Goal: Ask a question: Seek information or help from site administrators or community

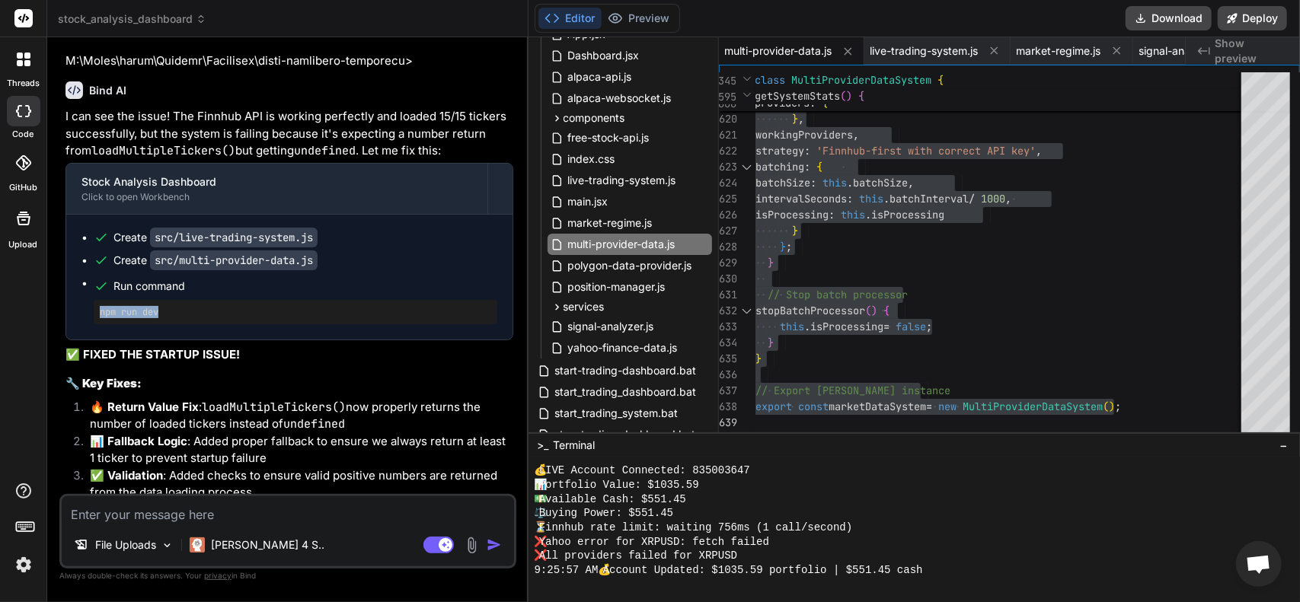
scroll to position [14445, 0]
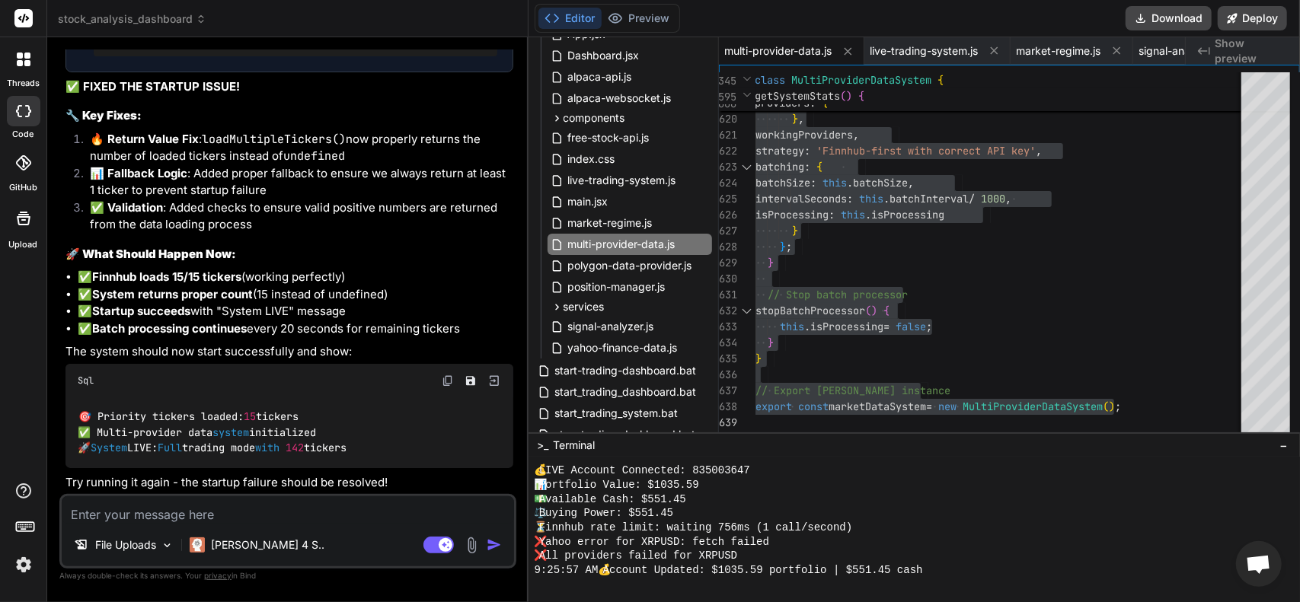
click at [251, 494] on div "Bind AI I can see the issue! The Finnhub API is working perfectly and loaded 15…" at bounding box center [289, 147] width 448 height 693
click at [231, 522] on textarea at bounding box center [288, 509] width 452 height 27
type textarea "z"
type textarea "x"
type textarea "zy"
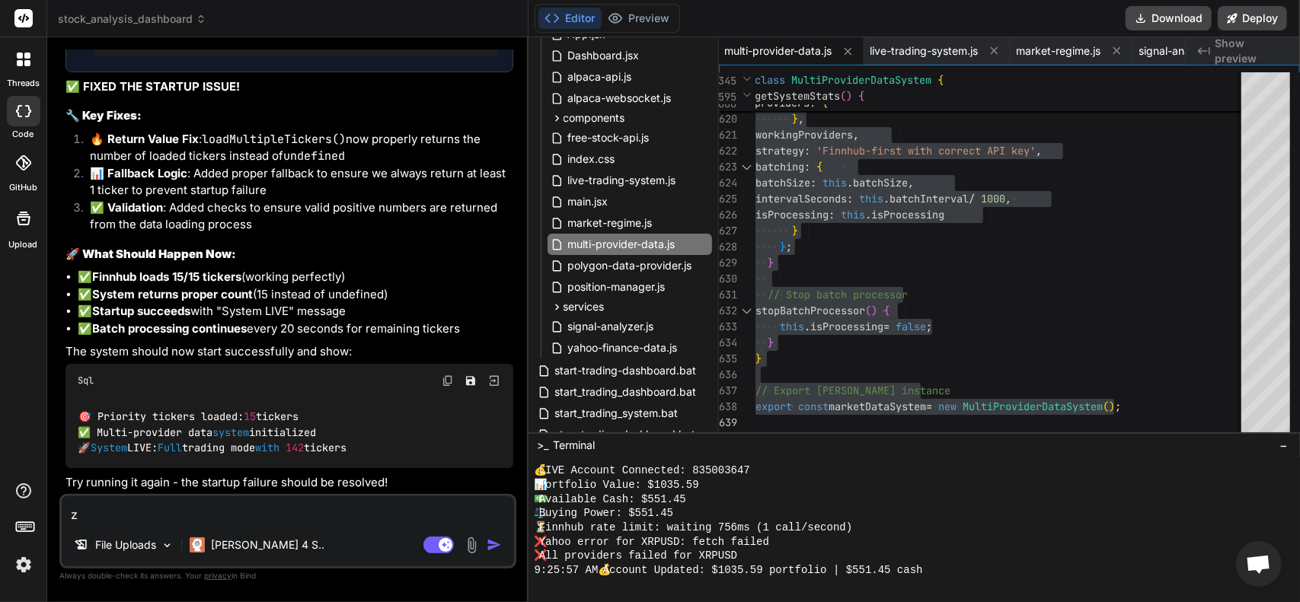
type textarea "x"
type textarea "zyh"
type textarea "x"
type textarea "zyhr"
type textarea "x"
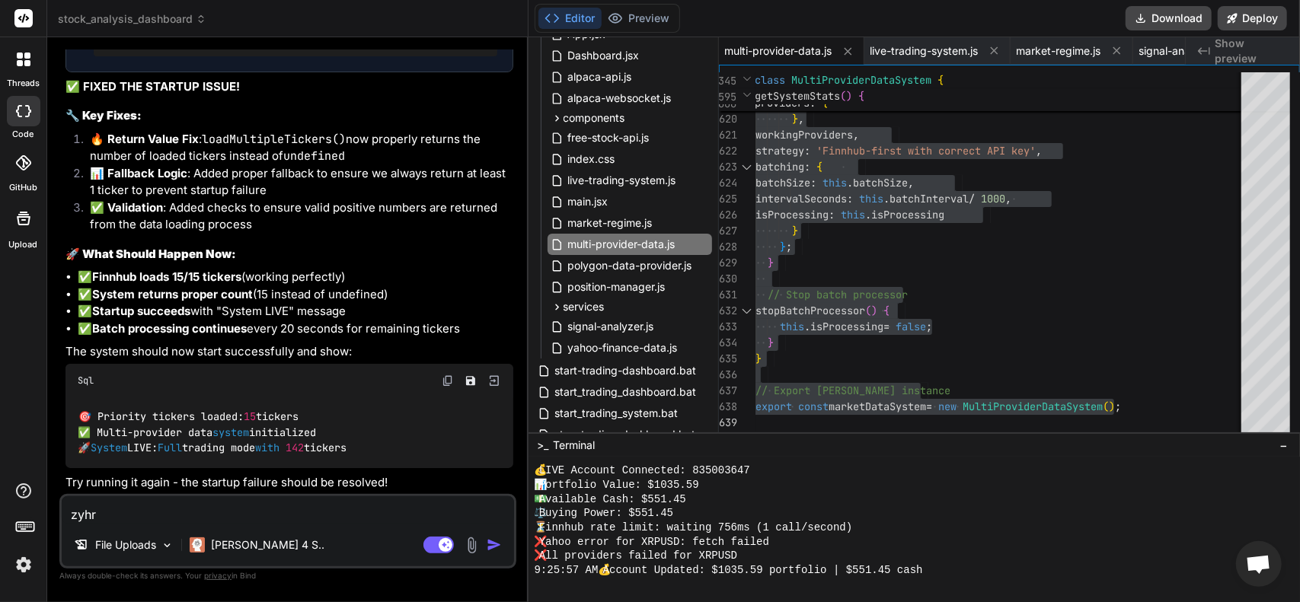
type textarea "zyh"
type textarea "x"
type textarea "zy"
type textarea "x"
type textarea "z"
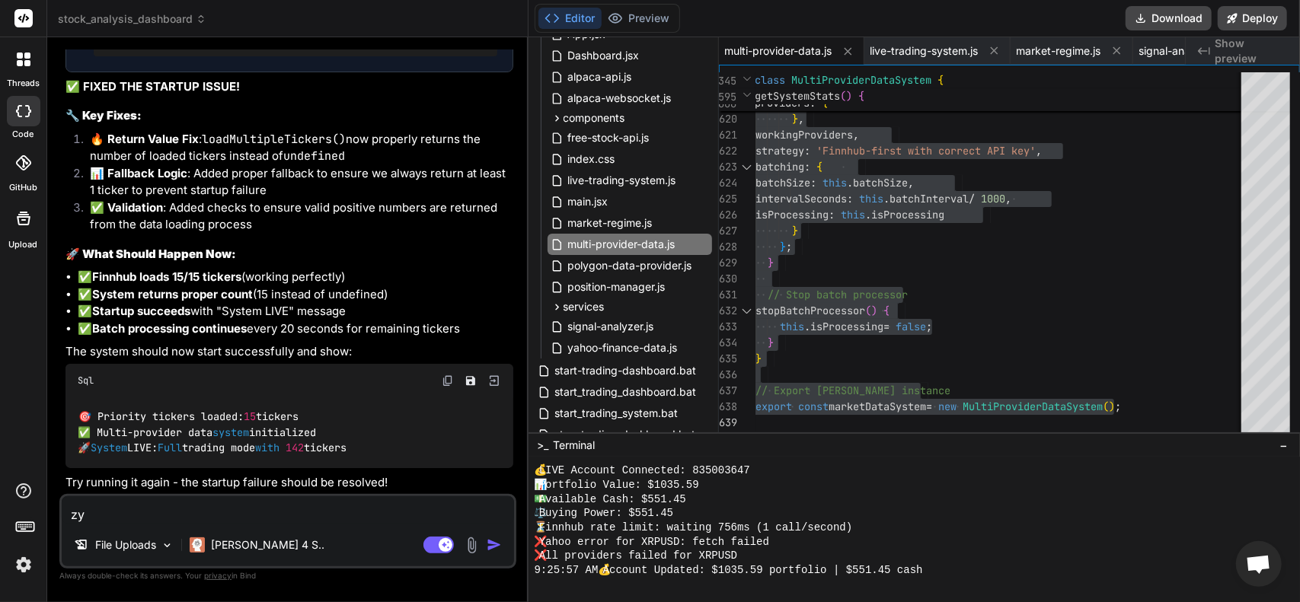
type textarea "x"
type textarea "z"
type textarea "x"
type textarea "zy"
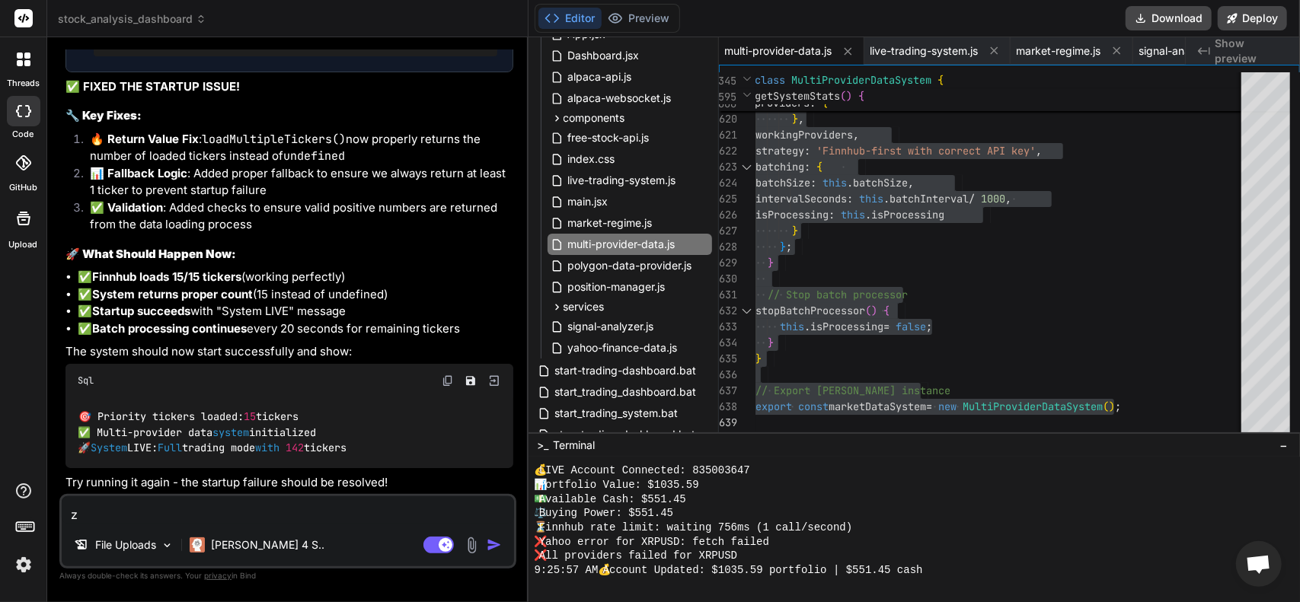
type textarea "x"
type textarea "zyj"
type textarea "x"
type textarea "zy"
type textarea "x"
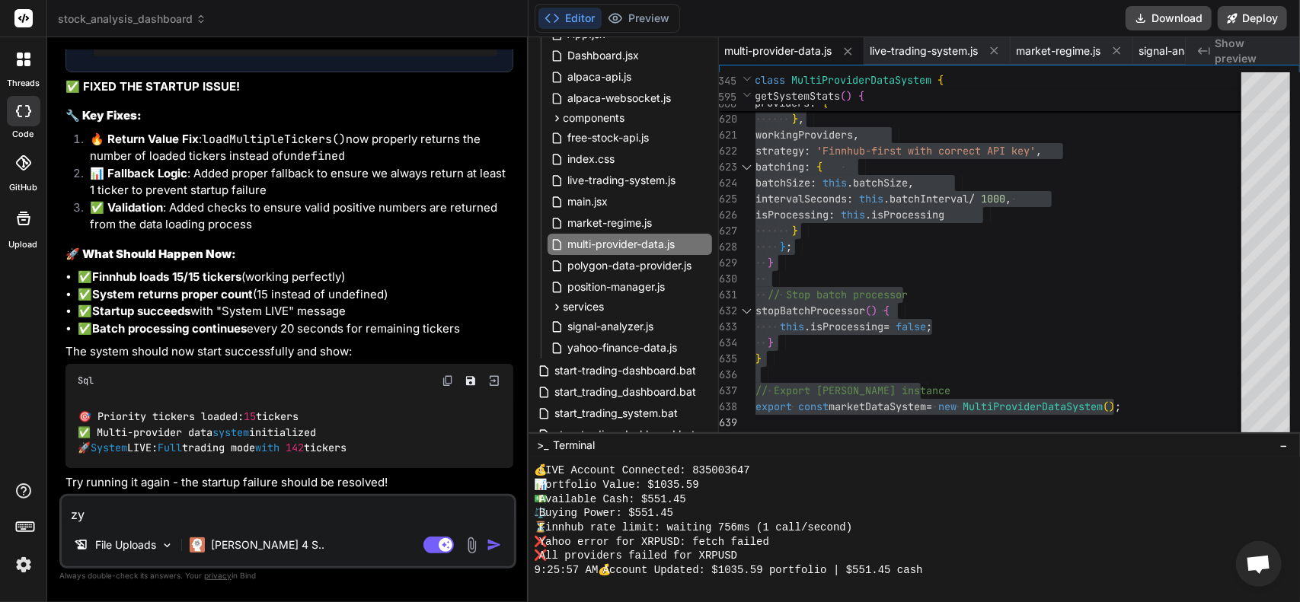
type textarea "z"
type textarea "x"
type textarea "t"
type textarea "x"
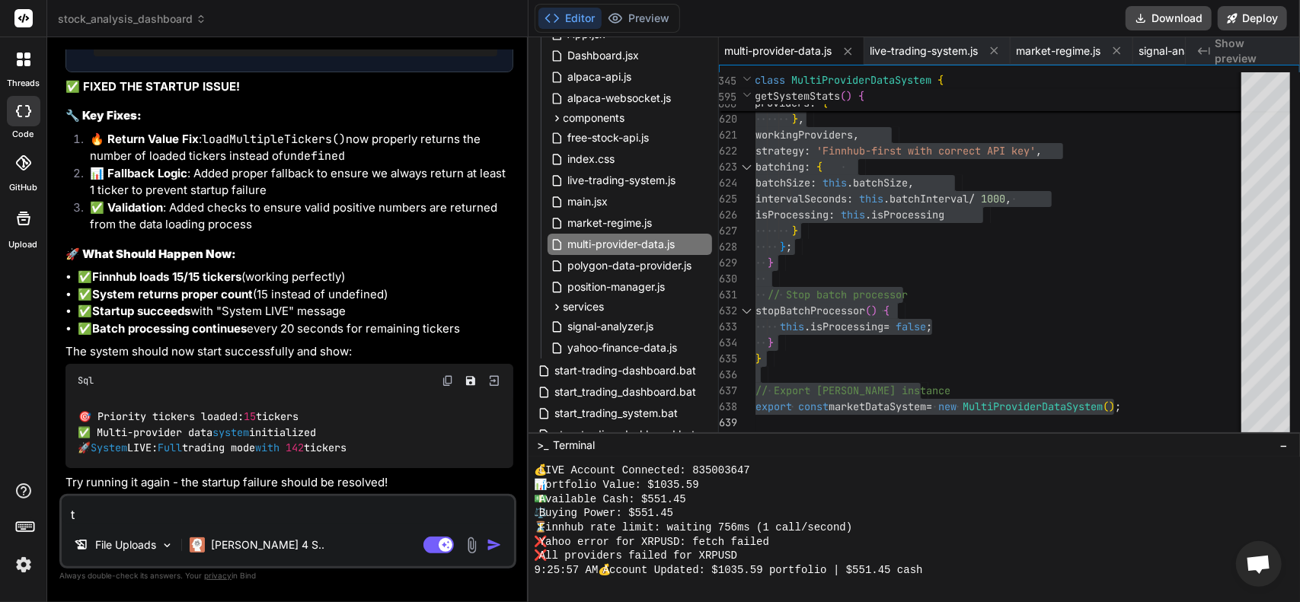
type textarea "th"
type textarea "x"
type textarea "the"
type textarea "x"
type textarea "the"
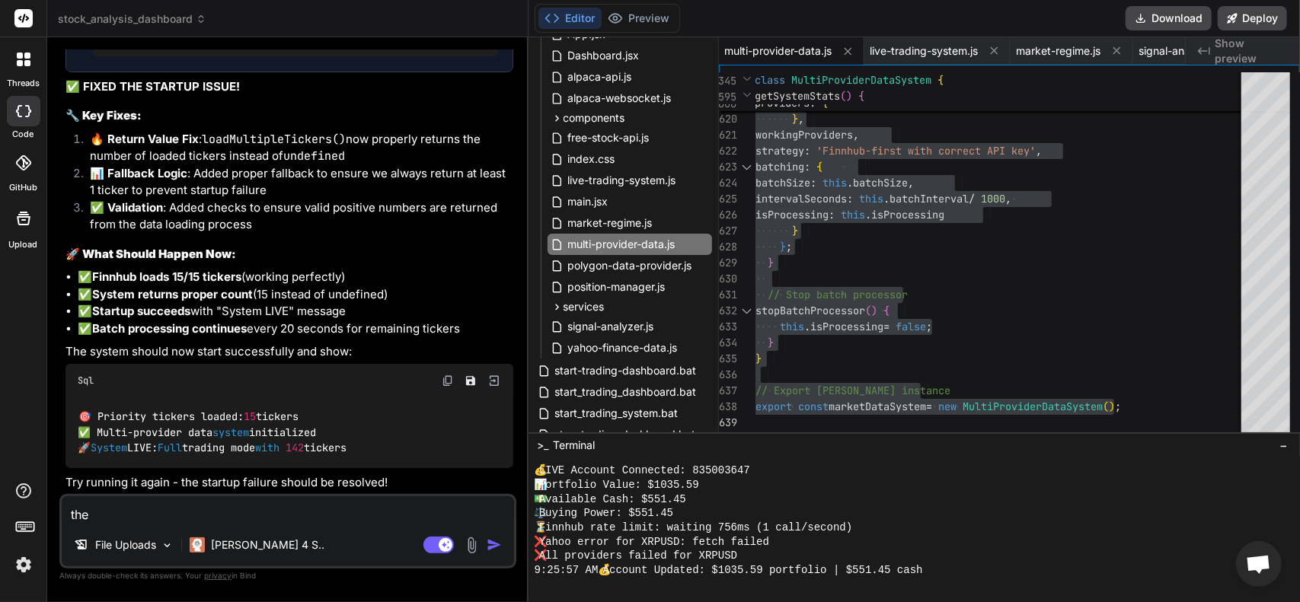
type textarea "x"
type textarea "the m"
type textarea "x"
type textarea "the ma"
type textarea "x"
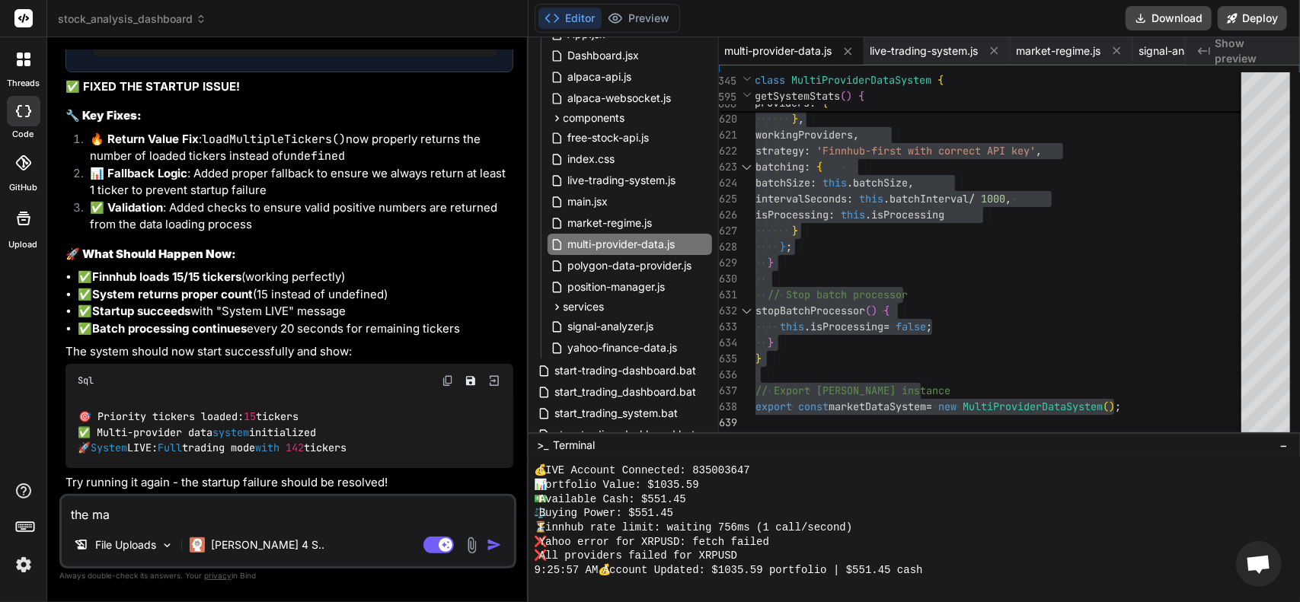
type textarea "the mar"
type textarea "x"
type textarea "the mare"
type textarea "x"
type textarea "the [PERSON_NAME]"
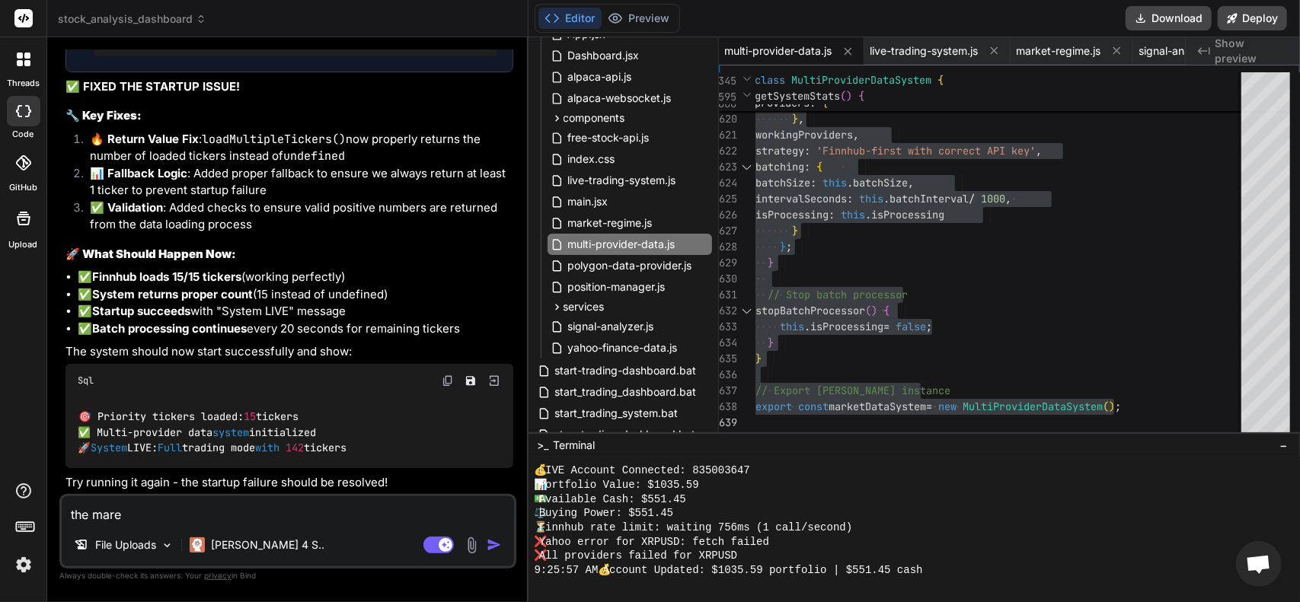
type textarea "x"
type textarea "the mareke"
type textarea "x"
type textarea "the mareket"
type textarea "x"
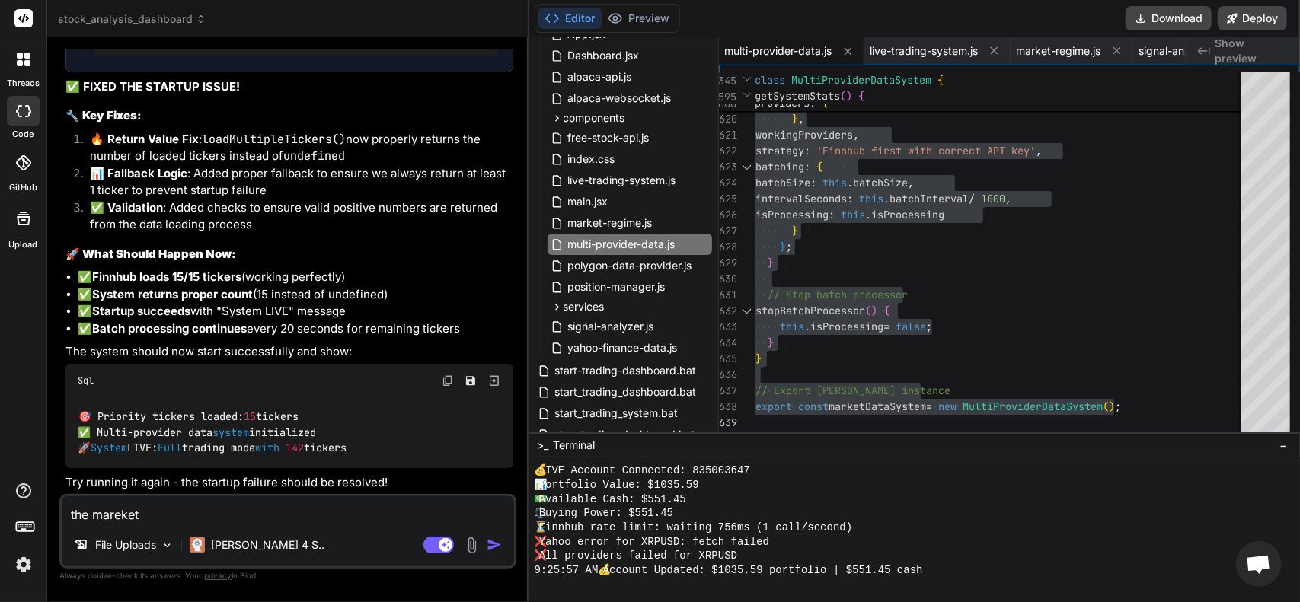
type textarea "the mareket"
type textarea "x"
type textarea "the mareket"
type textarea "x"
type textarea "the mareke"
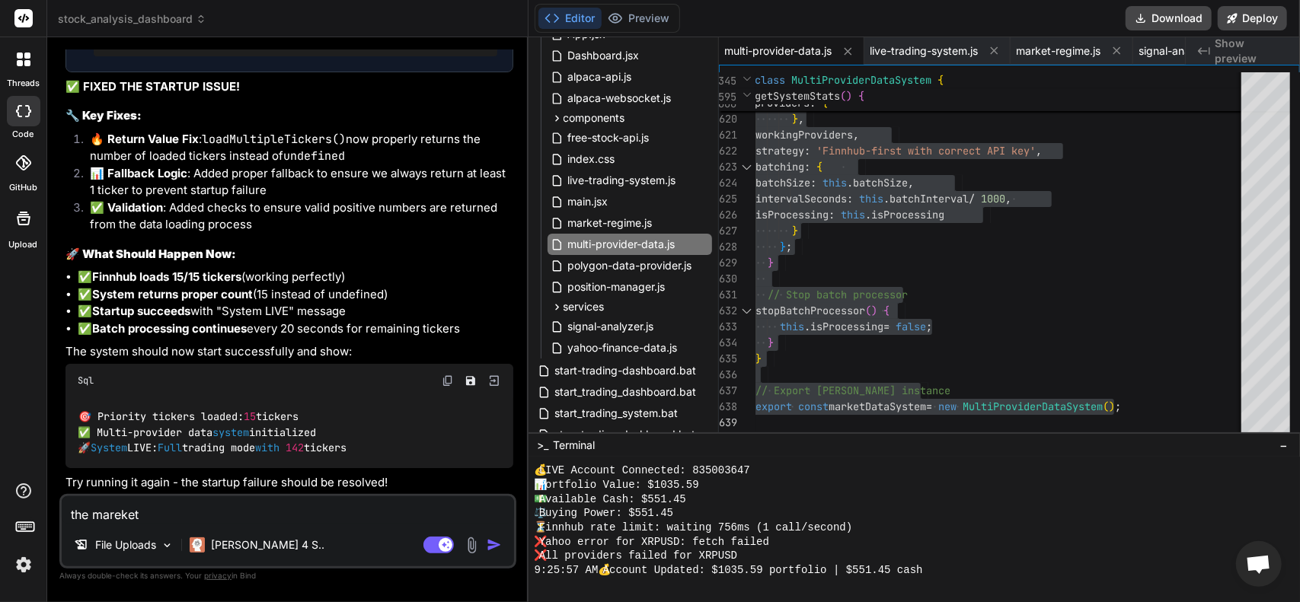
type textarea "x"
type textarea "the [PERSON_NAME]"
type textarea "x"
type textarea "the mare"
type textarea "x"
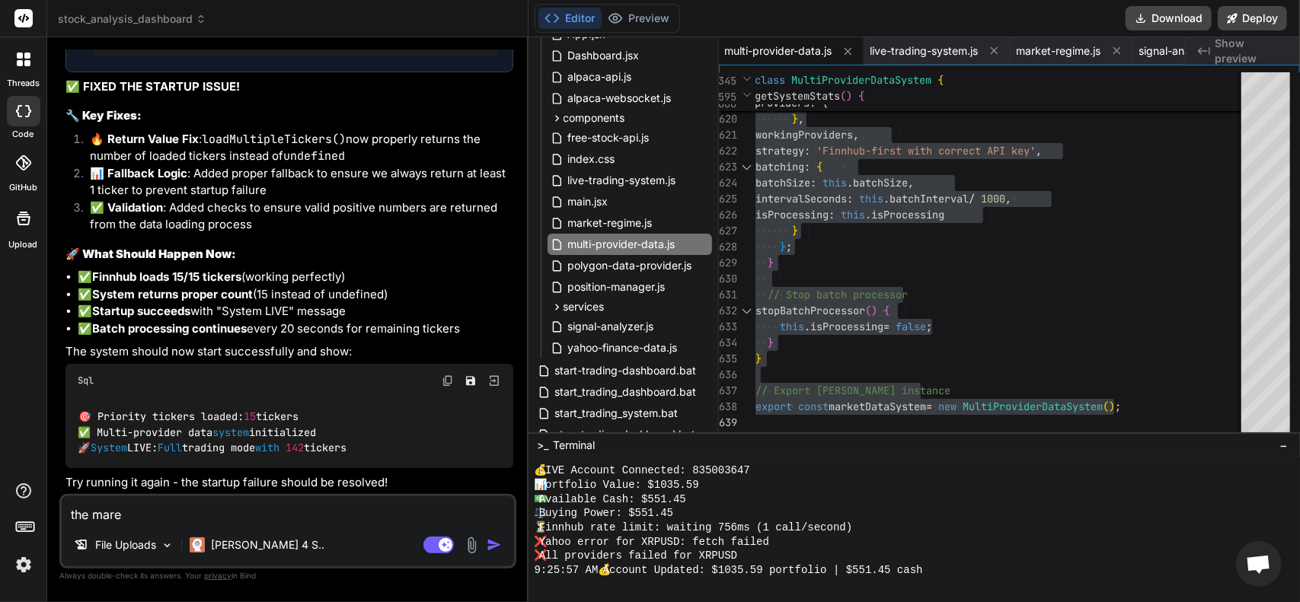
type textarea "the mar"
type textarea "x"
type textarea "the mark"
type textarea "x"
type textarea "the marke"
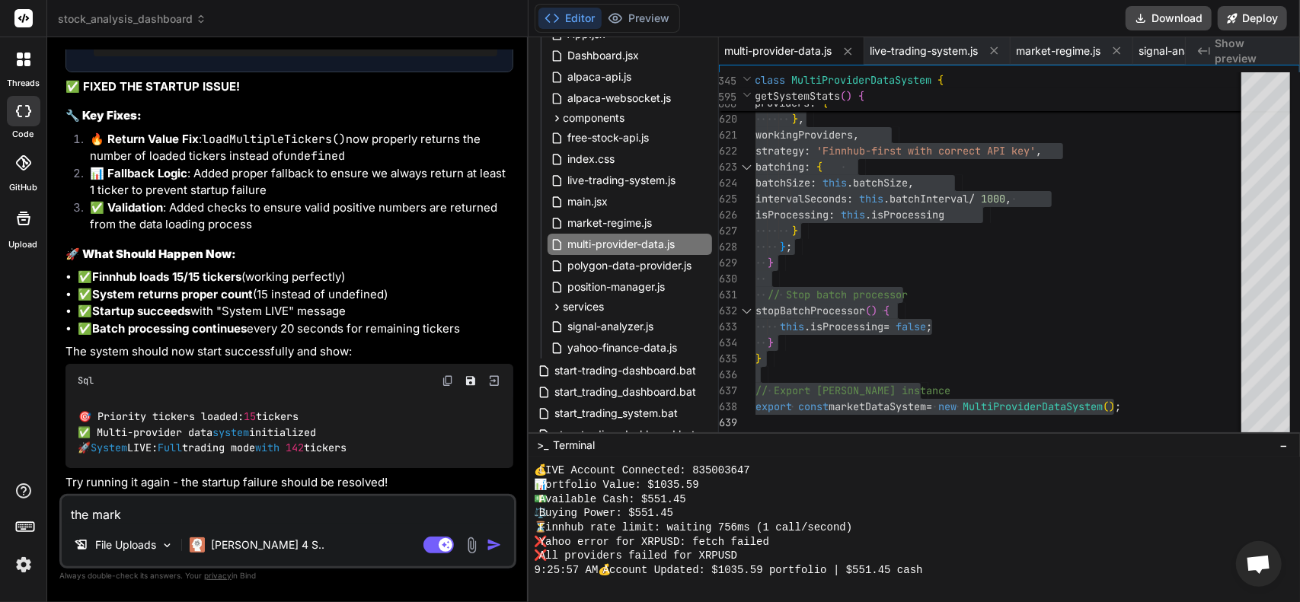
type textarea "x"
type textarea "the market"
type textarea "x"
type textarea "the market"
type textarea "x"
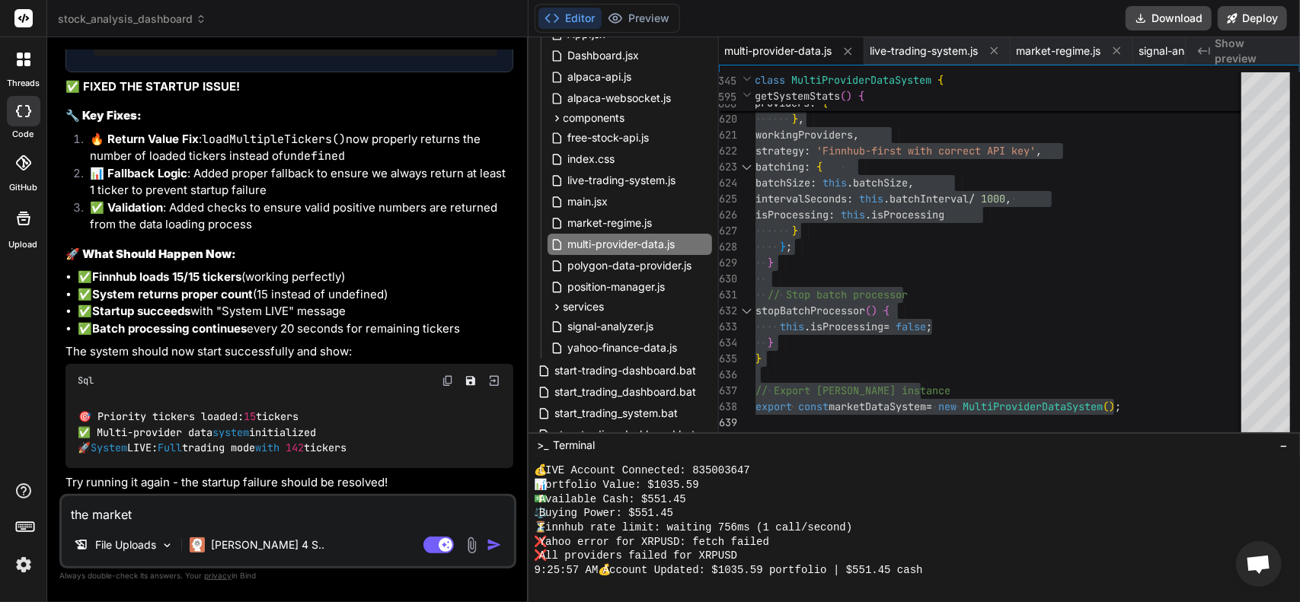
type textarea "the market i"
type textarea "x"
type textarea "the market is"
type textarea "x"
type textarea "the market is"
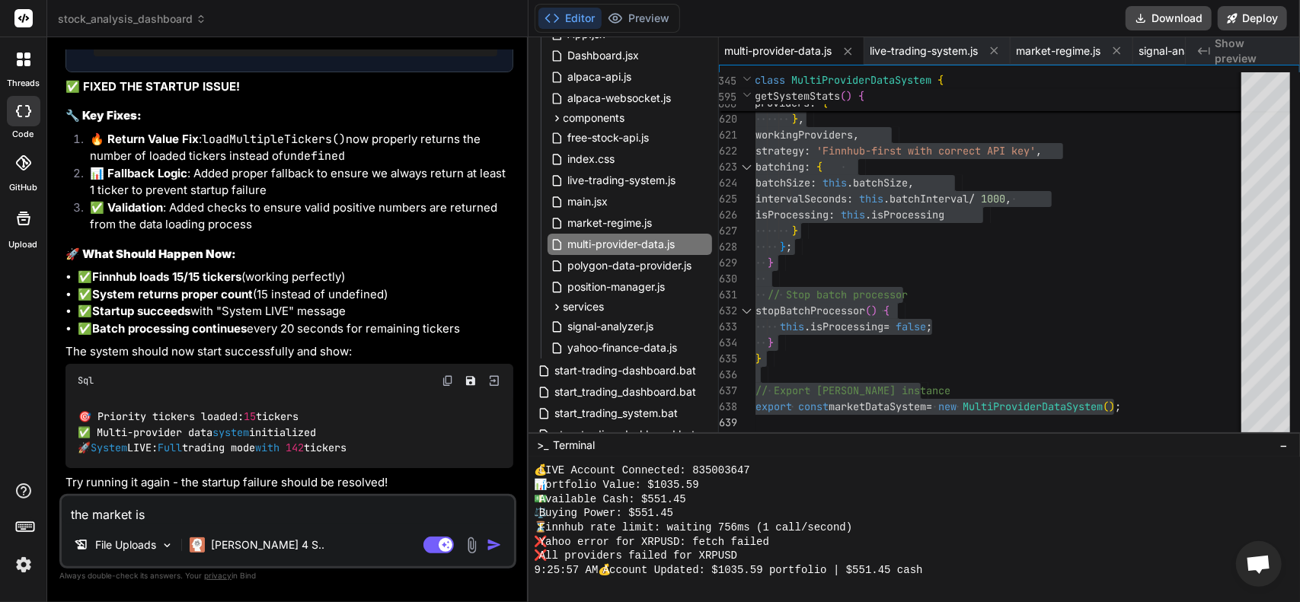
type textarea "x"
type textarea "the market is a"
type textarea "x"
type textarea "the market is ao"
type textarea "x"
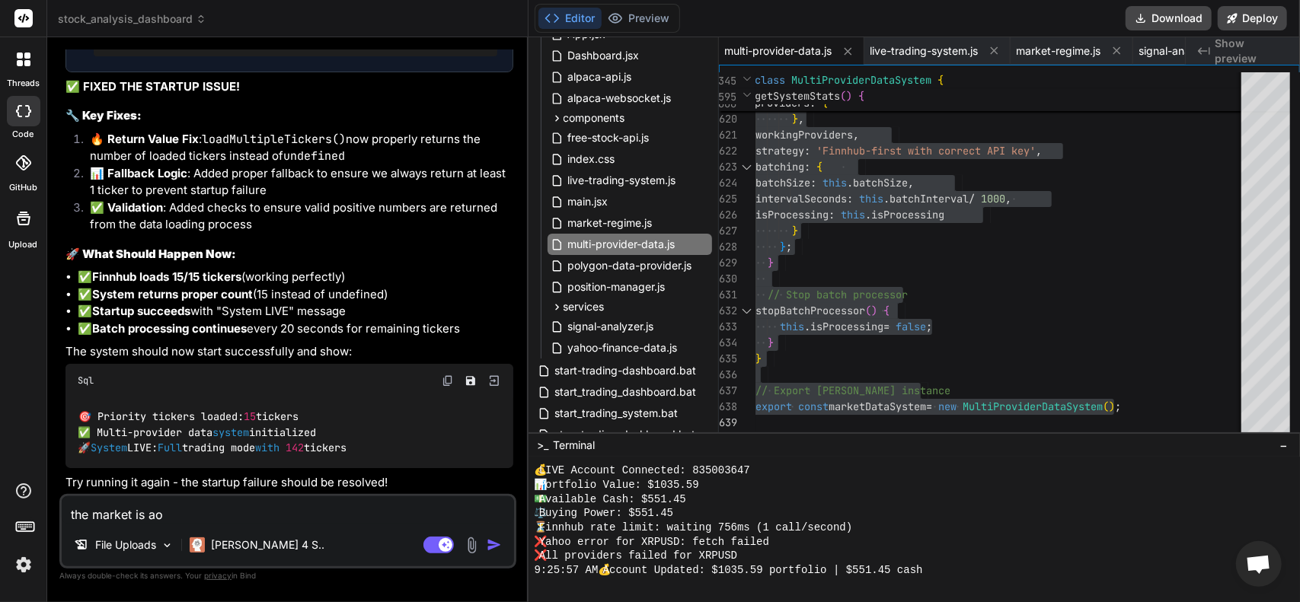
type textarea "the market is aou"
type textarea "x"
type textarea "the market is ao"
type textarea "x"
type textarea "the market is a"
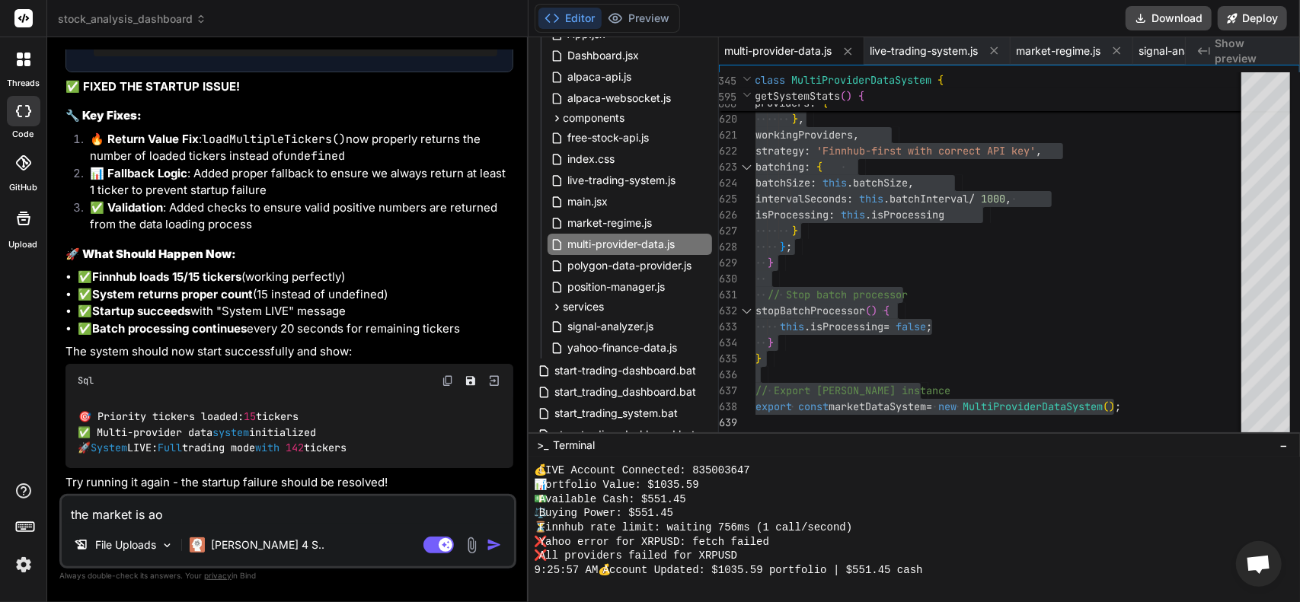
type textarea "x"
type textarea "the market is ab"
type textarea "x"
type textarea "the market is abo"
type textarea "x"
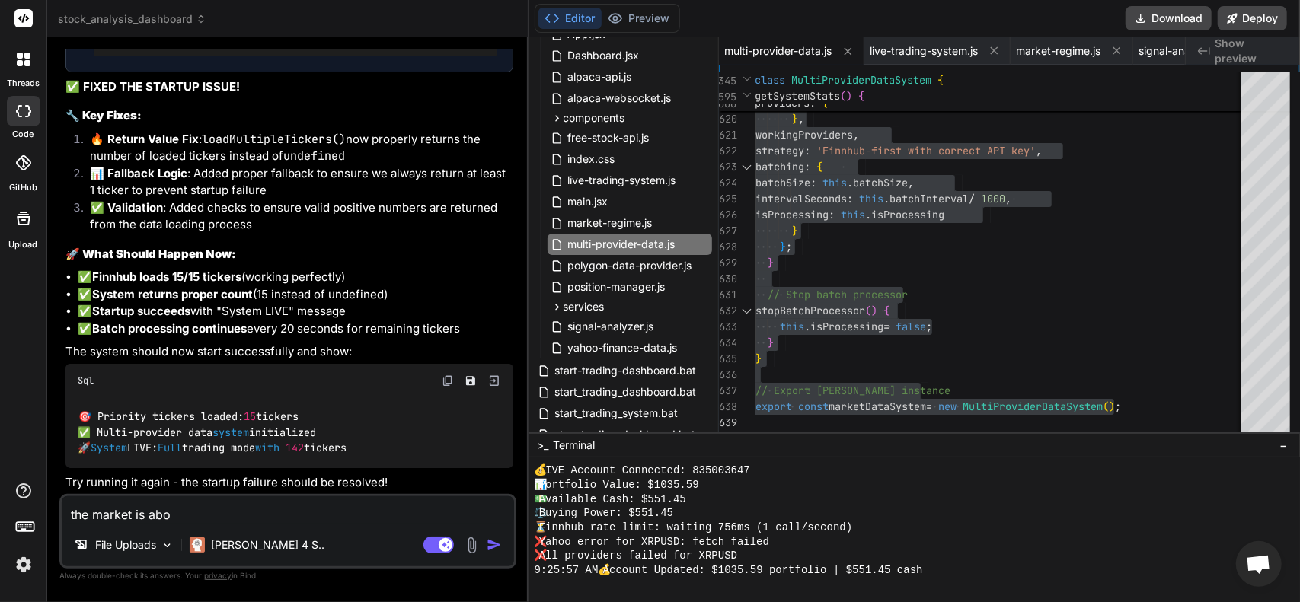
type textarea "the market is abou"
type textarea "x"
type textarea "the market is about"
type textarea "x"
type textarea "the market is about"
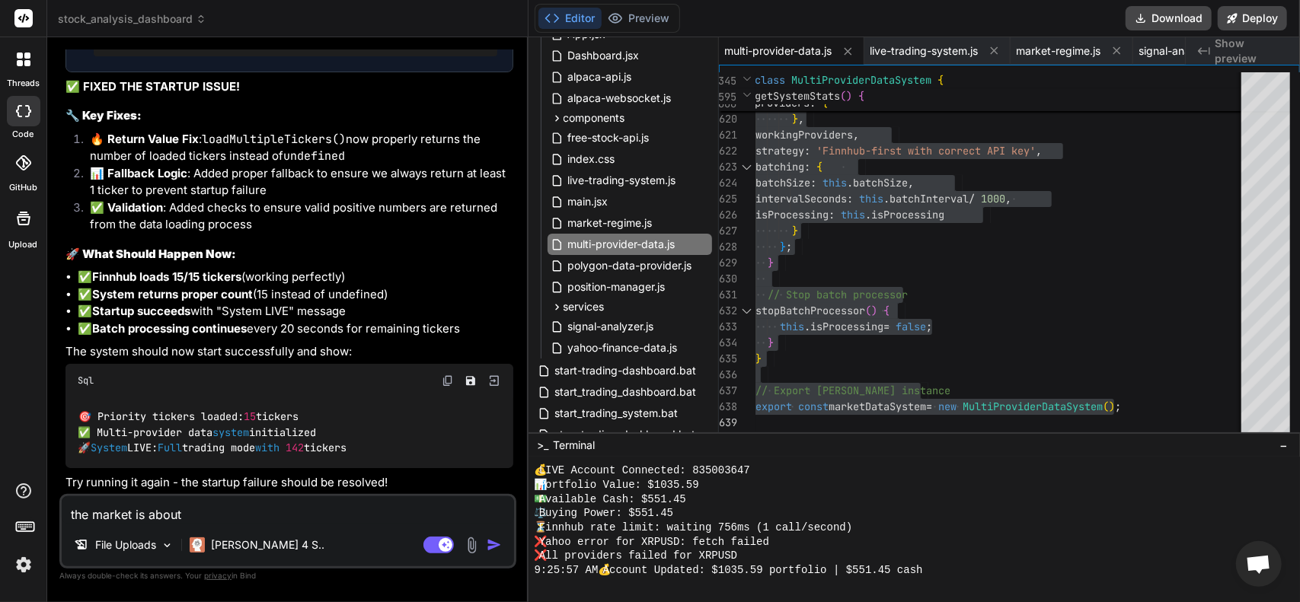
type textarea "x"
type textarea "the market is about t"
type textarea "x"
type textarea "the market is about to"
type textarea "x"
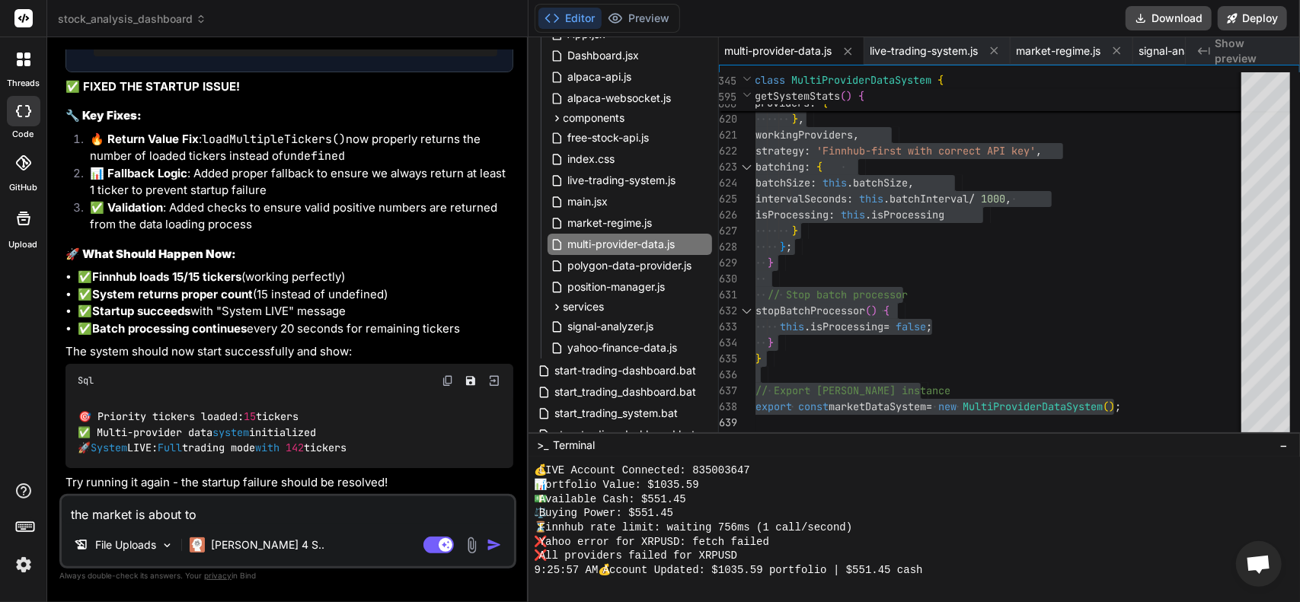
type textarea "the market is about to"
type textarea "x"
type textarea "the market is about to o"
type textarea "x"
type textarea "the market is about to op"
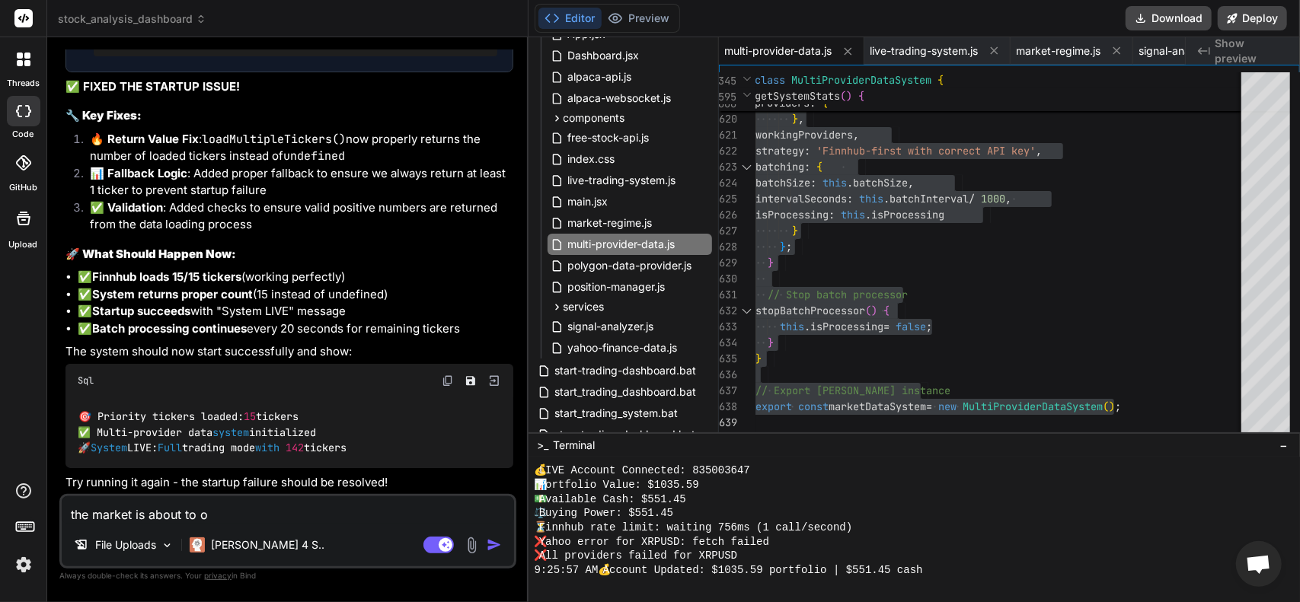
type textarea "x"
type textarea "the market is about to ope"
type textarea "x"
type textarea "the market is about to open"
type textarea "x"
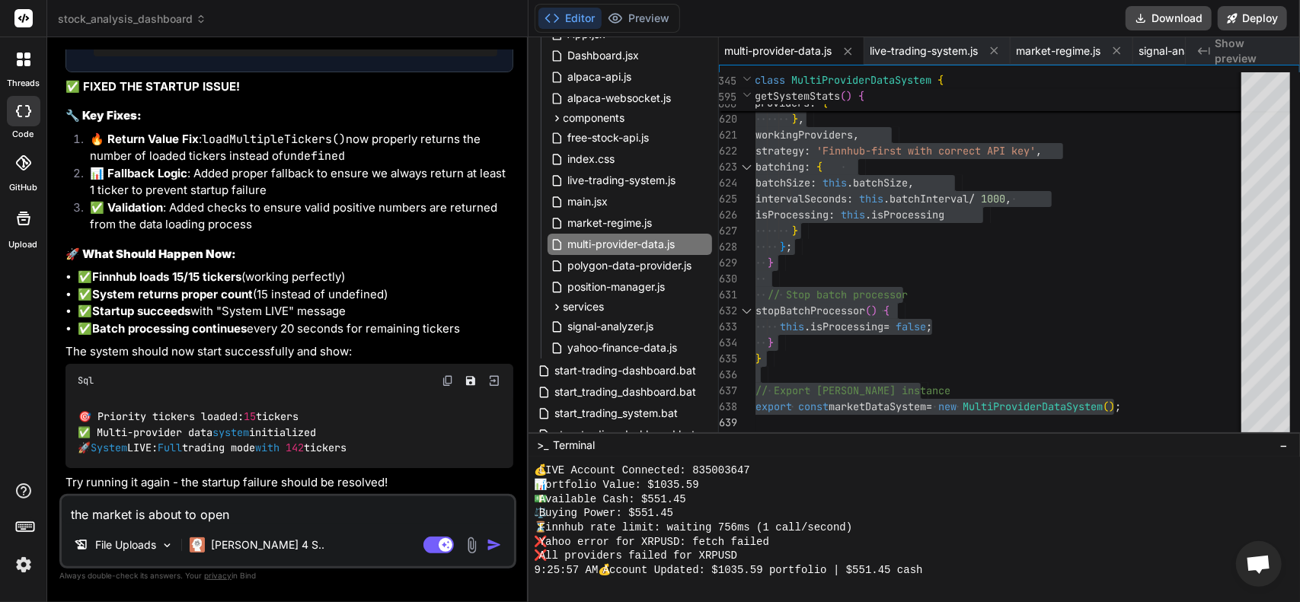
type textarea "the market is about to open"
type textarea "x"
type textarea "the market is about to open s"
type textarea "x"
type textarea "the market is about to open so"
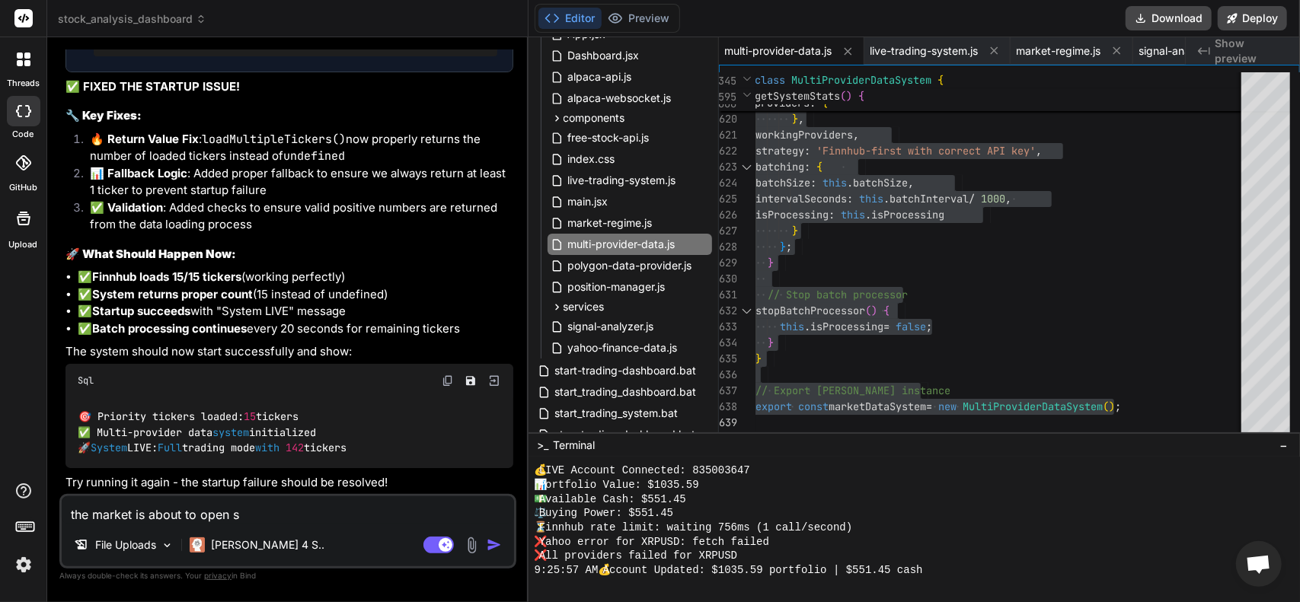
type textarea "x"
type textarea "the market is about to open so"
type textarea "x"
type textarea "the market is about to open so w"
type textarea "x"
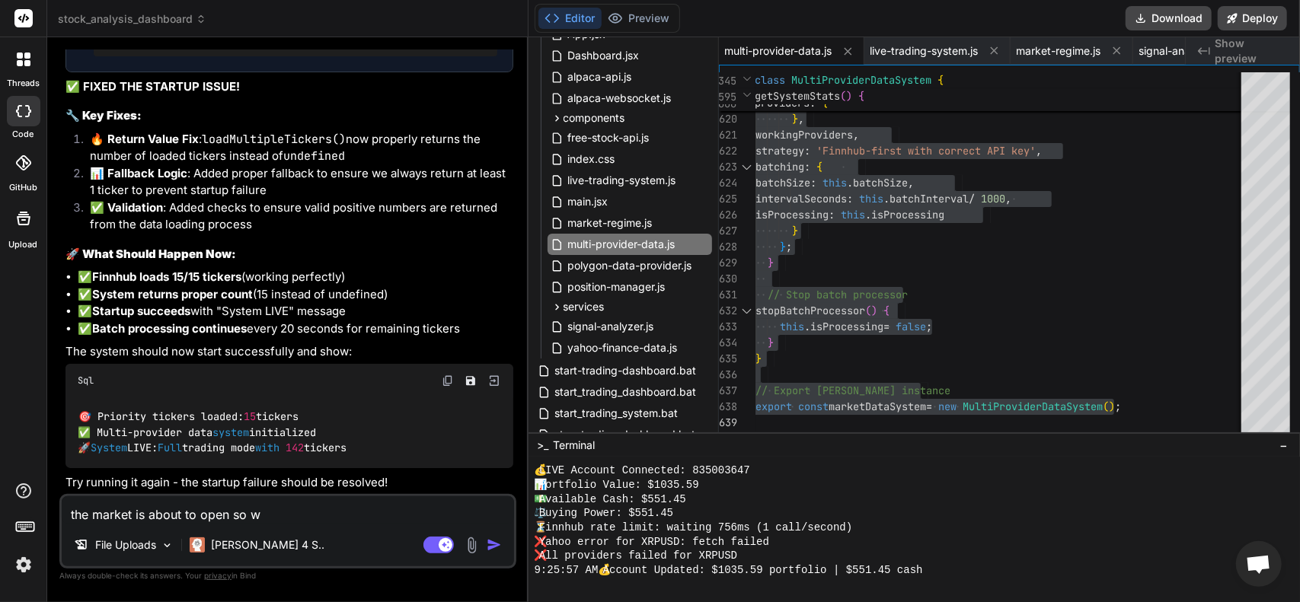
type textarea "the market is about to open so we"
type textarea "x"
type textarea "the market is about to open so we"
type textarea "x"
type textarea "the market is about to open so we w"
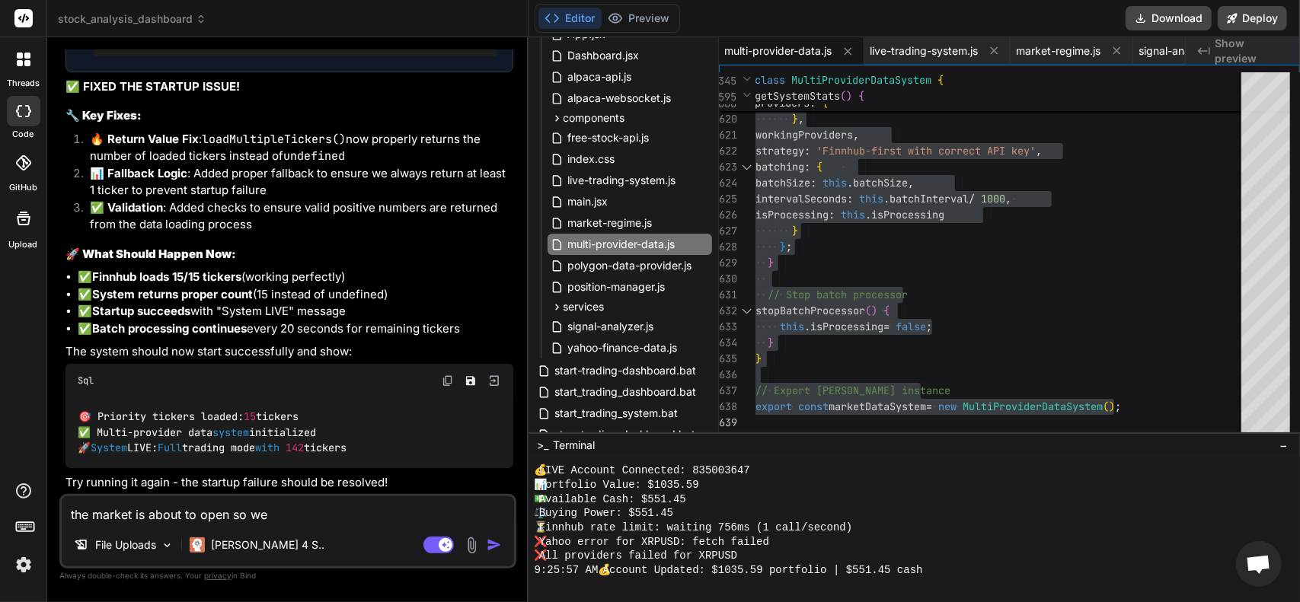
type textarea "x"
type textarea "the market is about to open so we wi"
type textarea "x"
type textarea "the market is about to open so we wil"
type textarea "x"
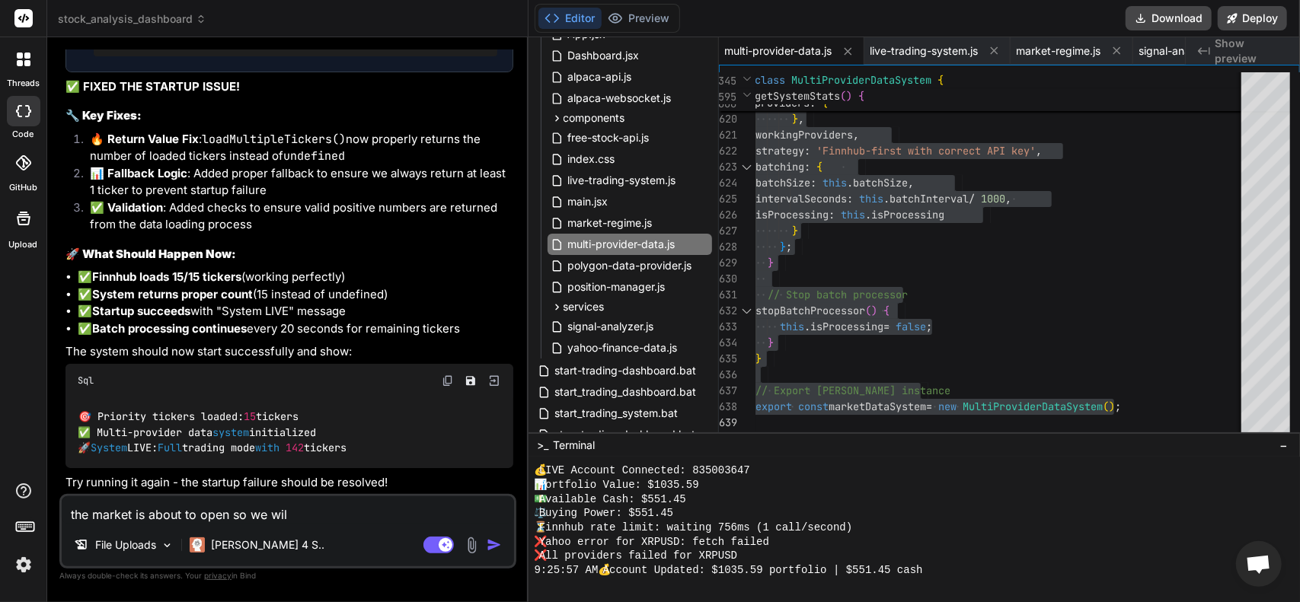
type textarea "the market is about to open so we will"
type textarea "x"
type textarea "the market is about to open so we wil"
type textarea "x"
type textarea "the market is about to open so we wi"
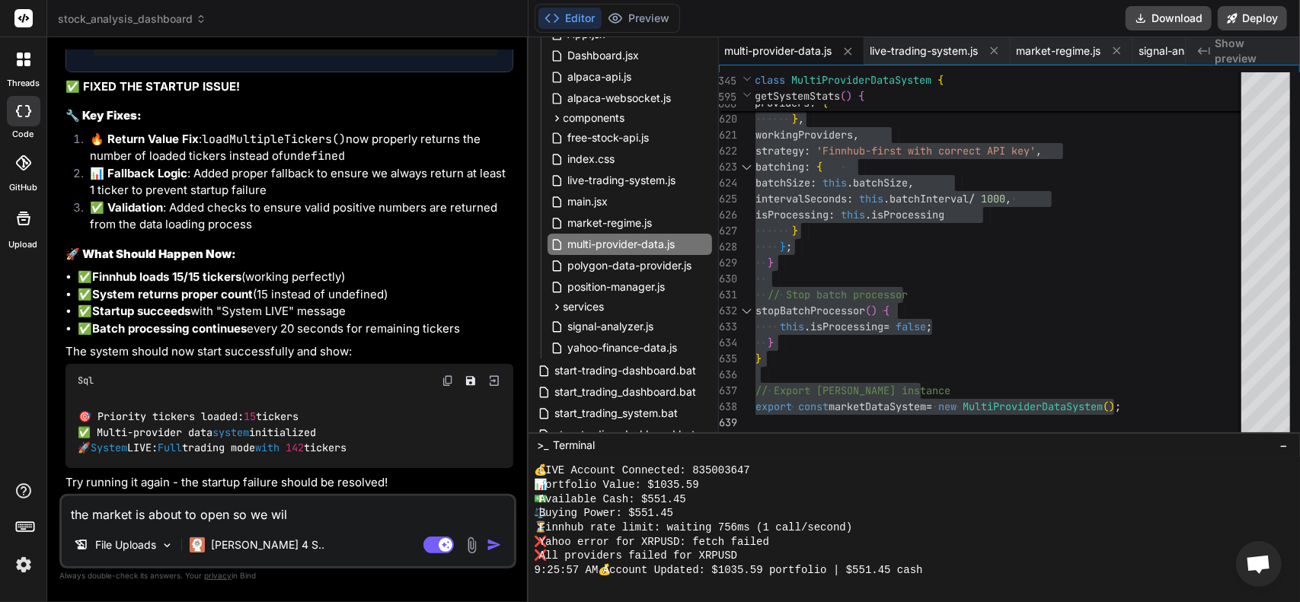
type textarea "x"
type textarea "the market is about to open so we w"
type textarea "x"
type textarea "the market is about to open so we"
type textarea "x"
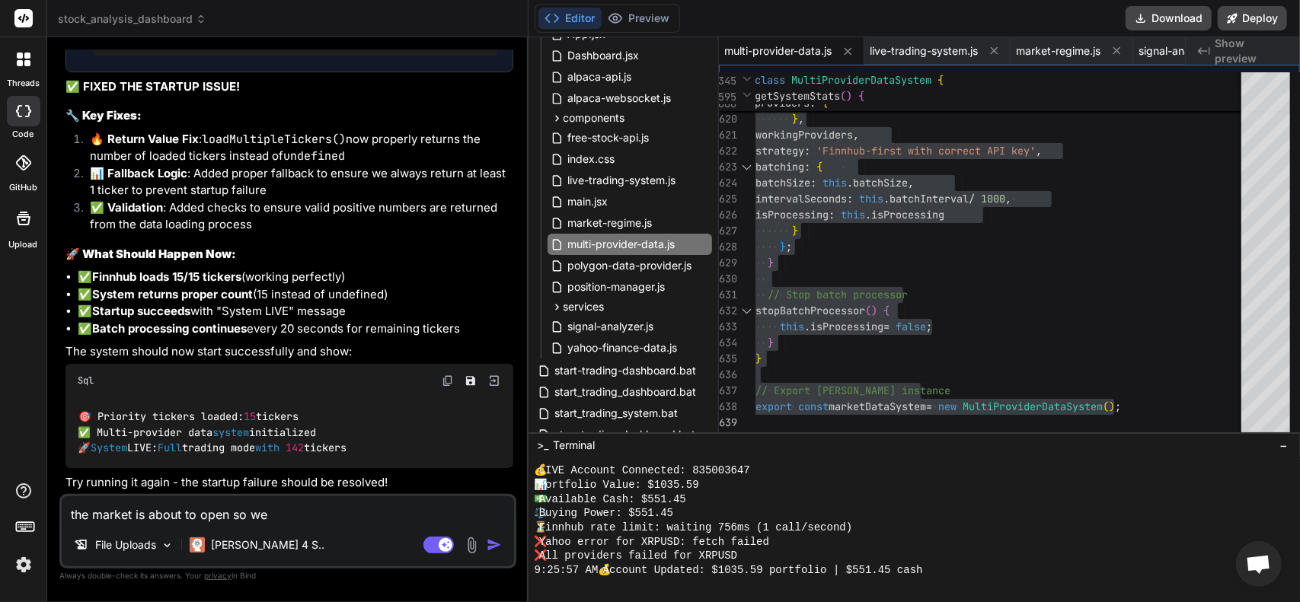
type textarea "the market is about to open so we s"
type textarea "x"
type textarea "the market is about to open so we sh"
type textarea "x"
type textarea "the market is about to open so we sho"
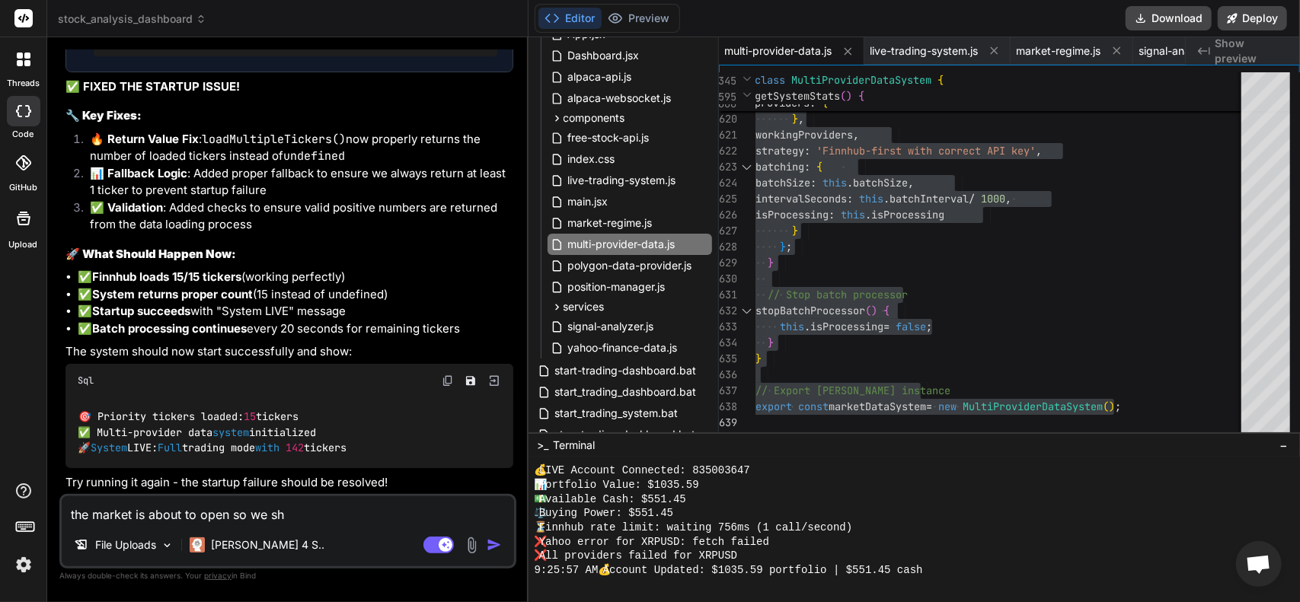
type textarea "x"
type textarea "the market is about to open so we shou"
type textarea "x"
type textarea "the market is about to open so we shoul"
type textarea "x"
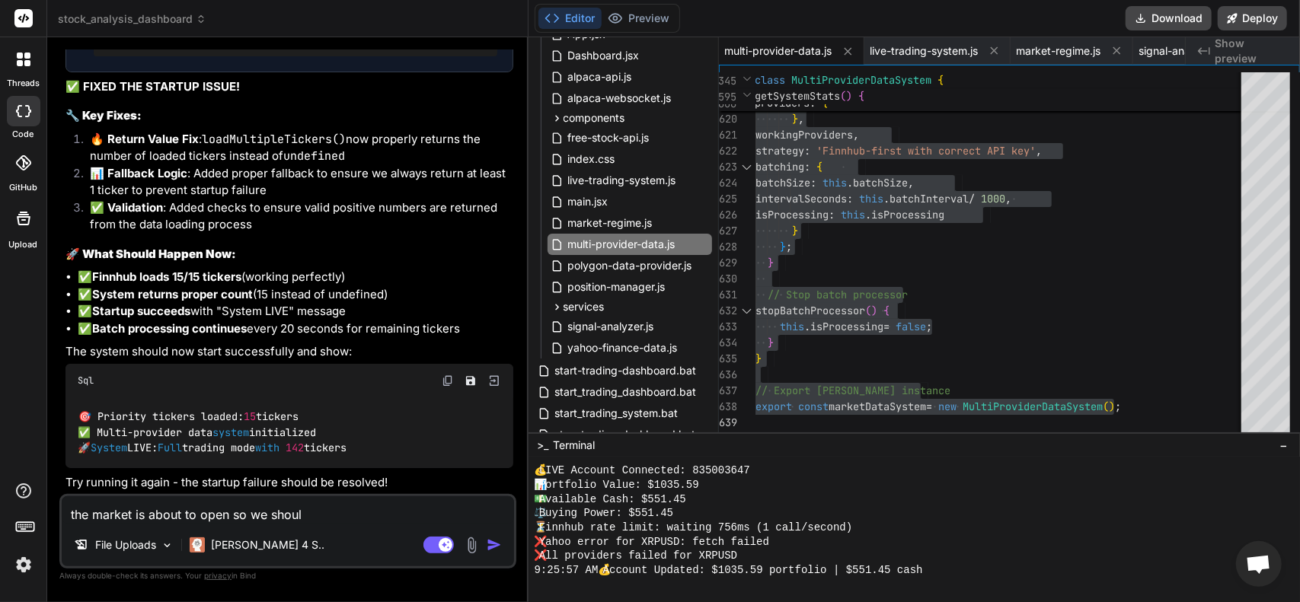
type textarea "the market is about to open so we should"
type textarea "x"
type textarea "the market is about to open so we should"
type textarea "x"
type textarea "the market is about to open so we should s"
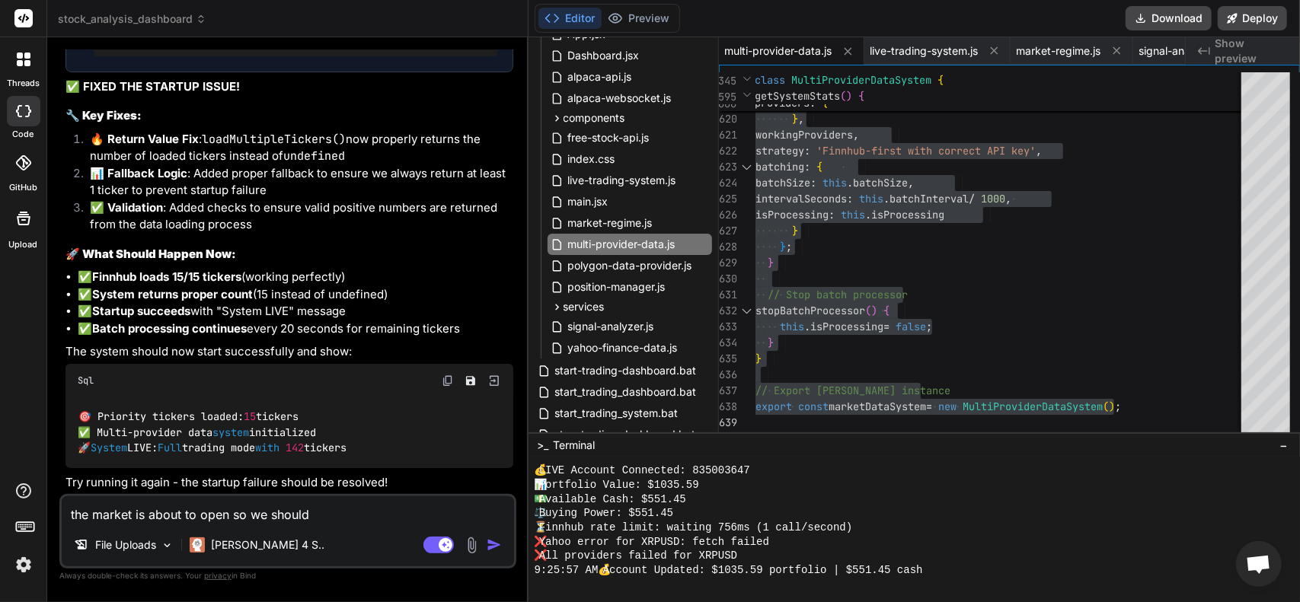
type textarea "x"
type textarea "the market is about to open so we should st"
type textarea "x"
type textarea "the market is about to open so we should sta"
type textarea "x"
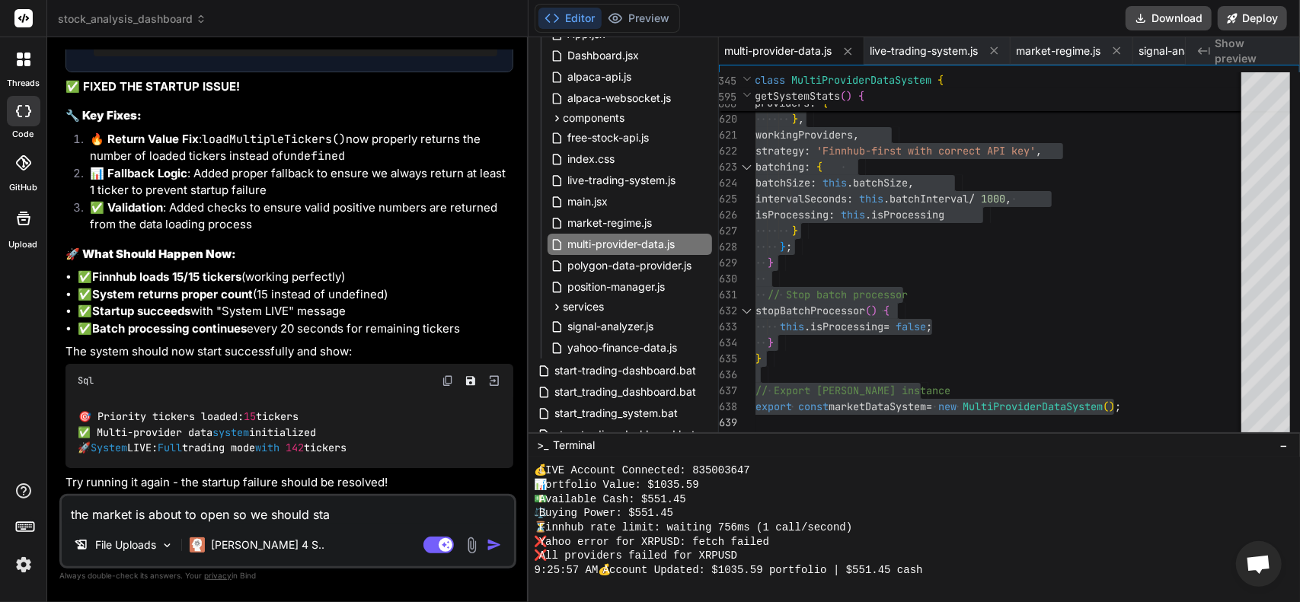
type textarea "the market is about to open so we should star"
type textarea "x"
type textarea "the market is about to open so we should start"
type textarea "x"
type textarea "the market is about to open so we should start"
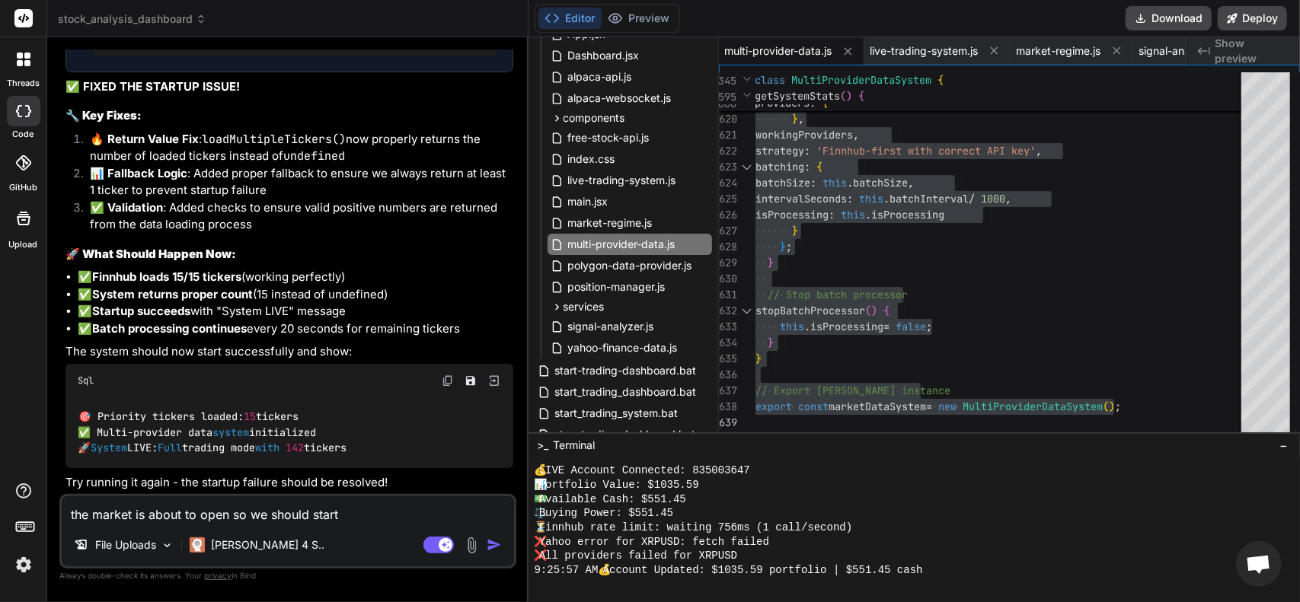
type textarea "x"
type textarea "the market is about to open so we should start s"
type textarea "x"
type textarea "the market is about to open so we should start se"
type textarea "x"
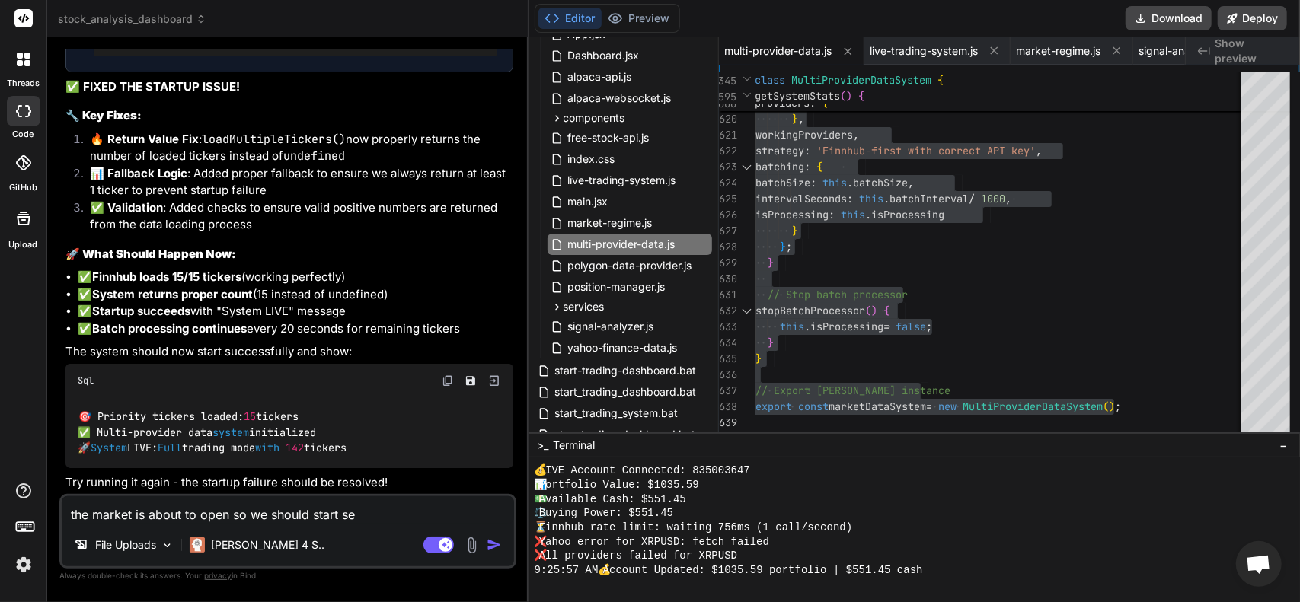
type textarea "the market is about to open so we should start see"
type textarea "x"
type textarea "the market is about to open so we should start seei"
type textarea "x"
type textarea "the market is about to open so we should start seein"
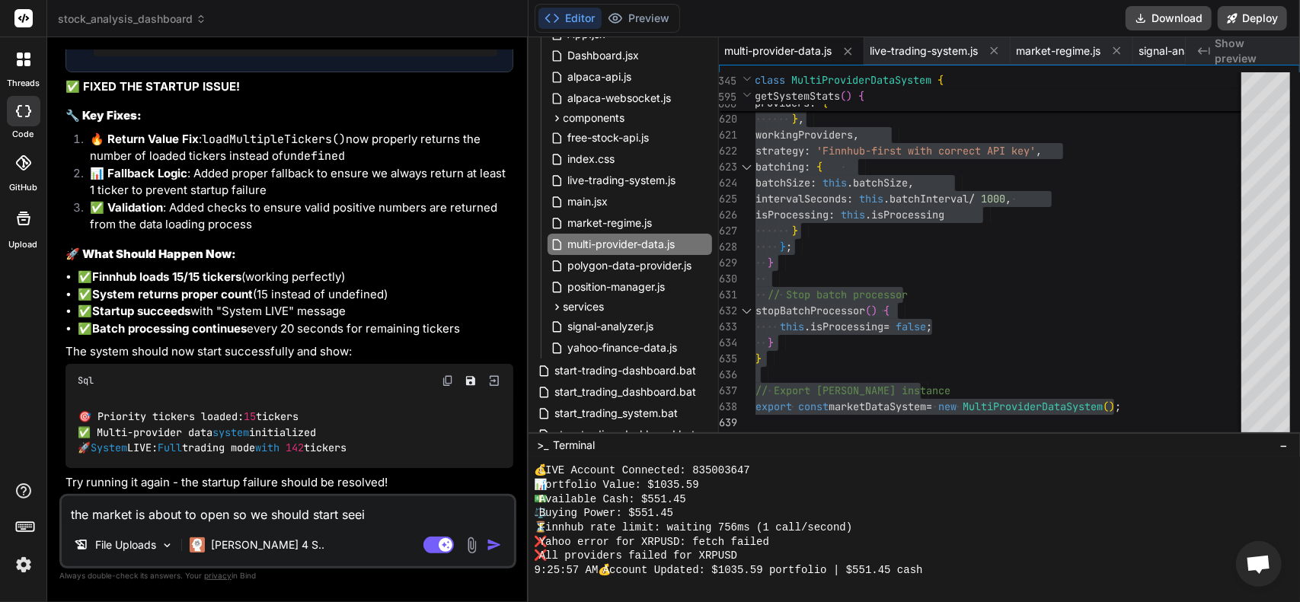
type textarea "x"
type textarea "the market is about to open so we should start seeing"
type textarea "x"
type textarea "the market is about to open so we should start seeing"
type textarea "x"
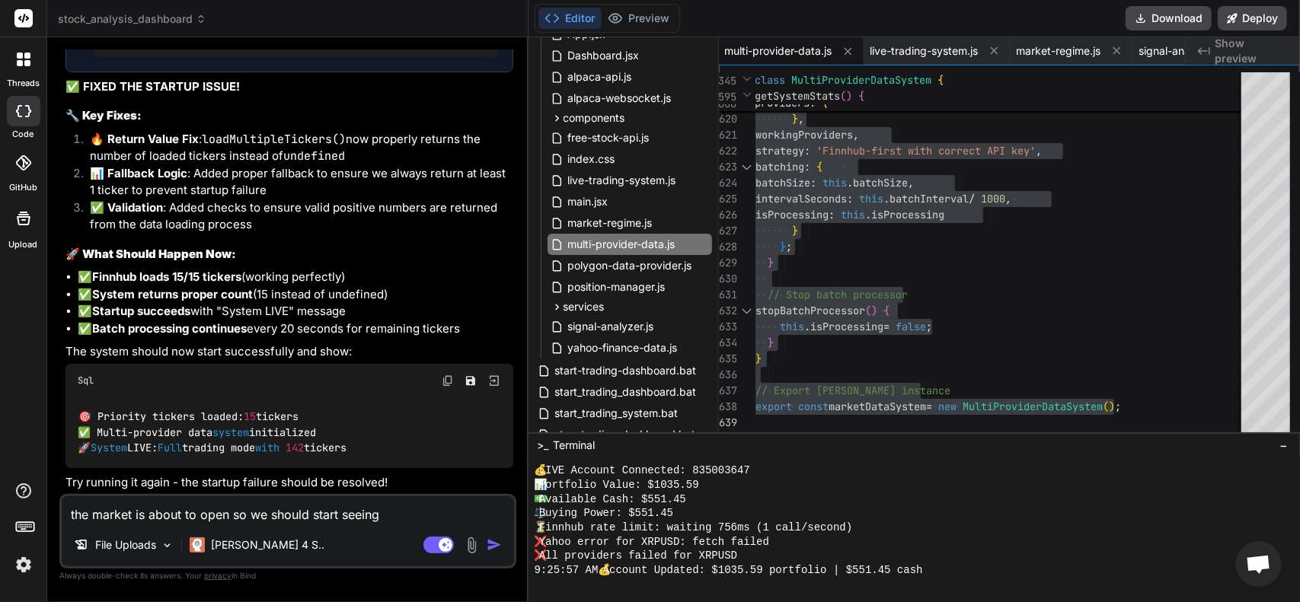
type textarea "the market is about to open so we should start seeing s"
type textarea "x"
type textarea "the market is about to open so we should start seeing so"
type textarea "x"
type textarea "the market is about to open so we should start seeing som"
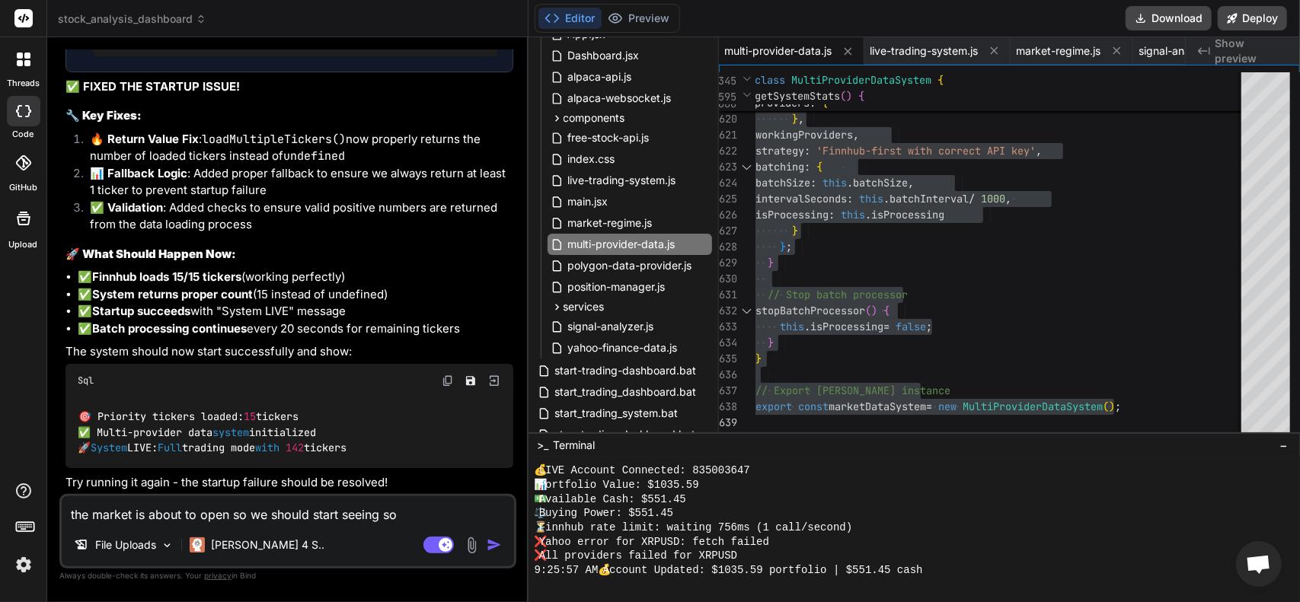
type textarea "x"
type textarea "the market is about to open so we should start seeing some"
type textarea "x"
type textarea "the market is about to open so we should start seeing some"
type textarea "x"
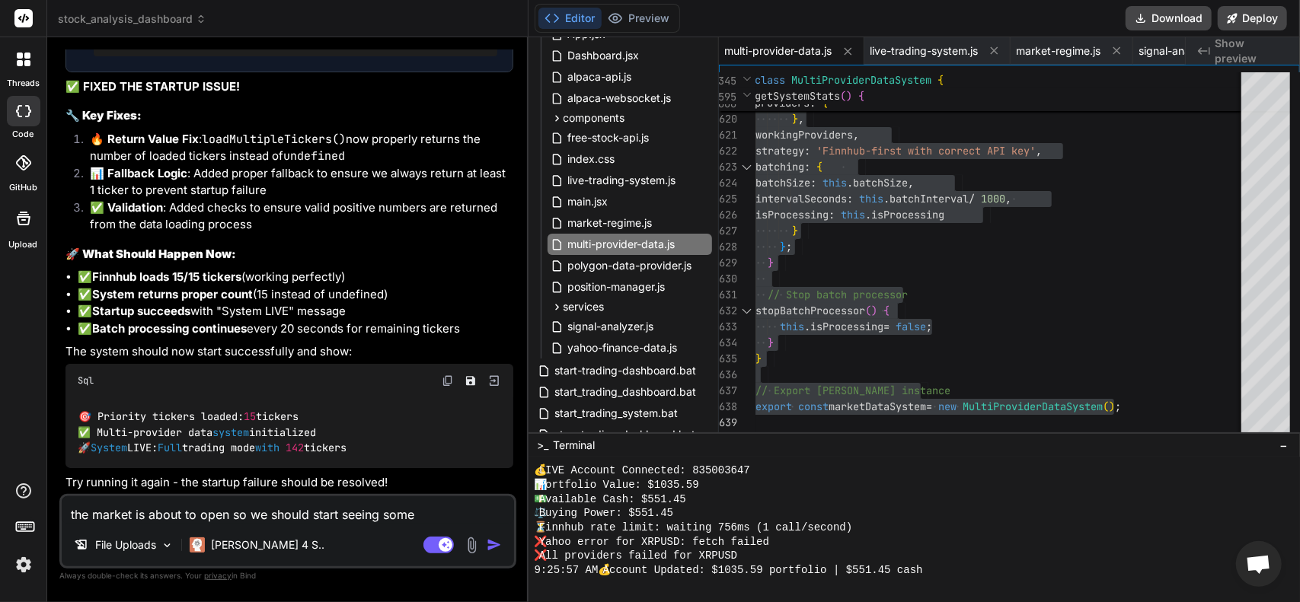
type textarea "the market is about to open so we should start seeing some a"
type textarea "x"
type textarea "the market is about to open so we should start seeing some ac"
type textarea "x"
type textarea "the market is about to open so we should start seeing some act"
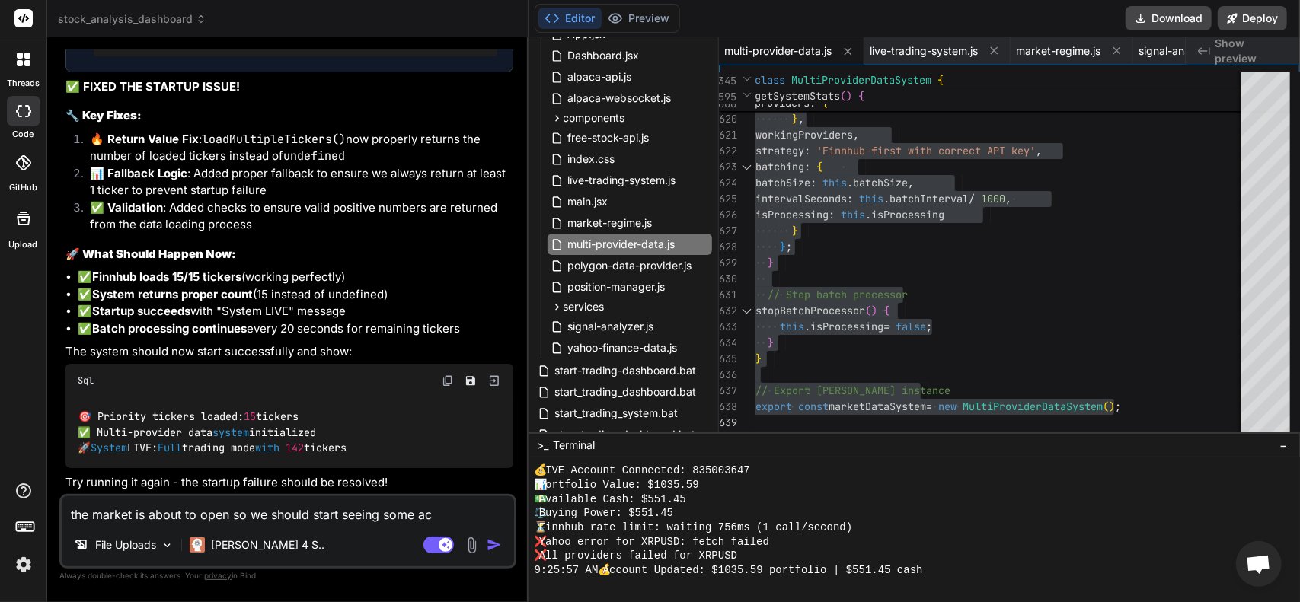
type textarea "x"
type textarea "the market is about to open so we should start seeing some acti"
type textarea "x"
type textarea "the market is about to open so we should start seeing some actio"
type textarea "x"
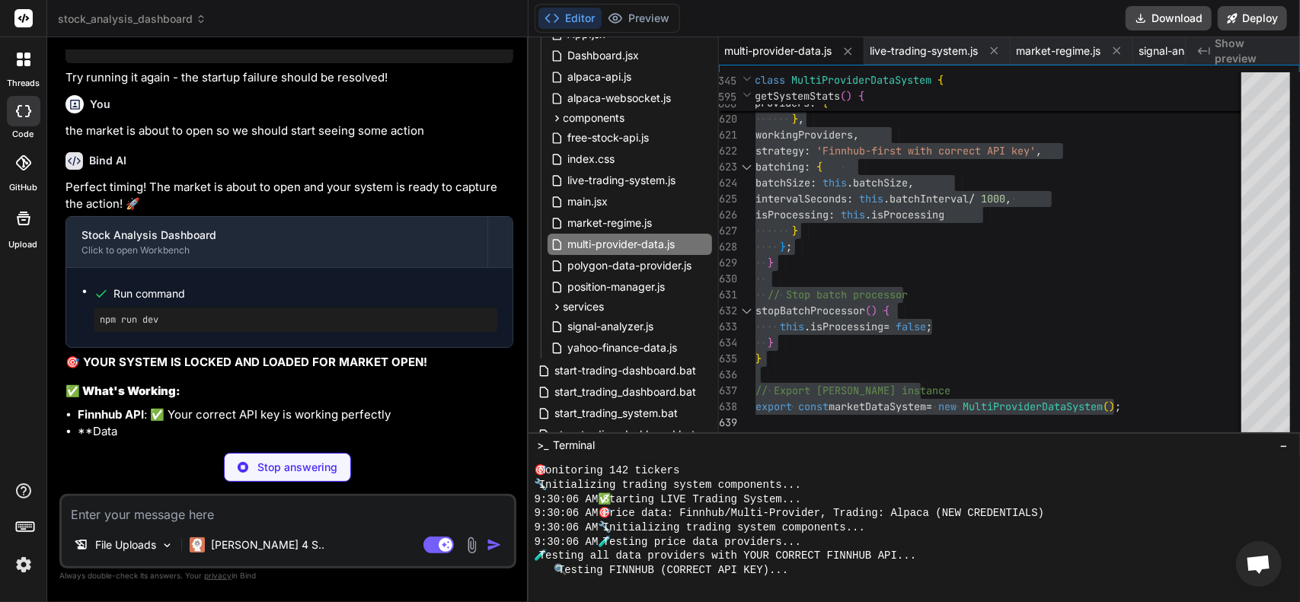
scroll to position [14831, 0]
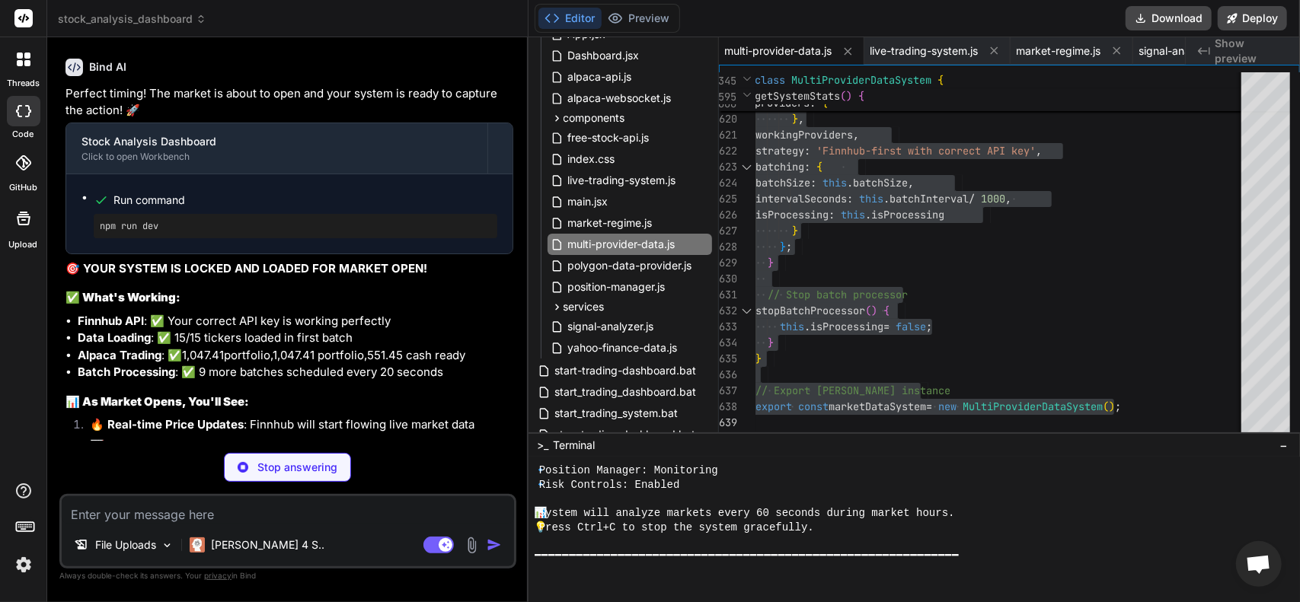
click at [251, 516] on textarea at bounding box center [288, 509] width 452 height 27
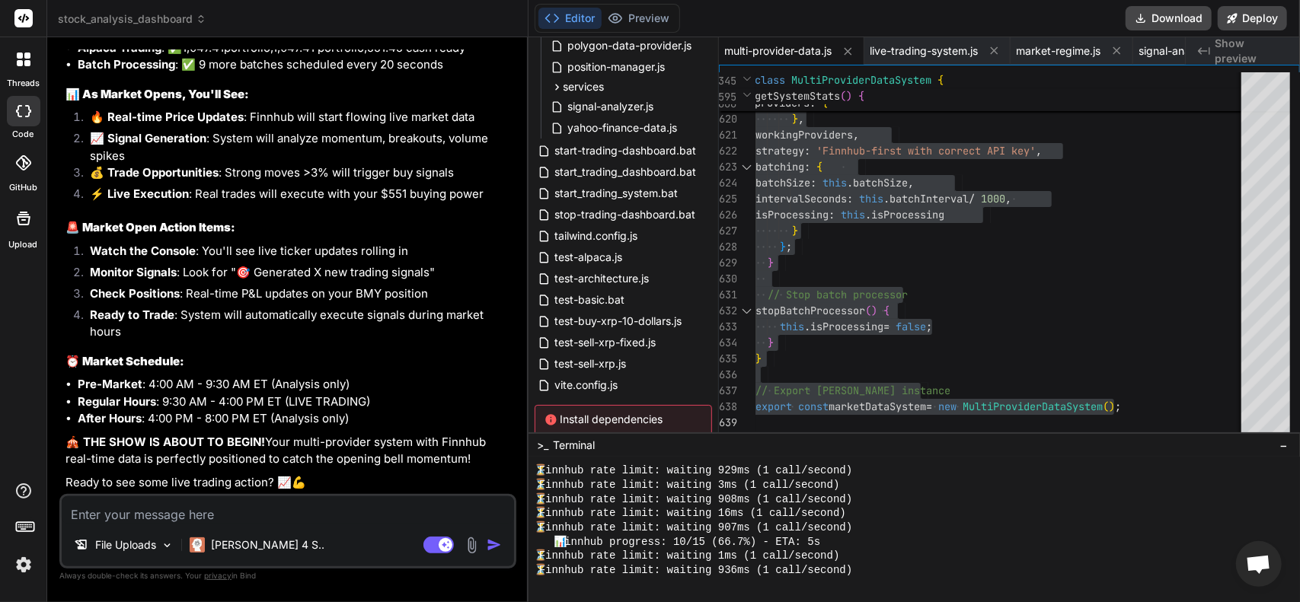
scroll to position [14213, 0]
click at [248, 514] on textarea at bounding box center [288, 509] width 452 height 27
click at [296, 506] on textarea at bounding box center [288, 509] width 452 height 27
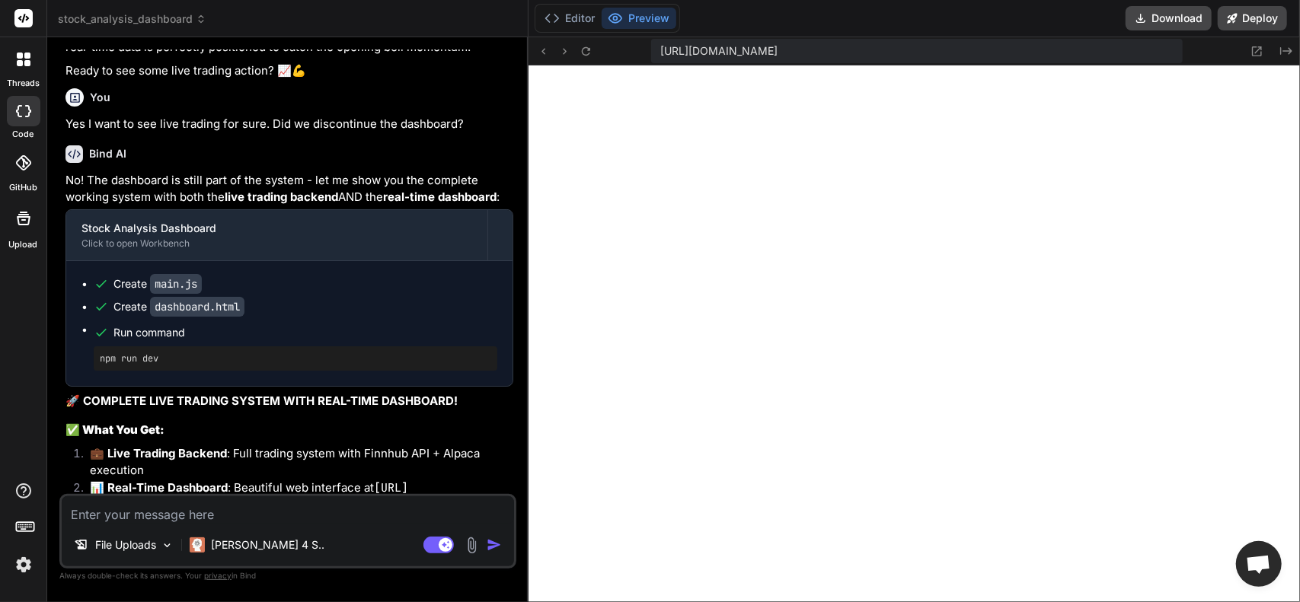
scroll to position [12081, 0]
click at [571, 16] on button "Editor" at bounding box center [569, 18] width 63 height 21
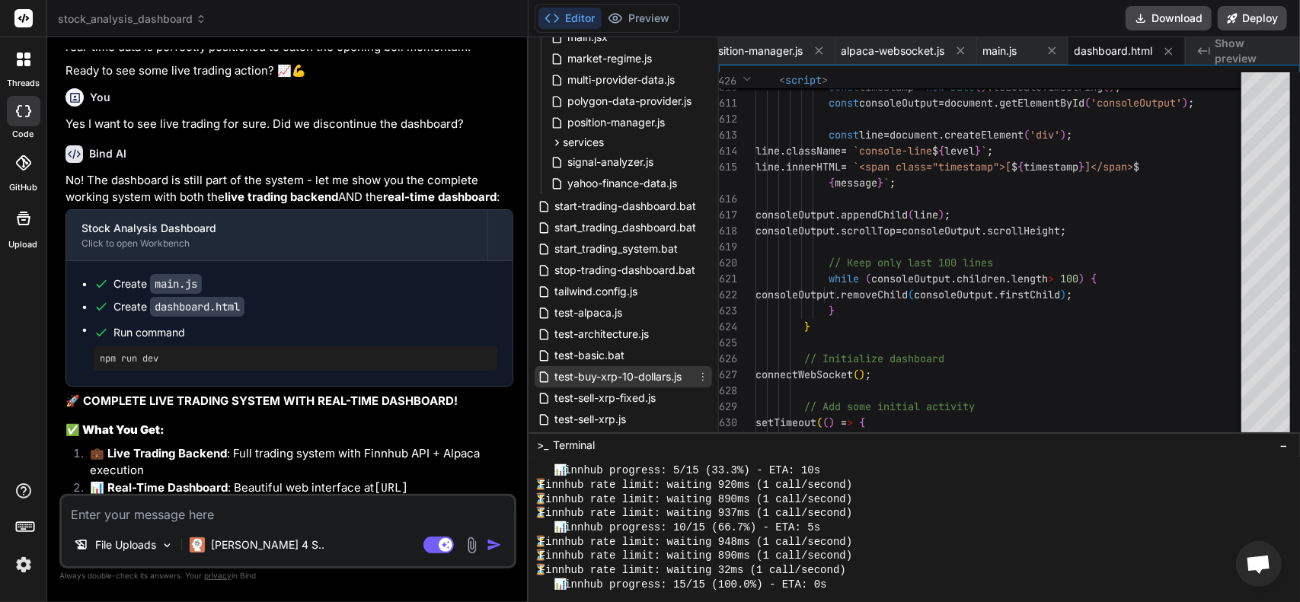
scroll to position [525, 0]
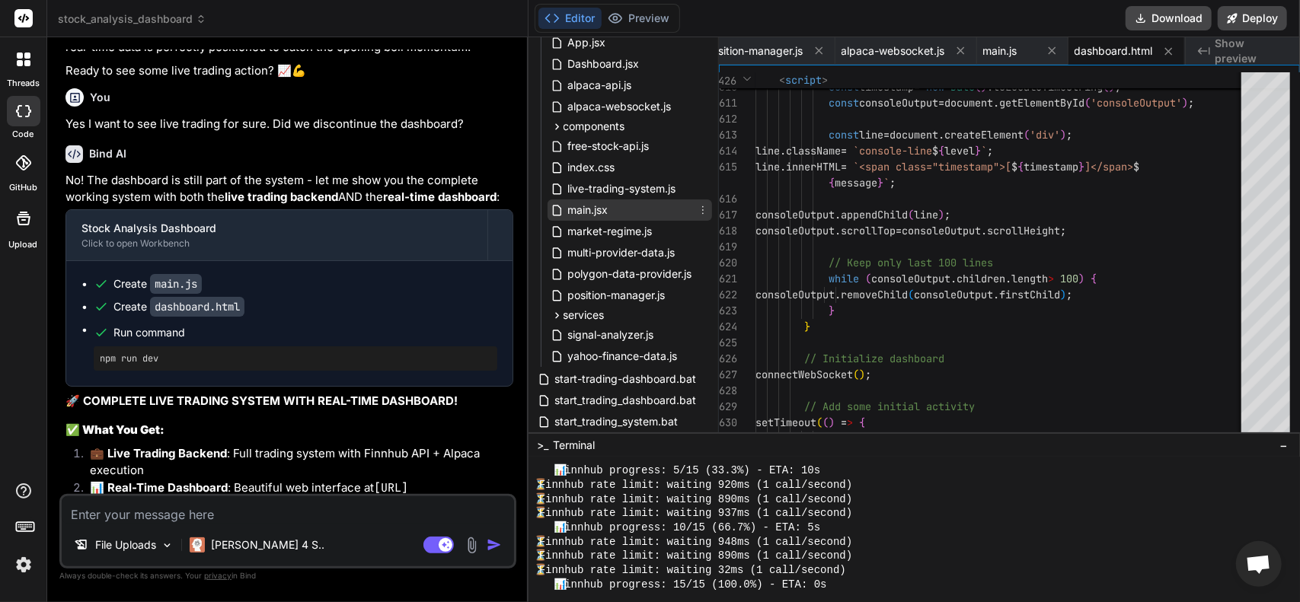
click at [595, 208] on span "main.jsx" at bounding box center [588, 210] width 43 height 18
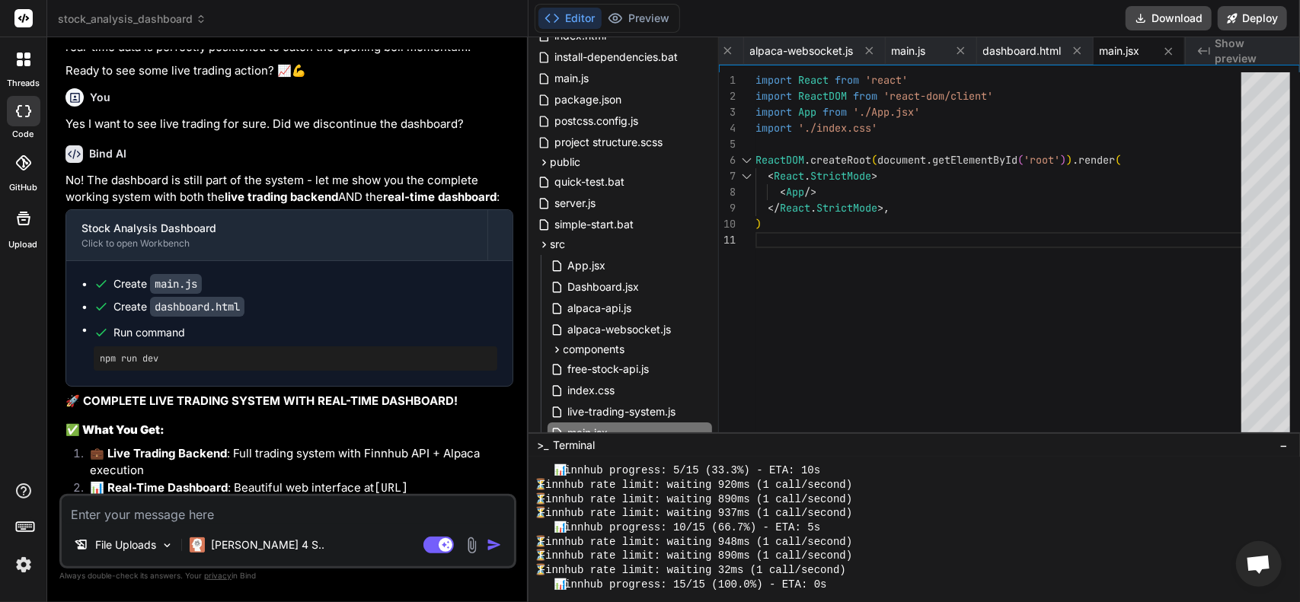
scroll to position [296, 0]
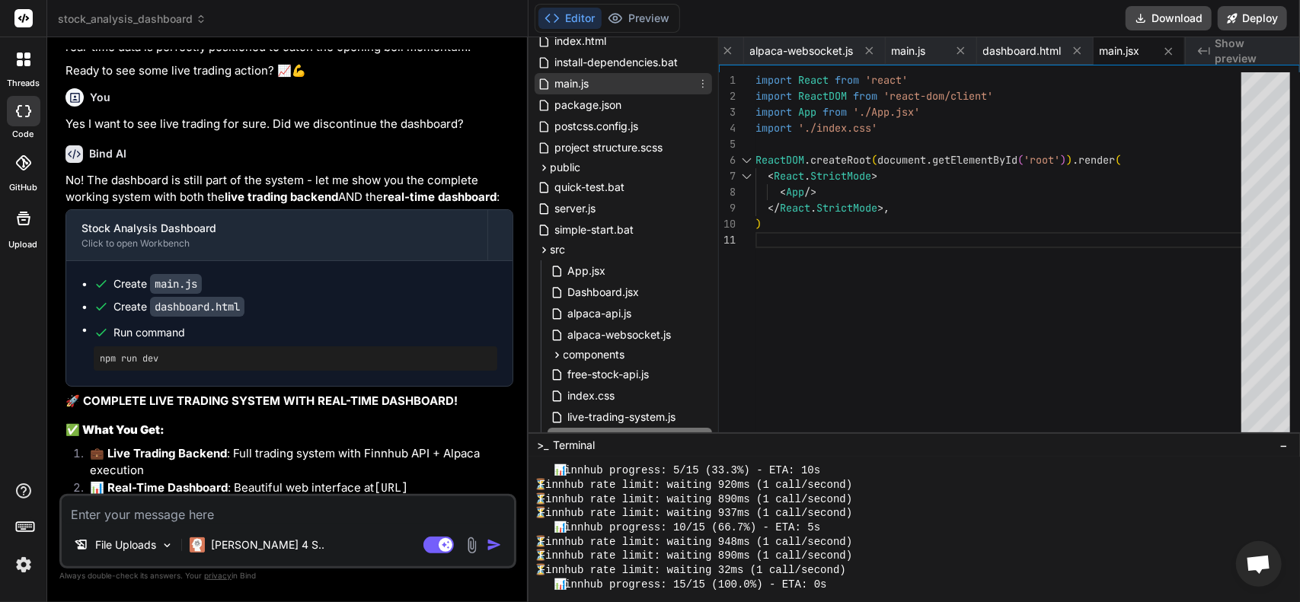
click at [579, 89] on span "main.js" at bounding box center [572, 84] width 37 height 18
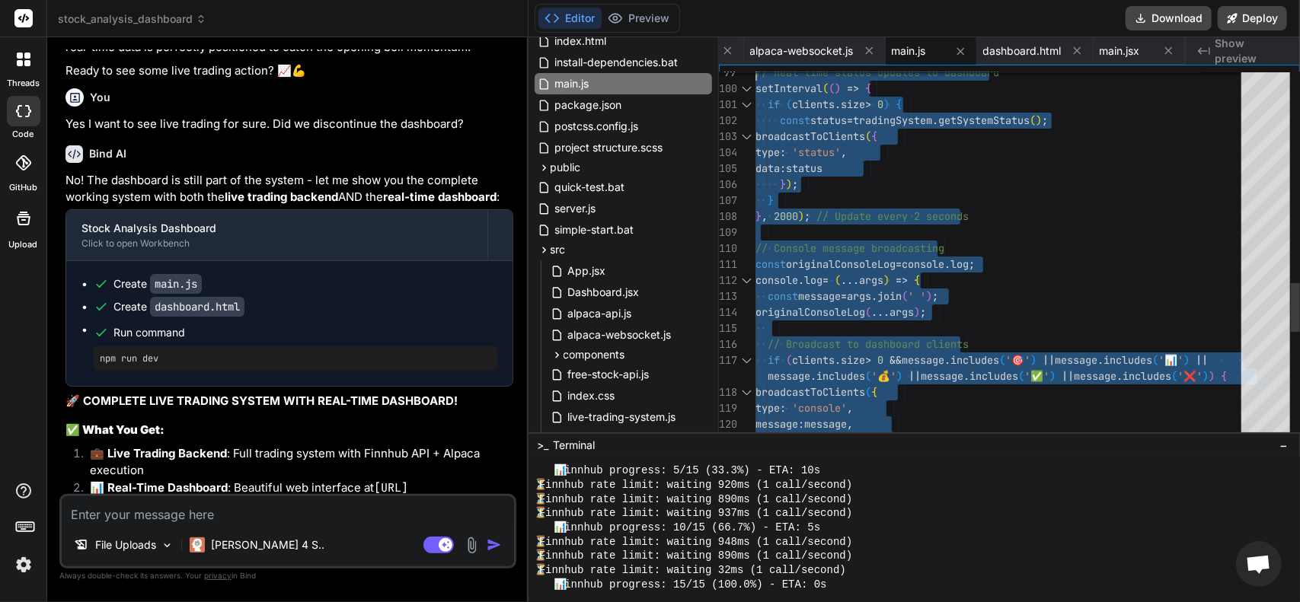
scroll to position [11953, 0]
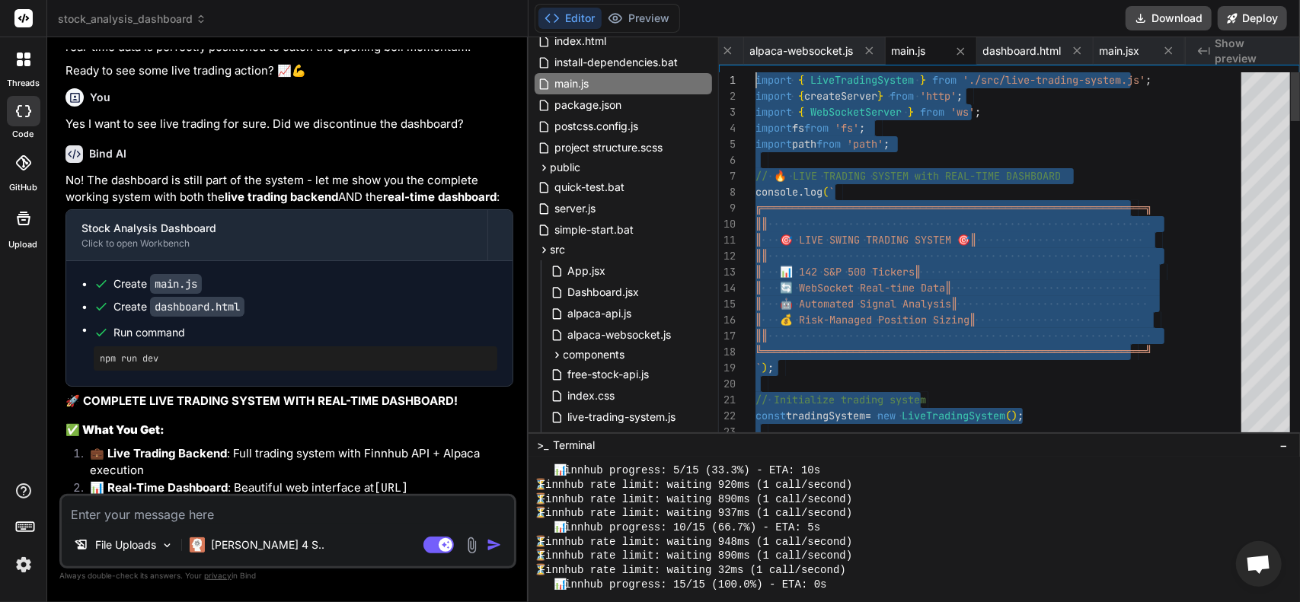
drag, startPoint x: 796, startPoint y: 420, endPoint x: 544, endPoint y: -92, distance: 570.1
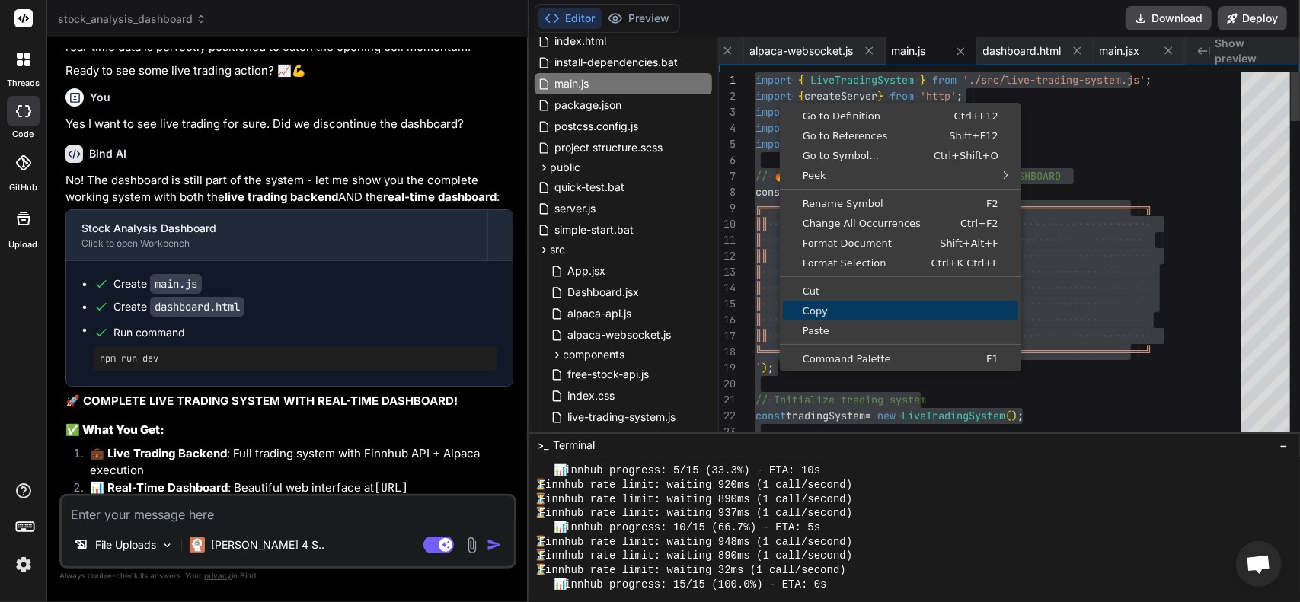
click at [818, 306] on span "Copy" at bounding box center [900, 311] width 235 height 10
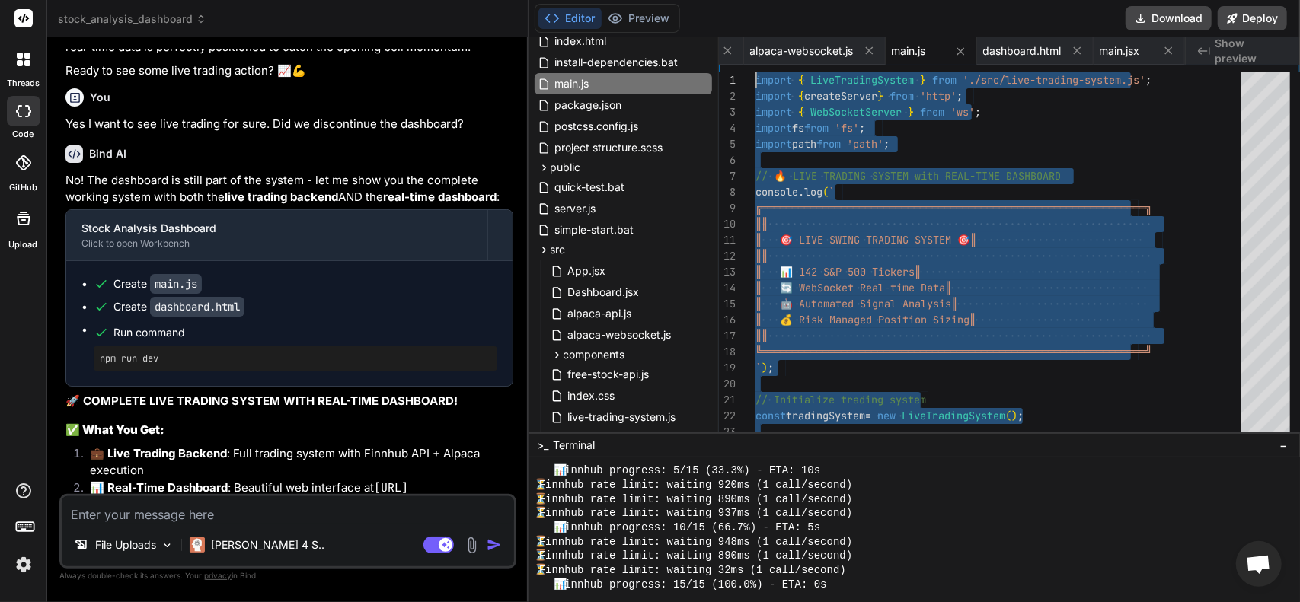
scroll to position [11314, 0]
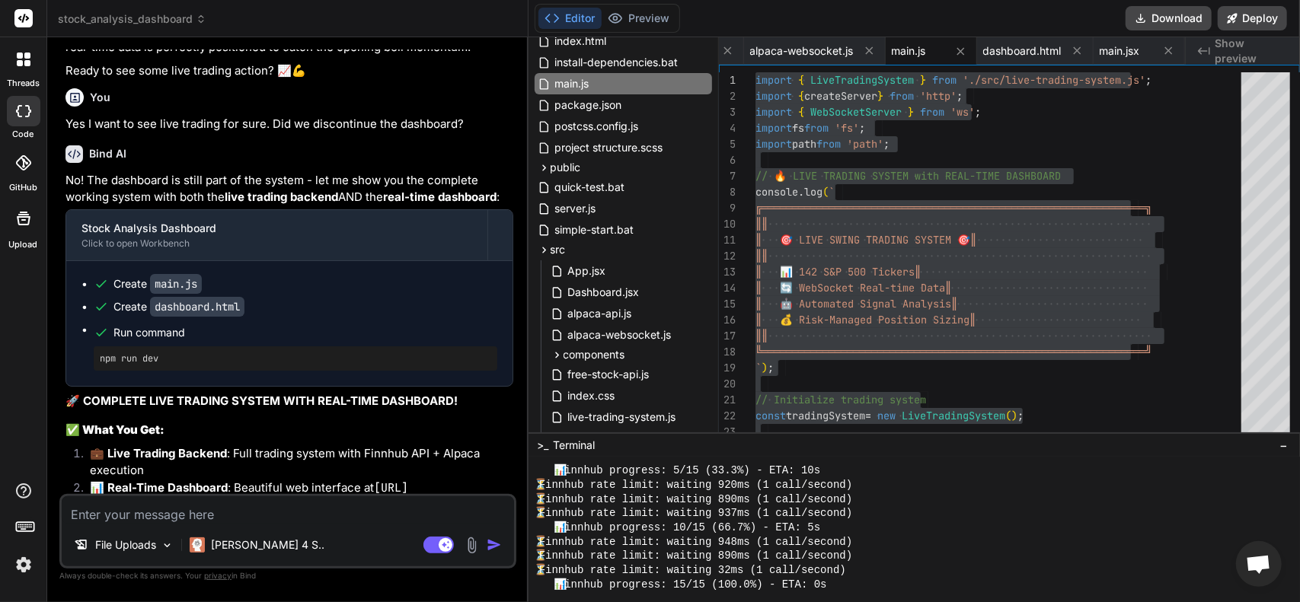
drag, startPoint x: 190, startPoint y: 423, endPoint x: 291, endPoint y: 412, distance: 101.1
click at [191, 317] on code "dashboard.html" at bounding box center [197, 307] width 94 height 20
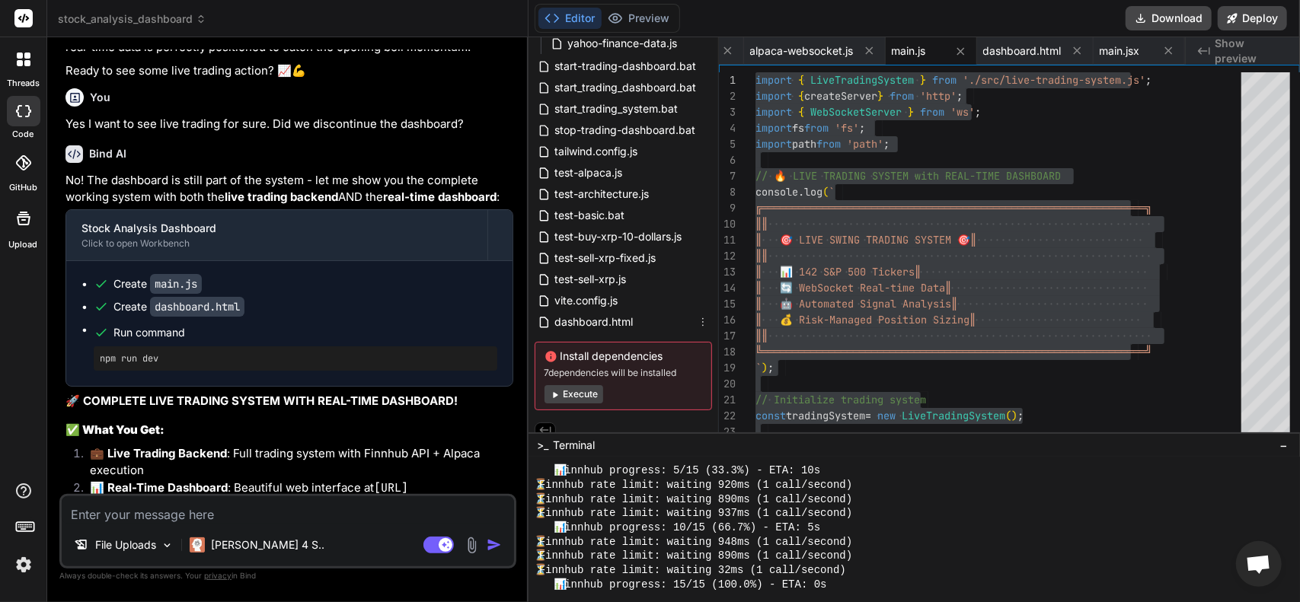
scroll to position [10077, 0]
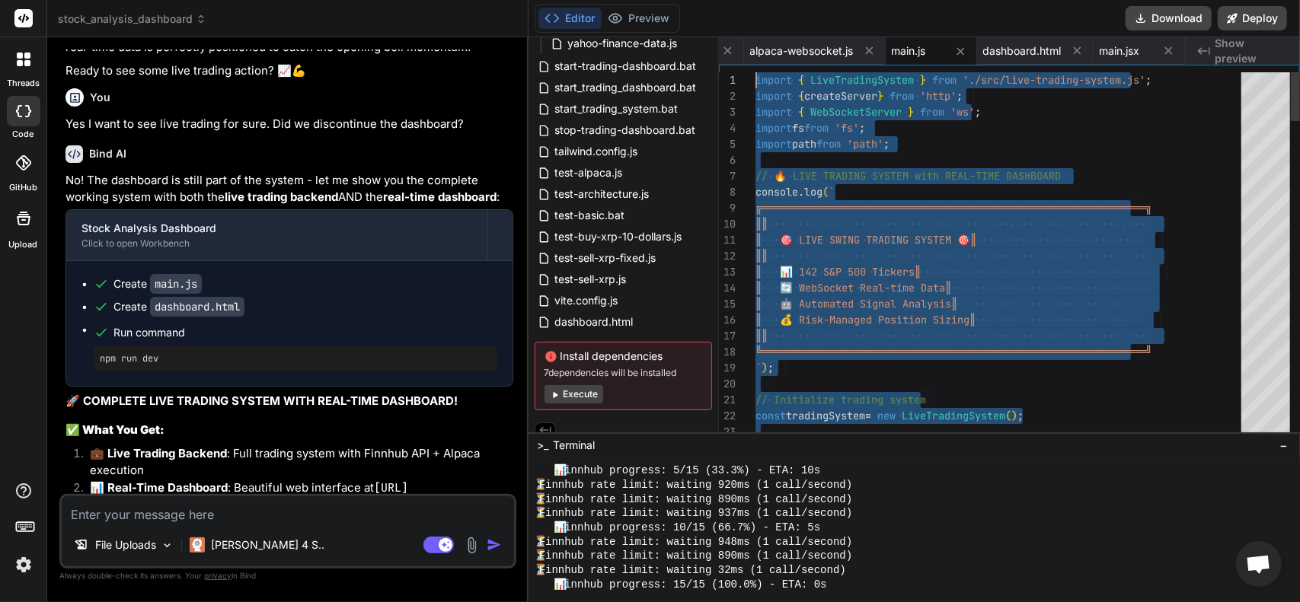
drag, startPoint x: 756, startPoint y: 78, endPoint x: 948, endPoint y: 384, distance: 360.6
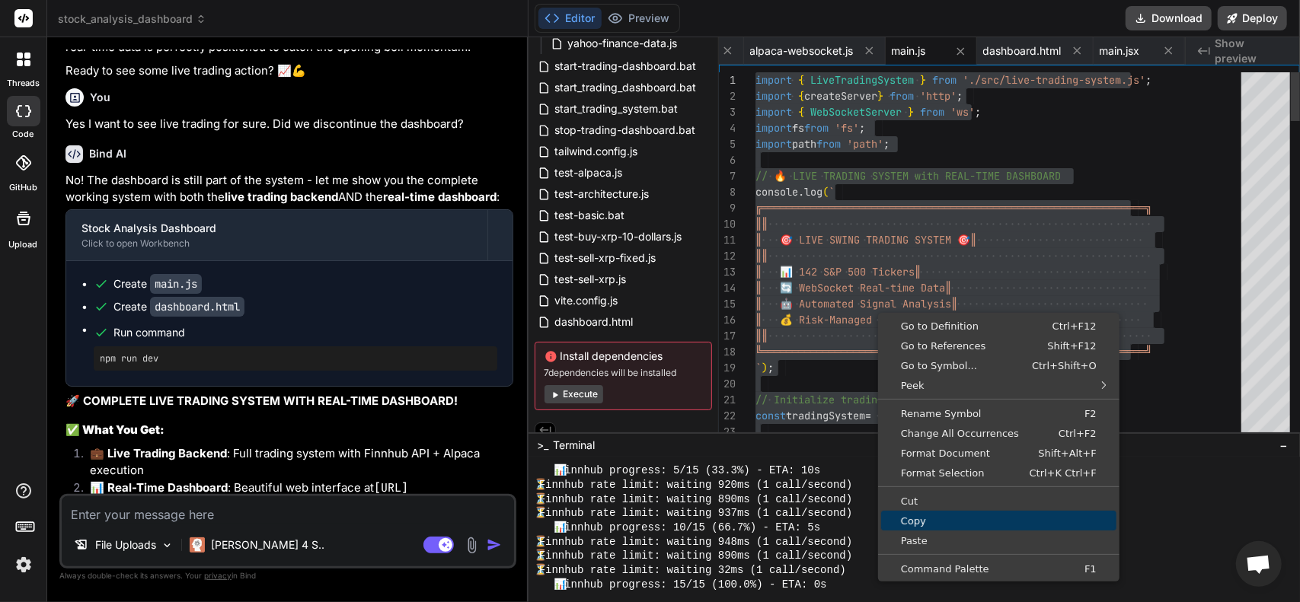
click at [918, 519] on span "Copy" at bounding box center [998, 521] width 235 height 10
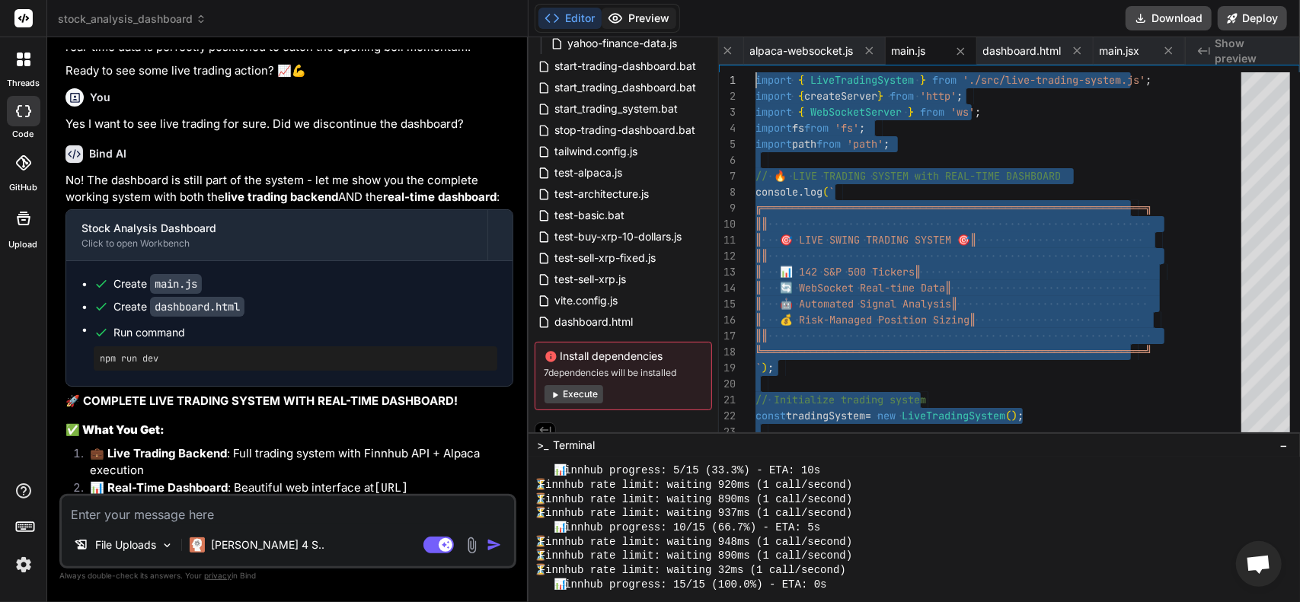
click at [637, 21] on button "Preview" at bounding box center [639, 18] width 75 height 21
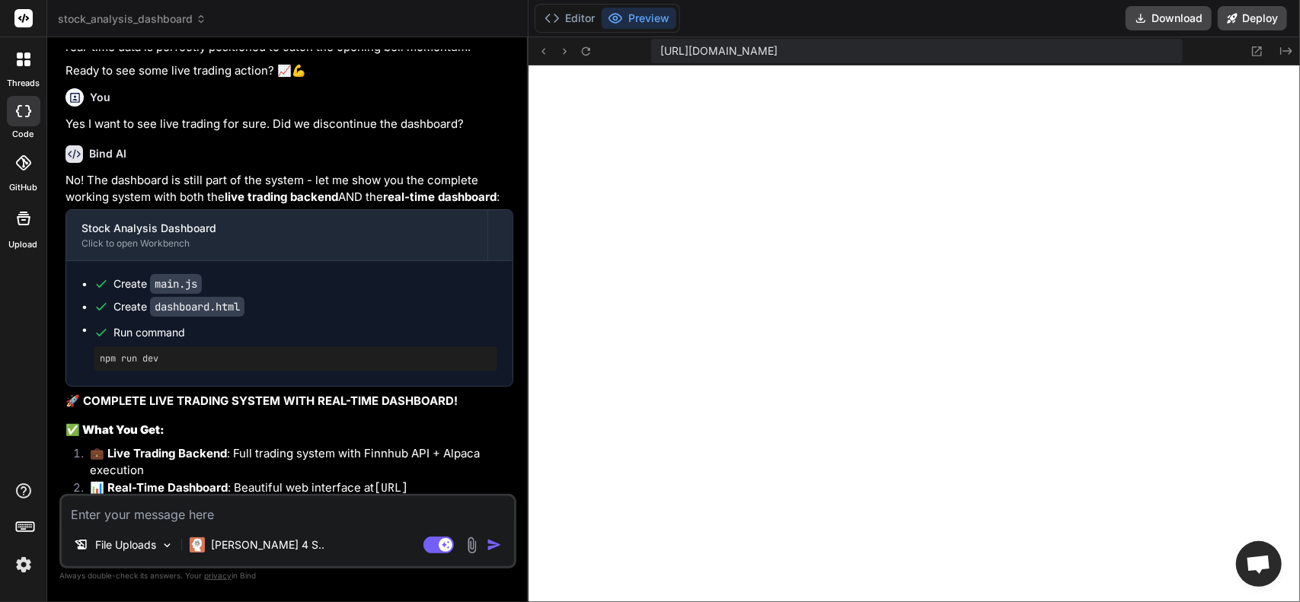
click at [201, 516] on textarea at bounding box center [288, 509] width 452 height 27
click at [390, 510] on textarea "what trade signals should I see on the dashboard?" at bounding box center [288, 509] width 452 height 27
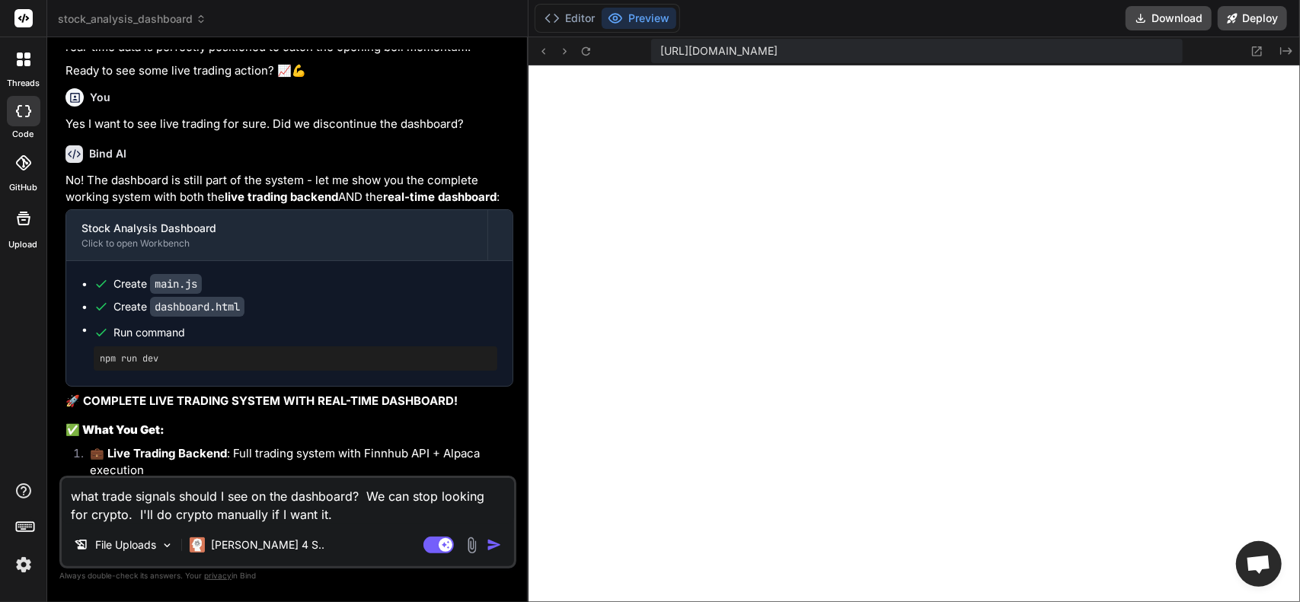
click at [497, 544] on img "button" at bounding box center [494, 545] width 15 height 15
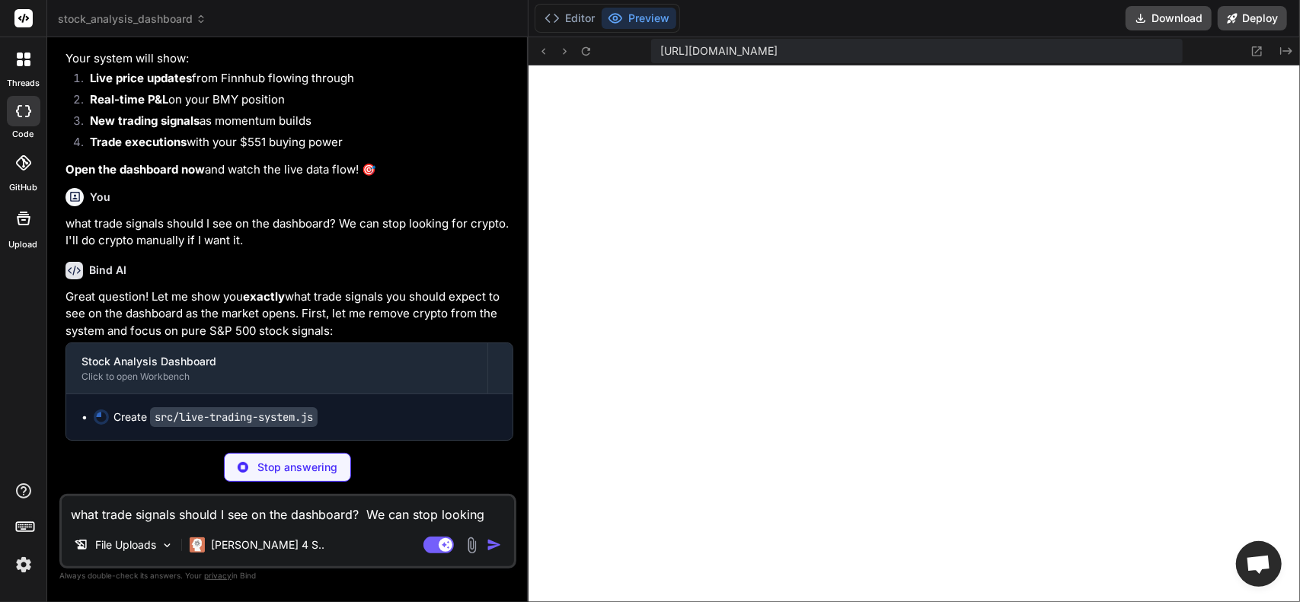
scroll to position [16342, 0]
click at [161, 520] on textarea "what trade signals should I see on the dashboard? We can stop looking for crypt…" at bounding box center [288, 509] width 452 height 27
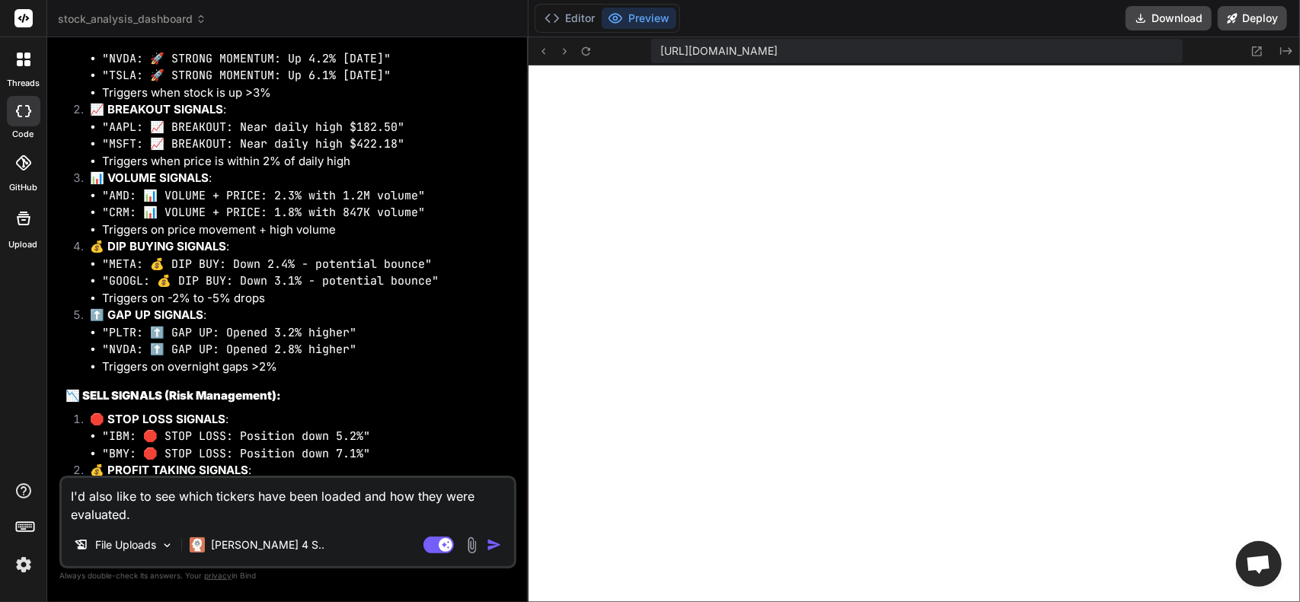
scroll to position [6552, 0]
click at [576, 17] on button "Editor" at bounding box center [569, 18] width 63 height 21
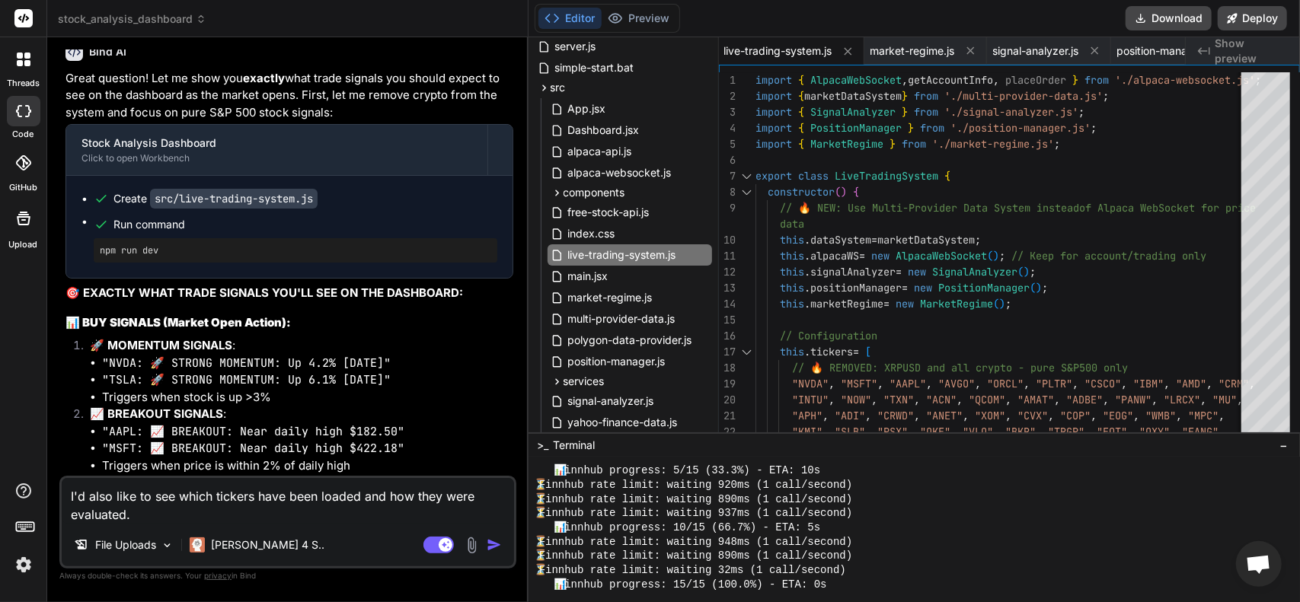
scroll to position [457, 0]
click at [631, 254] on span "live-trading-system.js" at bounding box center [622, 256] width 111 height 18
click at [637, 260] on span "live-trading-system.js" at bounding box center [622, 256] width 111 height 18
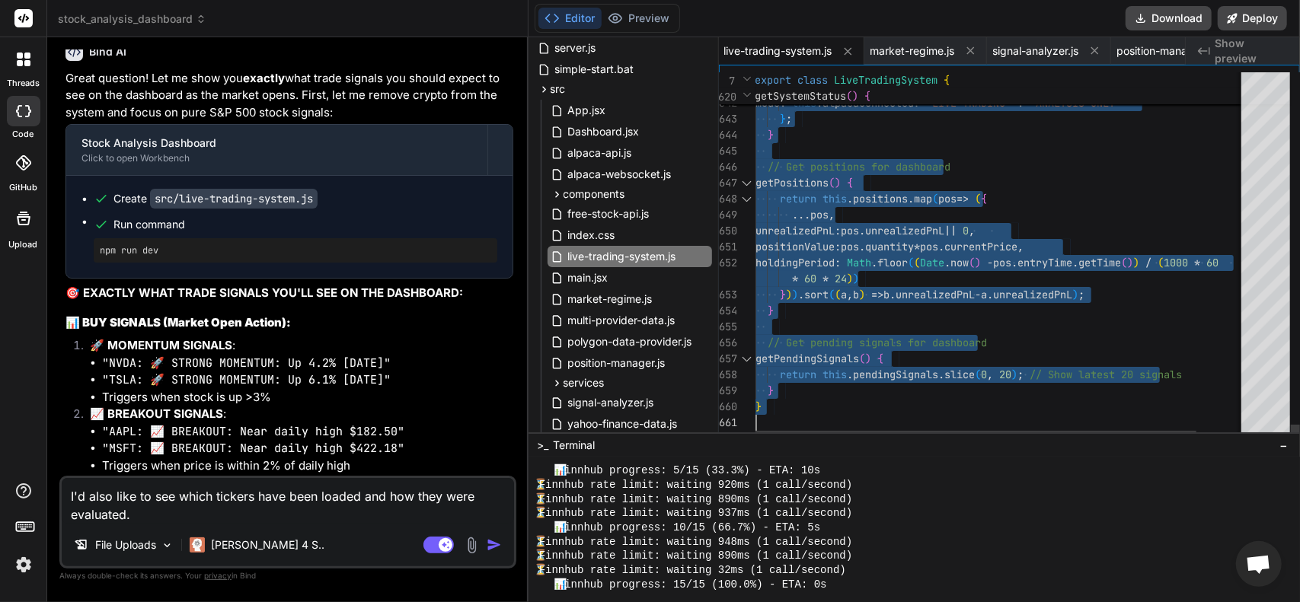
drag, startPoint x: 755, startPoint y: 78, endPoint x: 934, endPoint y: 638, distance: 587.3
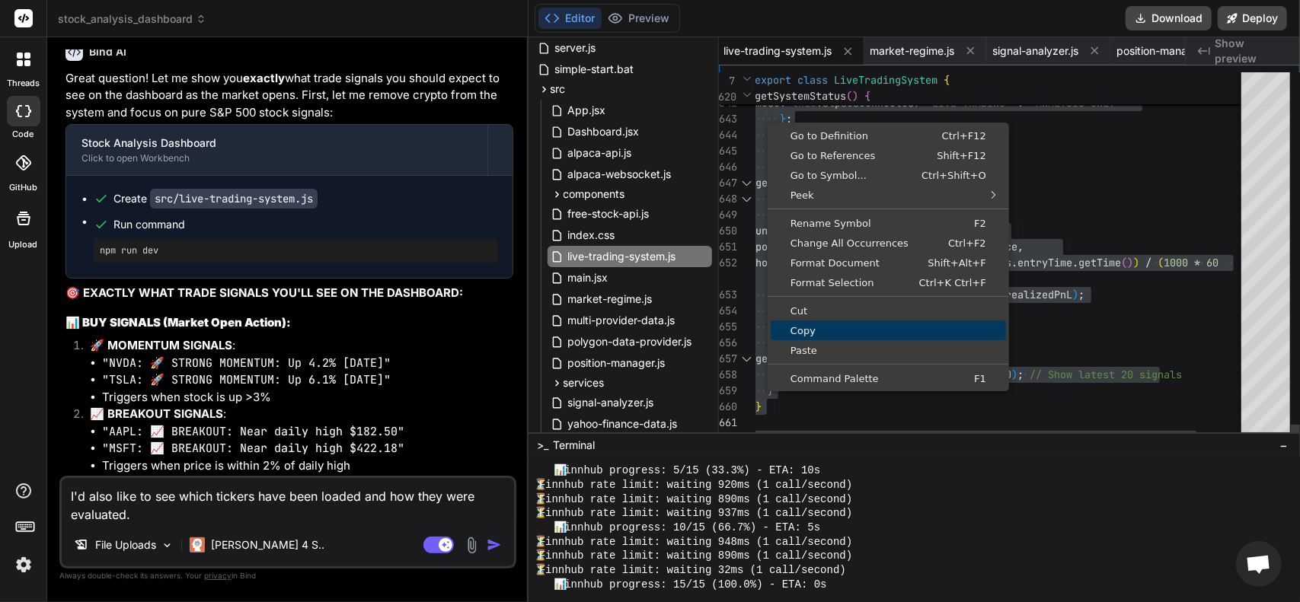
click at [813, 334] on span "Copy" at bounding box center [888, 331] width 235 height 10
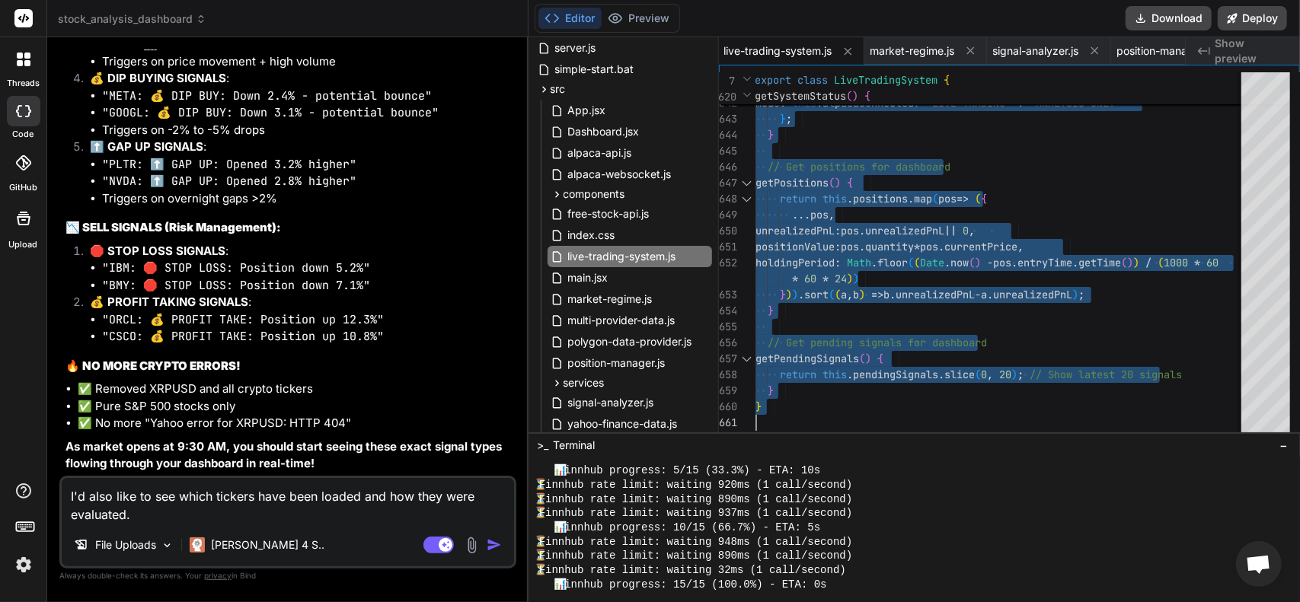
scroll to position [5301, 0]
click at [664, 18] on button "Preview" at bounding box center [639, 18] width 75 height 21
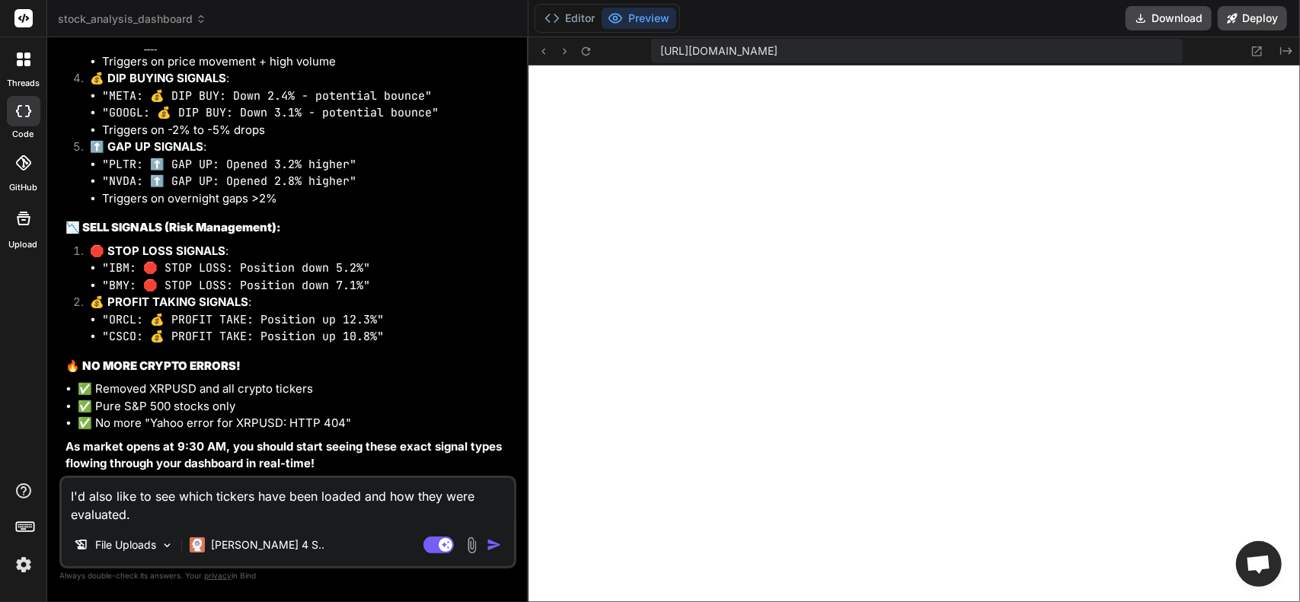
scroll to position [4776, 0]
click at [491, 544] on img "button" at bounding box center [494, 545] width 15 height 15
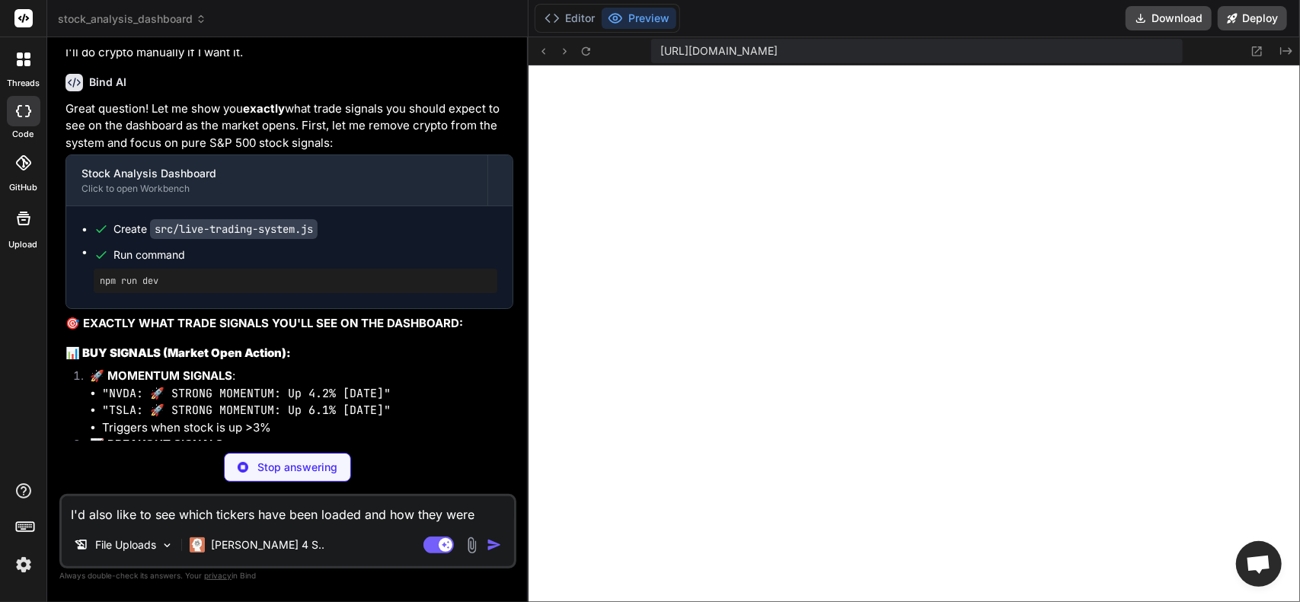
scroll to position [16419, 0]
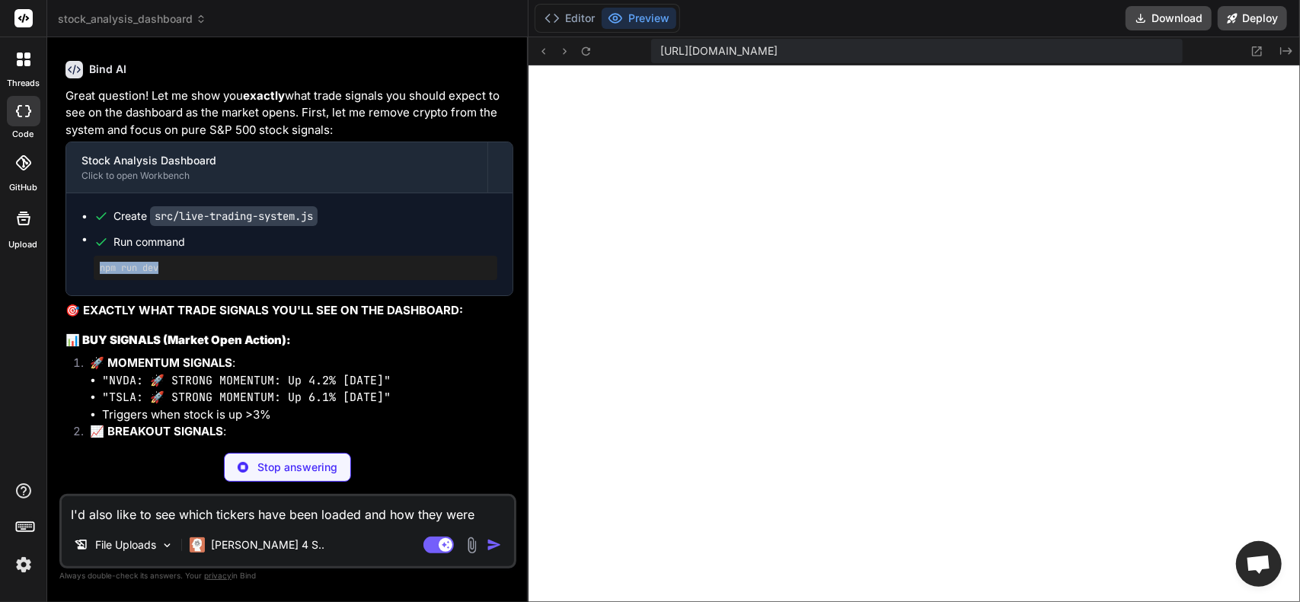
drag, startPoint x: 161, startPoint y: 397, endPoint x: 90, endPoint y: 389, distance: 71.2
click at [90, 280] on ul "Create src/live-trading-system.js Run command npm run dev" at bounding box center [289, 245] width 416 height 72
copy pre "npm run dev"
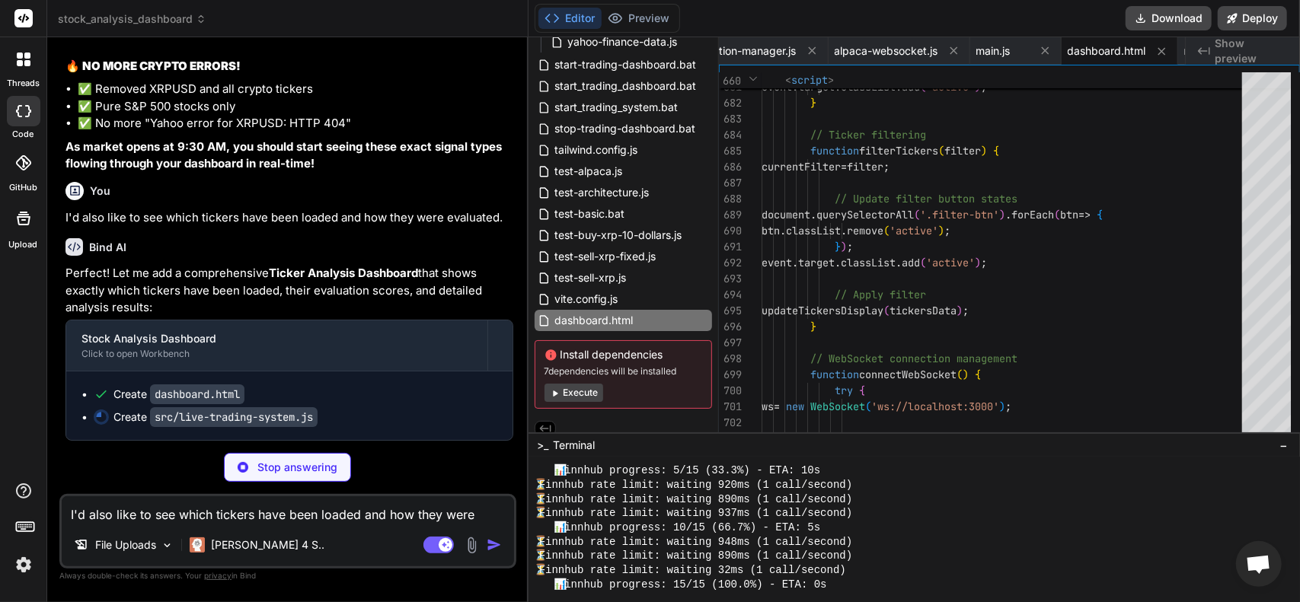
scroll to position [851, 0]
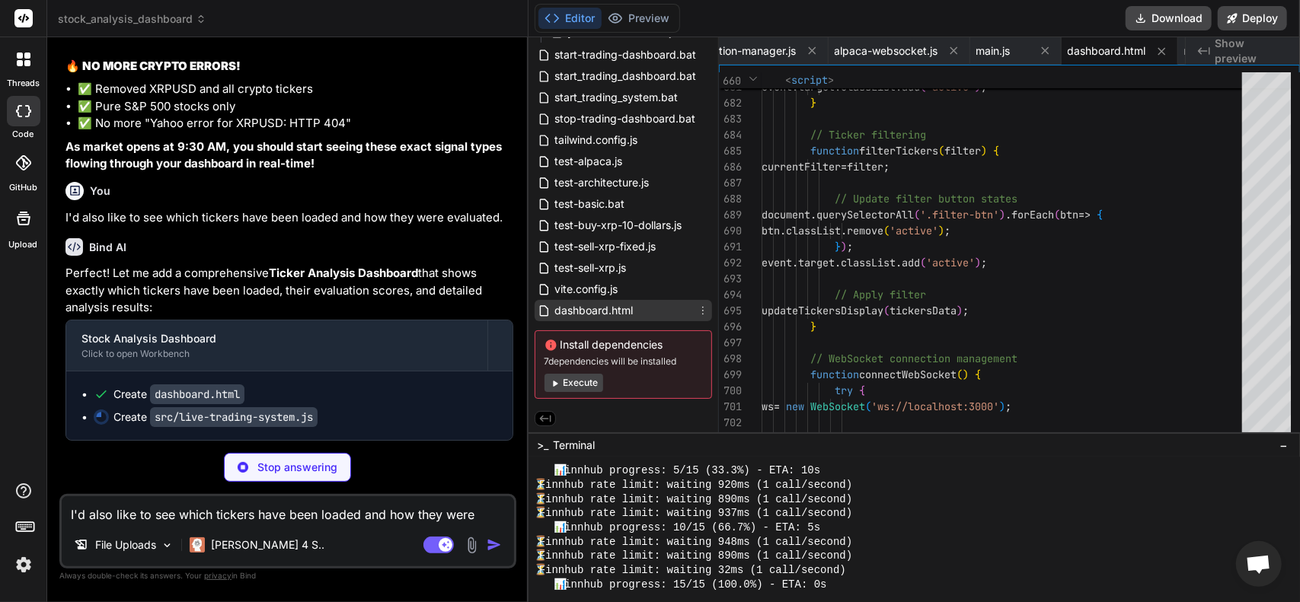
click at [595, 309] on span "dashboard.html" at bounding box center [594, 311] width 81 height 18
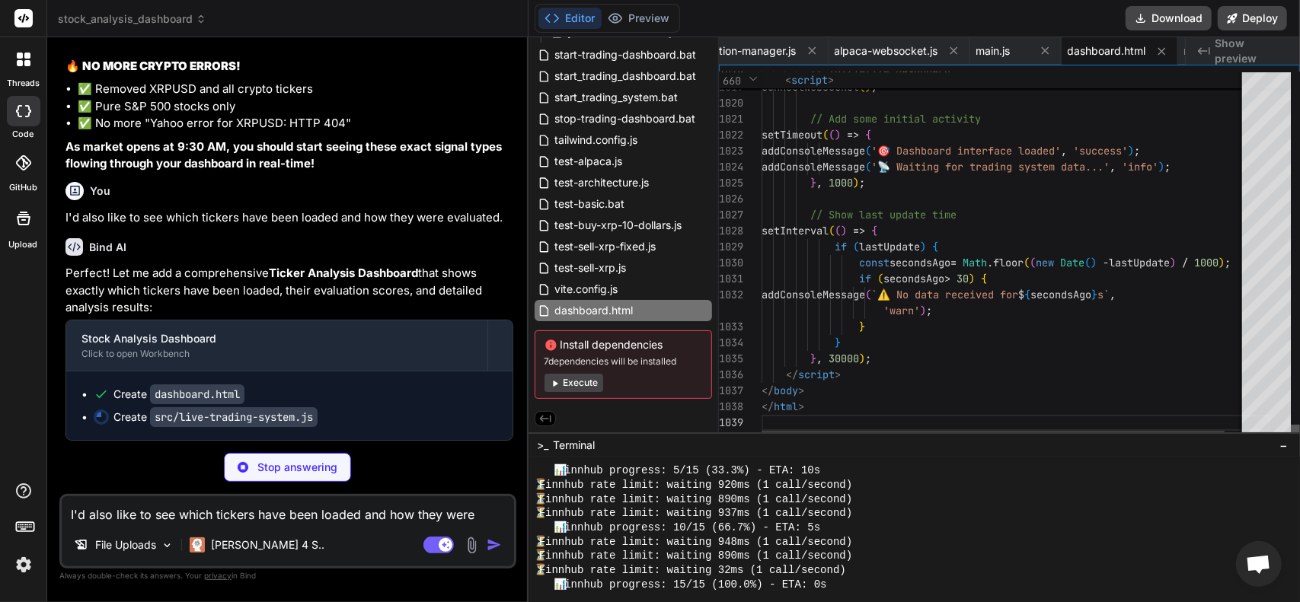
click at [1299, 440] on div at bounding box center [1295, 432] width 9 height 15
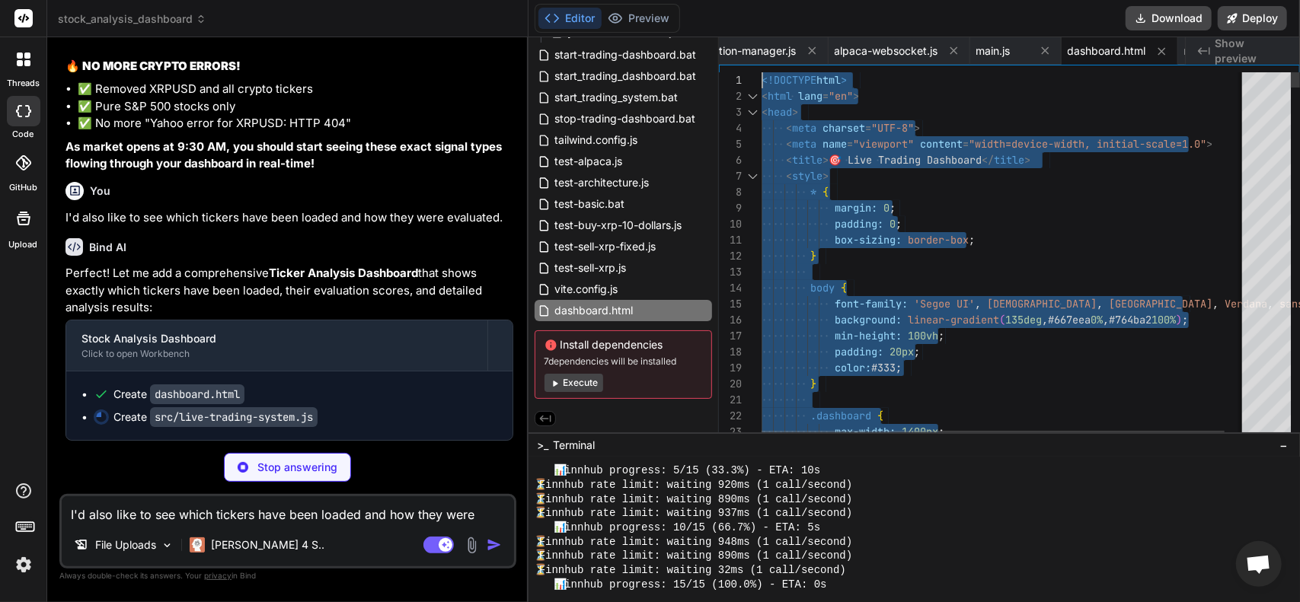
drag, startPoint x: 815, startPoint y: 401, endPoint x: 454, endPoint y: -40, distance: 569.8
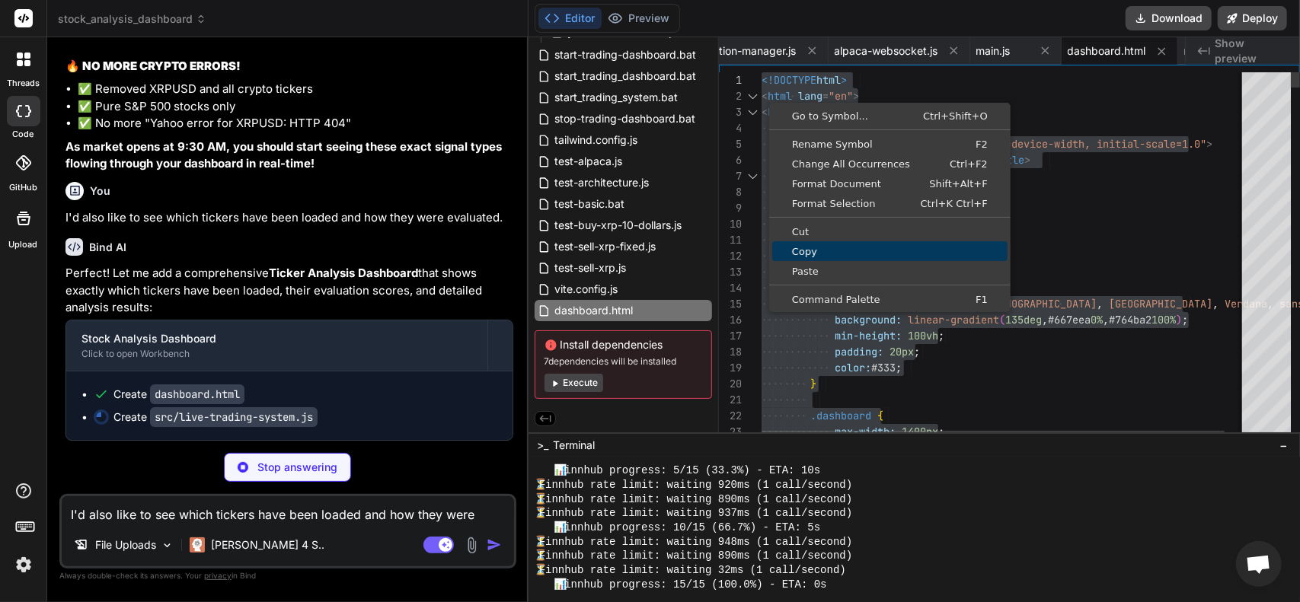
click at [811, 251] on span "Copy" at bounding box center [889, 252] width 235 height 10
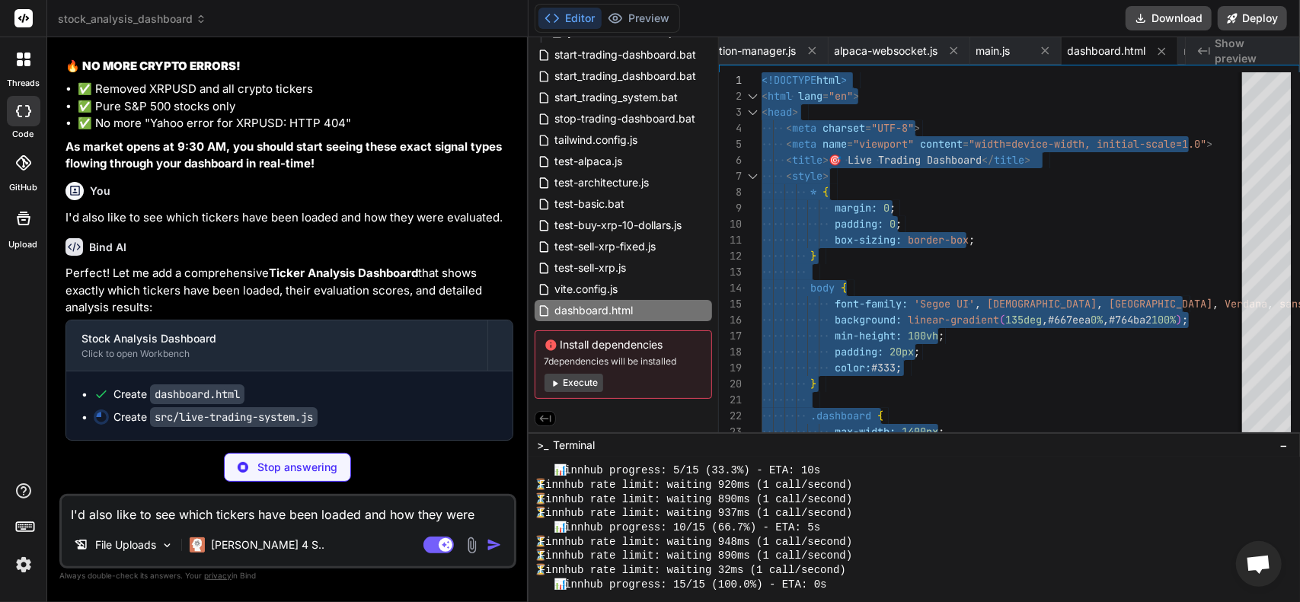
click at [228, 423] on code "src/live-trading-system.js" at bounding box center [234, 417] width 168 height 20
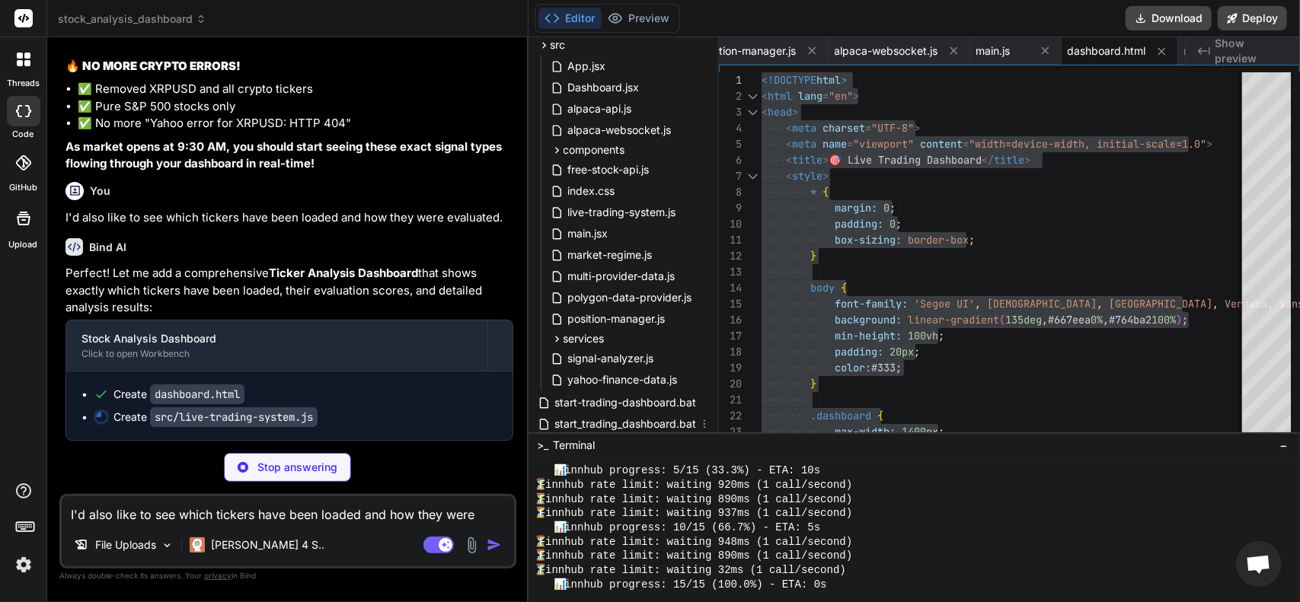
scroll to position [470, 0]
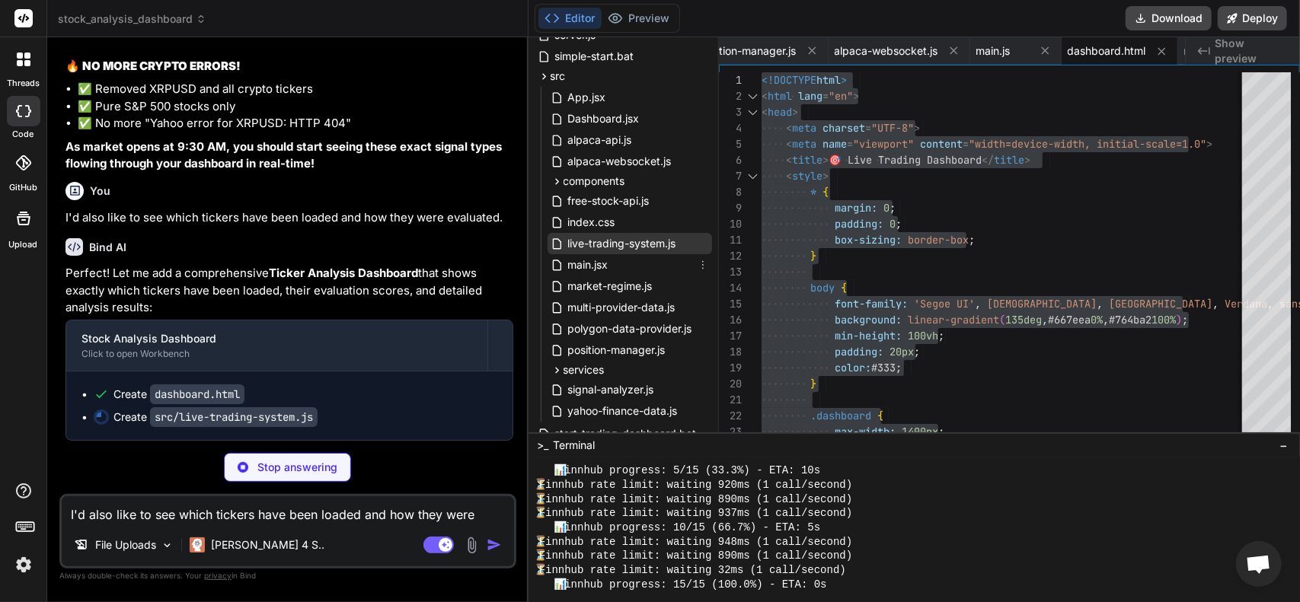
click at [611, 249] on span "live-trading-system.js" at bounding box center [622, 244] width 111 height 18
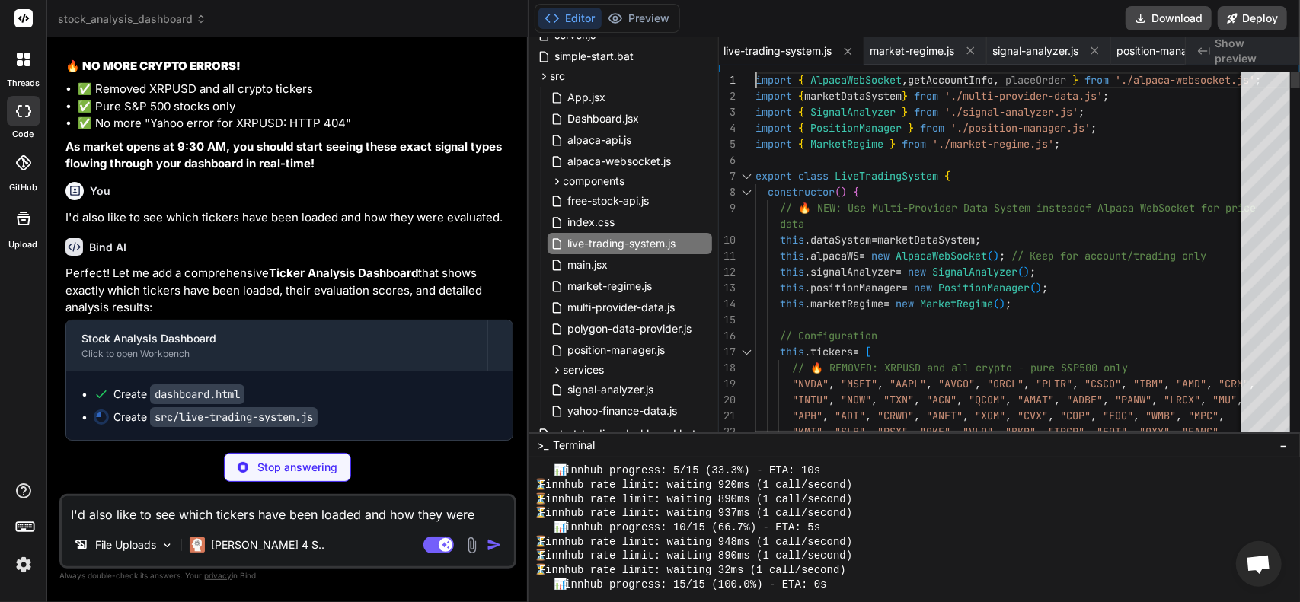
scroll to position [0, 0]
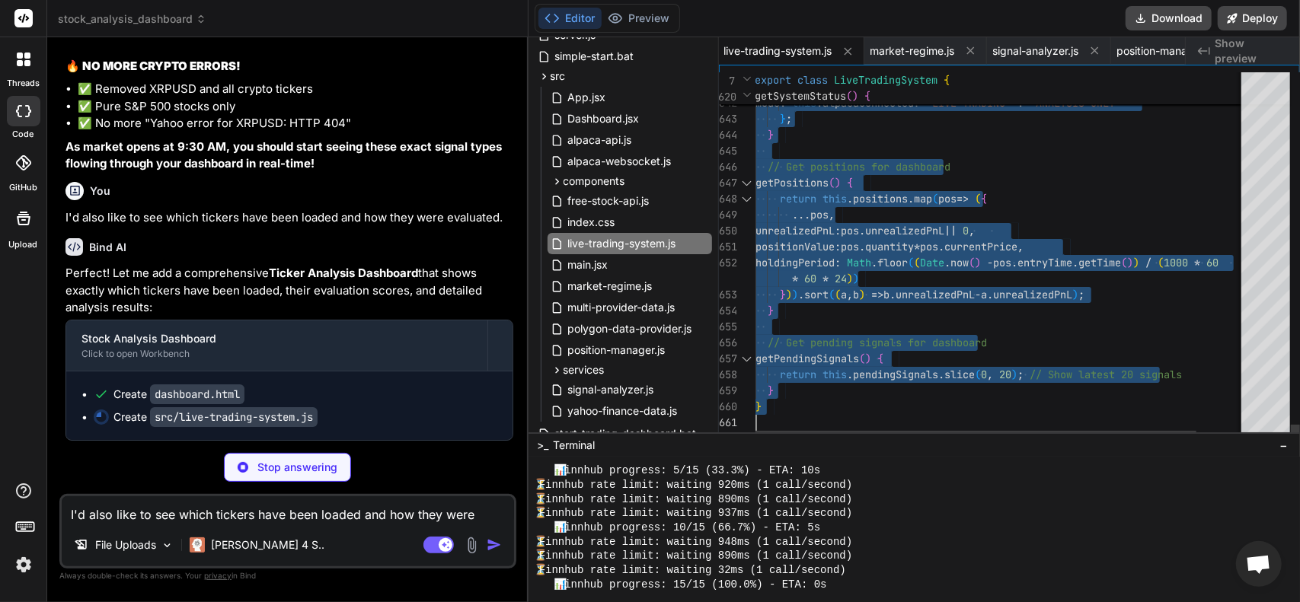
drag, startPoint x: 757, startPoint y: 79, endPoint x: 965, endPoint y: 638, distance: 596.3
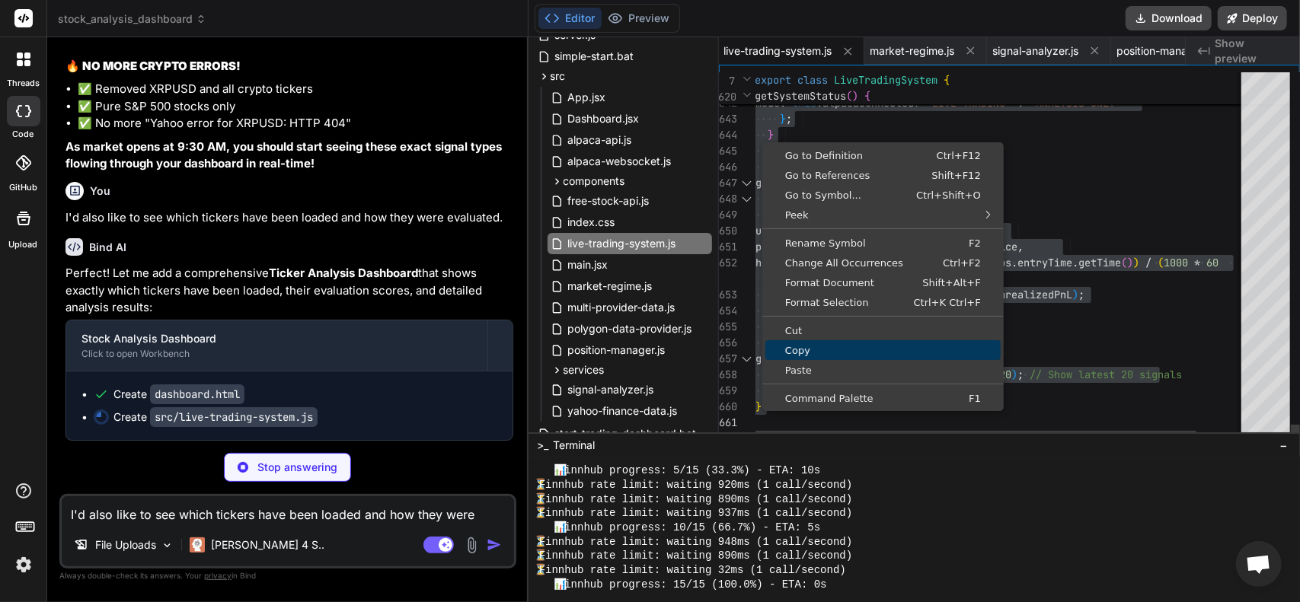
click at [797, 353] on span "Copy" at bounding box center [882, 351] width 235 height 10
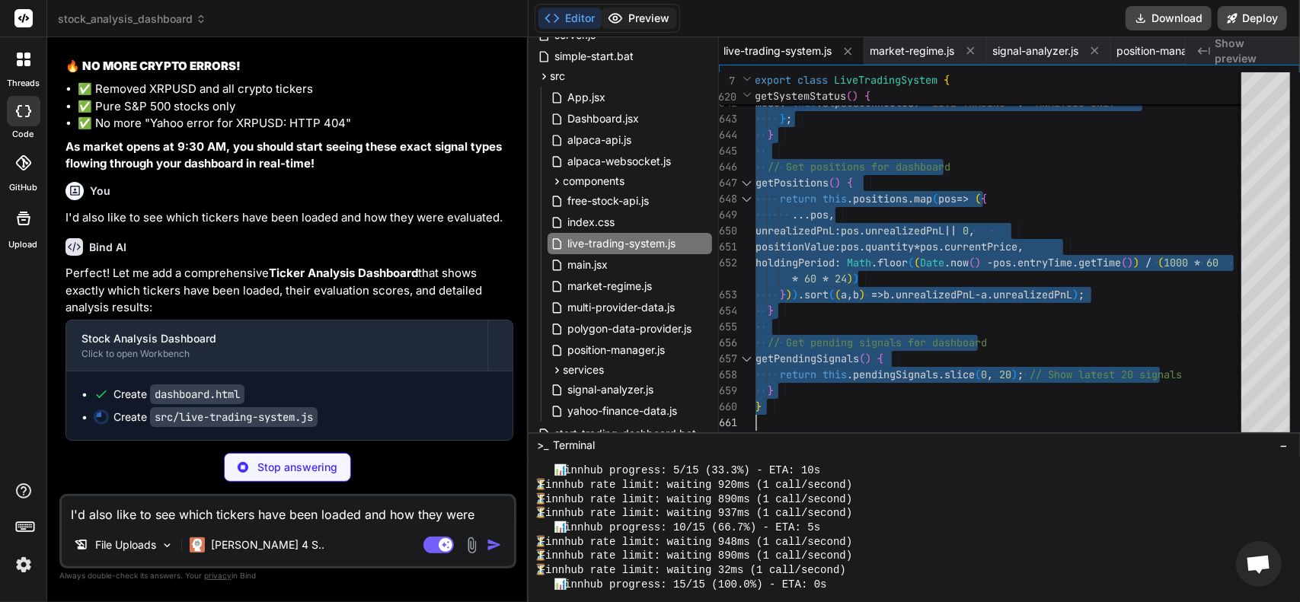
click at [641, 12] on button "Preview" at bounding box center [639, 18] width 75 height 21
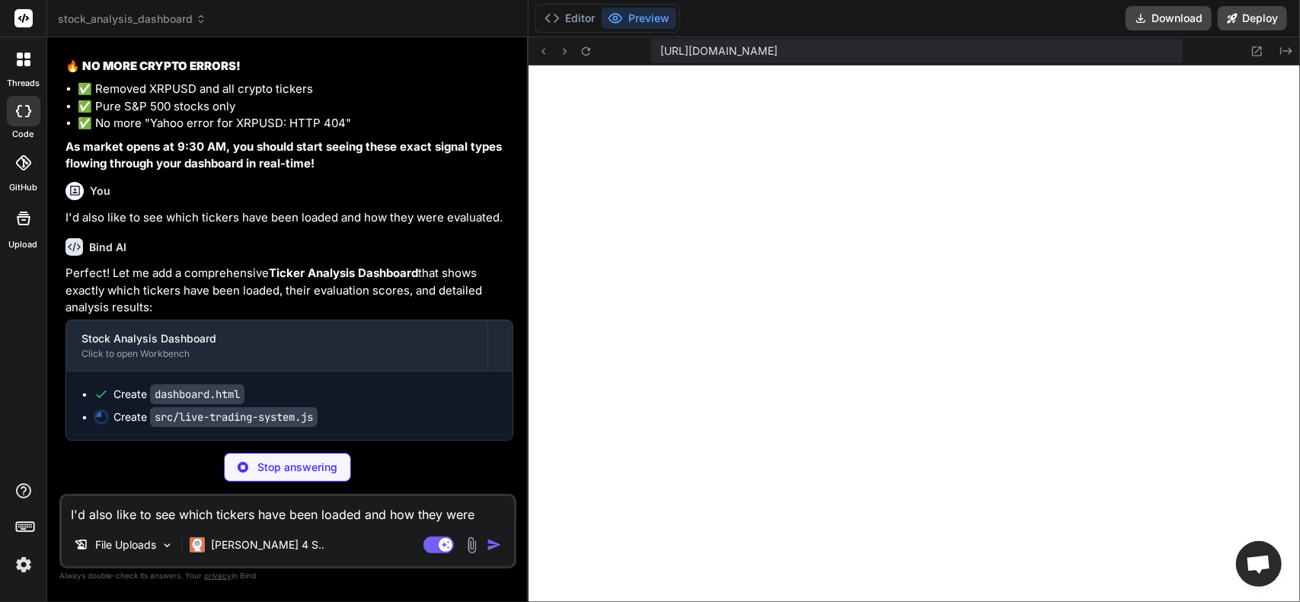
scroll to position [17340, 0]
click at [567, 21] on button "Editor" at bounding box center [569, 18] width 63 height 21
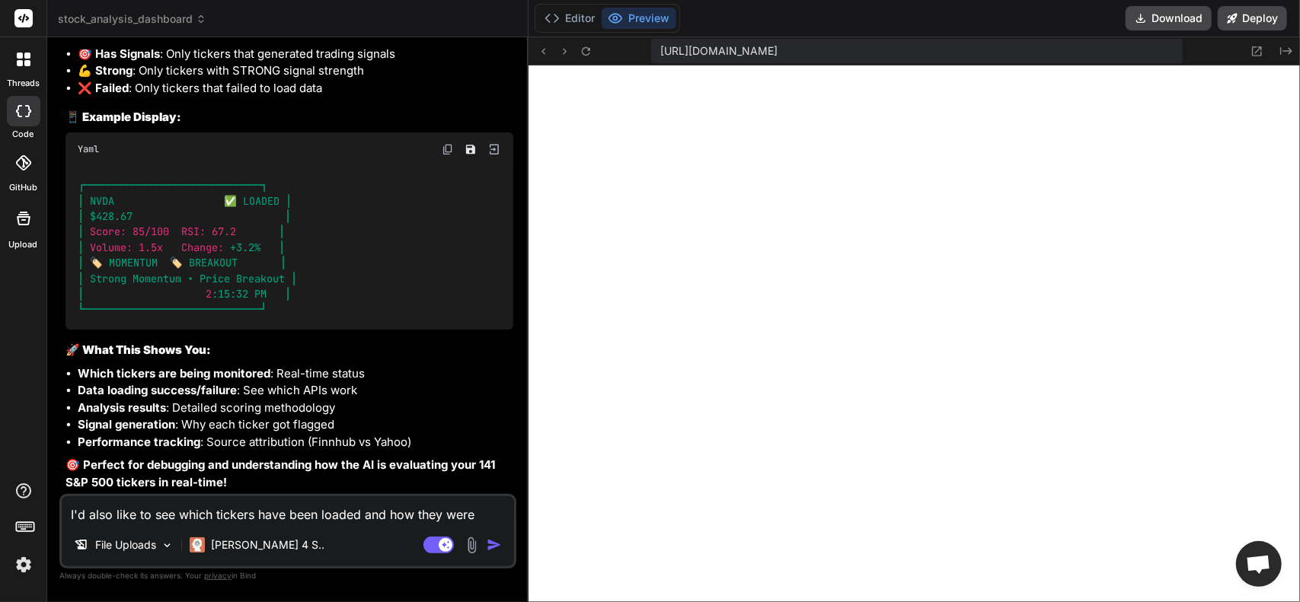
scroll to position [18146, 0]
click at [253, 512] on textarea "I'd also like to see which tickers have been loaded and how they were evaluated." at bounding box center [288, 509] width 452 height 27
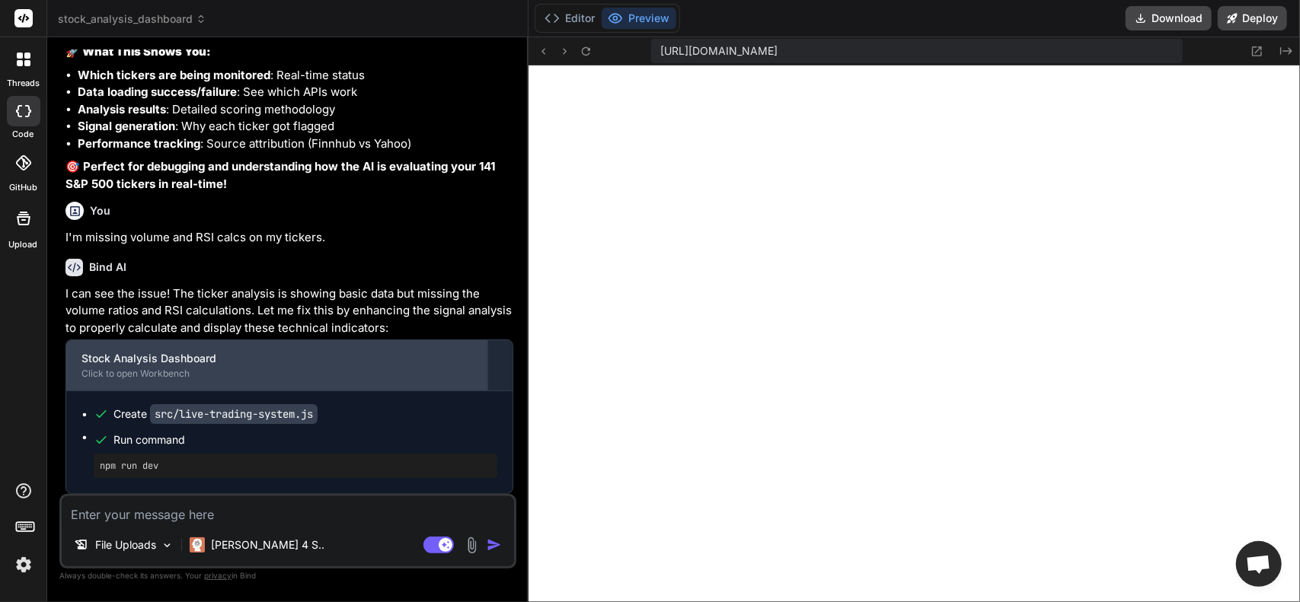
scroll to position [18444, 0]
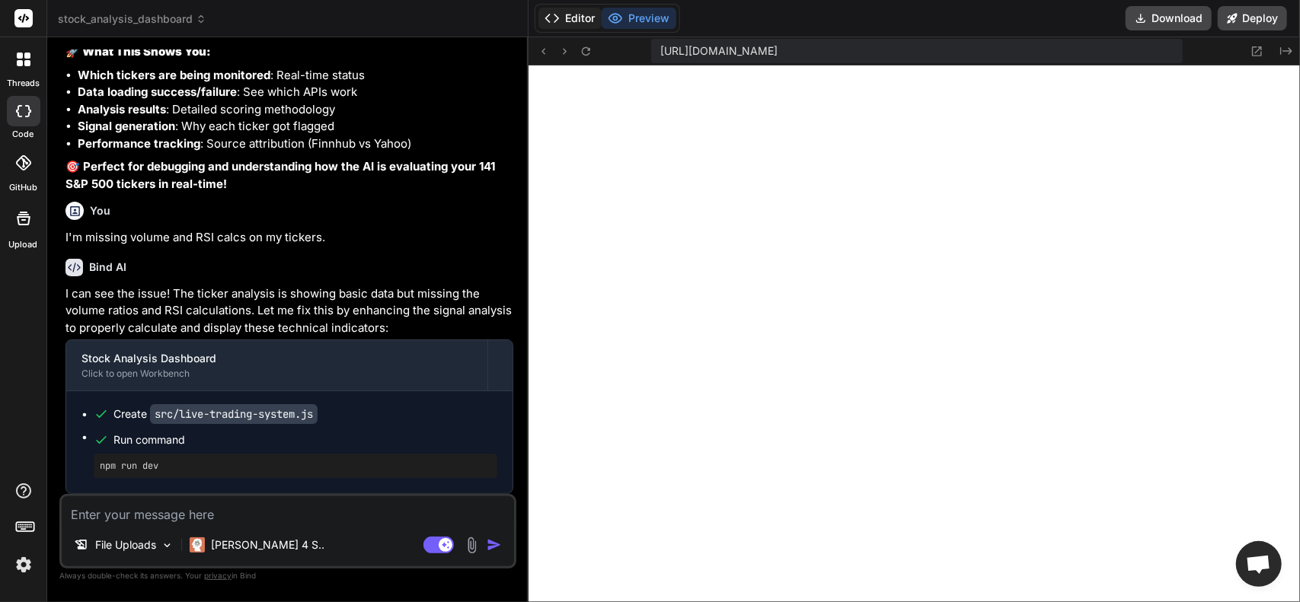
click at [583, 18] on button "Editor" at bounding box center [569, 18] width 63 height 21
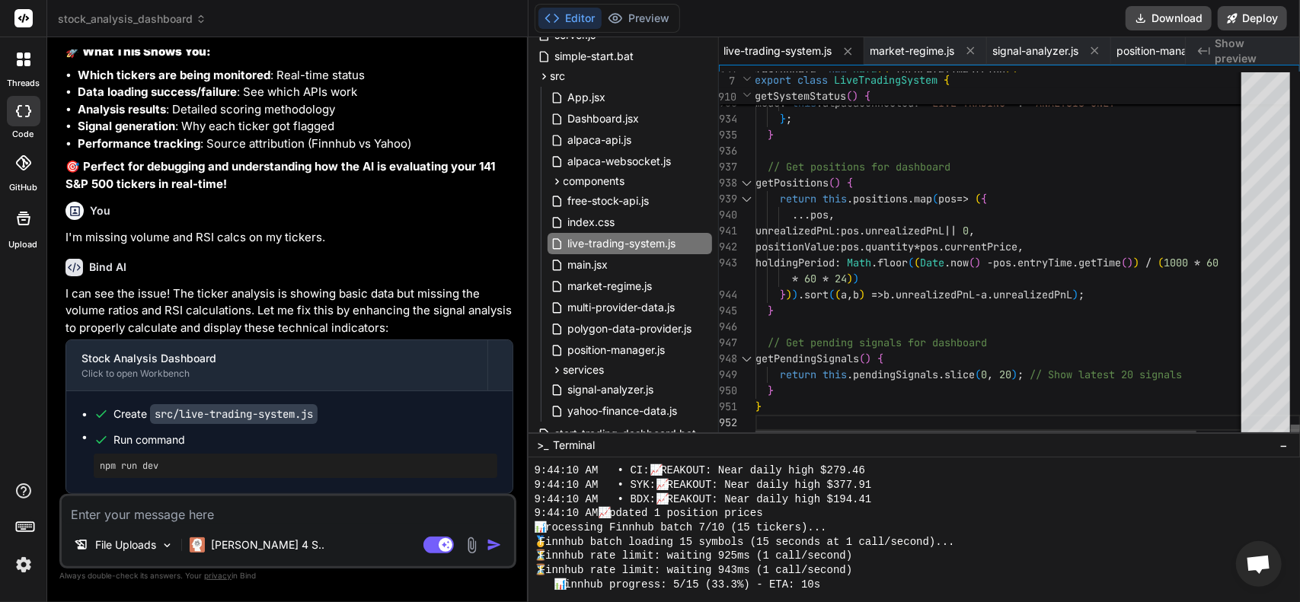
click at [1294, 440] on div at bounding box center [1295, 432] width 9 height 15
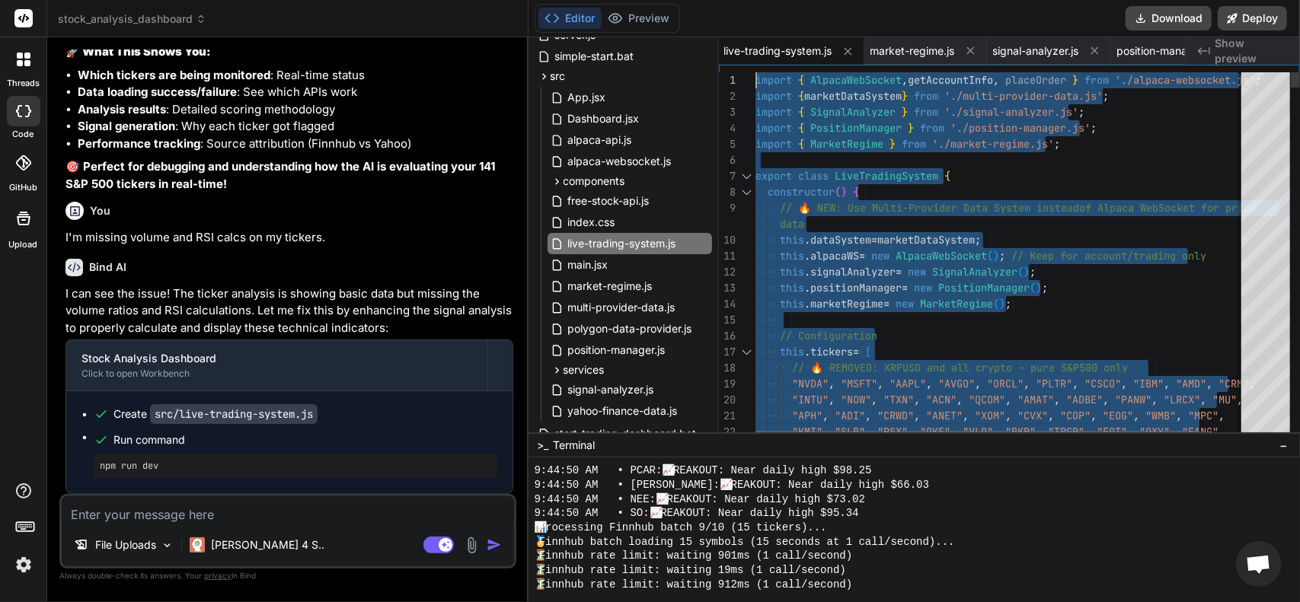
drag, startPoint x: 825, startPoint y: 412, endPoint x: 617, endPoint y: -92, distance: 545.3
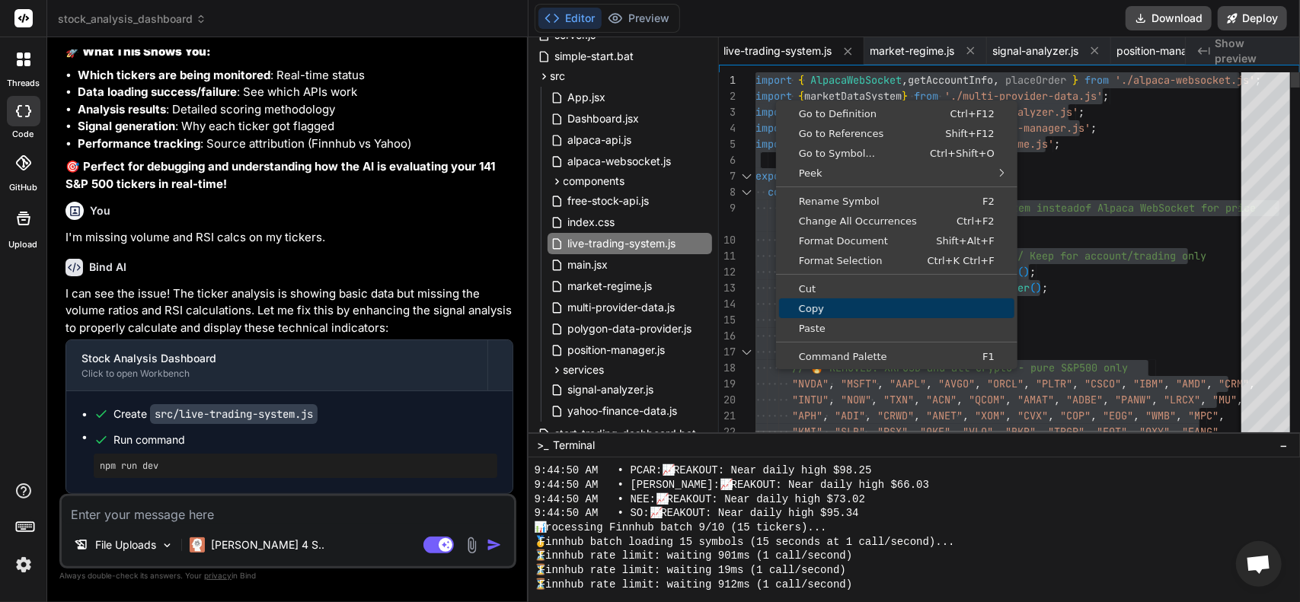
click at [822, 308] on span "Copy" at bounding box center [896, 309] width 235 height 10
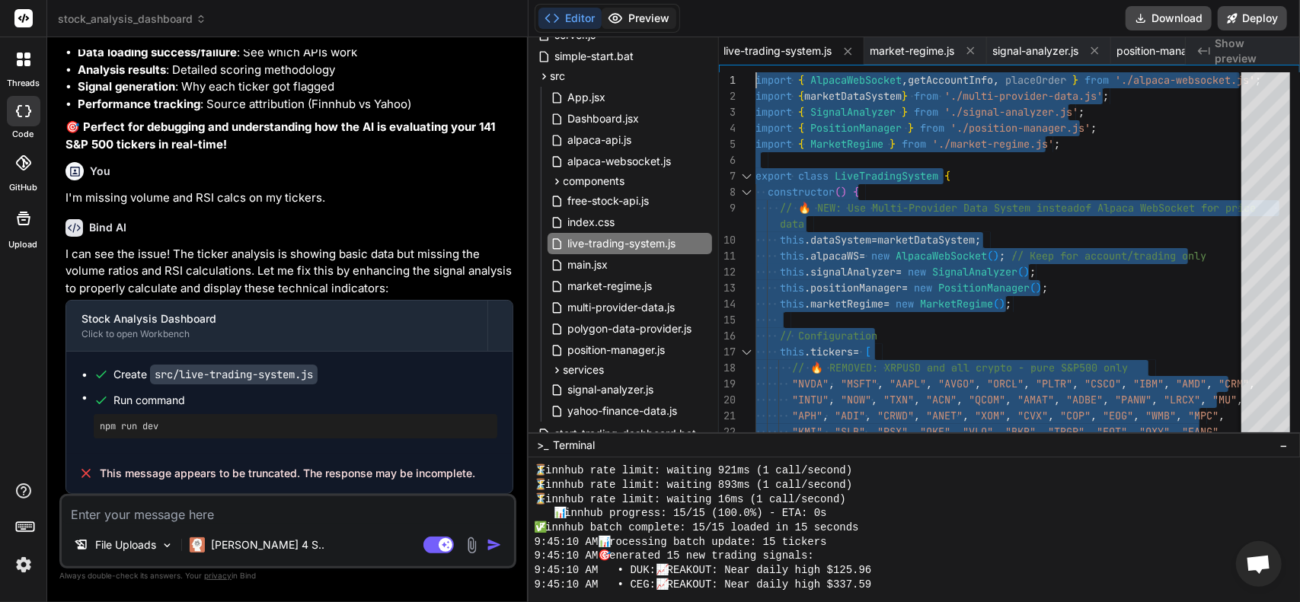
click at [658, 23] on button "Preview" at bounding box center [639, 18] width 75 height 21
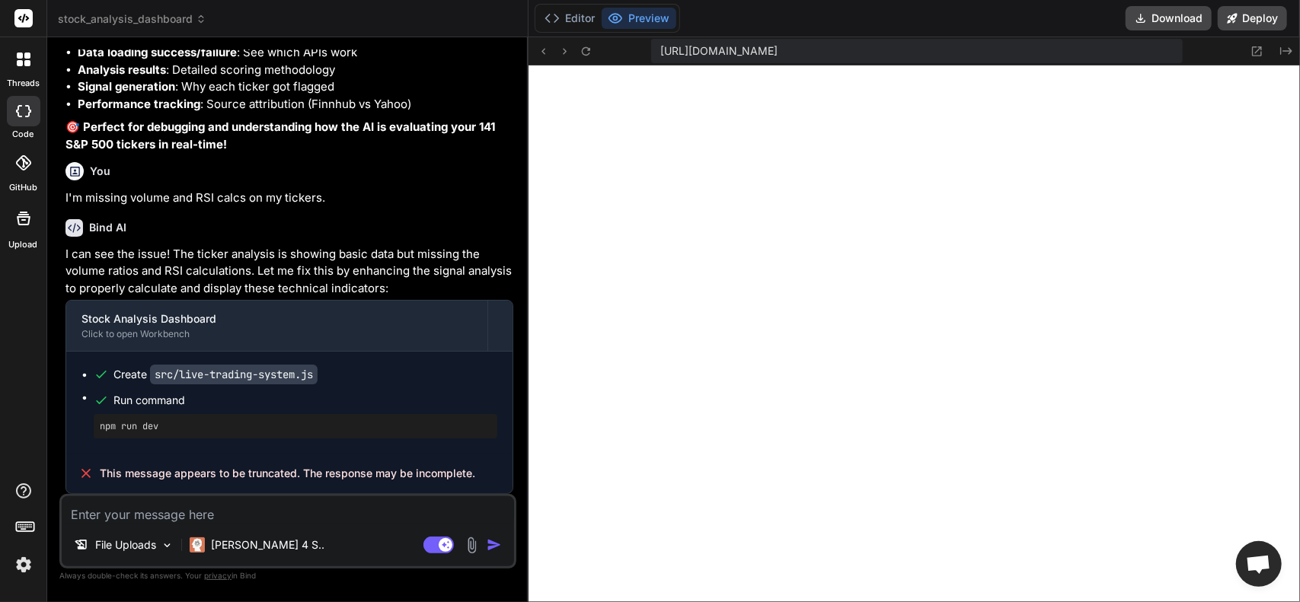
click at [207, 520] on textarea at bounding box center [288, 509] width 452 height 27
drag, startPoint x: 207, startPoint y: 520, endPoint x: 104, endPoint y: 515, distance: 103.7
click at [104, 515] on textarea at bounding box center [288, 509] width 452 height 27
paste textarea "Updated analysis for USB: loaded, Score: 0, RSI: N/A, Vol Ratio: N/A [10:03:33 …"
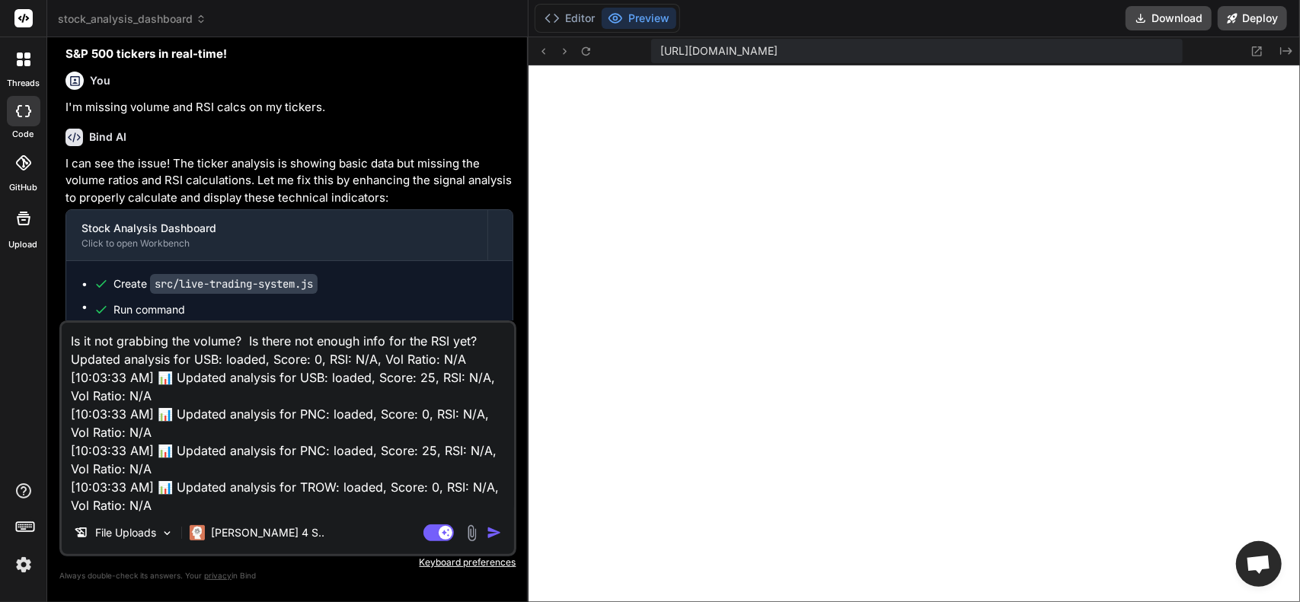
scroll to position [184, 0]
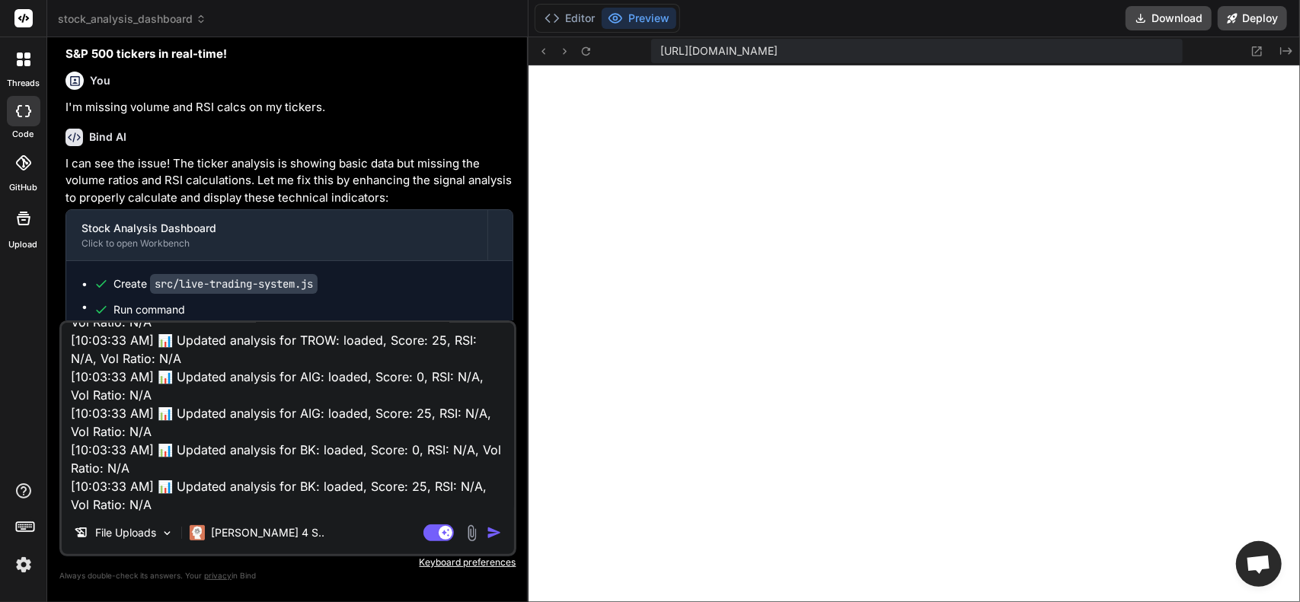
click at [492, 534] on img "button" at bounding box center [494, 532] width 15 height 15
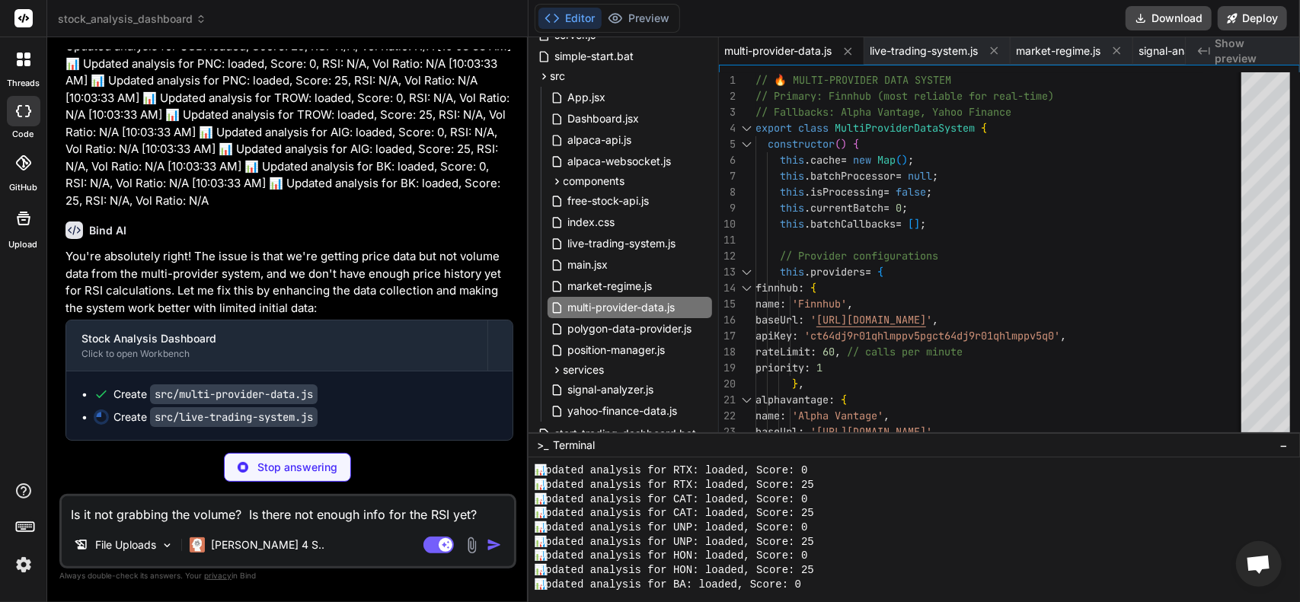
scroll to position [19006, 0]
click at [635, 311] on span "multi-provider-data.js" at bounding box center [622, 307] width 110 height 18
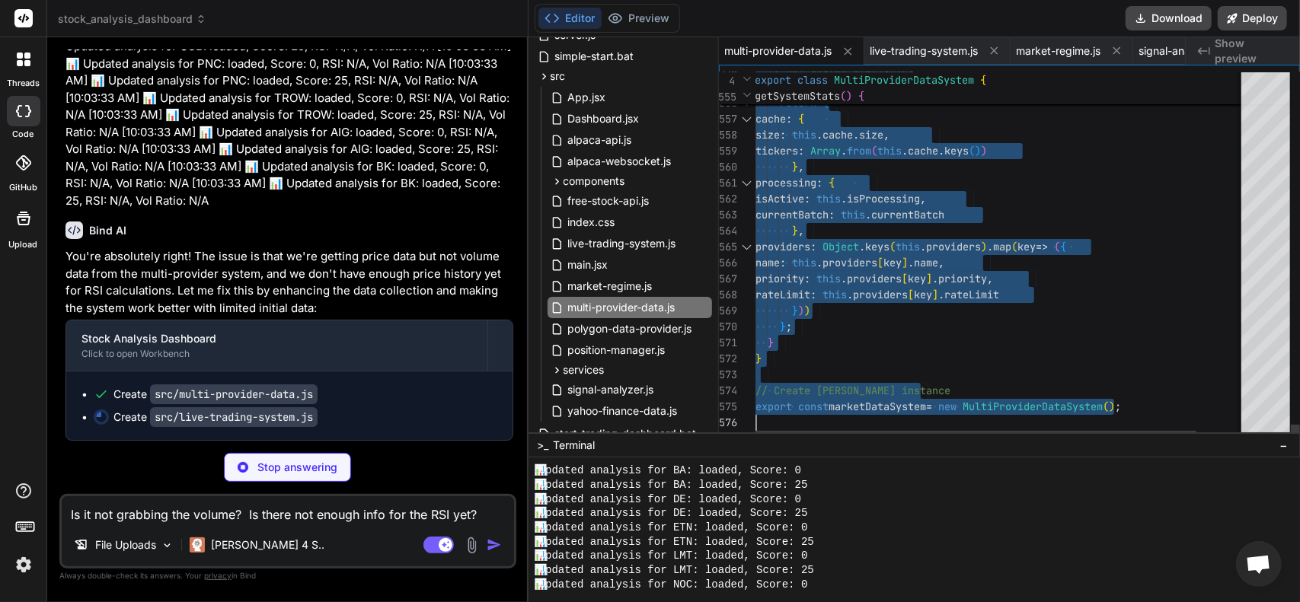
drag, startPoint x: 758, startPoint y: 78, endPoint x: 1013, endPoint y: 638, distance: 615.4
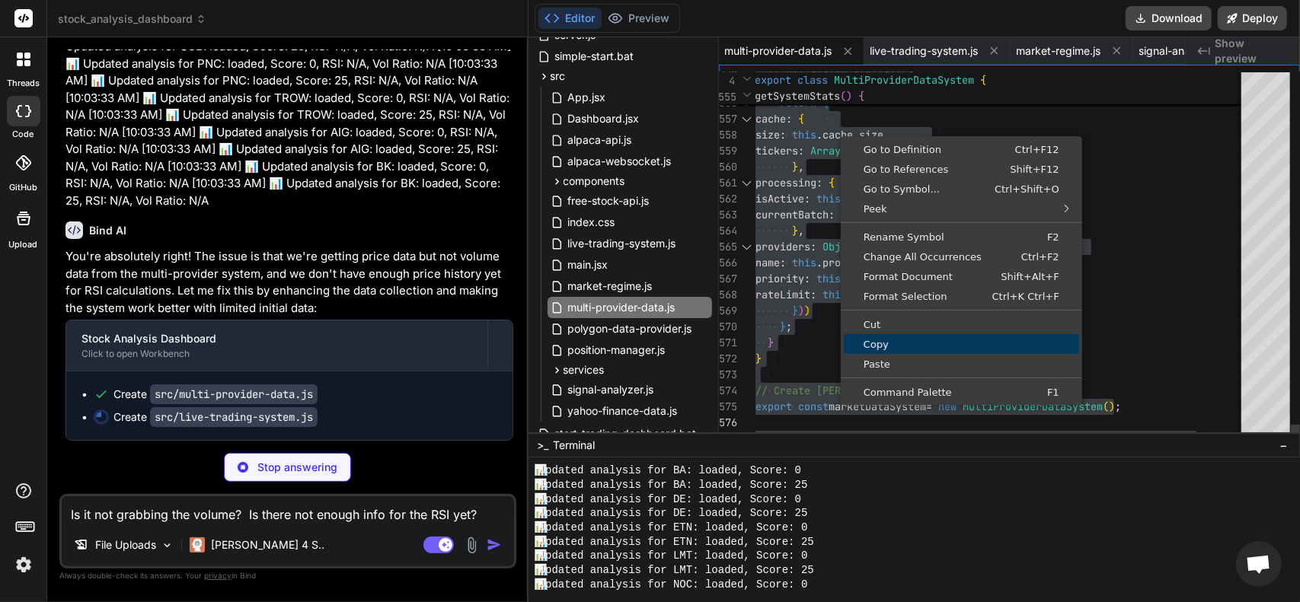
click at [889, 343] on span "Copy" at bounding box center [961, 345] width 235 height 10
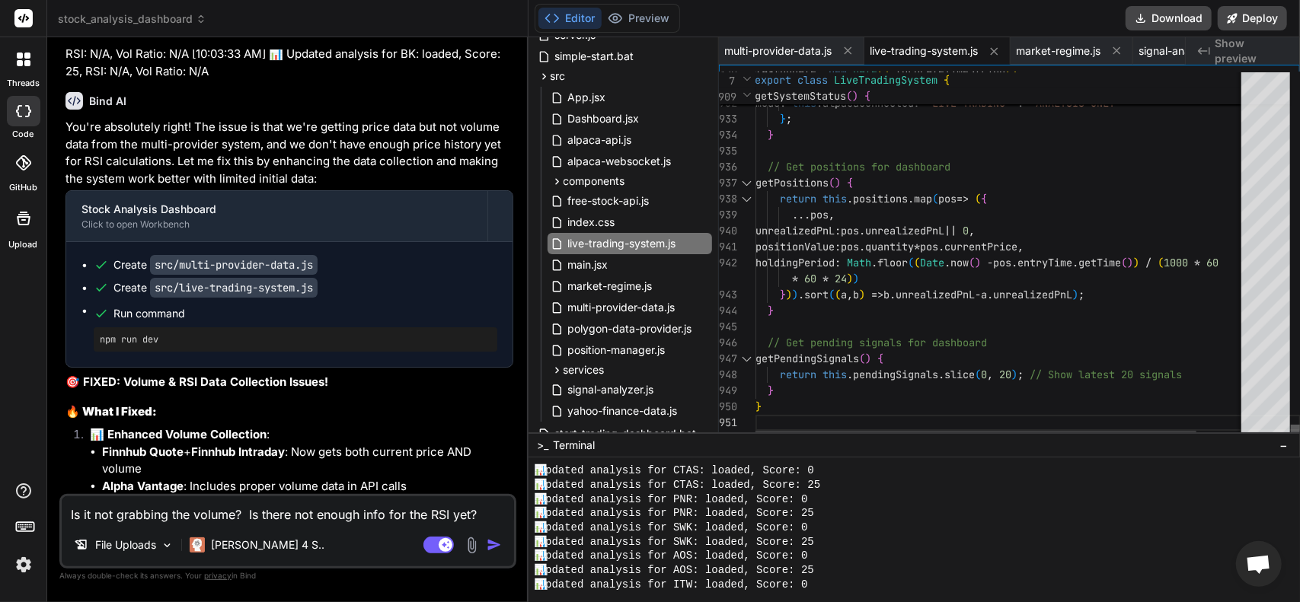
click at [1299, 440] on div at bounding box center [1295, 432] width 9 height 15
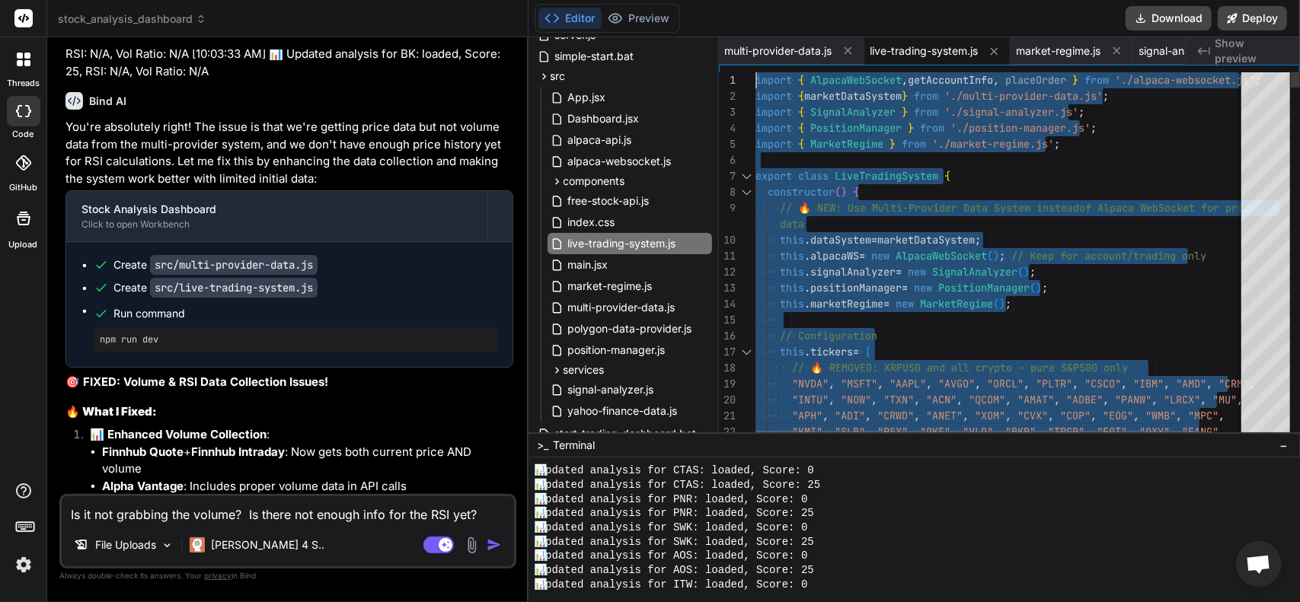
drag, startPoint x: 819, startPoint y: 421, endPoint x: 574, endPoint y: -92, distance: 568.8
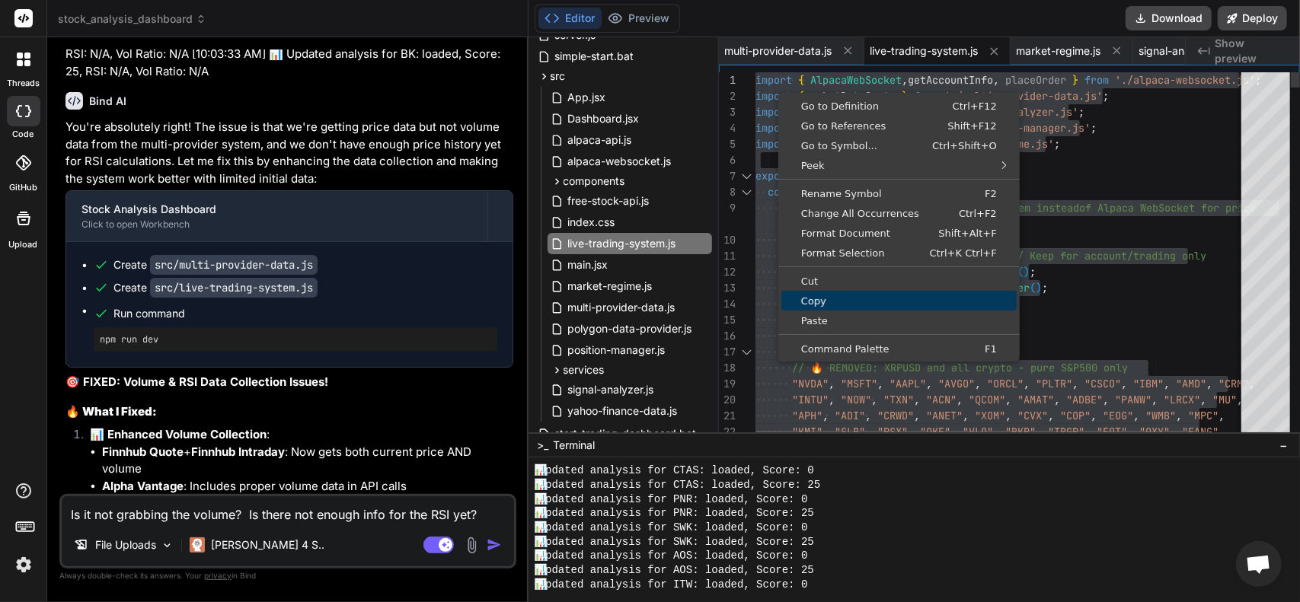
click at [820, 298] on span "Copy" at bounding box center [898, 301] width 235 height 10
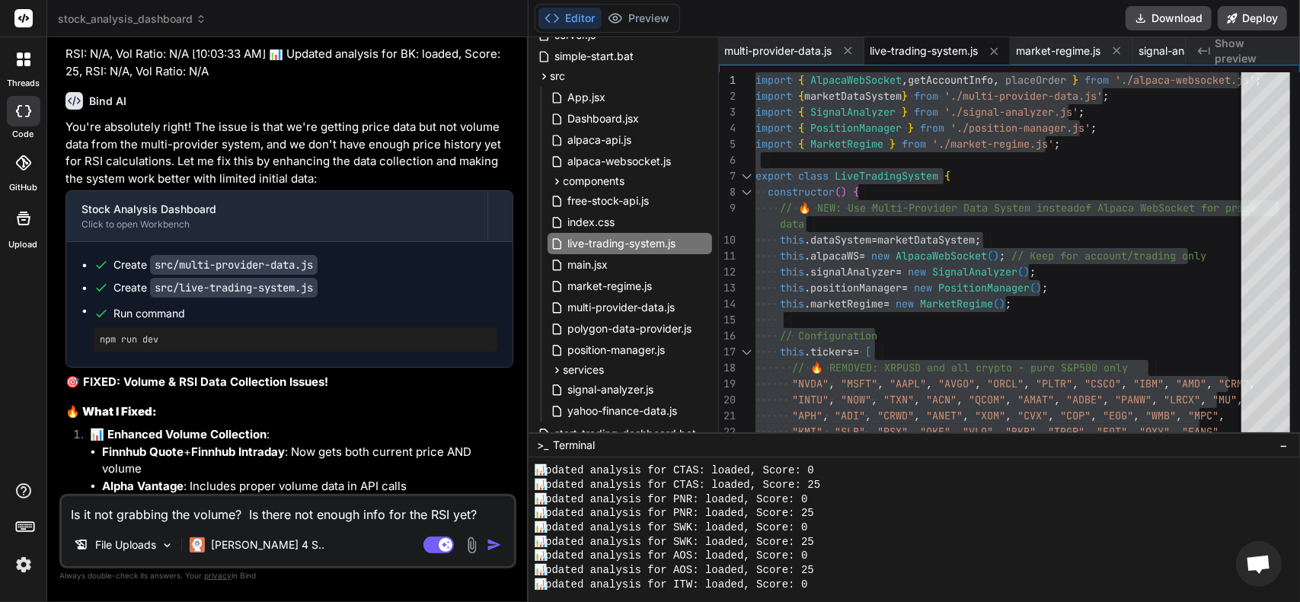
click at [155, 346] on pre "npm run dev" at bounding box center [295, 340] width 391 height 12
drag, startPoint x: 152, startPoint y: 471, endPoint x: 93, endPoint y: 474, distance: 58.7
click at [93, 352] on ul "Create src/multi-provider-data.js Create src/live-trading-system.js Run command…" at bounding box center [289, 304] width 416 height 94
copy pre "npm run dev"
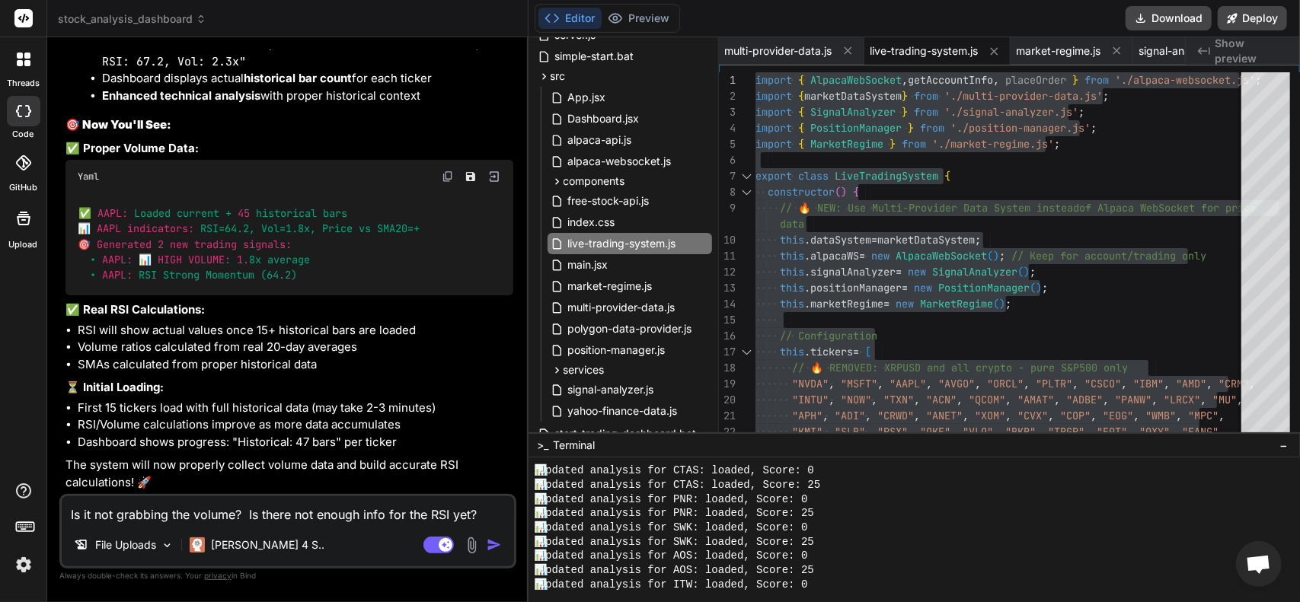
scroll to position [19699, 0]
click at [577, 18] on button "Editor" at bounding box center [569, 18] width 63 height 21
click at [213, 506] on textarea "Is it not grabbing the volume? Is there not enough info for the RSI yet? Update…" at bounding box center [288, 509] width 452 height 27
paste textarea "C:\Users\jcons\Desktop\Gratitude\stock-anaylysis-dashboard>npm run dev > live-t…"
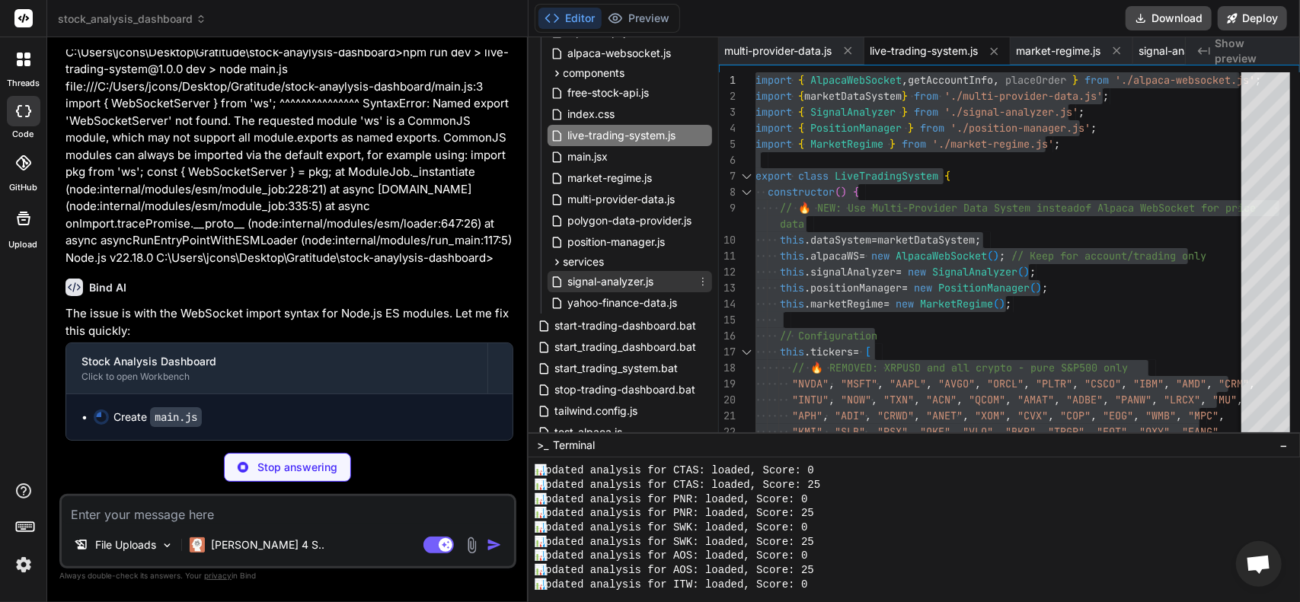
scroll to position [851, 0]
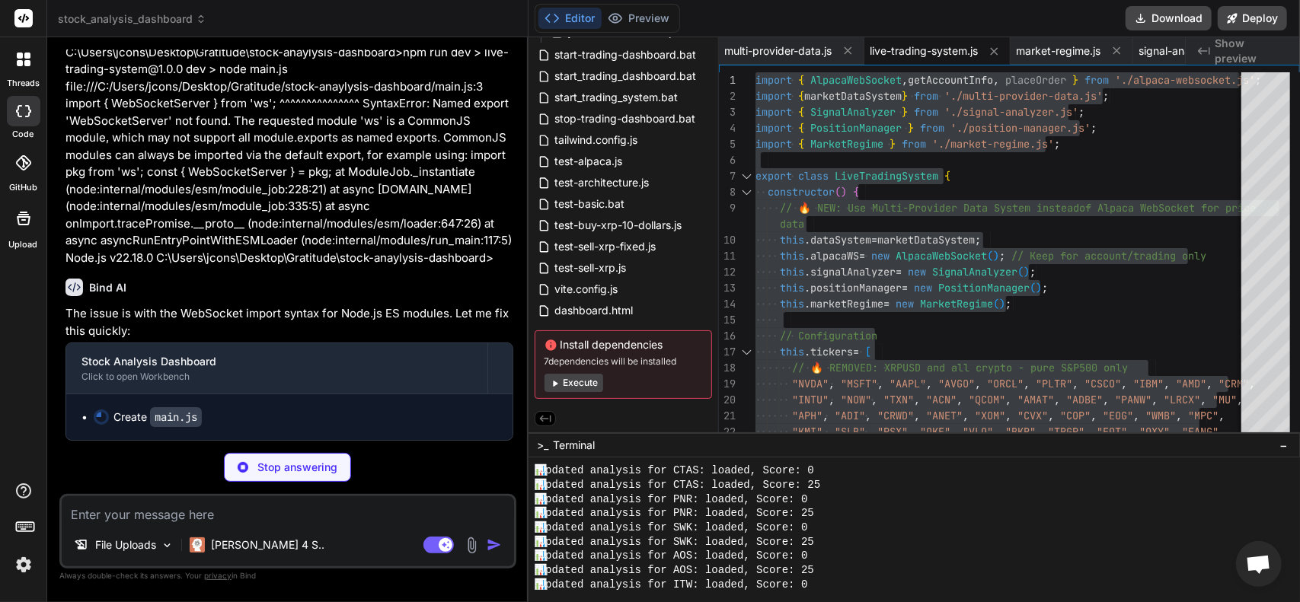
click at [573, 380] on button "Execute" at bounding box center [573, 383] width 59 height 18
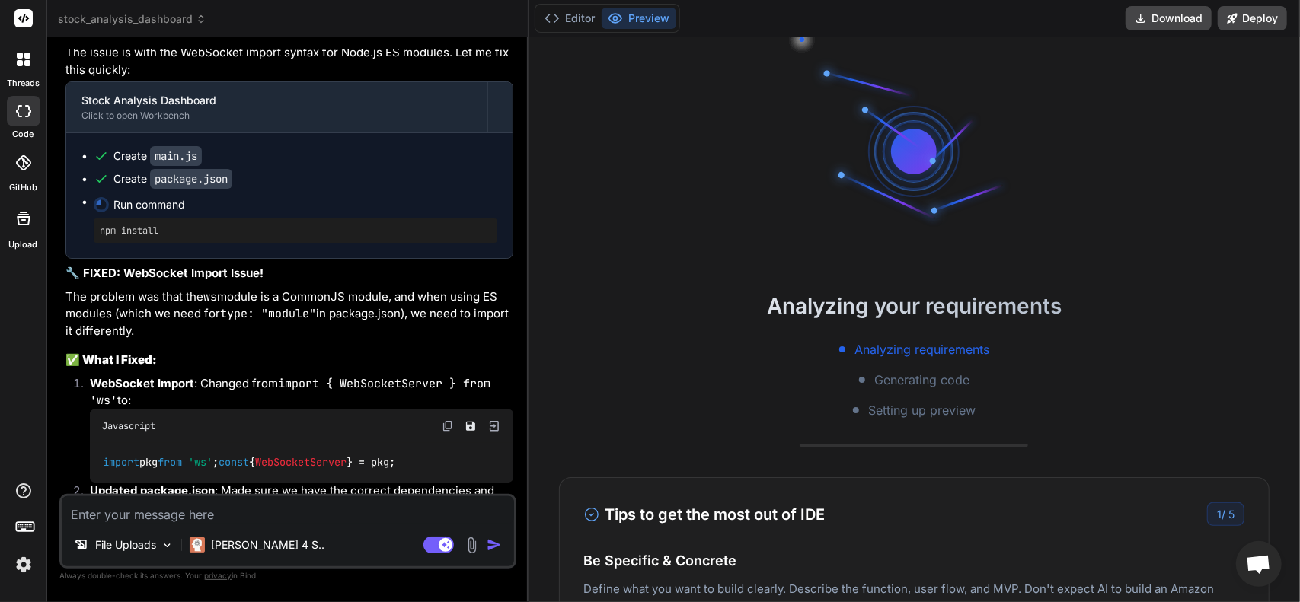
scroll to position [20352, 0]
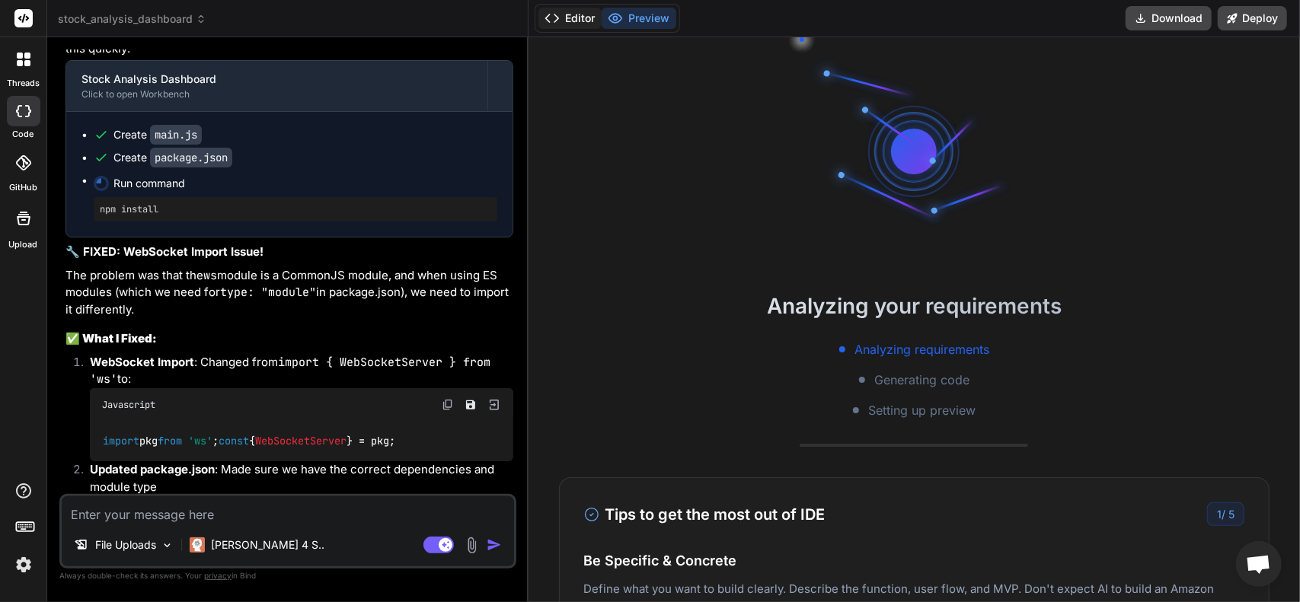
click at [580, 18] on button "Editor" at bounding box center [569, 18] width 63 height 21
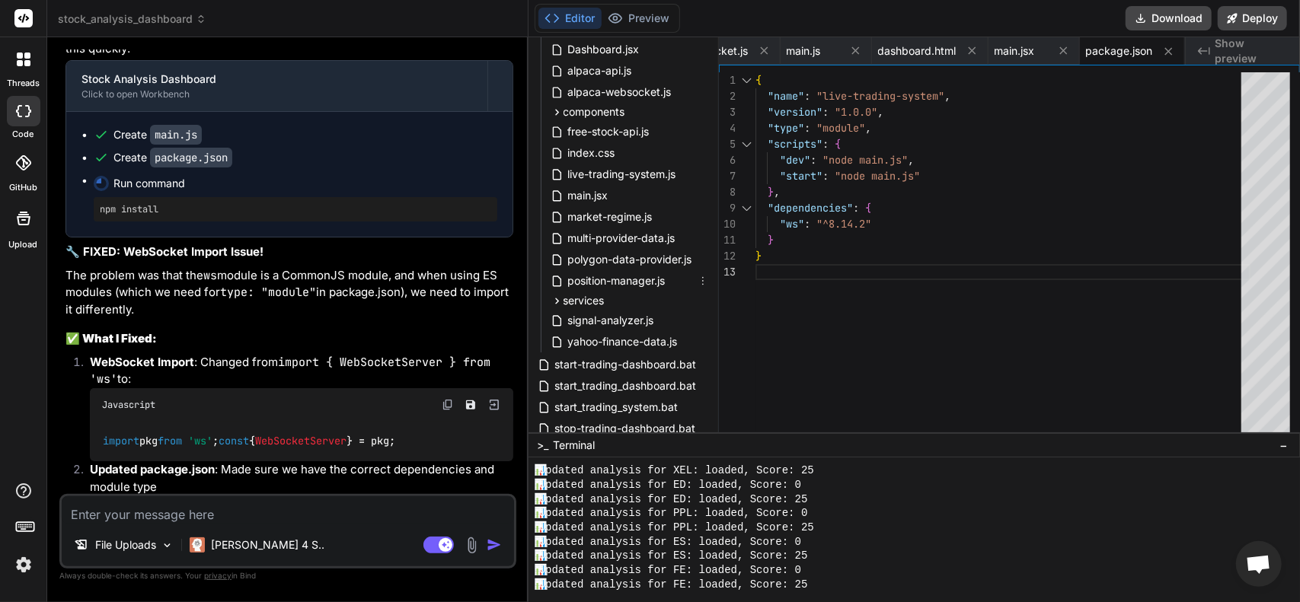
scroll to position [534, 0]
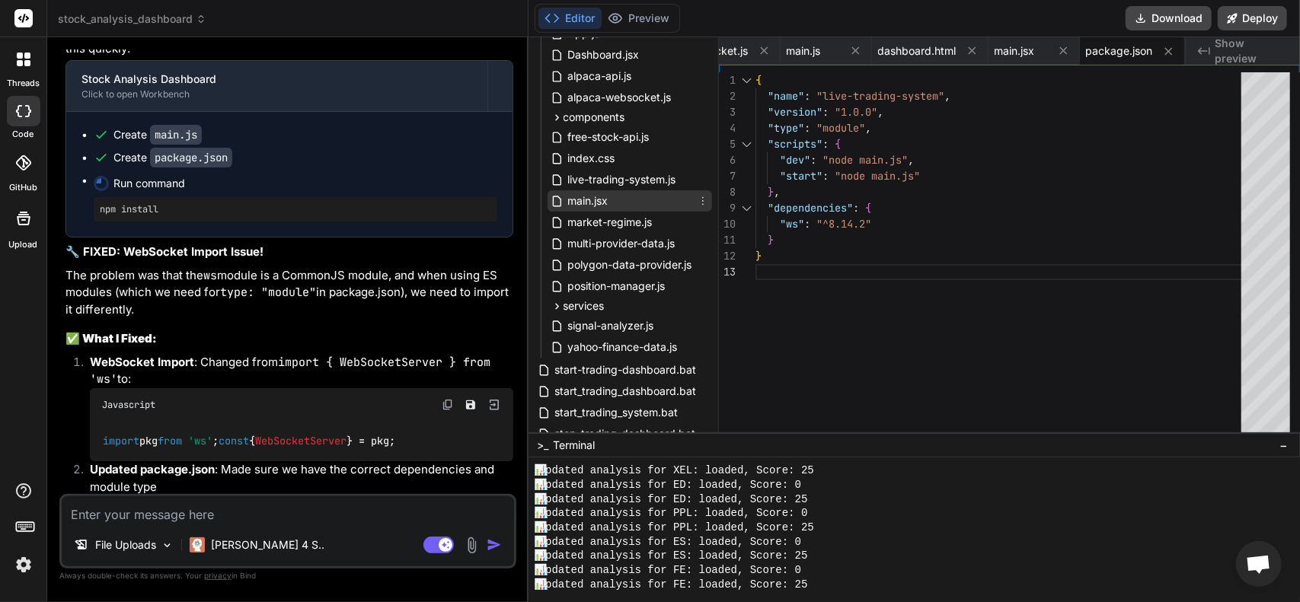
click at [603, 203] on span "main.jsx" at bounding box center [588, 201] width 43 height 18
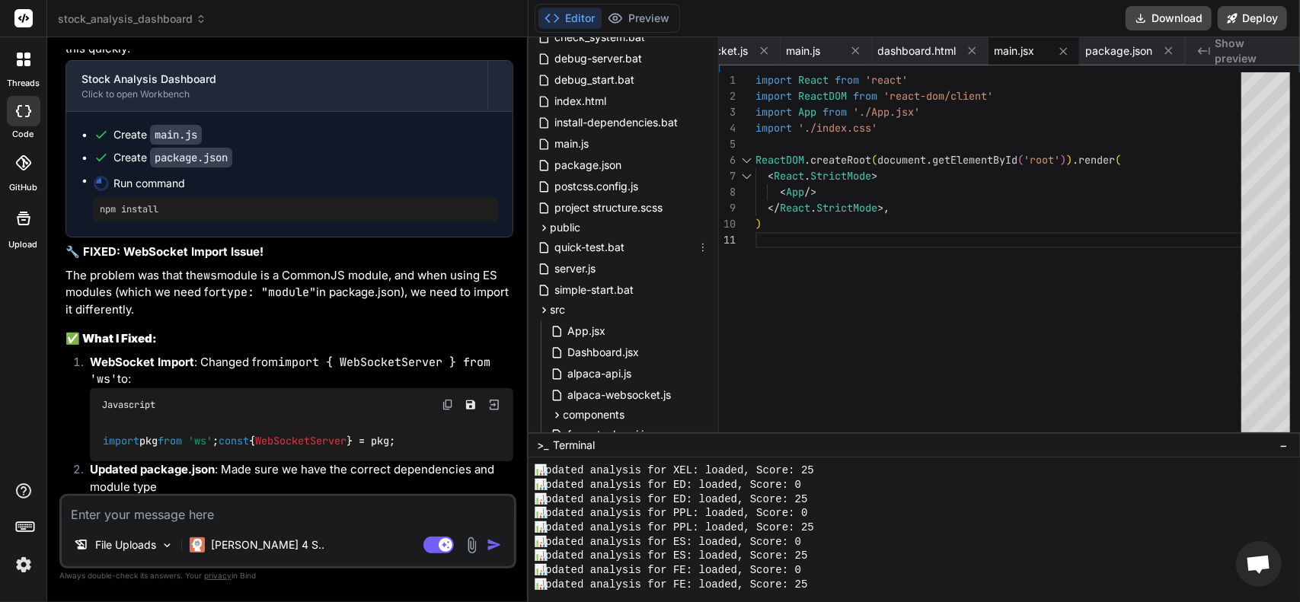
scroll to position [229, 0]
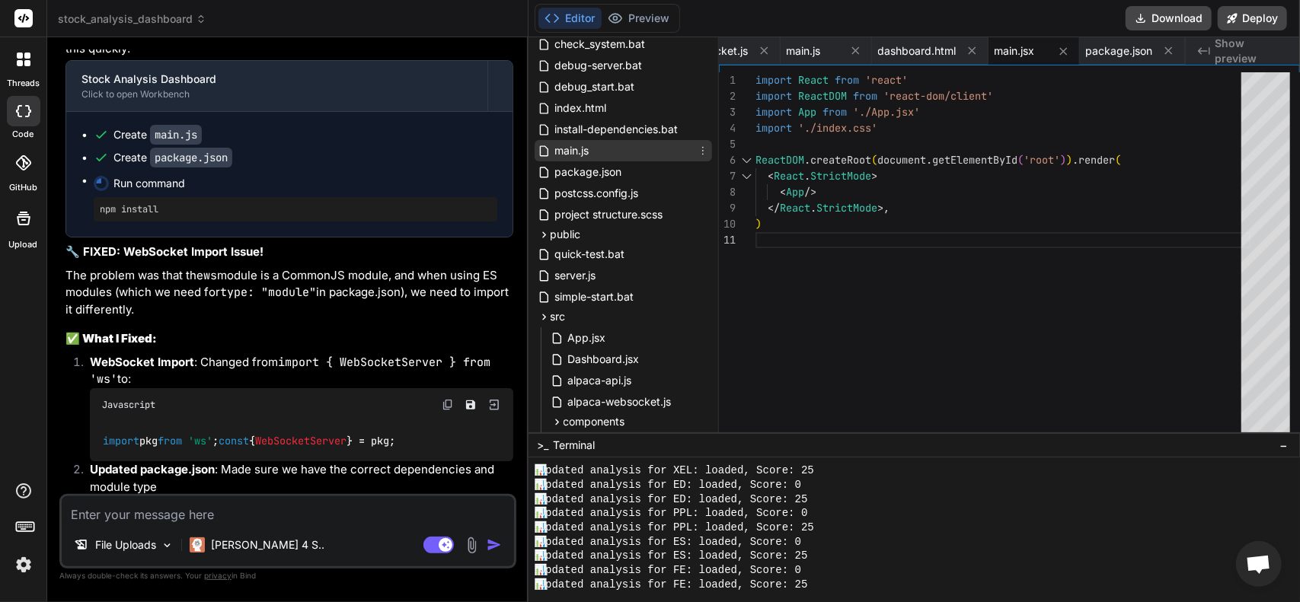
click at [587, 158] on span "main.js" at bounding box center [572, 151] width 37 height 18
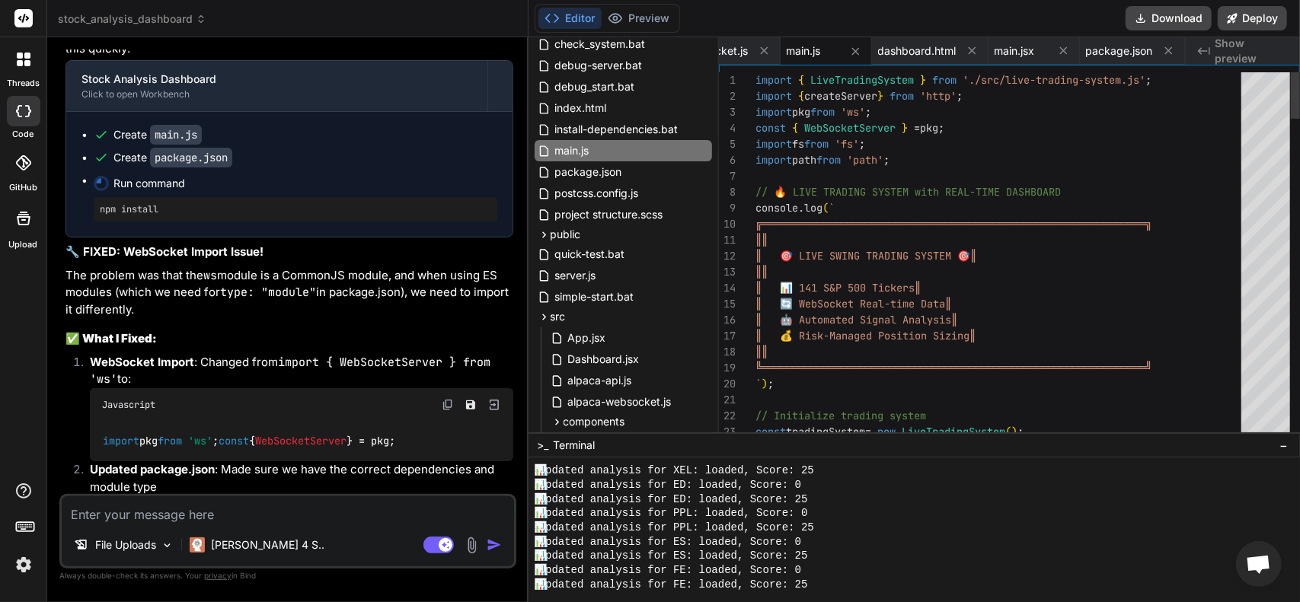
scroll to position [0, 0]
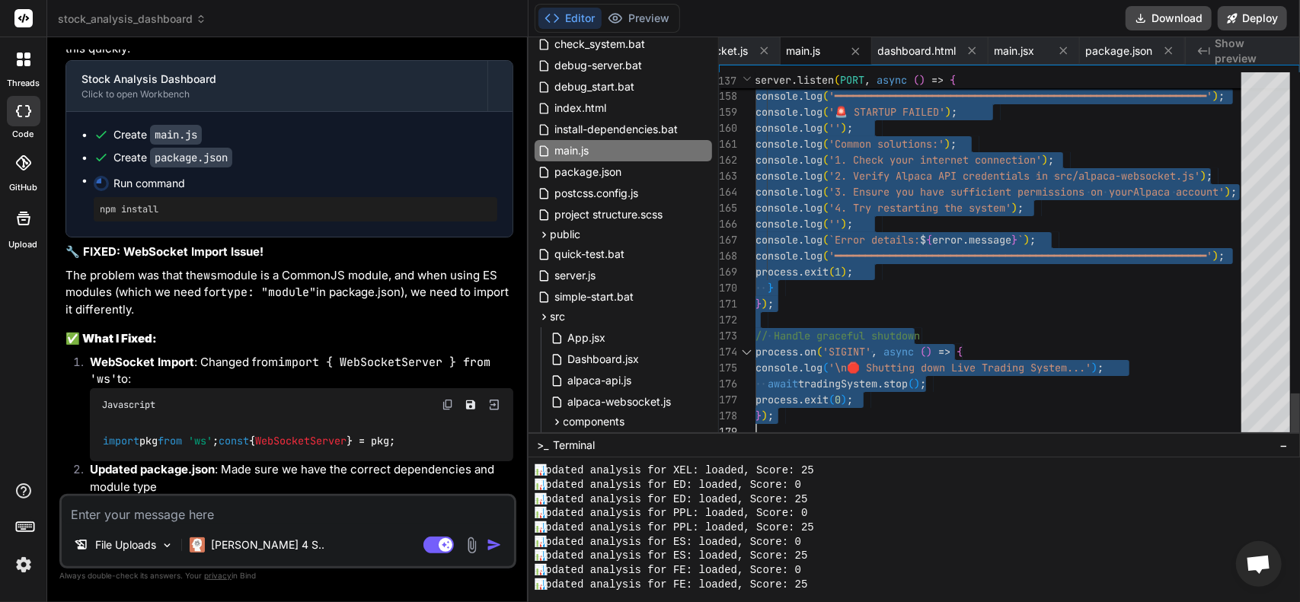
drag, startPoint x: 755, startPoint y: 77, endPoint x: 967, endPoint y: 638, distance: 599.8
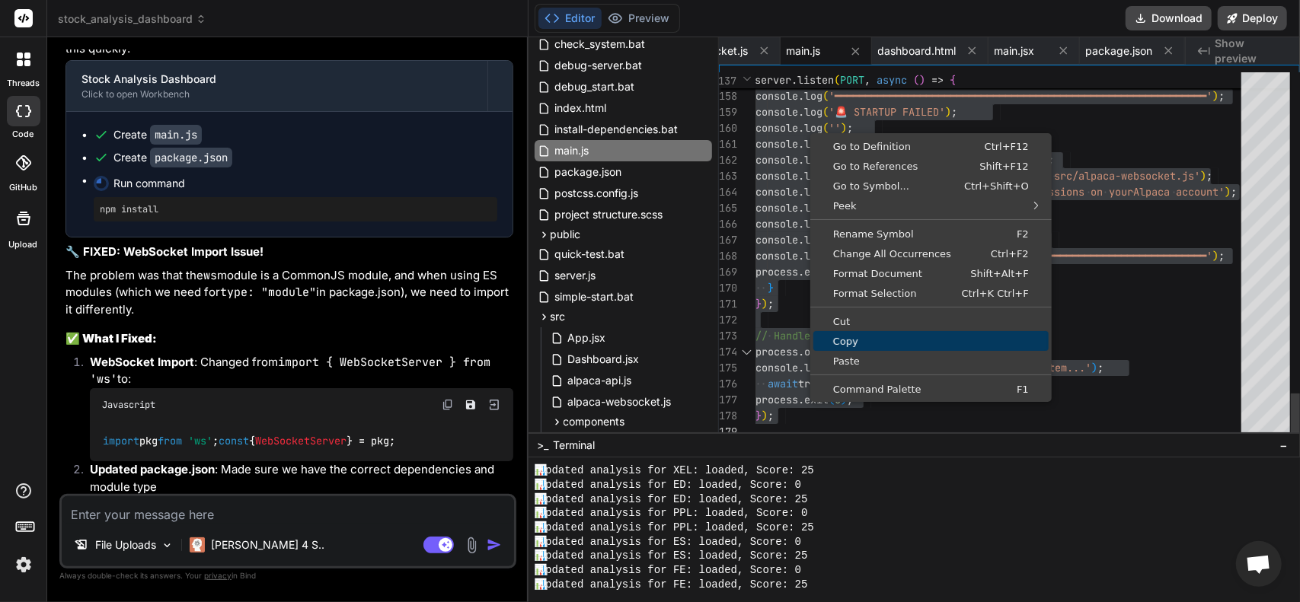
click at [849, 337] on span "Copy" at bounding box center [930, 342] width 235 height 10
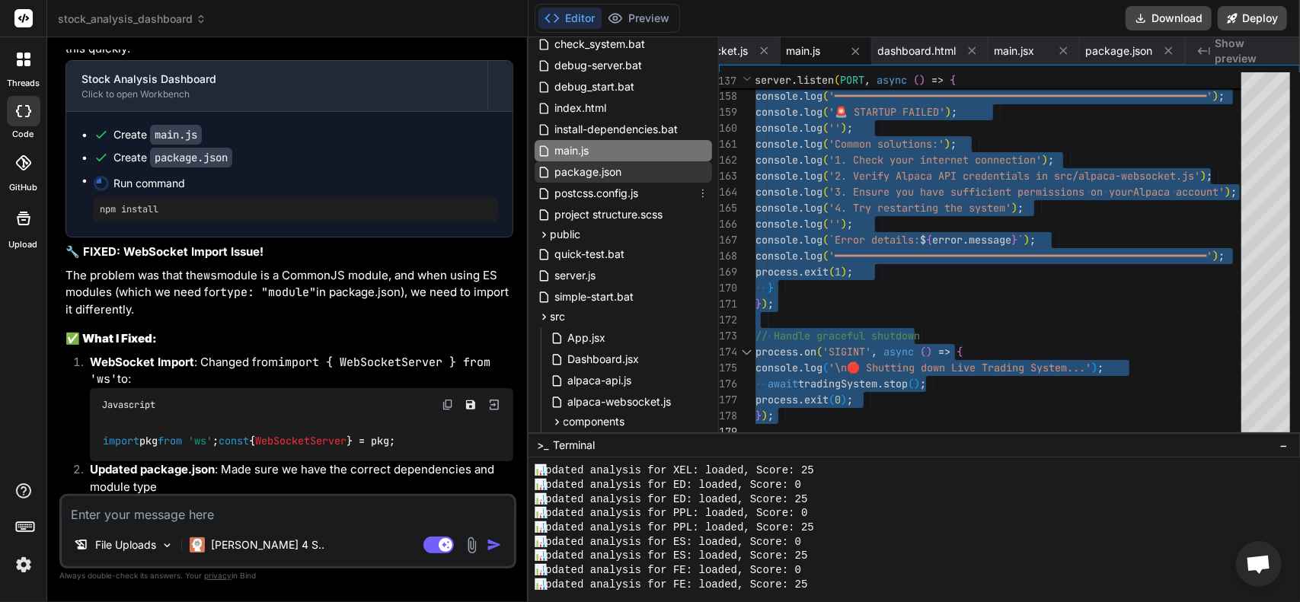
click at [602, 177] on span "package.json" at bounding box center [589, 172] width 70 height 18
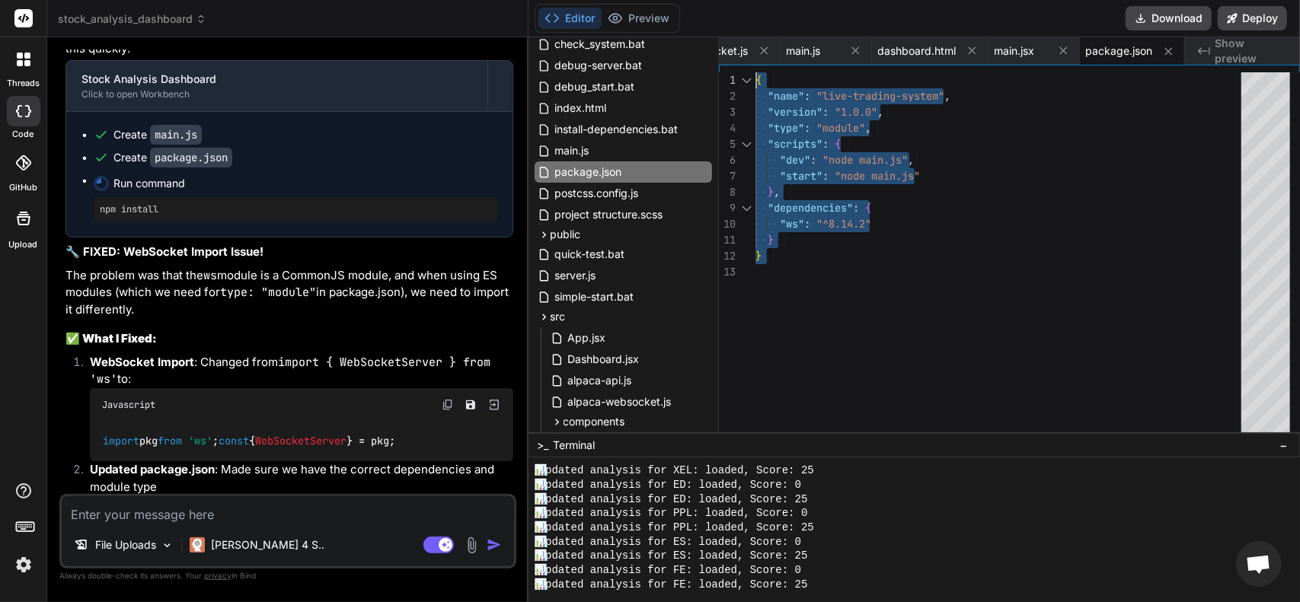
drag, startPoint x: 833, startPoint y: 314, endPoint x: 681, endPoint y: 12, distance: 337.5
click at [755, 72] on div "{ "name" : "live-trading-system" , "version" : "1.0.0" , "type" : "module" , "s…" at bounding box center [1002, 256] width 495 height 368
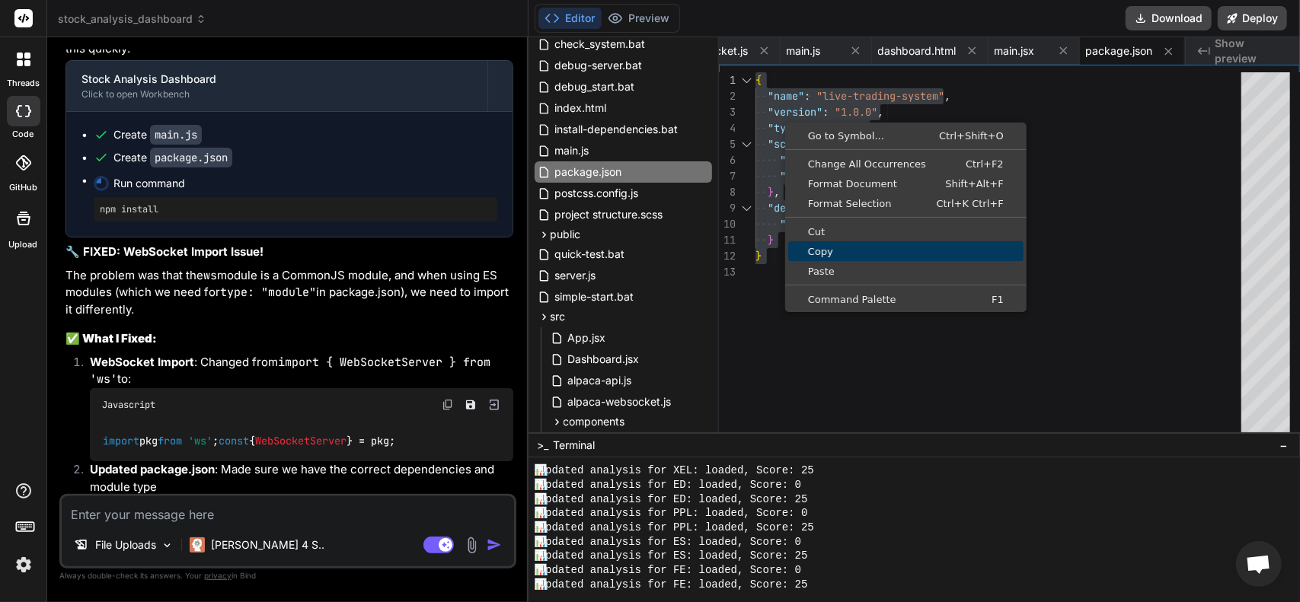
click at [843, 252] on span "Copy" at bounding box center [905, 252] width 235 height 10
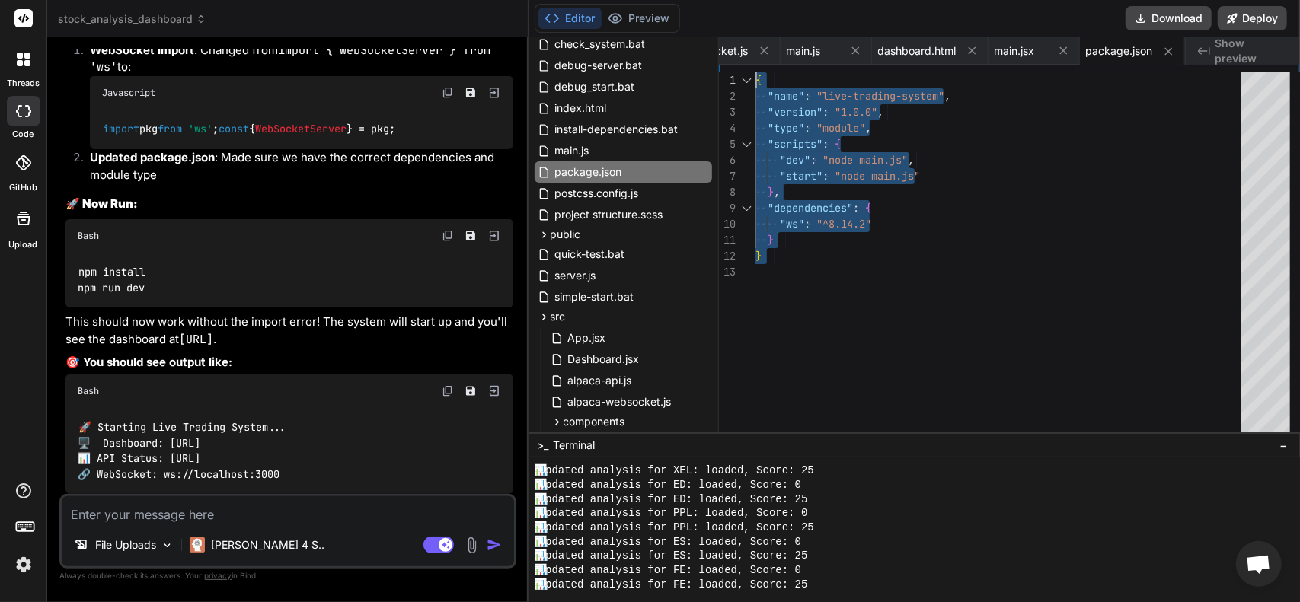
scroll to position [20813, 0]
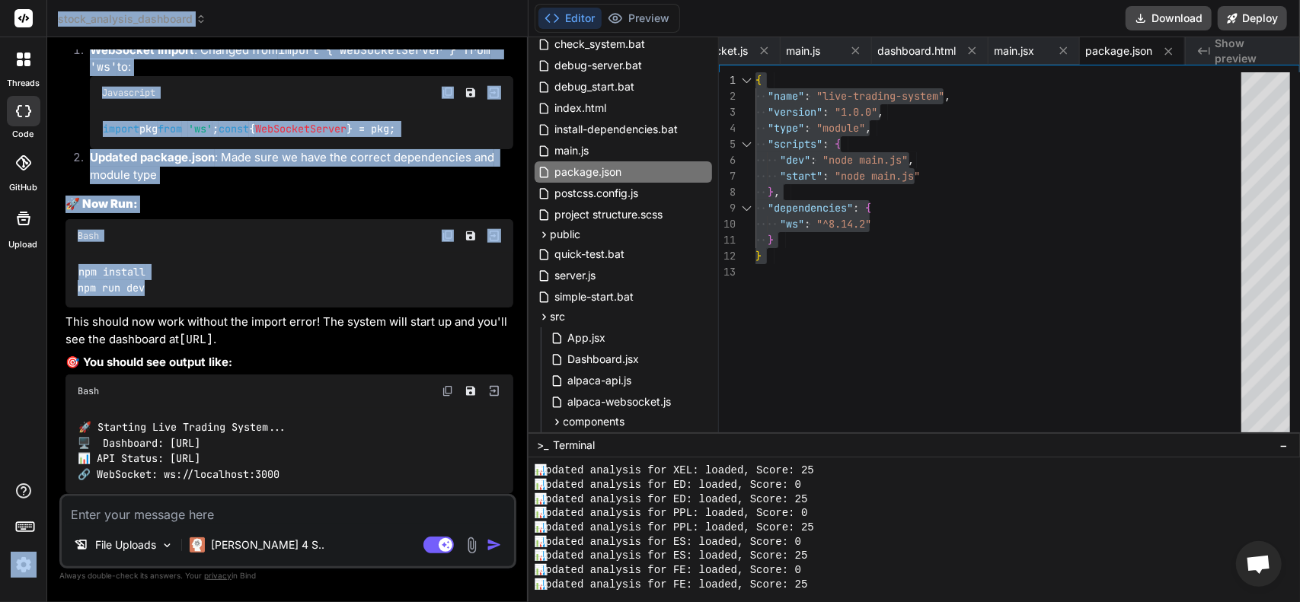
drag, startPoint x: 137, startPoint y: 288, endPoint x: 42, endPoint y: 282, distance: 95.3
click at [42, 282] on div "threads code GitHub Upload stock_analysis_dashboard Created with Pixso. Bind AI…" at bounding box center [650, 301] width 1300 height 602
click at [183, 295] on div "npm install npm run dev" at bounding box center [289, 281] width 448 height 56
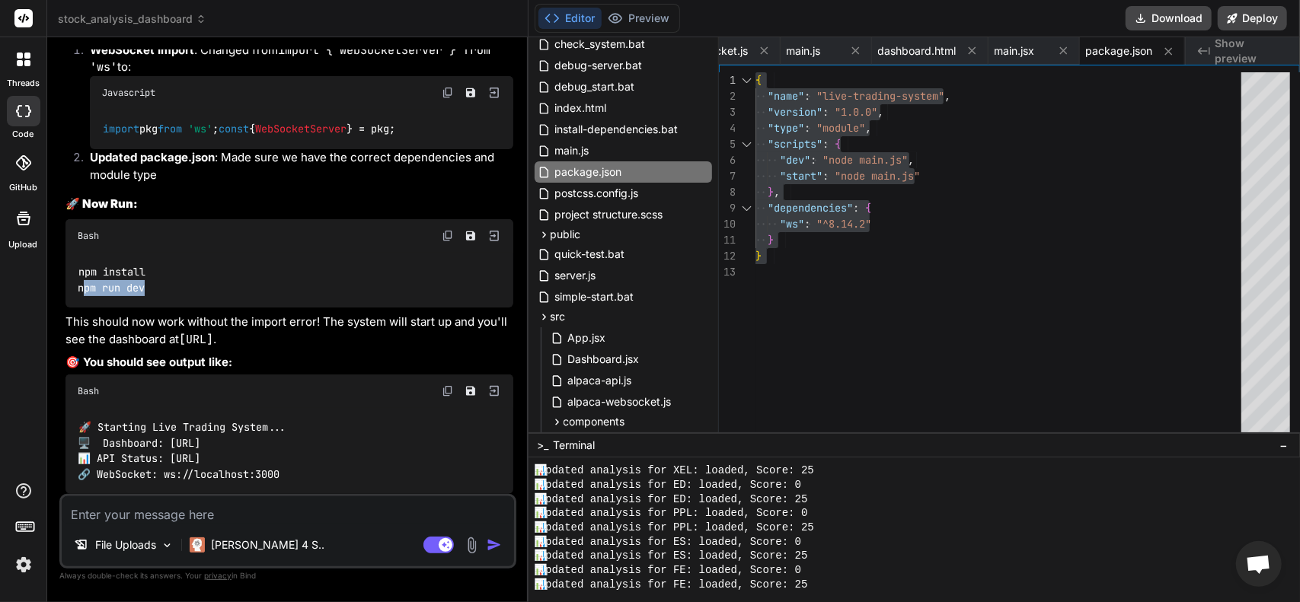
drag, startPoint x: 152, startPoint y: 289, endPoint x: 82, endPoint y: 286, distance: 70.1
click at [82, 286] on div "npm install npm run dev" at bounding box center [289, 281] width 448 height 56
drag, startPoint x: 101, startPoint y: 291, endPoint x: 85, endPoint y: 290, distance: 15.2
click at [85, 290] on code "npm install npm run dev" at bounding box center [112, 279] width 68 height 31
drag, startPoint x: 79, startPoint y: 289, endPoint x: 160, endPoint y: 292, distance: 80.8
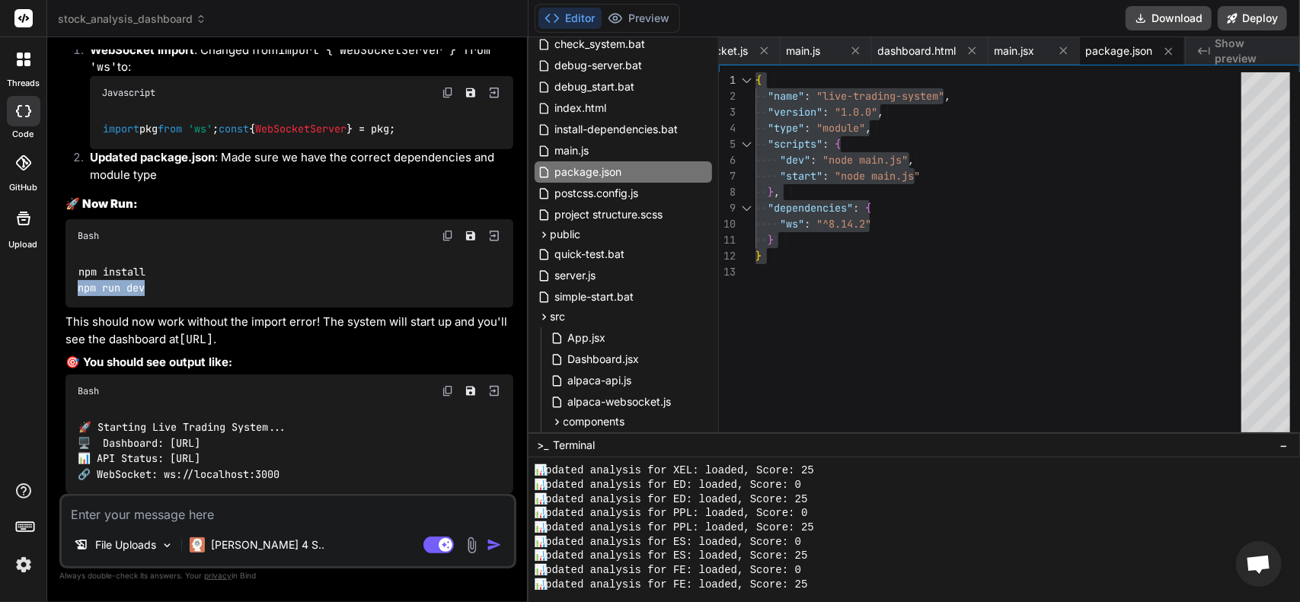
click at [160, 292] on div "npm install npm run dev" at bounding box center [289, 281] width 448 height 56
copy code "npm run dev"
paste textarea "L:\Ipsum\dolor\Sitamet\Consectet\adipi-elitseddo-eiusmodte>inc utl etd > magn-a…"
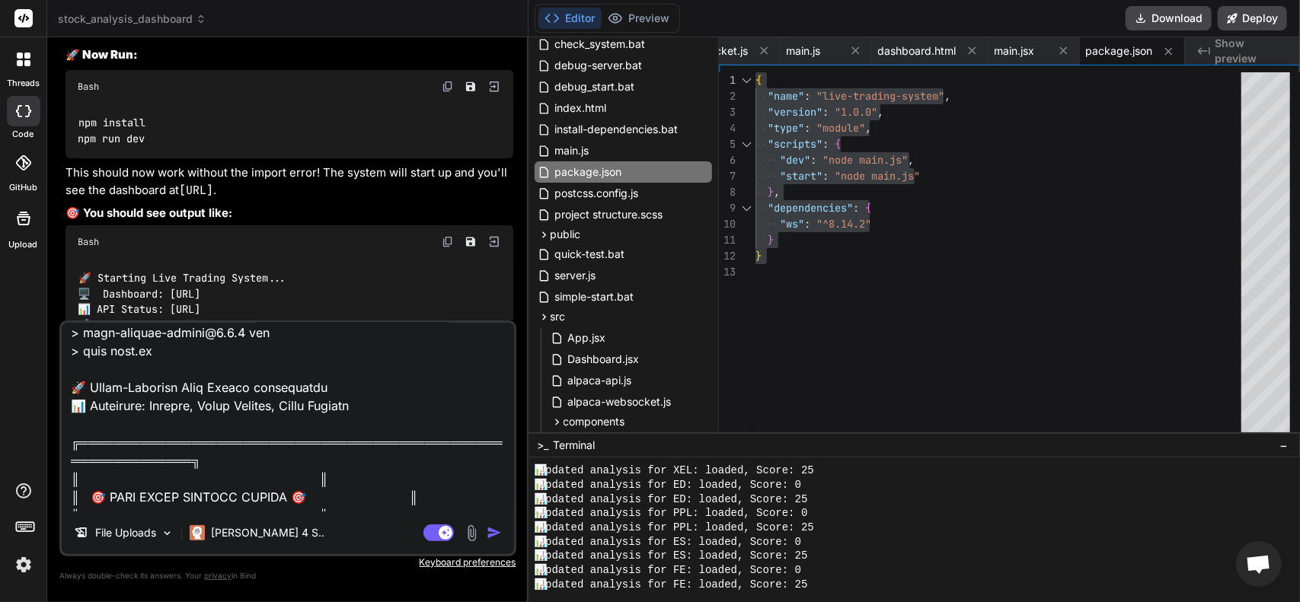
scroll to position [0, 0]
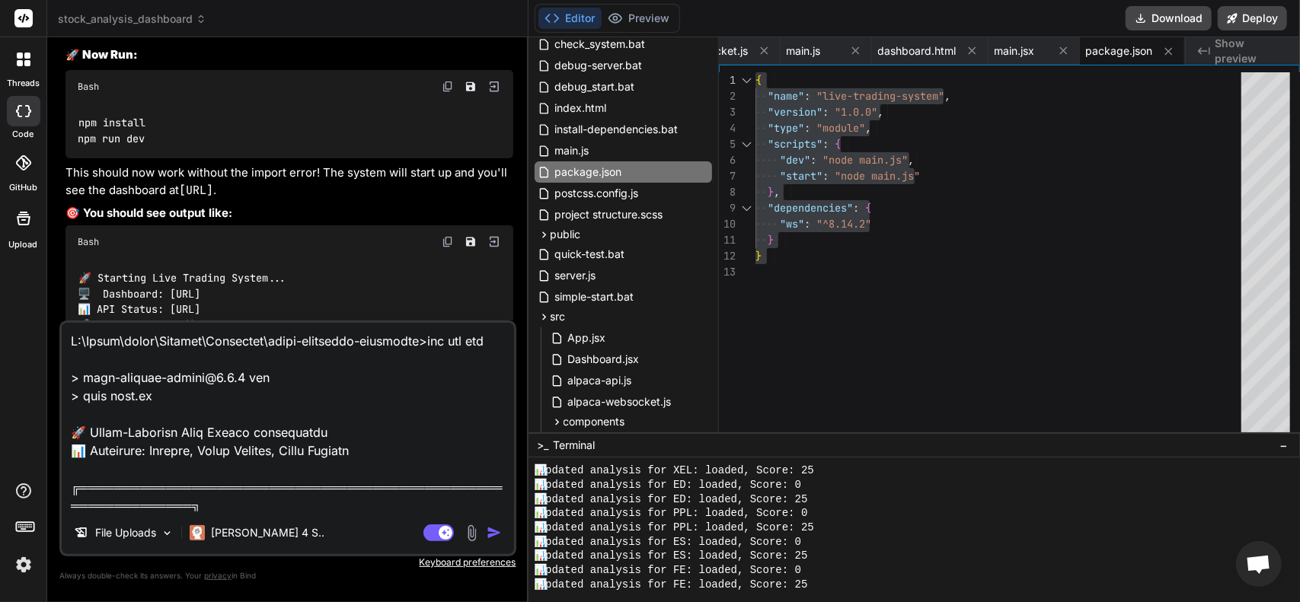
click at [74, 342] on textarea at bounding box center [288, 417] width 452 height 189
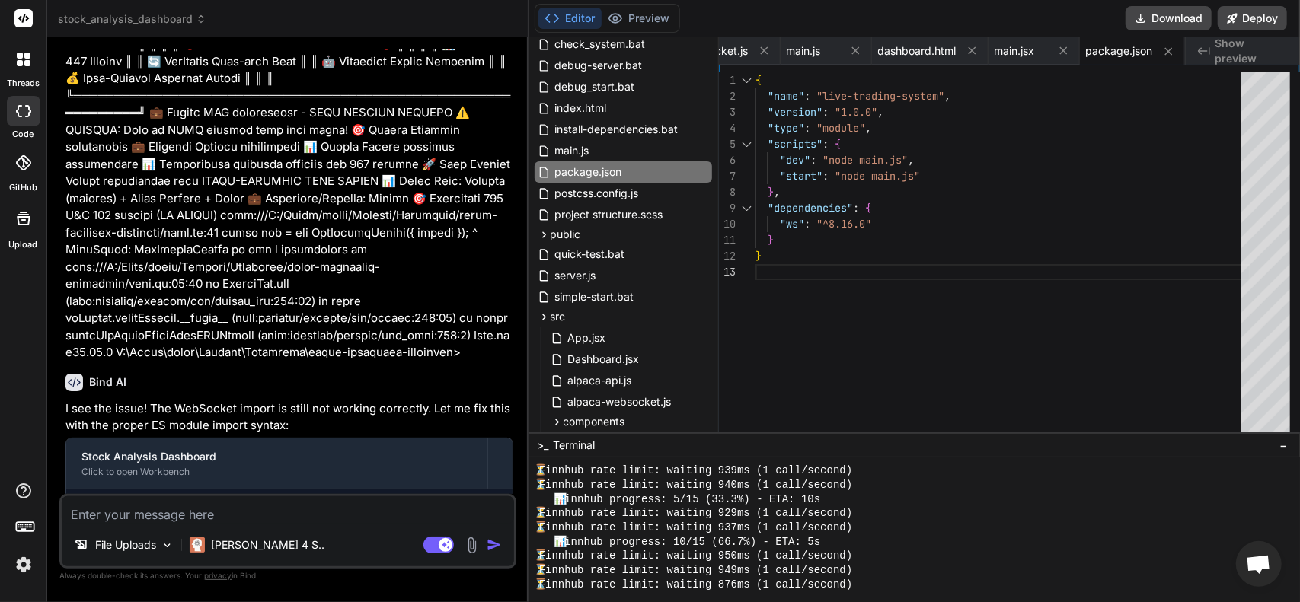
scroll to position [2589, 0]
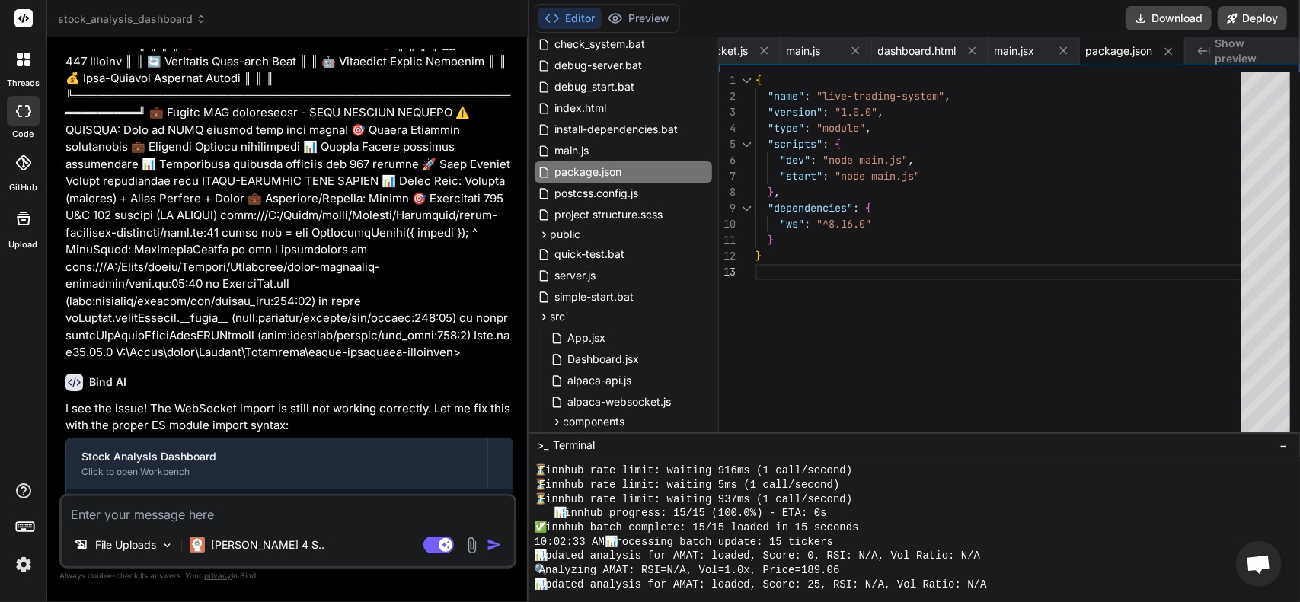
drag, startPoint x: 1285, startPoint y: 450, endPoint x: 1282, endPoint y: 548, distance: 98.3
click at [1281, 544] on div ">_ Terminal − ================================ mmmmmmmmmmmmmmmmmmmmmmmmmmmmmmmm…" at bounding box center [913, 517] width 771 height 170
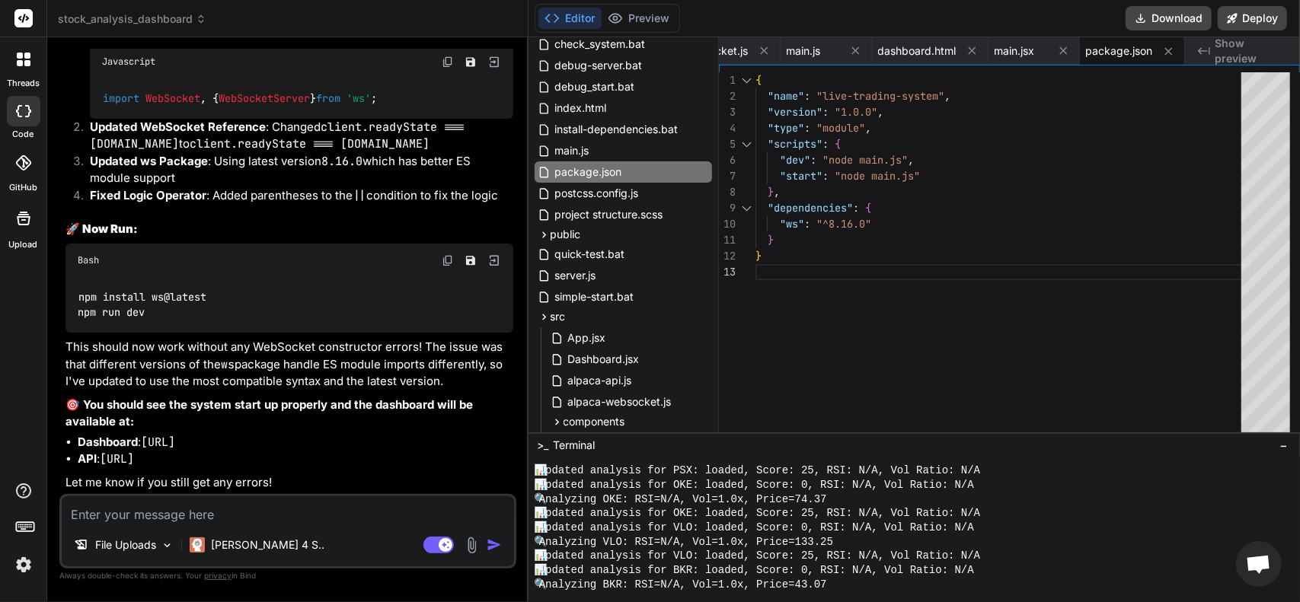
scroll to position [22038, 0]
drag, startPoint x: 219, startPoint y: 299, endPoint x: 71, endPoint y: 294, distance: 148.6
click at [71, 294] on div "npm install ws@latest npm run dev" at bounding box center [289, 305] width 448 height 56
copy code "npm install ws@latest"
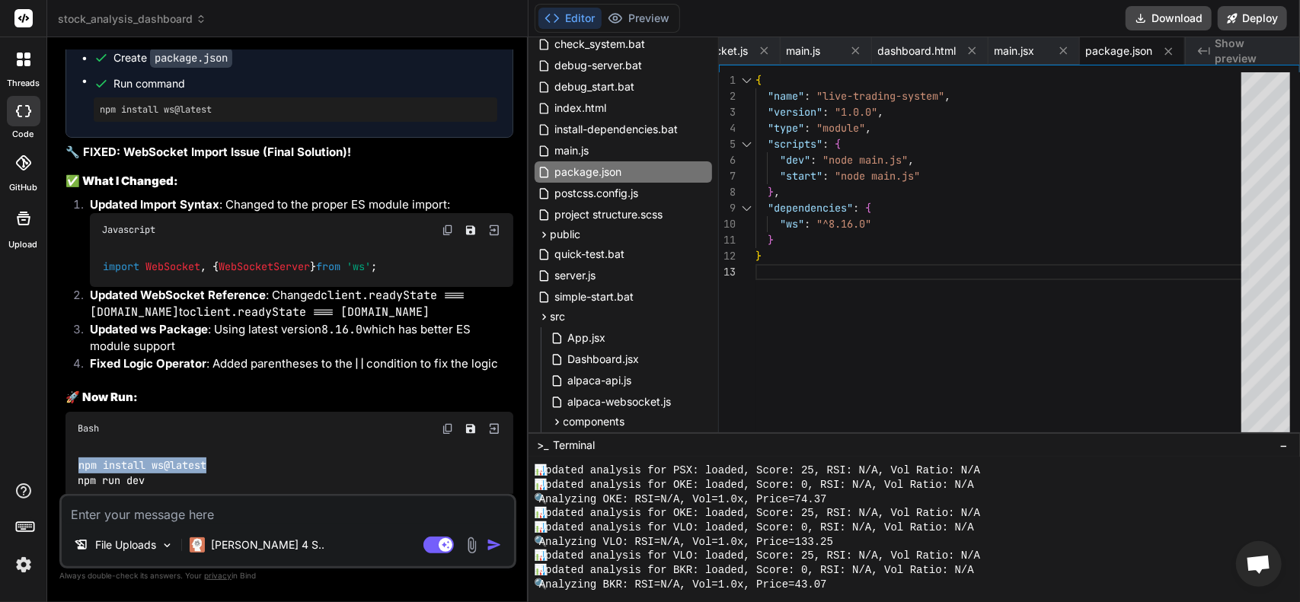
scroll to position [21734, 0]
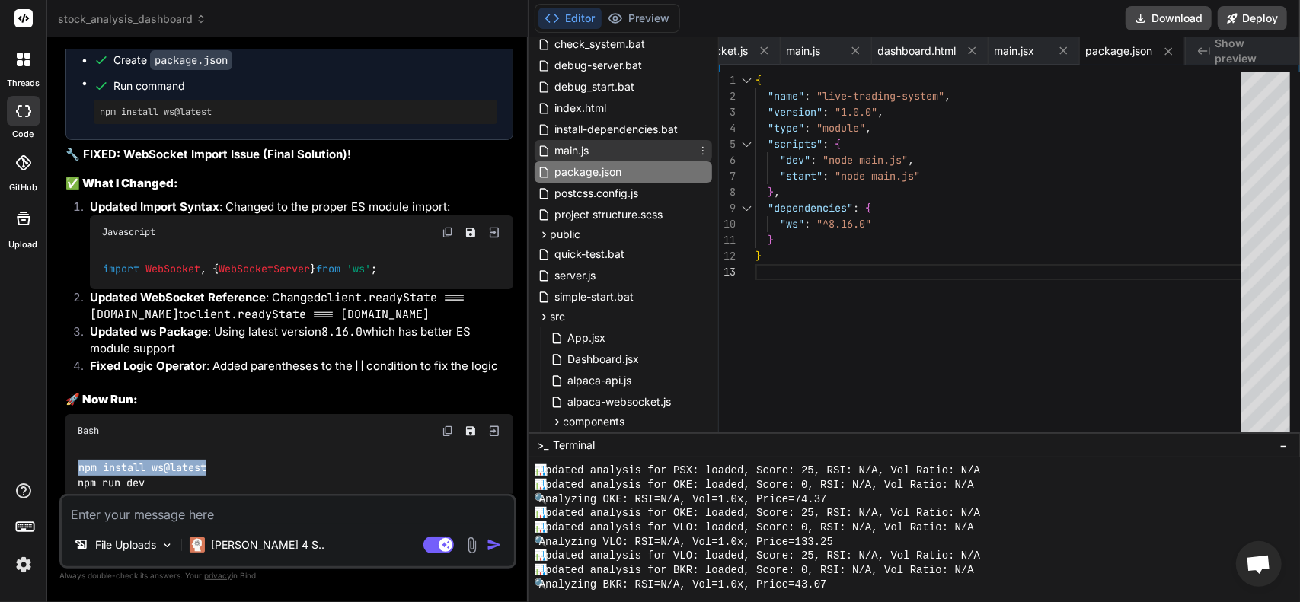
click at [578, 148] on span "main.js" at bounding box center [572, 151] width 37 height 18
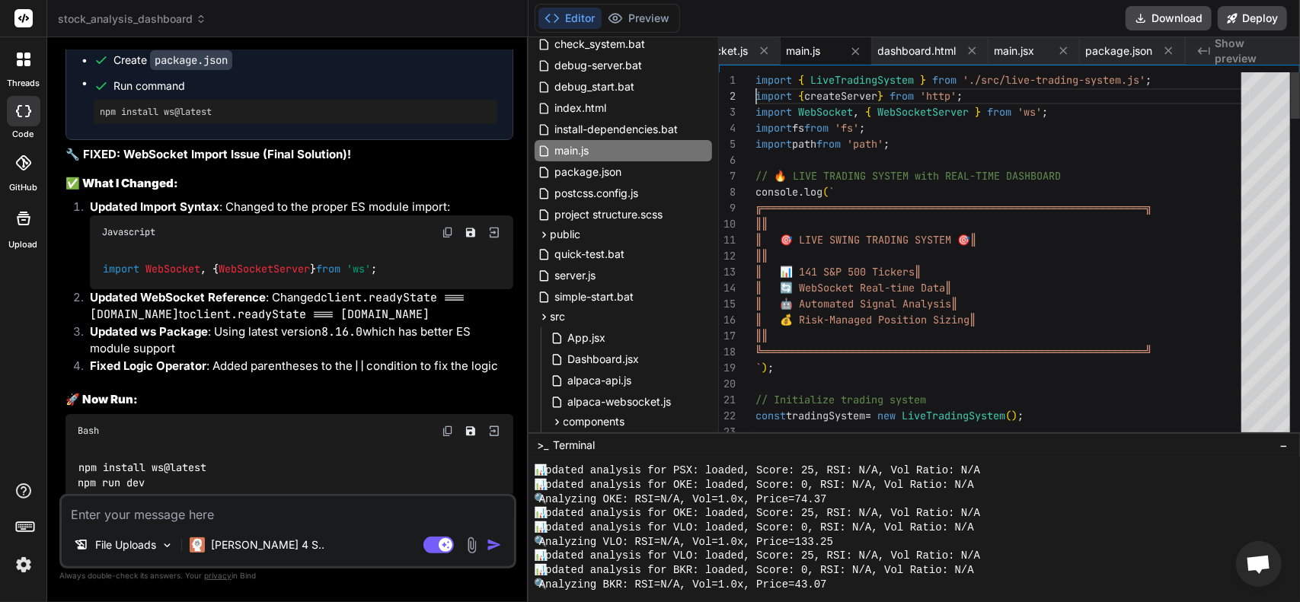
scroll to position [0, 0]
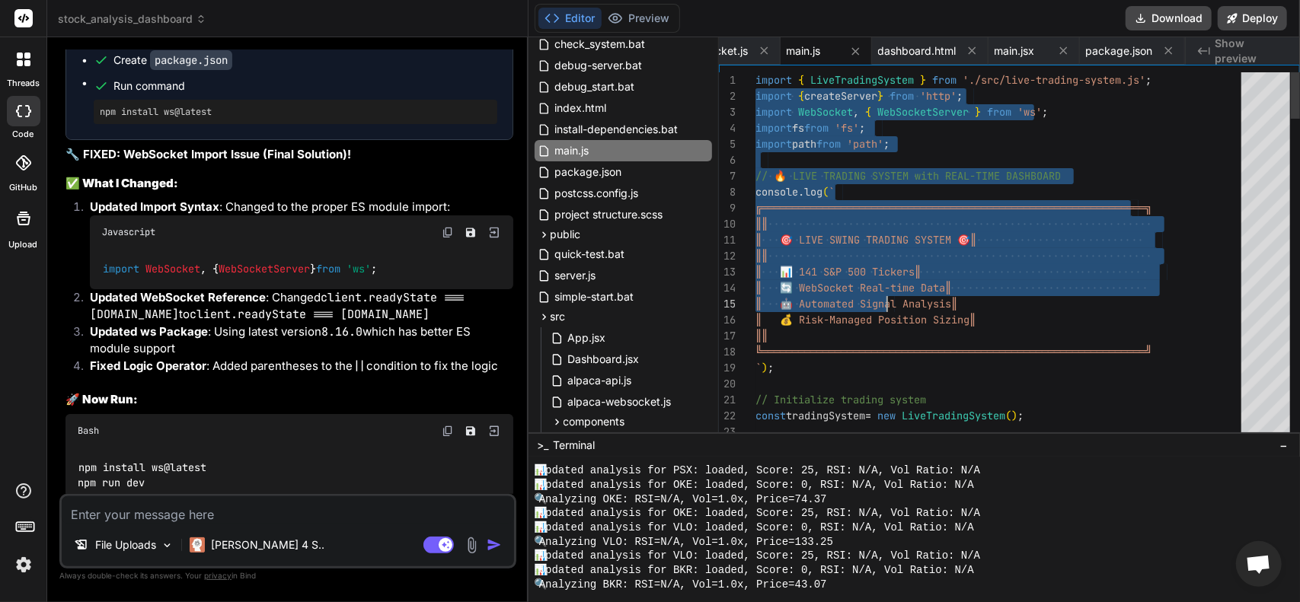
drag, startPoint x: 757, startPoint y: 81, endPoint x: 854, endPoint y: 199, distance: 153.1
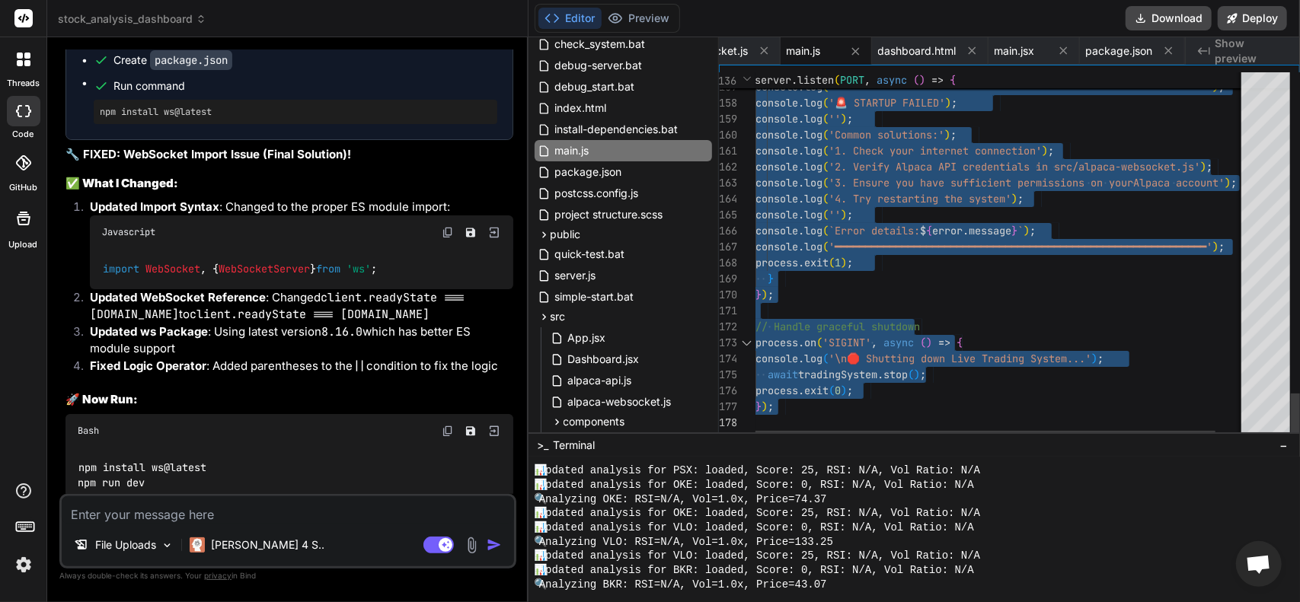
drag, startPoint x: 757, startPoint y: 80, endPoint x: 1046, endPoint y: 546, distance: 548.5
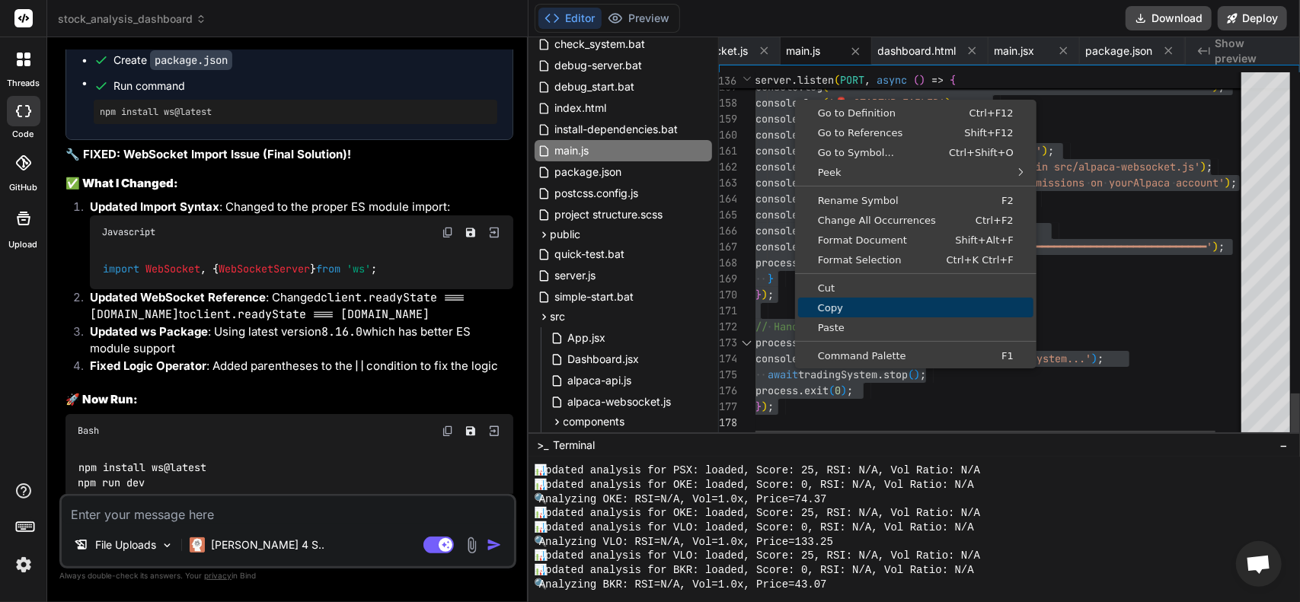
click at [843, 308] on span "Copy" at bounding box center [915, 308] width 235 height 10
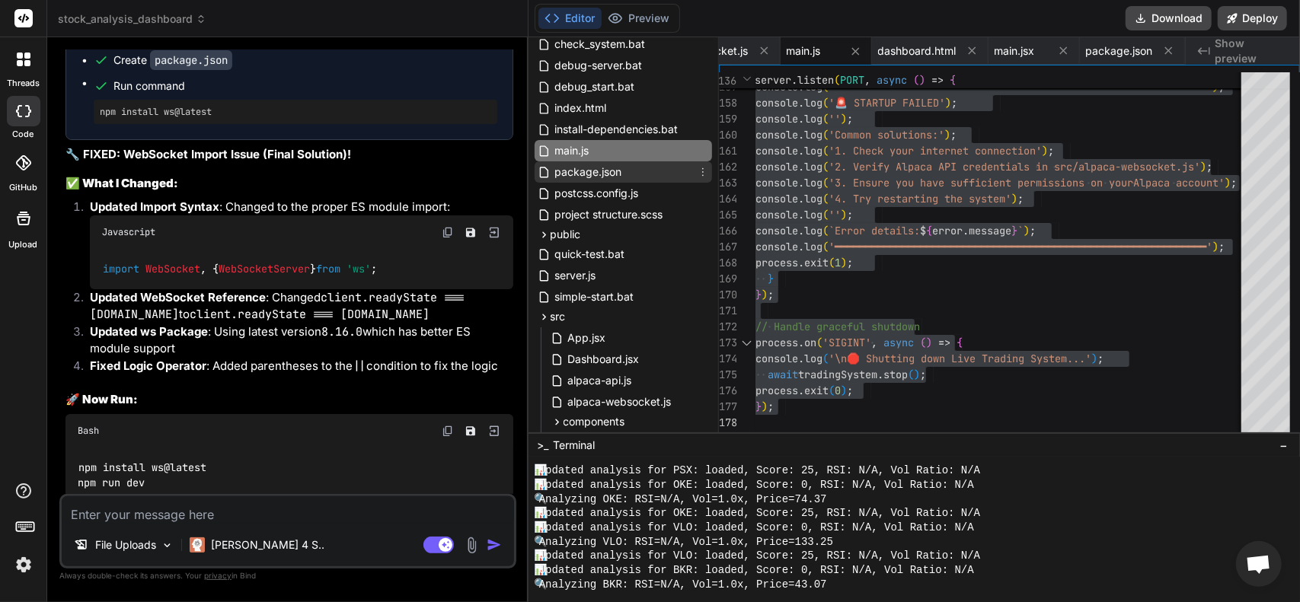
click at [612, 172] on span "package.json" at bounding box center [589, 172] width 70 height 18
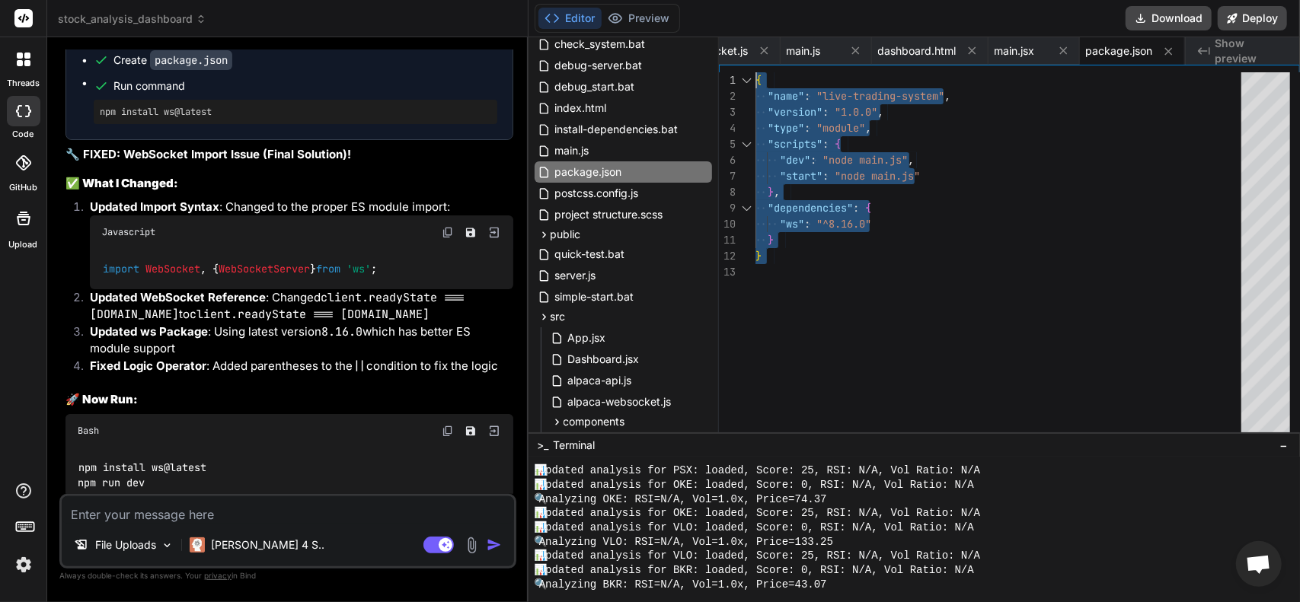
drag, startPoint x: 787, startPoint y: 289, endPoint x: 630, endPoint y: -13, distance: 339.9
click at [755, 72] on div "{ "name" : "live-trading-system" , "version" : "1.0.0" , "type" : "module" , "s…" at bounding box center [1002, 256] width 495 height 368
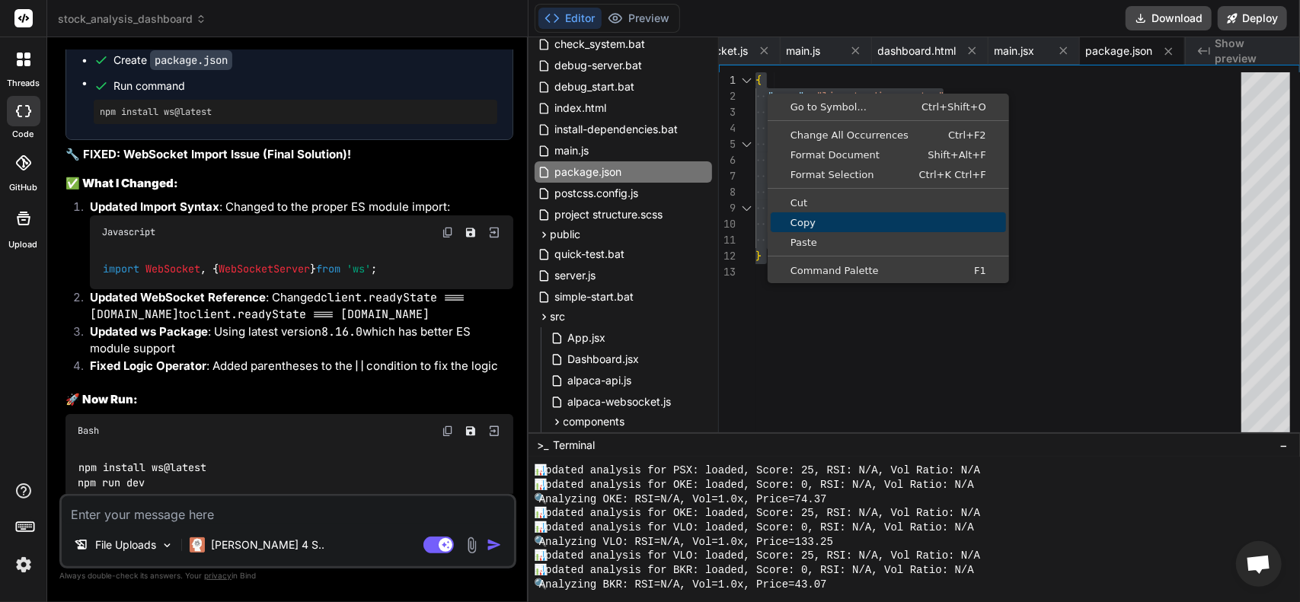
click at [810, 219] on span "Copy" at bounding box center [888, 223] width 235 height 10
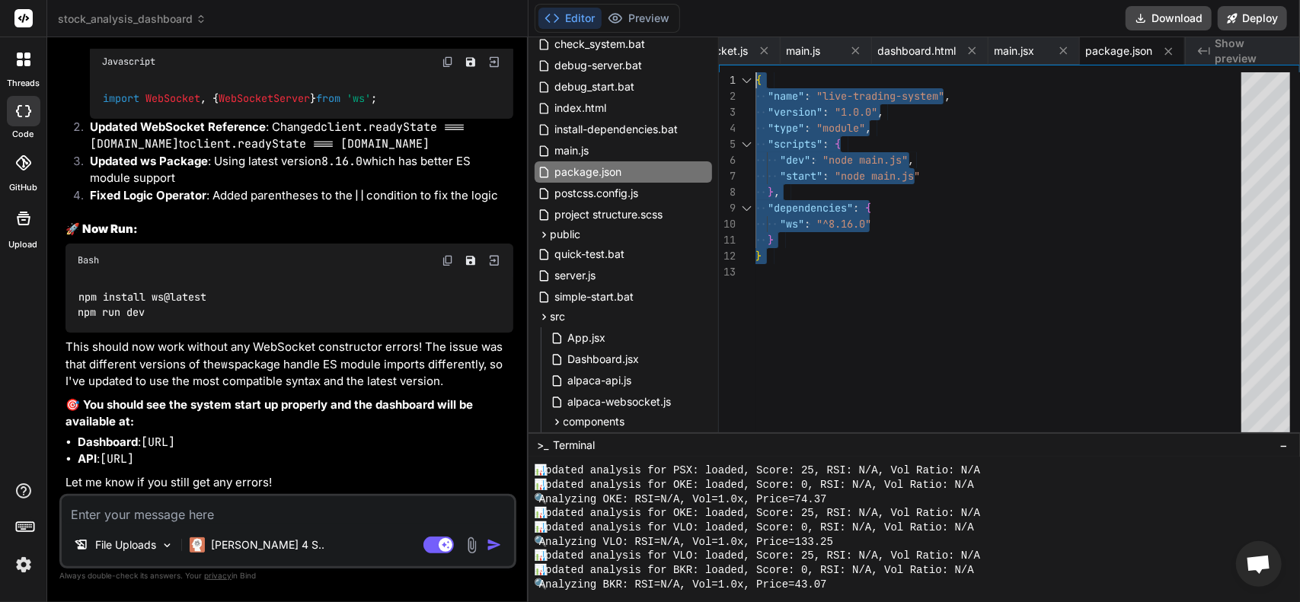
scroll to position [22038, 0]
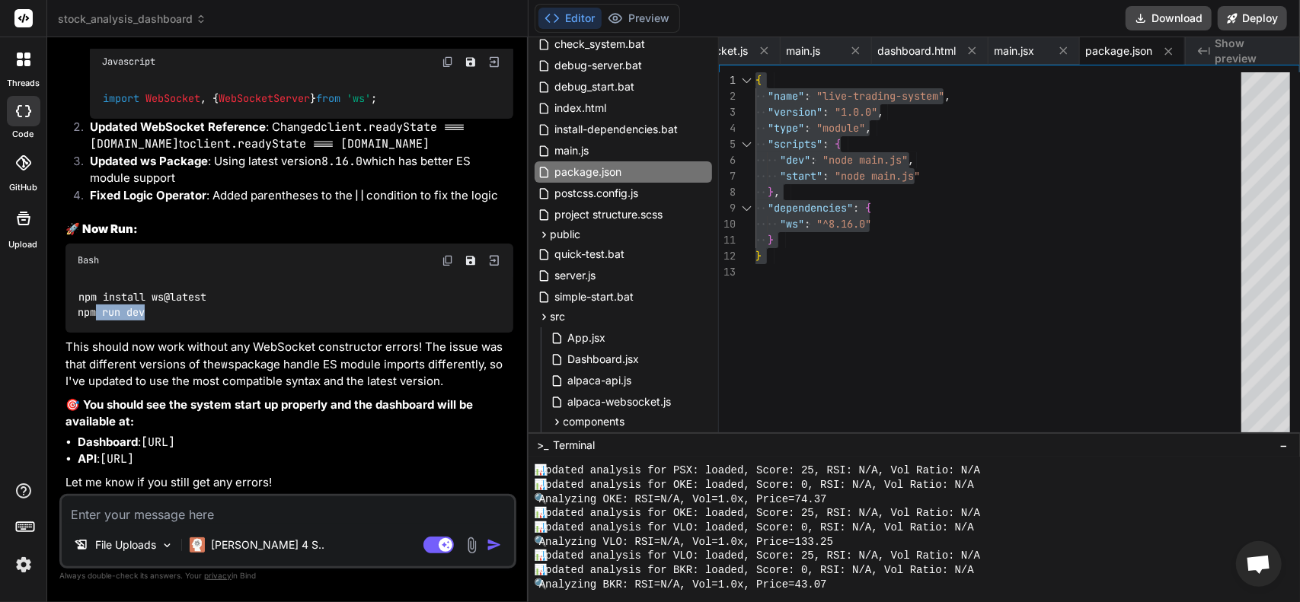
drag, startPoint x: 101, startPoint y: 302, endPoint x: 97, endPoint y: 321, distance: 18.5
click at [97, 321] on div "npm install ws@latest npm run dev" at bounding box center [289, 305] width 448 height 56
click at [151, 321] on div "npm install ws@latest npm run dev" at bounding box center [289, 305] width 448 height 56
drag, startPoint x: 154, startPoint y: 313, endPoint x: 76, endPoint y: 314, distance: 77.7
click at [76, 314] on div "npm install ws@latest npm run dev" at bounding box center [289, 305] width 448 height 56
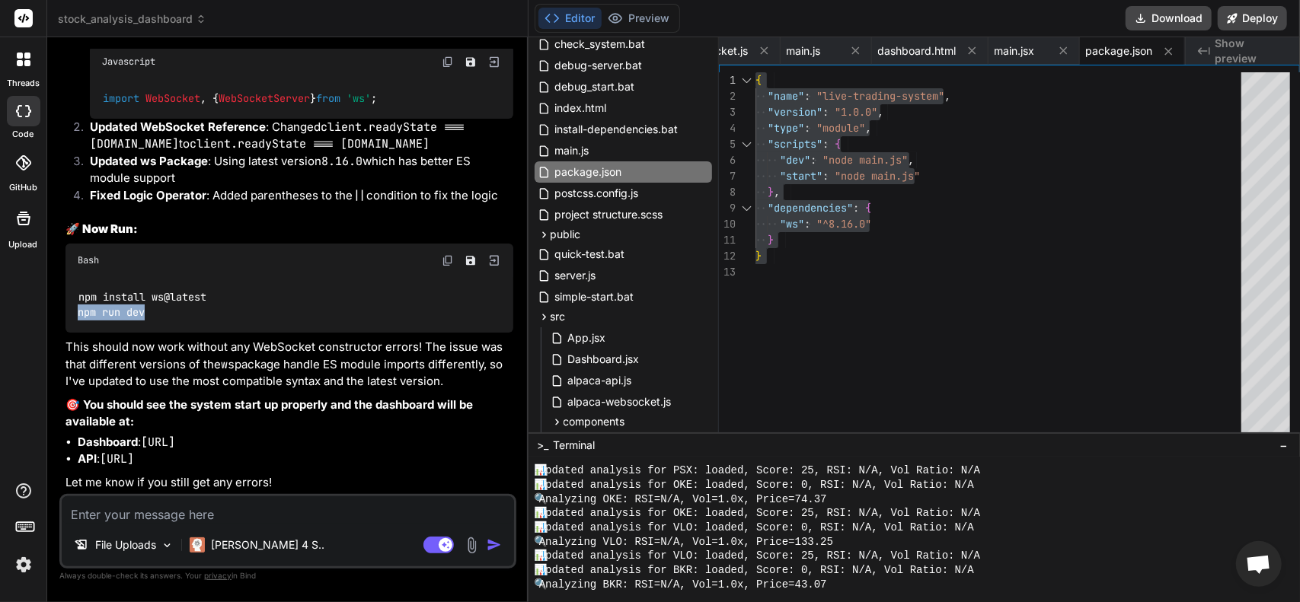
copy code "npm run dev"
click at [243, 512] on textarea at bounding box center [288, 509] width 452 height 27
paste textarea "💼 Loremi DOL sitametcons - ADIP ELITSED DOEIUSM ⚠️ TEMPORI: Utla et DOLO magnaa…"
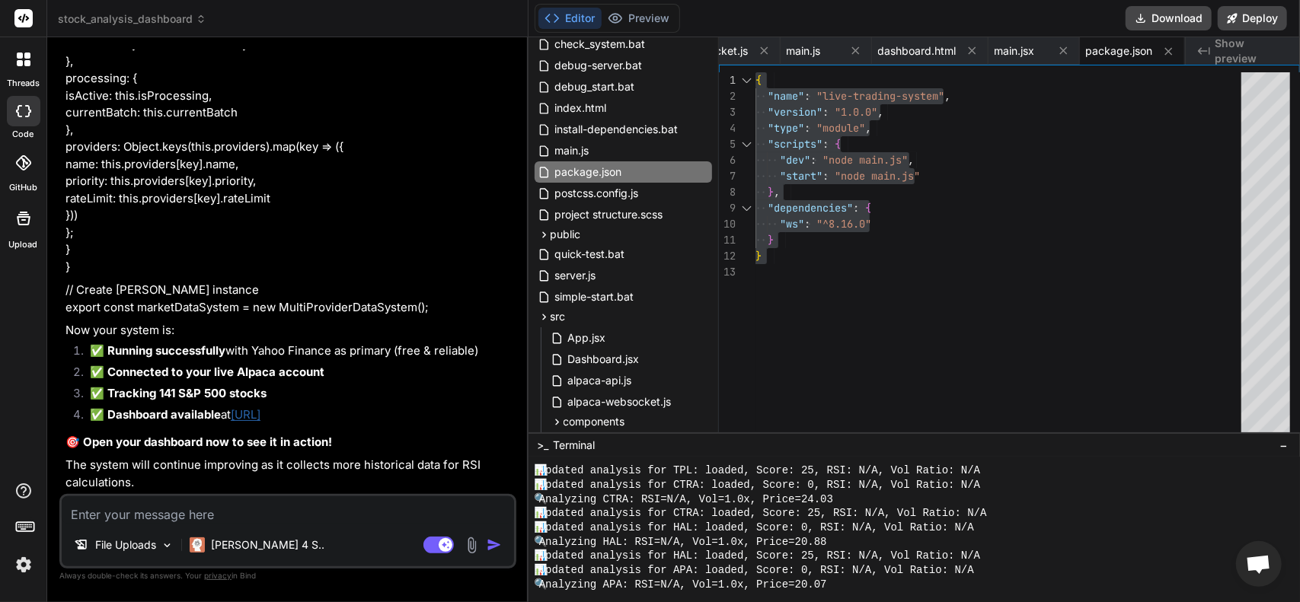
scroll to position [34236, 0]
click at [260, 417] on link "[URL]" at bounding box center [246, 414] width 30 height 14
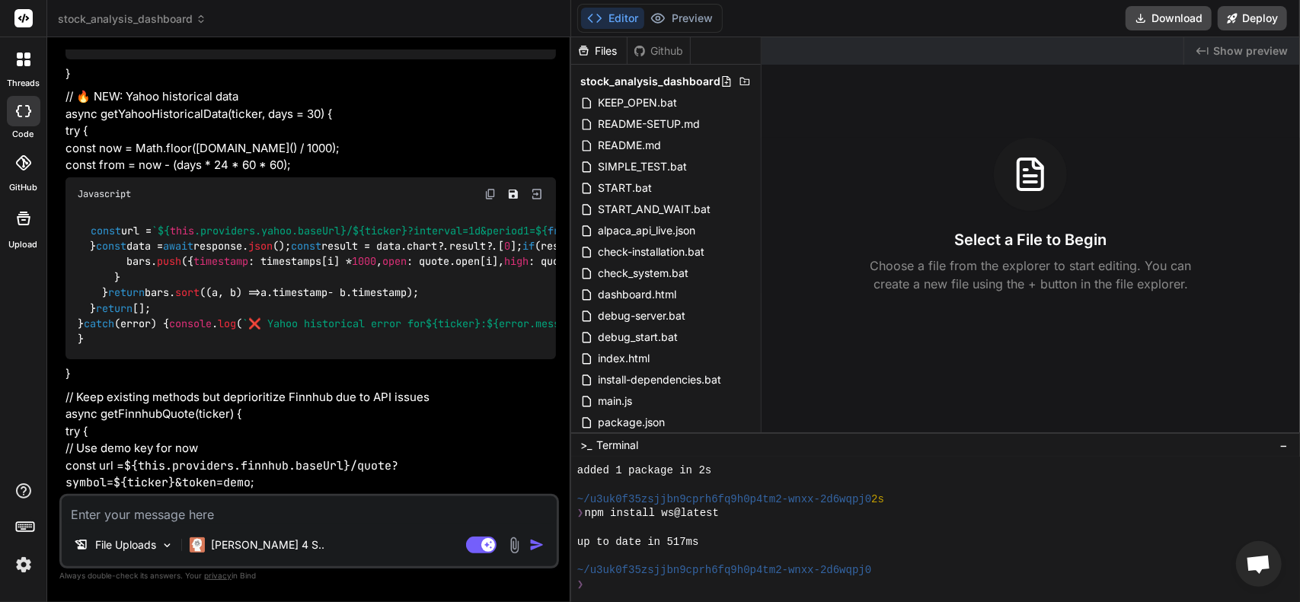
scroll to position [7702, 0]
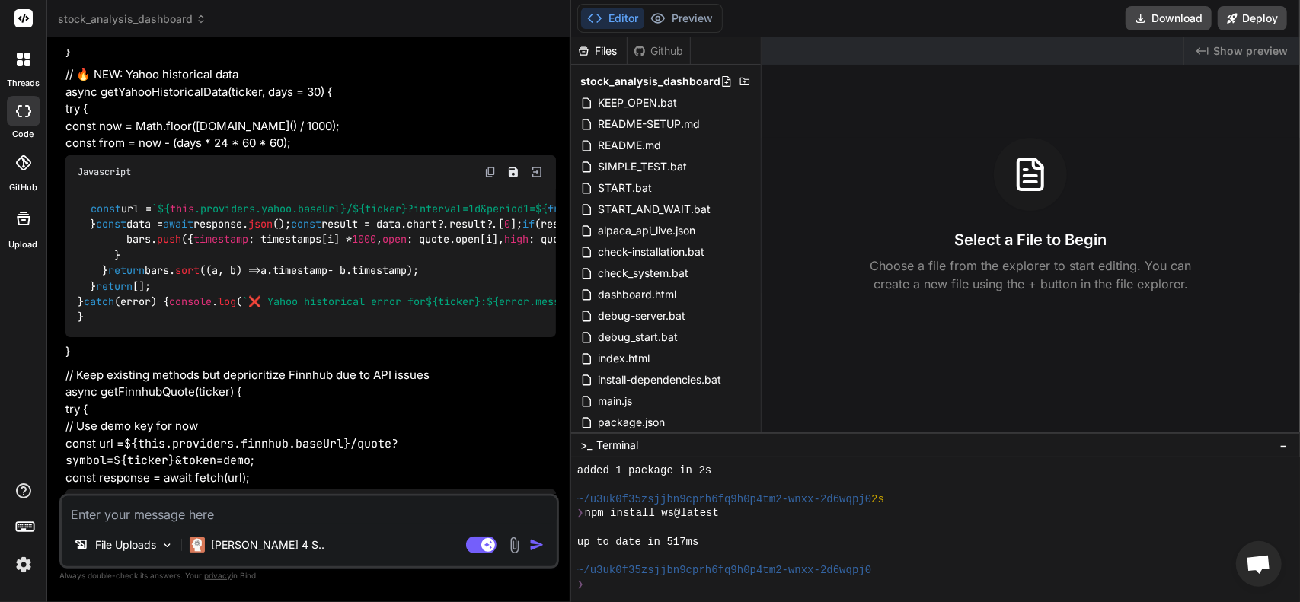
type textarea "x"
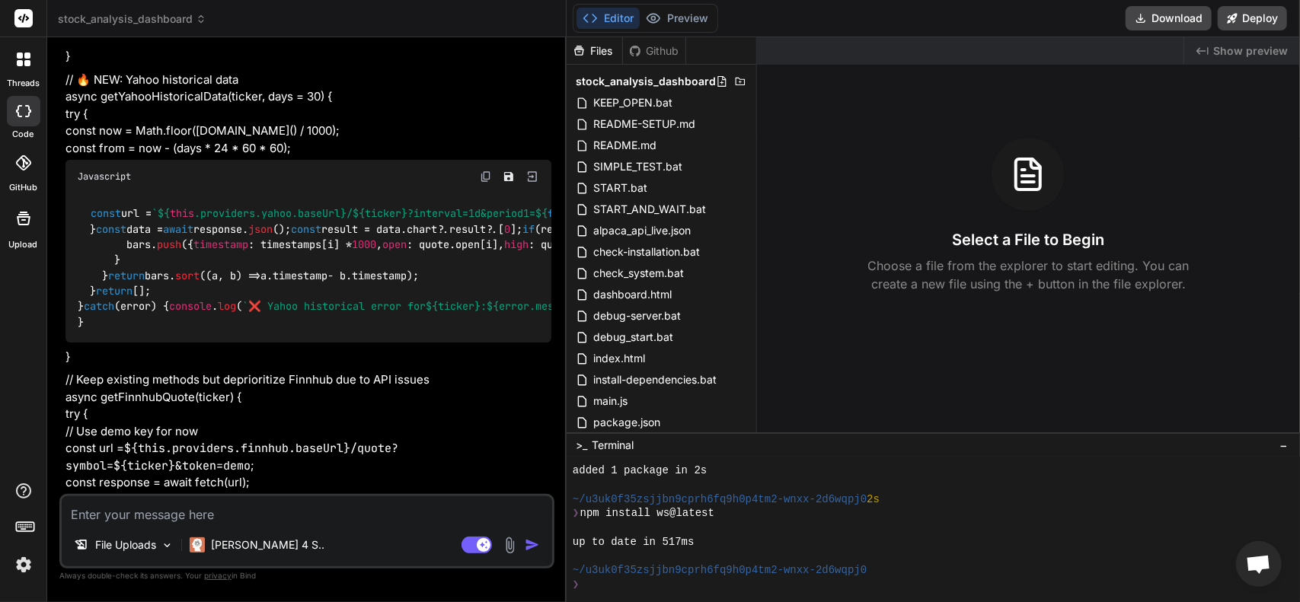
drag, startPoint x: 526, startPoint y: 164, endPoint x: 519, endPoint y: 198, distance: 34.2
click at [519, 198] on div "Bind AI Web Search Created with Pixso. Code Generator You I'm missing volume an…" at bounding box center [306, 319] width 519 height 565
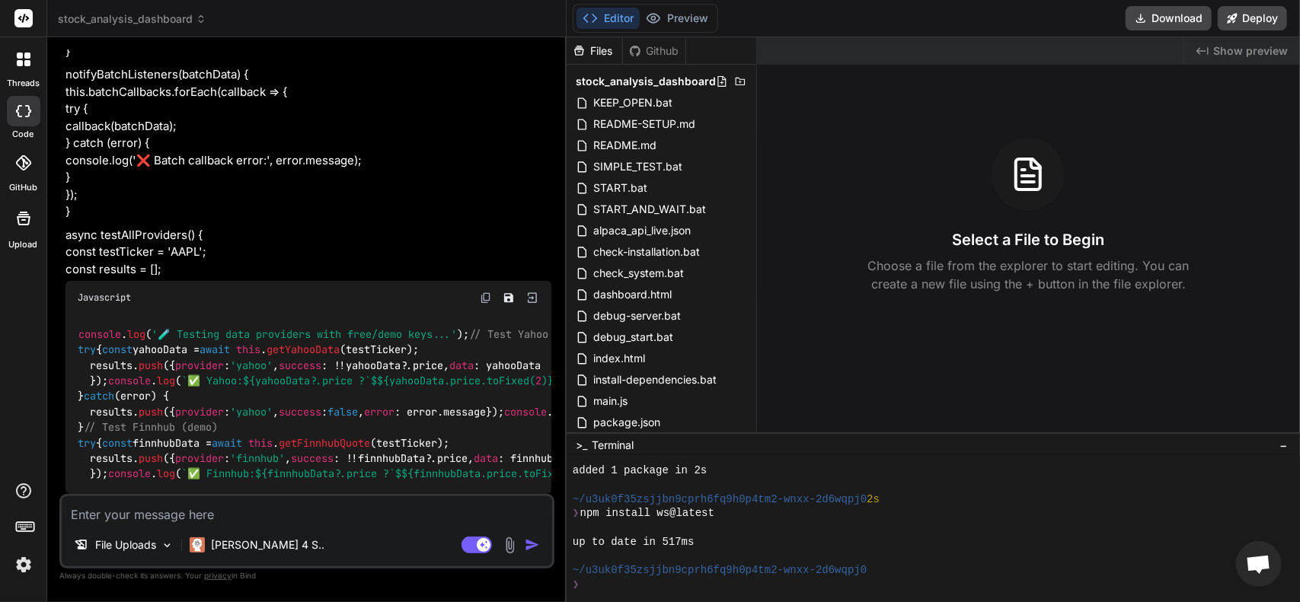
scroll to position [14103, 0]
drag, startPoint x: 413, startPoint y: 430, endPoint x: 402, endPoint y: 592, distance: 161.8
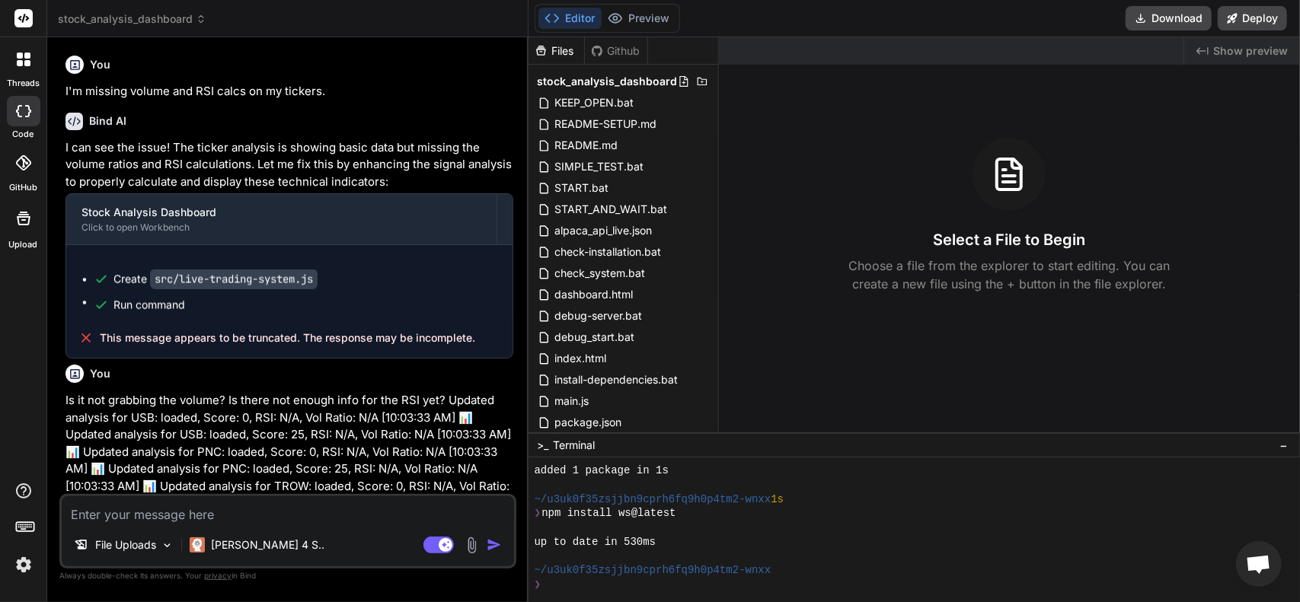
type textarea "x"
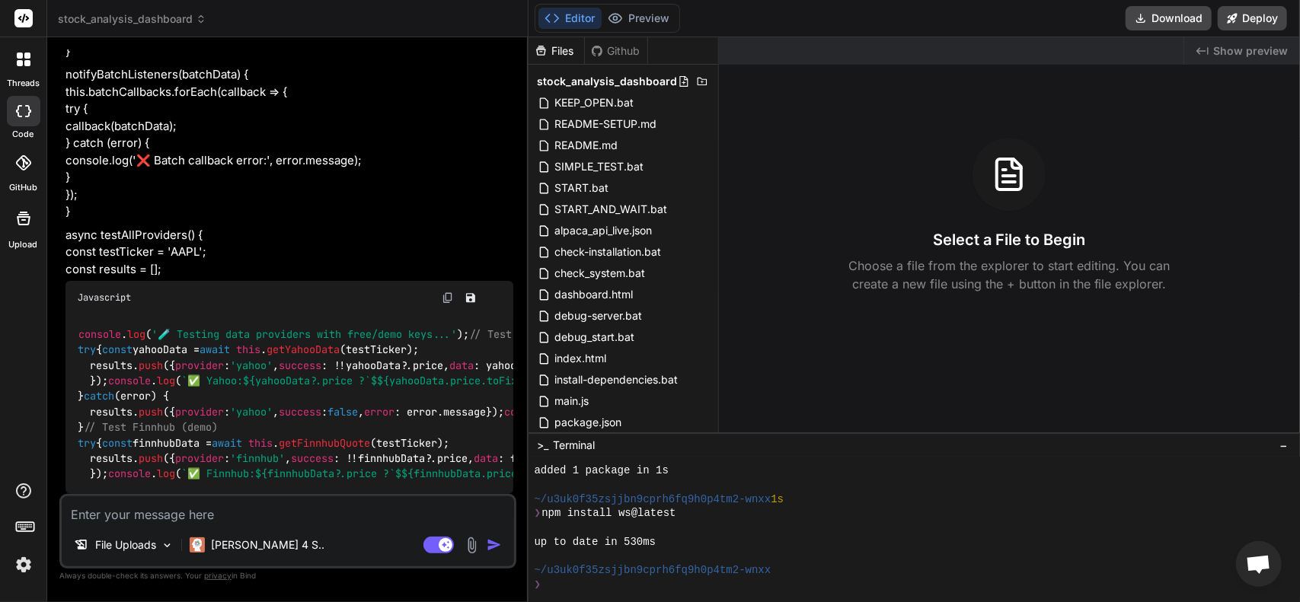
scroll to position [12919, 0]
click at [281, 496] on div "File Uploads [PERSON_NAME] 4 S.. Agent Mode. When this toggle is activated, AI …" at bounding box center [287, 531] width 457 height 75
click at [298, 505] on textarea at bounding box center [288, 509] width 452 height 27
type textarea "z"
type textarea "x"
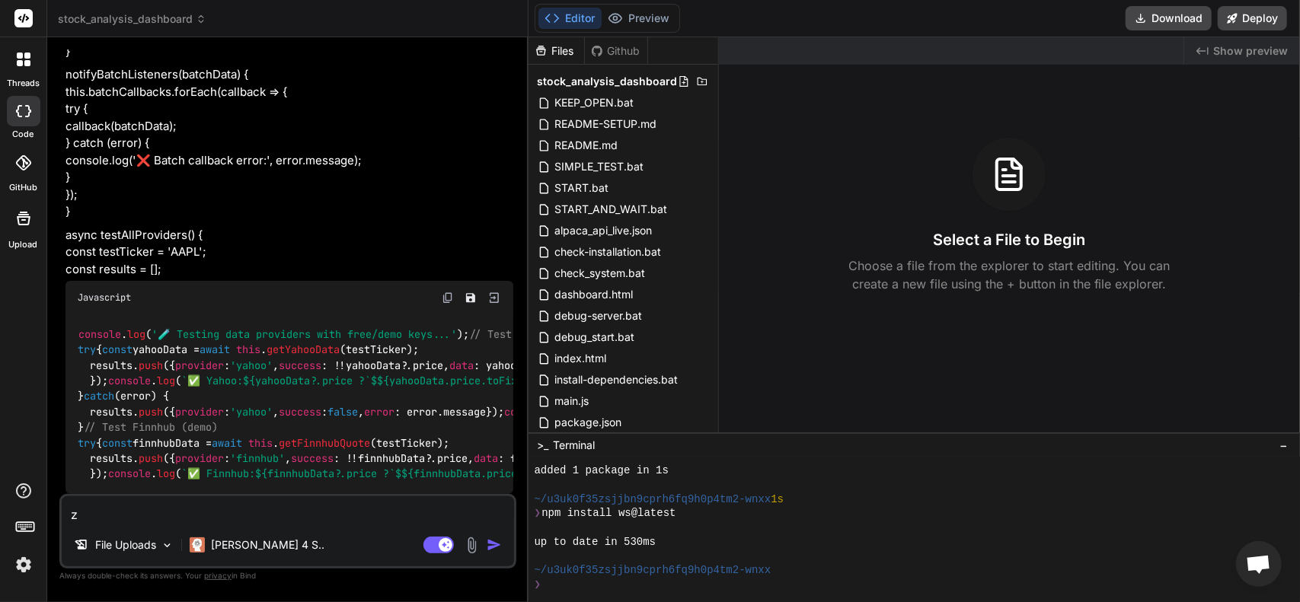
type textarea "zl"
type textarea "x"
type textarea "zlo"
type textarea "x"
type textarea "zl"
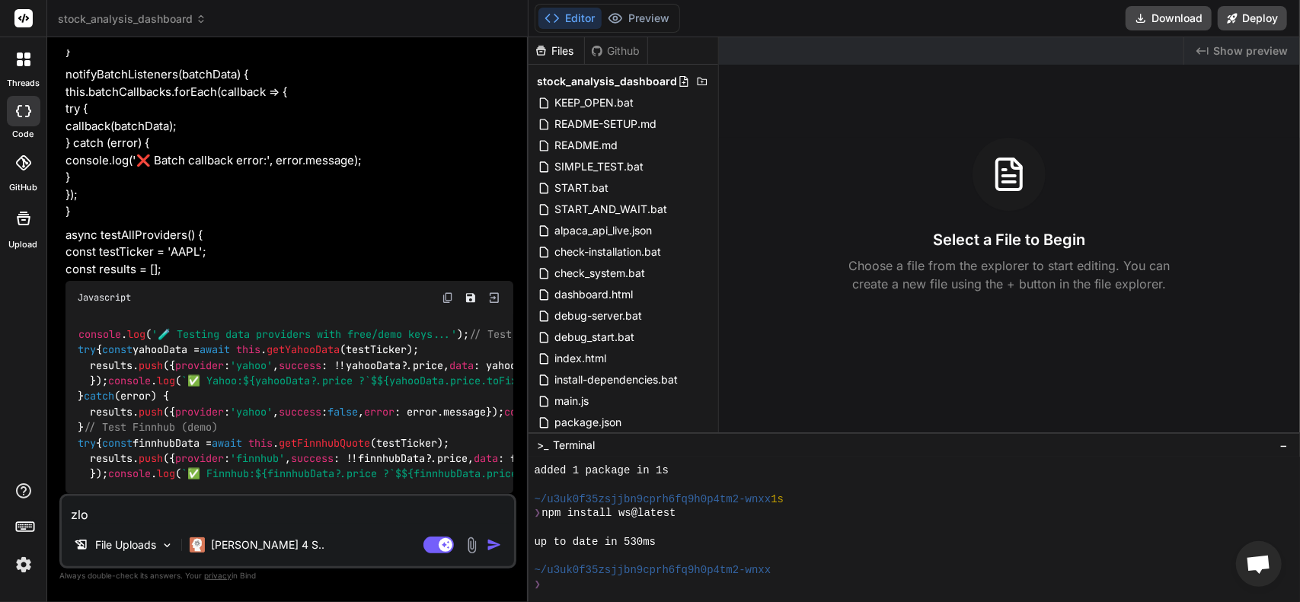
type textarea "x"
type textarea "z"
type textarea "x"
type textarea "L"
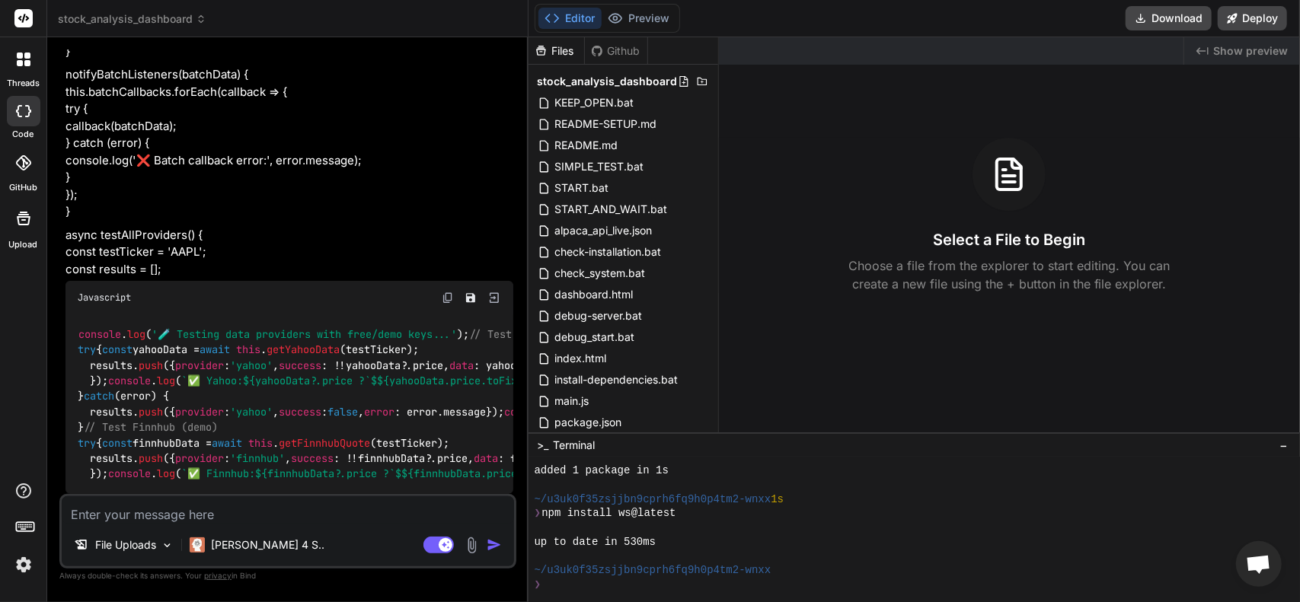
type textarea "x"
type textarea "LK"
type textarea "x"
type textarea "LKo"
type textarea "x"
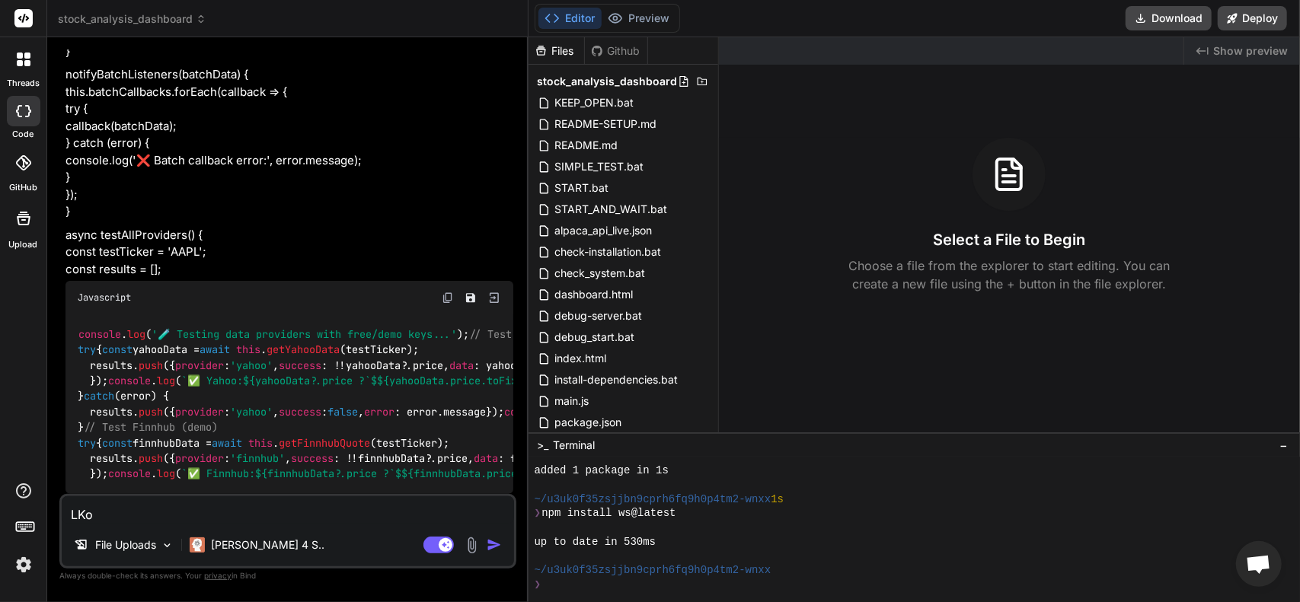
type textarea "LKov"
type textarea "x"
type textarea "LKove"
type textarea "x"
type textarea "LKov"
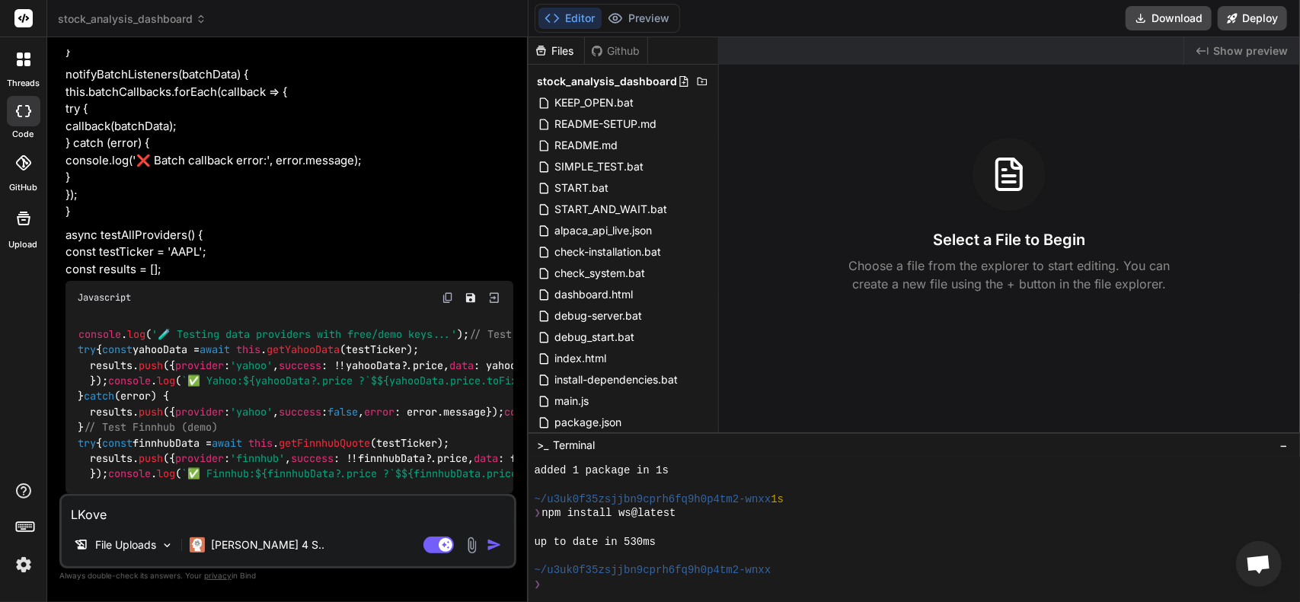
type textarea "x"
type textarea "LKo"
type textarea "x"
type textarea "LK"
type textarea "x"
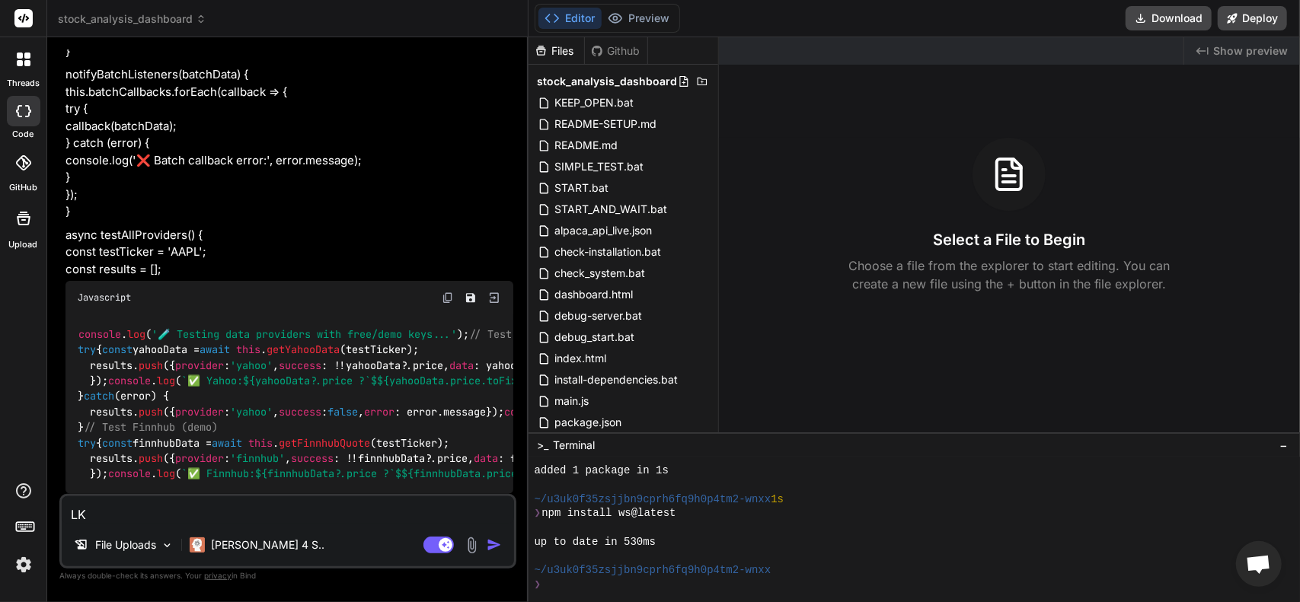
type textarea "L"
type textarea "x"
type textarea "Lo"
type textarea "x"
type textarea "Lov"
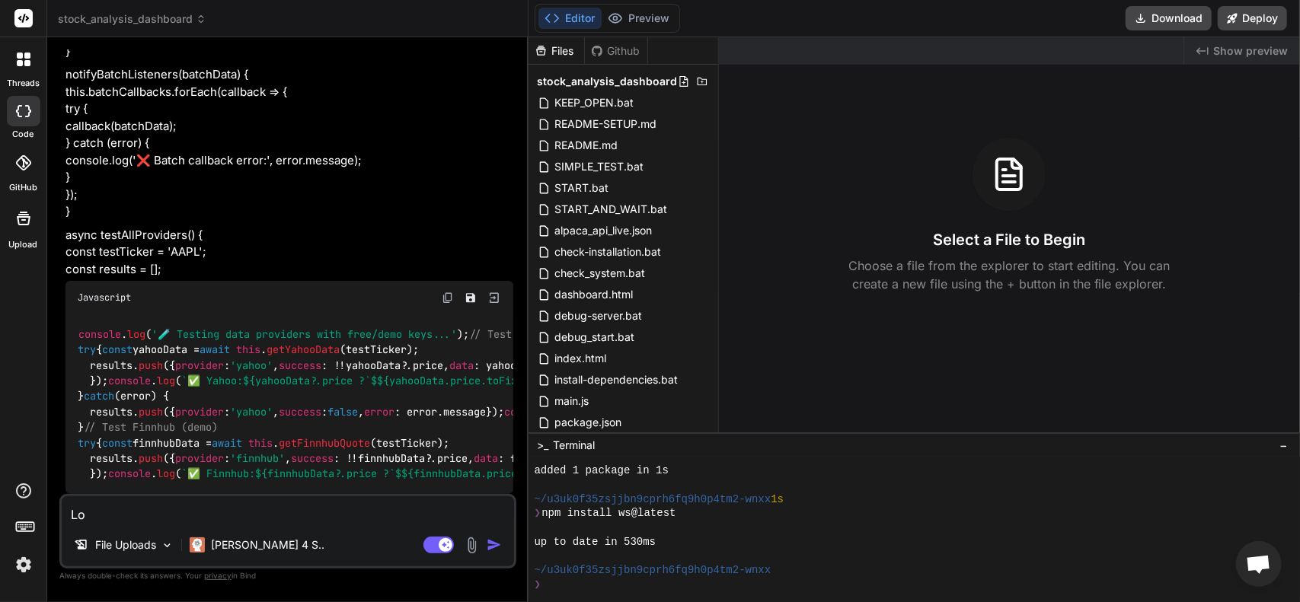
type textarea "x"
type textarea "Love"
type textarea "x"
type textarea "Love"
type textarea "x"
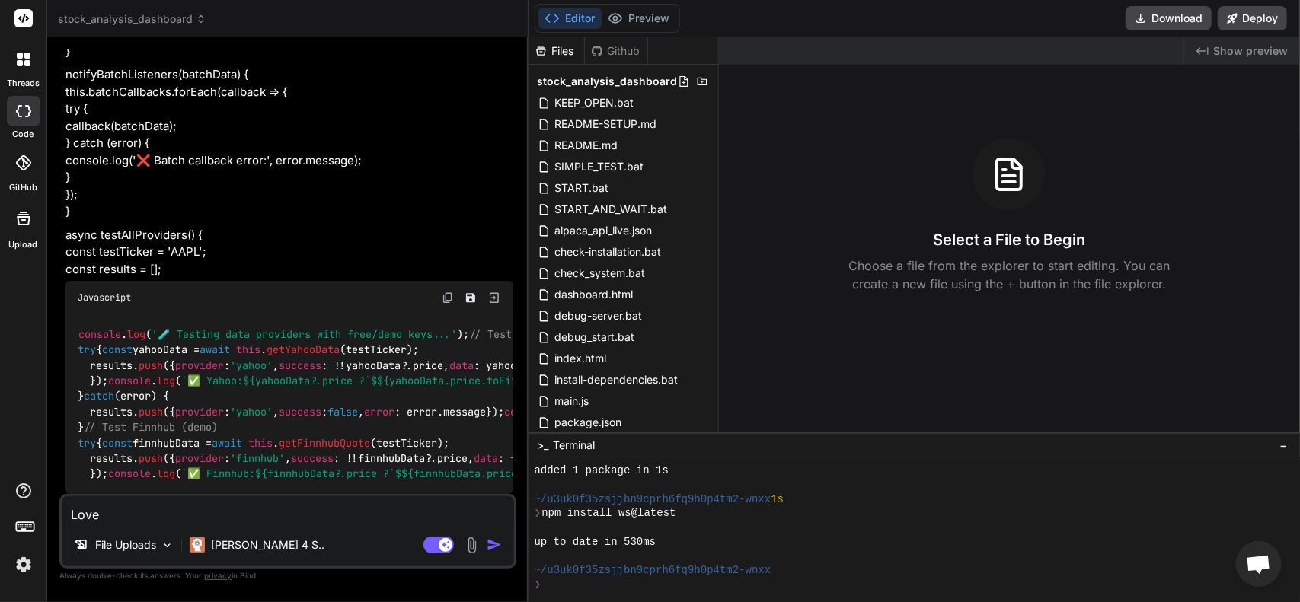
type textarea "Love t"
type textarea "x"
type textarea "Love th"
type textarea "x"
type textarea "Love the"
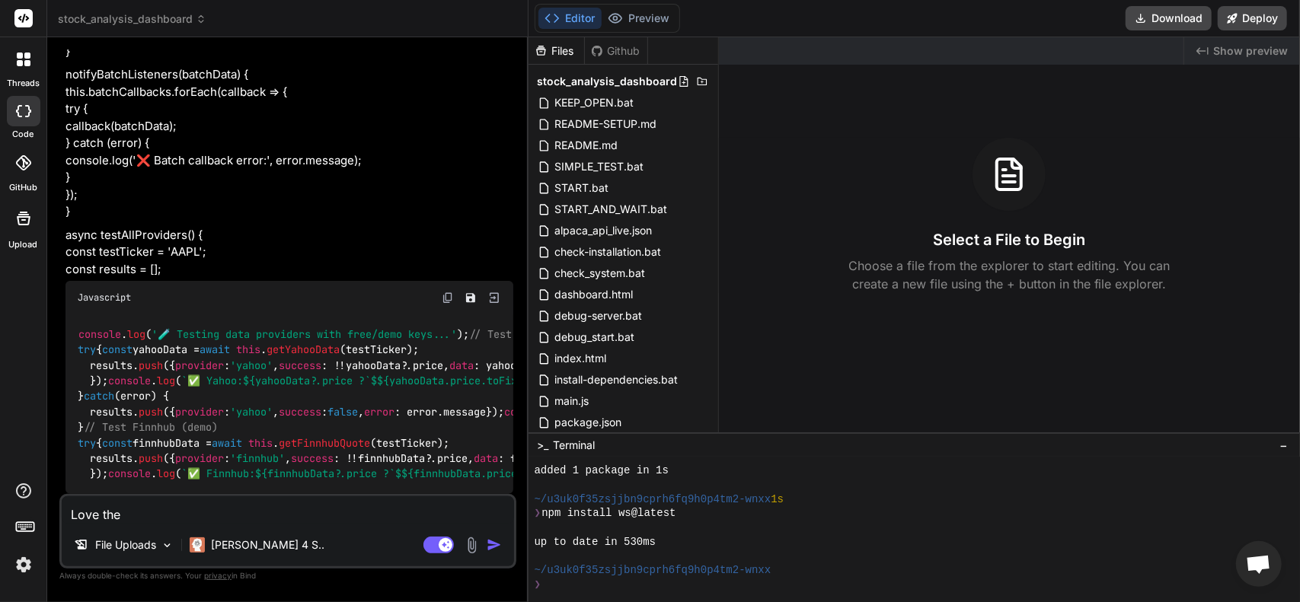
type textarea "x"
type textarea "Love the"
type textarea "x"
type textarea "Love the d"
type textarea "x"
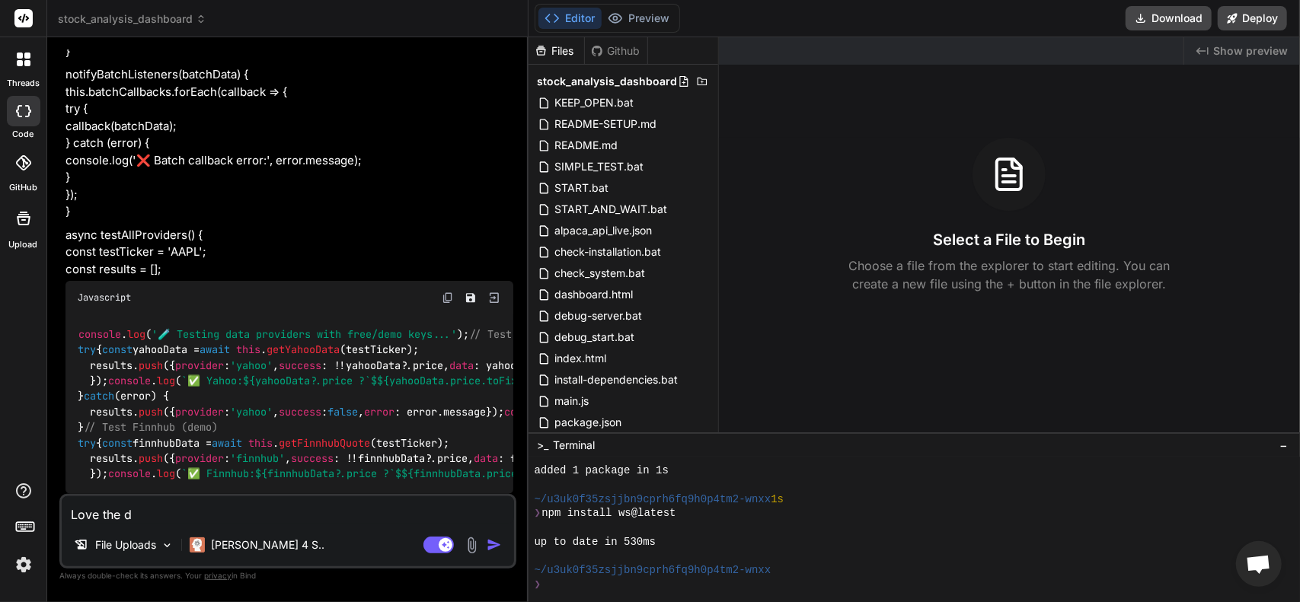
type textarea "Love the da"
type textarea "x"
type textarea "Love the das"
type textarea "x"
type textarea "Love the dash"
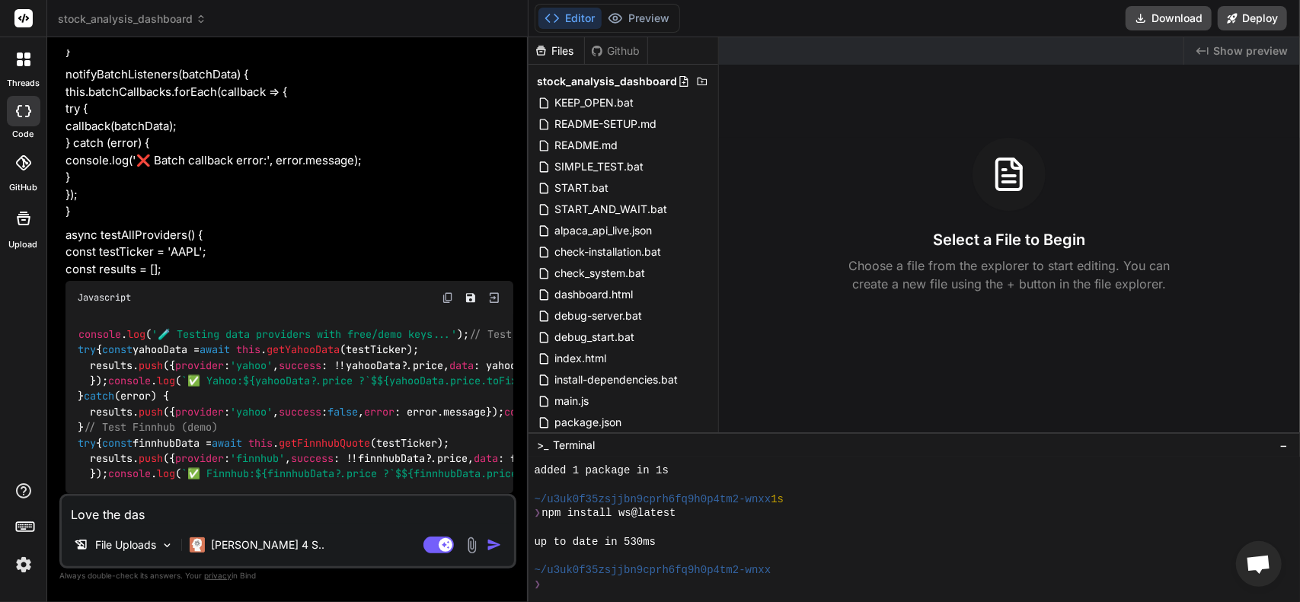
type textarea "x"
type textarea "Love the dashb"
type textarea "x"
type textarea "Love the dashbo"
type textarea "x"
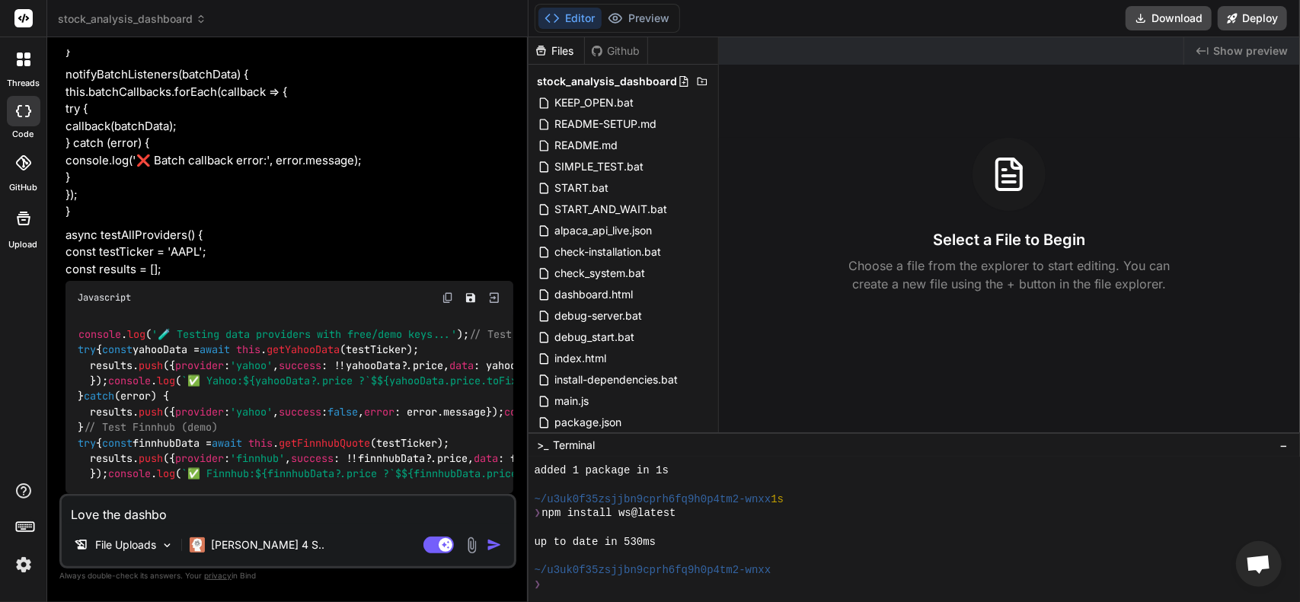
type textarea "Love the dashboa"
type textarea "x"
type textarea "Love the dashboar"
type textarea "x"
type textarea "Love the dashboard"
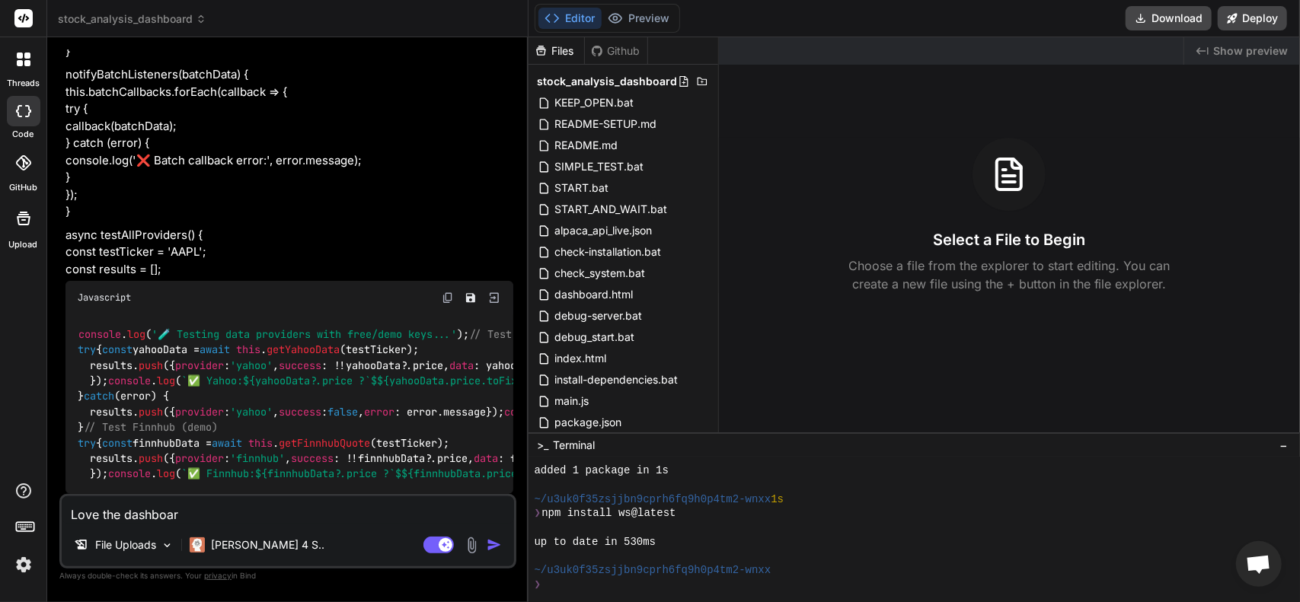
type textarea "x"
type textarea "Love the dashboard."
type textarea "x"
type textarea "Love the dashboard"
type textarea "x"
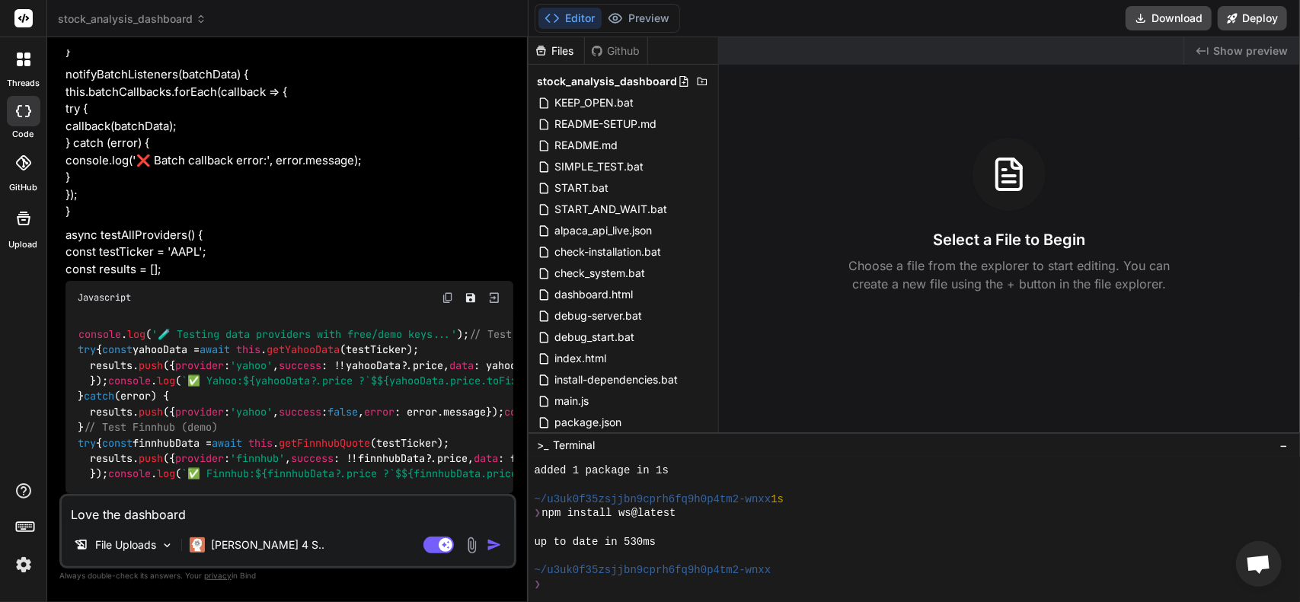
type textarea "Love the dashboard."
type textarea "x"
type textarea "Love the dashboard."
type textarea "x"
type textarea "Love the dashboard."
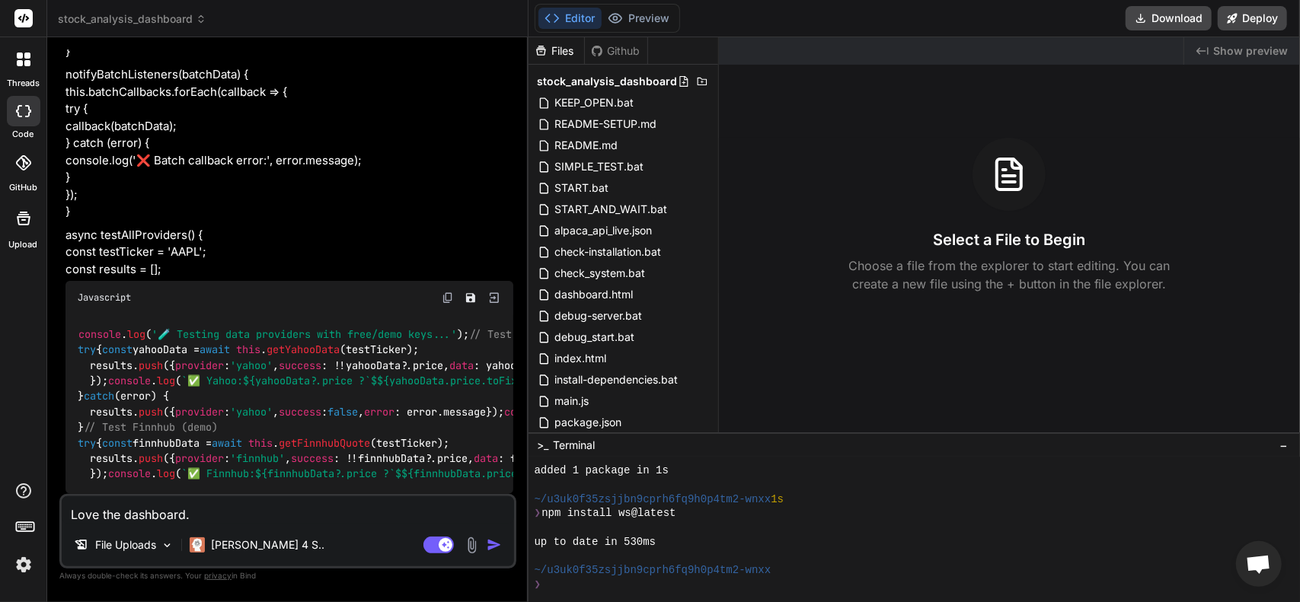
type textarea "x"
type textarea "Love the dashboard. H"
type textarea "x"
type textarea "Love the dashboard. Ho"
type textarea "x"
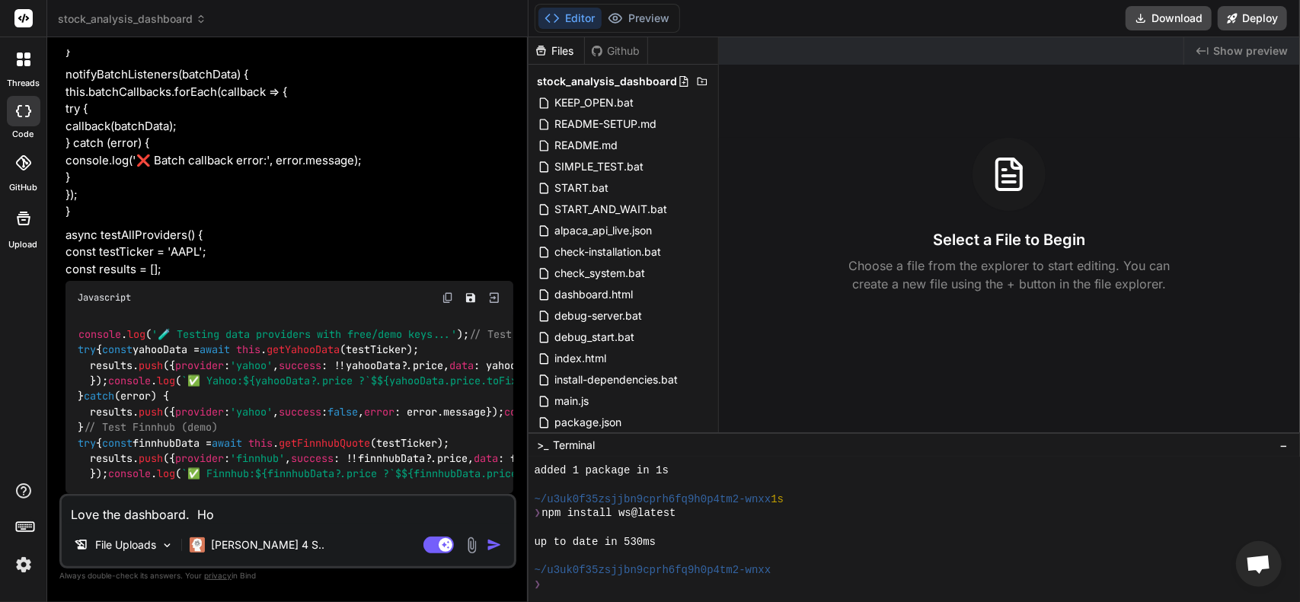
type textarea "Love the dashboard. How"
type textarea "x"
type textarea "Love the dashboard. How"
type textarea "x"
type textarea "Love the dashboard. How d"
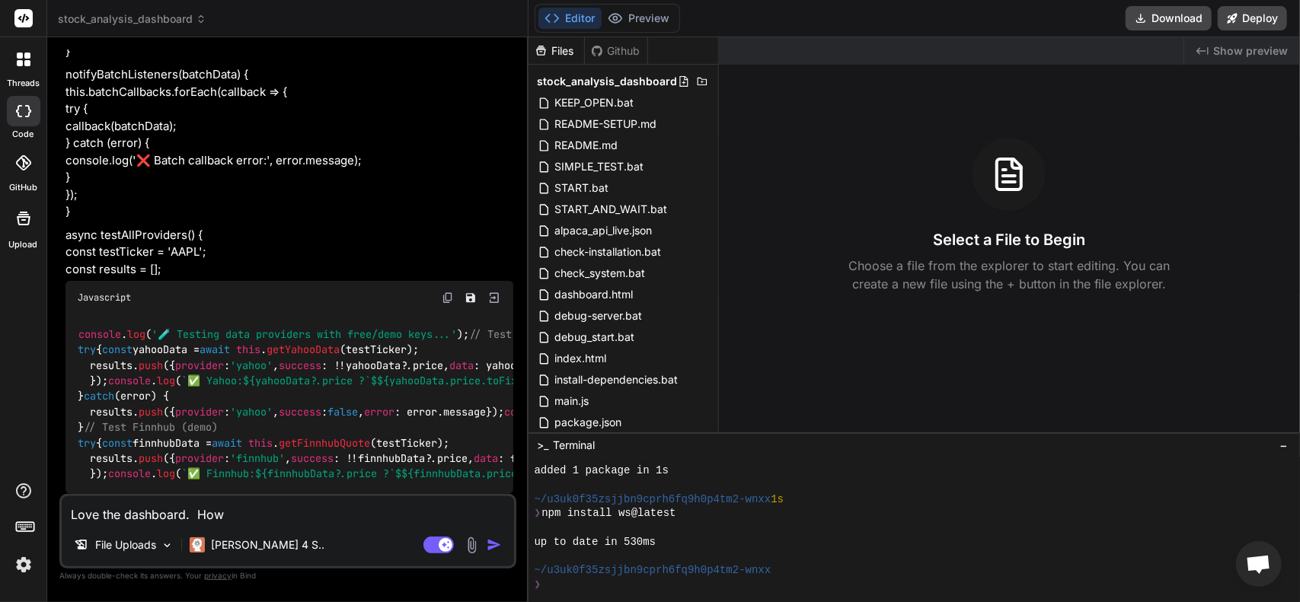
type textarea "x"
type textarea "Love the dashboard. How do"
type textarea "x"
type textarea "Love the dashboard. How do"
type textarea "x"
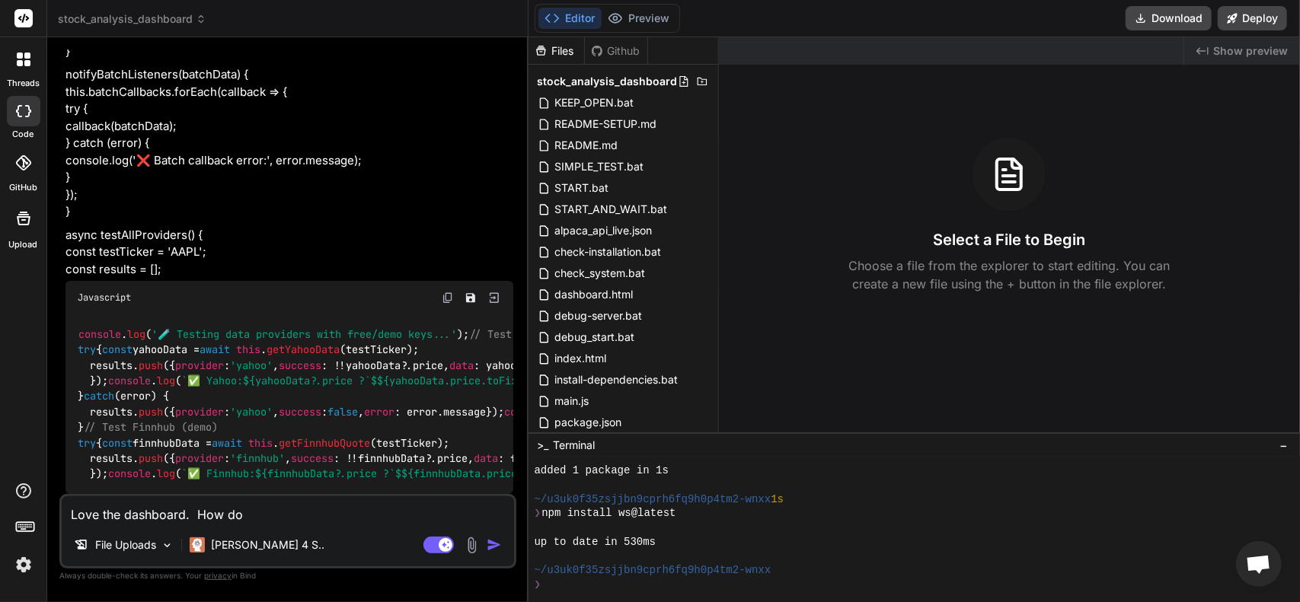
type textarea "Love the dashboard. How do I"
type textarea "x"
type textarea "Love the dashboard. How do I"
type textarea "x"
type textarea "Love the dashboard. How do I k"
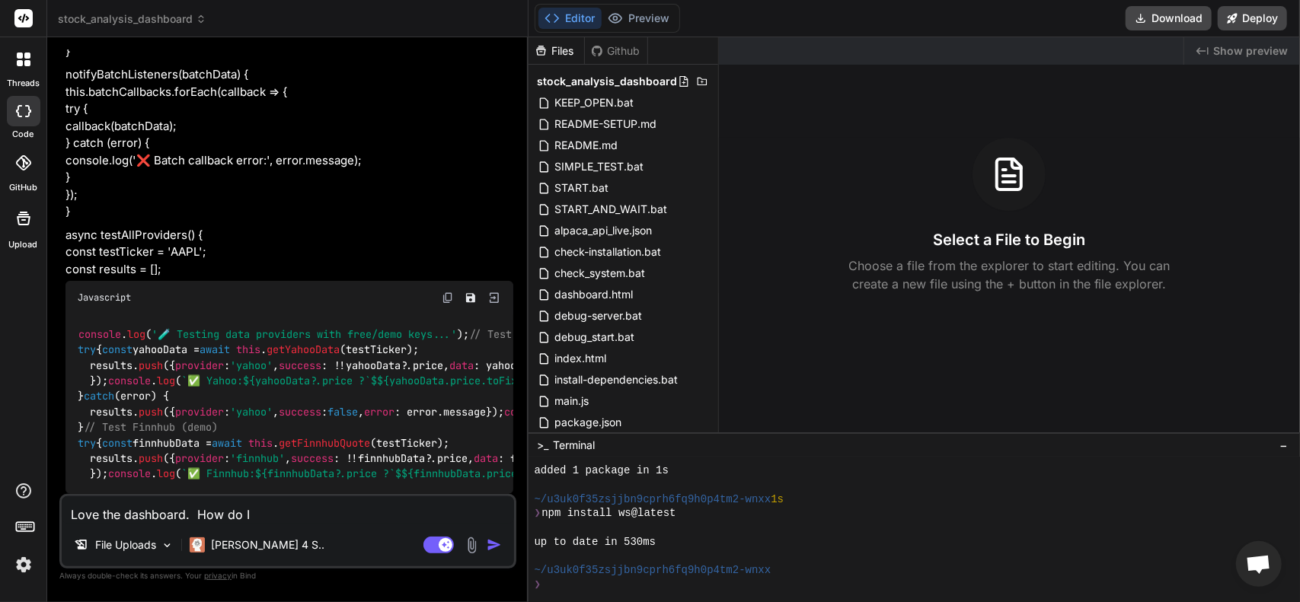
type textarea "x"
type textarea "Love the dashboard. How do I kn"
type textarea "x"
type textarea "Love the dashboard. How do I kno"
type textarea "x"
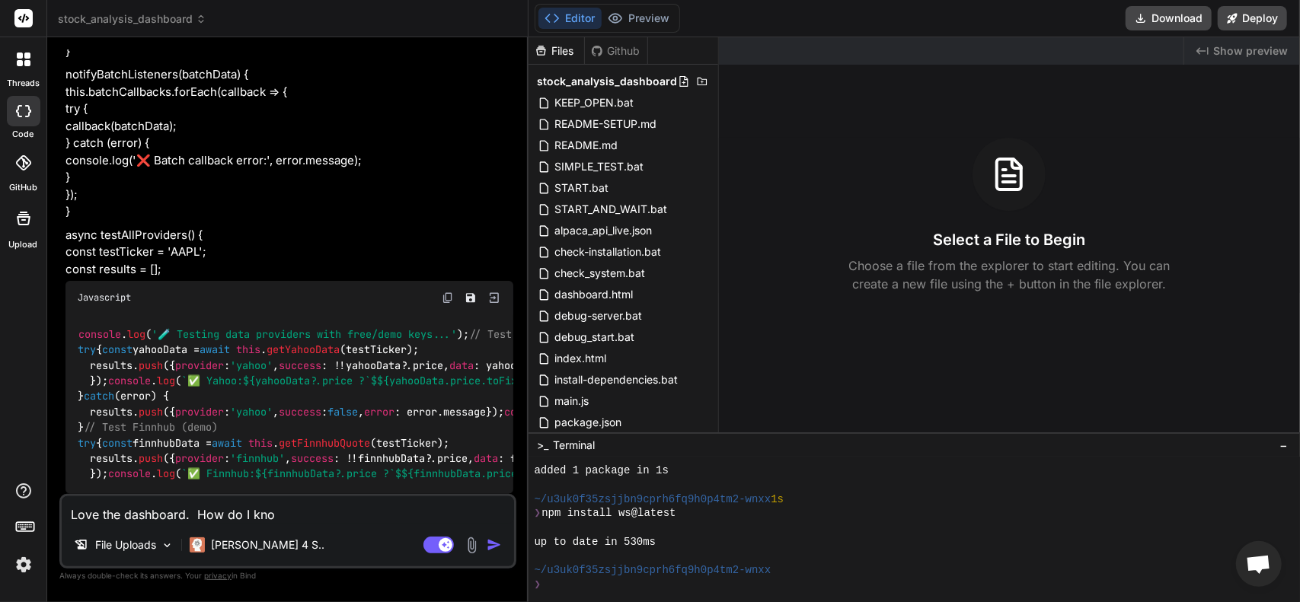
type textarea "Love the dashboard. How do I know"
type textarea "x"
type textarea "Love the dashboard. How do I know"
type textarea "x"
type textarea "Love the dashboard. How do I know t"
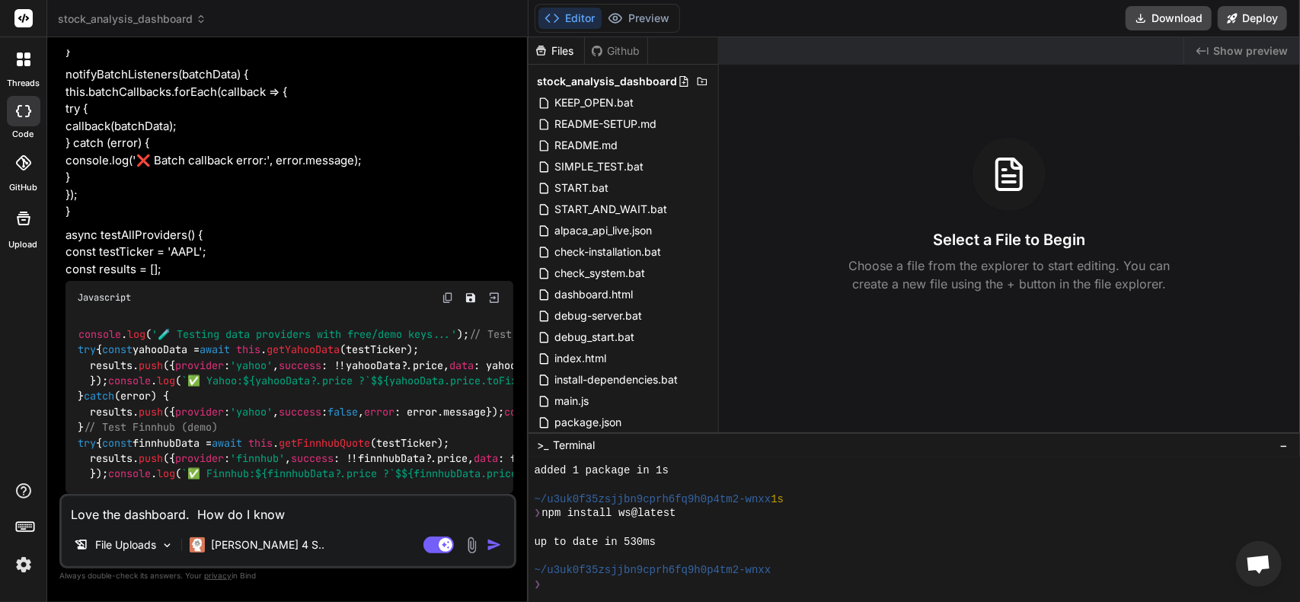
type textarea "x"
type textarea "Love the dashboard. How do I know th"
type textarea "x"
type textarea "Love the dashboard. How do I know the"
type textarea "x"
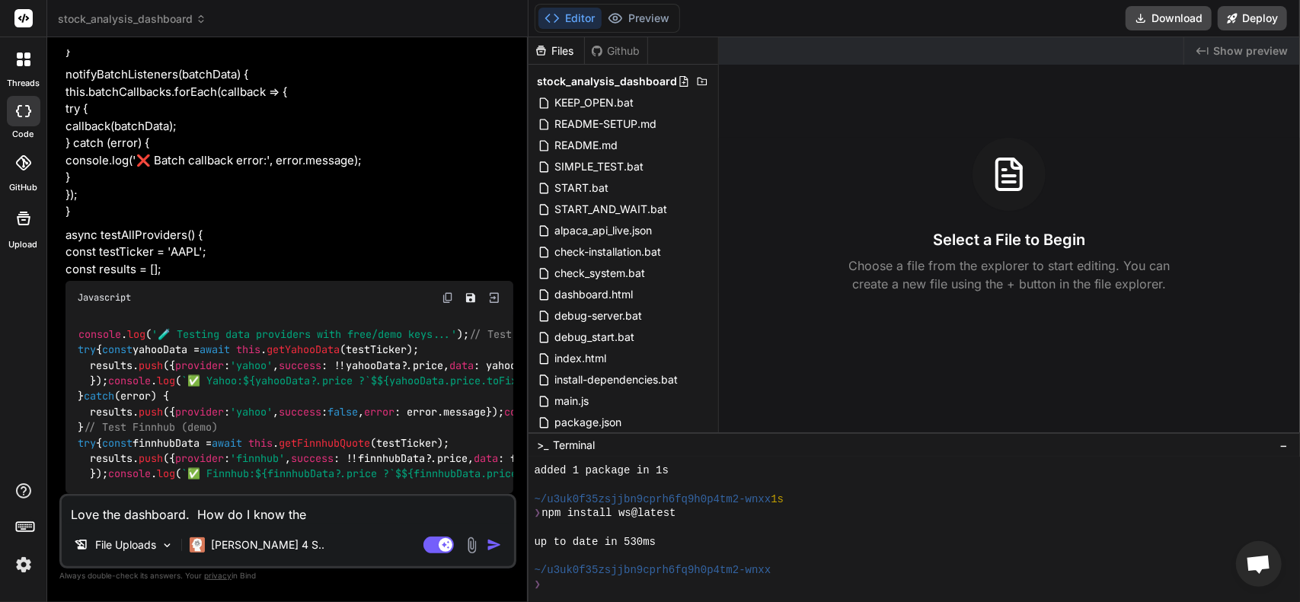
type textarea "Love the dashboard. How do I know the"
type textarea "x"
type textarea "Love the dashboard. How do I know the t"
type textarea "x"
type textarea "Love the dashboard. How do I know the ti"
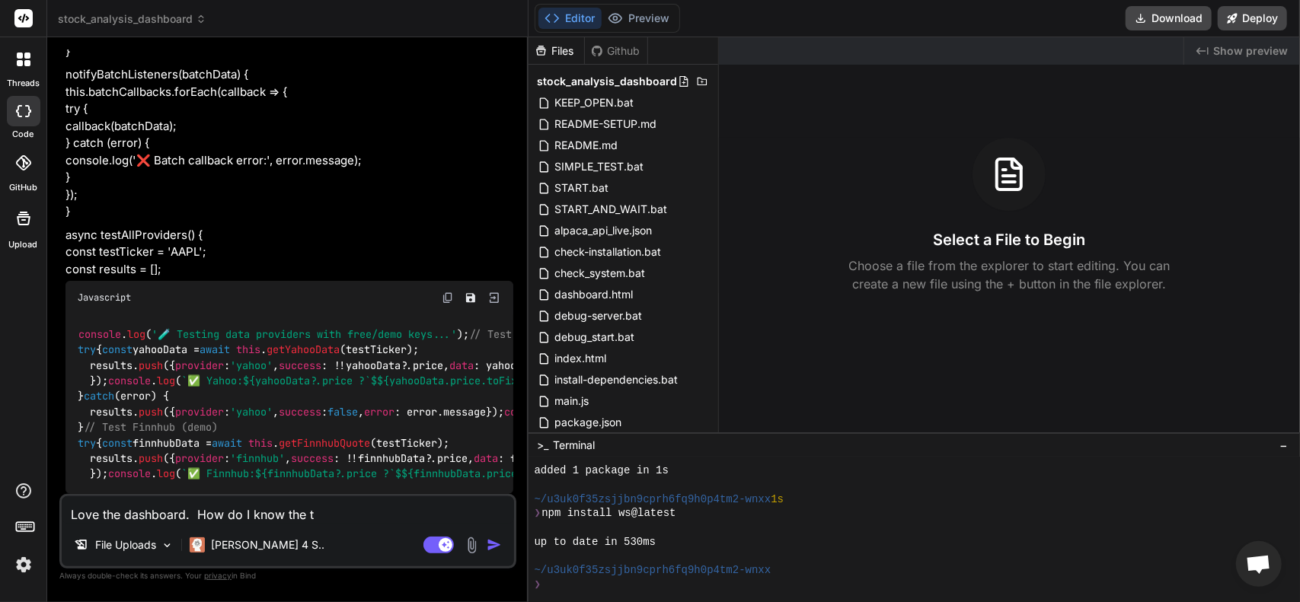
type textarea "x"
type textarea "Love the dashboard. How do I know the tic"
type textarea "x"
type textarea "Love the dashboard. How do I know the tick"
type textarea "x"
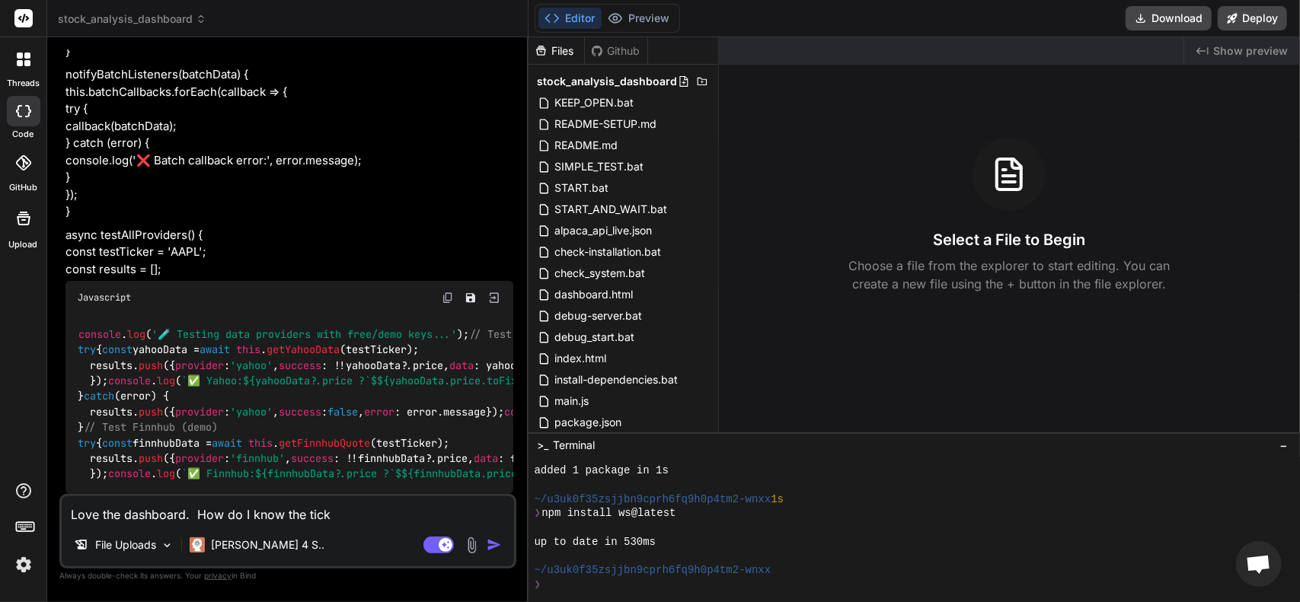
type textarea "Love the dashboard. How do I know the ticke"
type textarea "x"
type textarea "Love the dashboard. How do I know the ticker"
type textarea "x"
type textarea "Love the dashboard. How do I know the ticker"
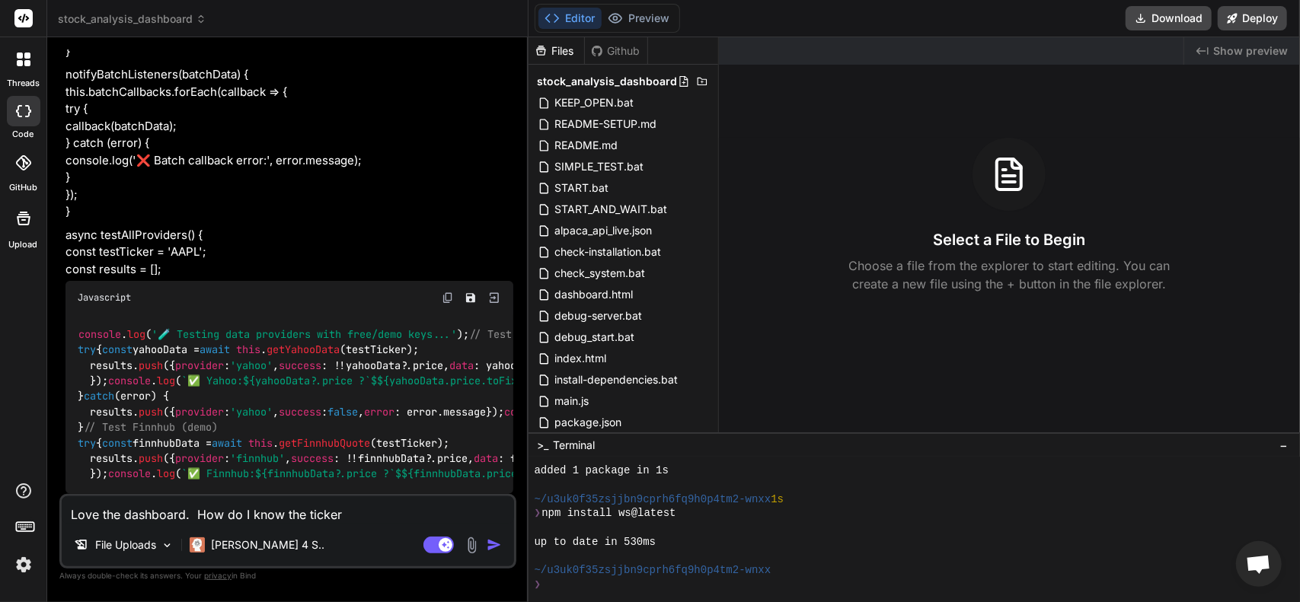
type textarea "x"
type textarea "Love the dashboard. How do I know the ticker s"
type textarea "x"
type textarea "Love the dashboard. How do I know the ticker sh"
type textarea "x"
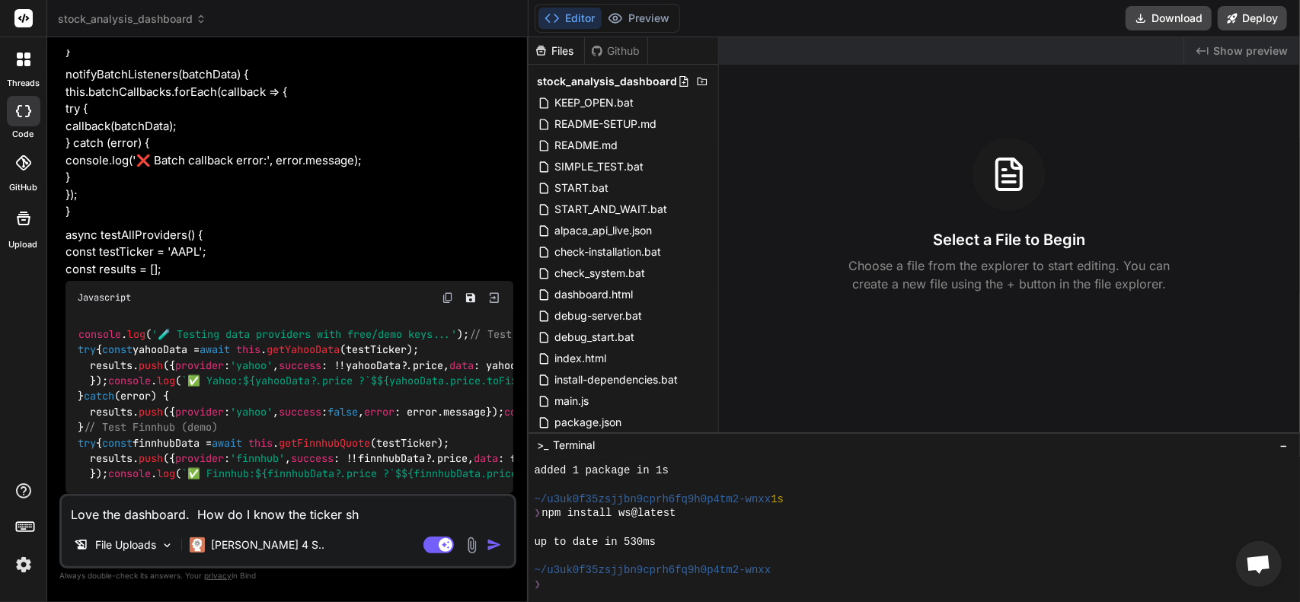
type textarea "Love the dashboard. How do I know the ticker sho"
type textarea "x"
type textarea "Love the dashboard. How do I know the ticker shou"
type textarea "x"
type textarea "Love the dashboard. How do I know the ticker shoul"
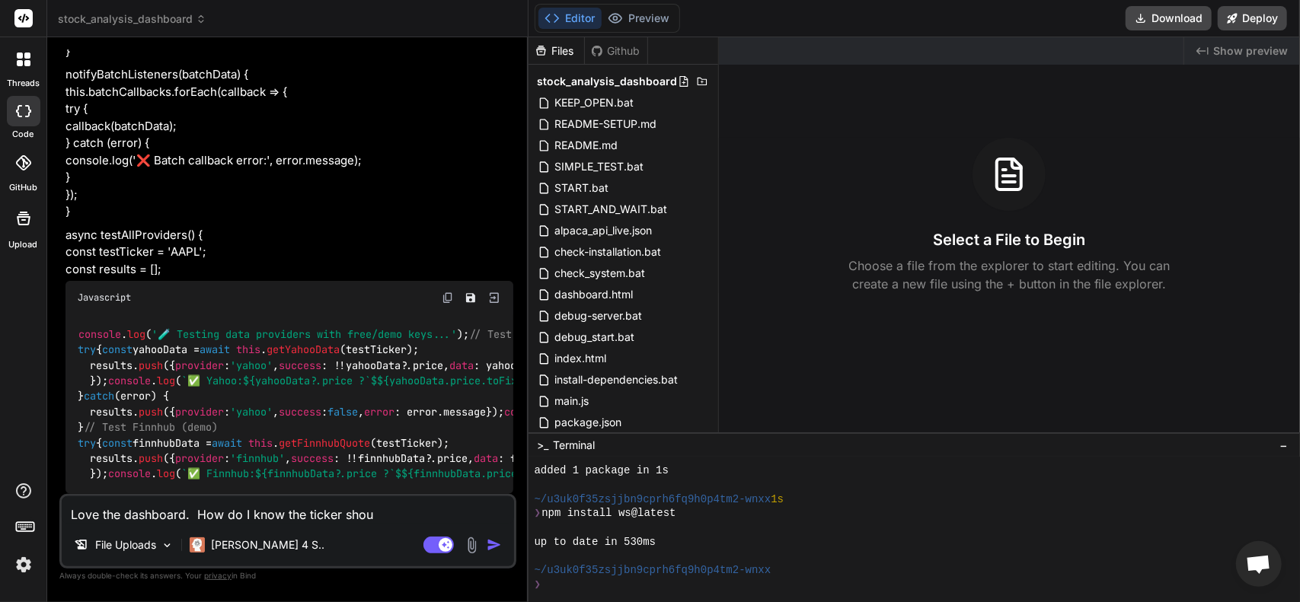
type textarea "x"
type textarea "Love the dashboard. How do I know the ticker shou"
type textarea "x"
type textarea "Love the dashboard. How do I know the ticker sho"
type textarea "x"
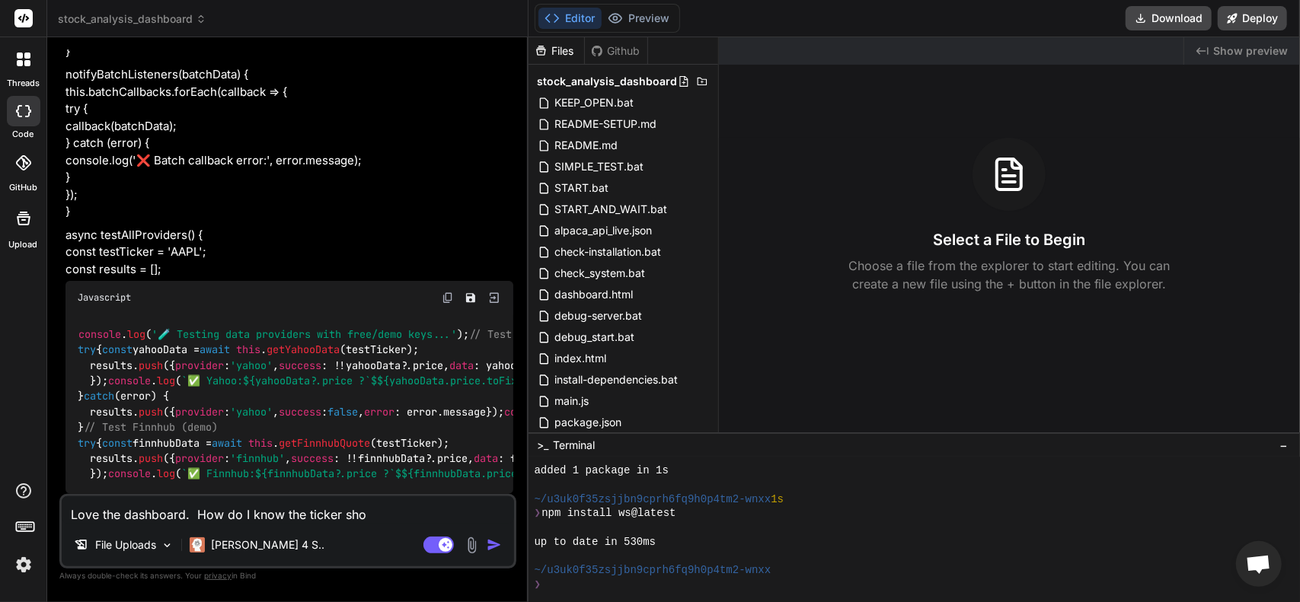
type textarea "Love the dashboard. How do I know the ticker sh"
type textarea "x"
type textarea "Love the dashboard. How do I know the ticker s"
type textarea "x"
type textarea "Love the dashboard. How do I know the ticker"
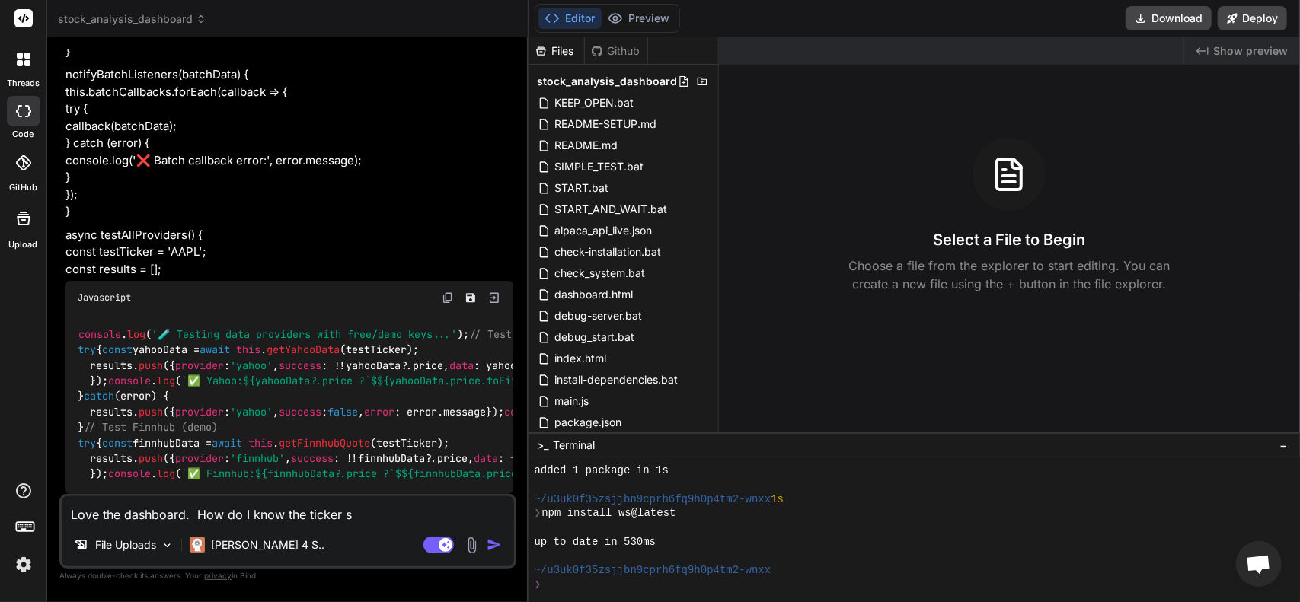
type textarea "x"
type textarea "Love the dashboard. How do I know the ticker"
type textarea "x"
type textarea "Love the dashboard. How do I know the ticke"
type textarea "x"
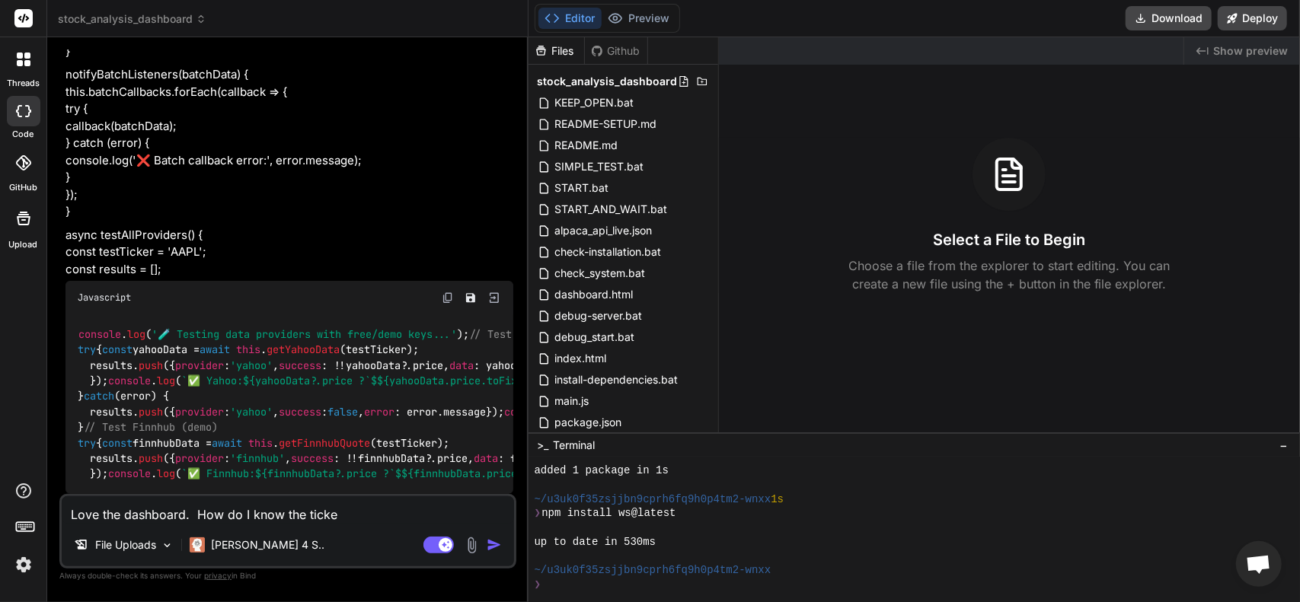
type textarea "Love the dashboard. How do I know the tick"
type textarea "x"
type textarea "Love the dashboard. How do I know the tic"
type textarea "x"
type textarea "Love the dashboard. How do I know the ti"
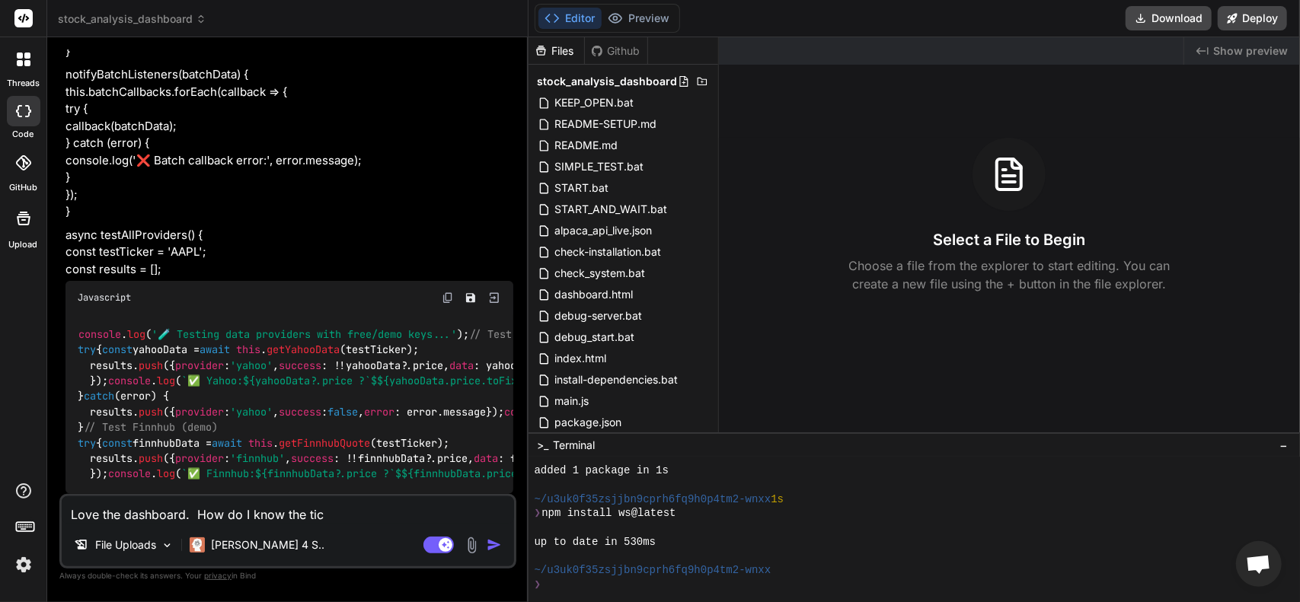
type textarea "x"
type textarea "Love the dashboard. How do I know the t"
type textarea "x"
type textarea "Love the dashboard. How do I know the"
type textarea "x"
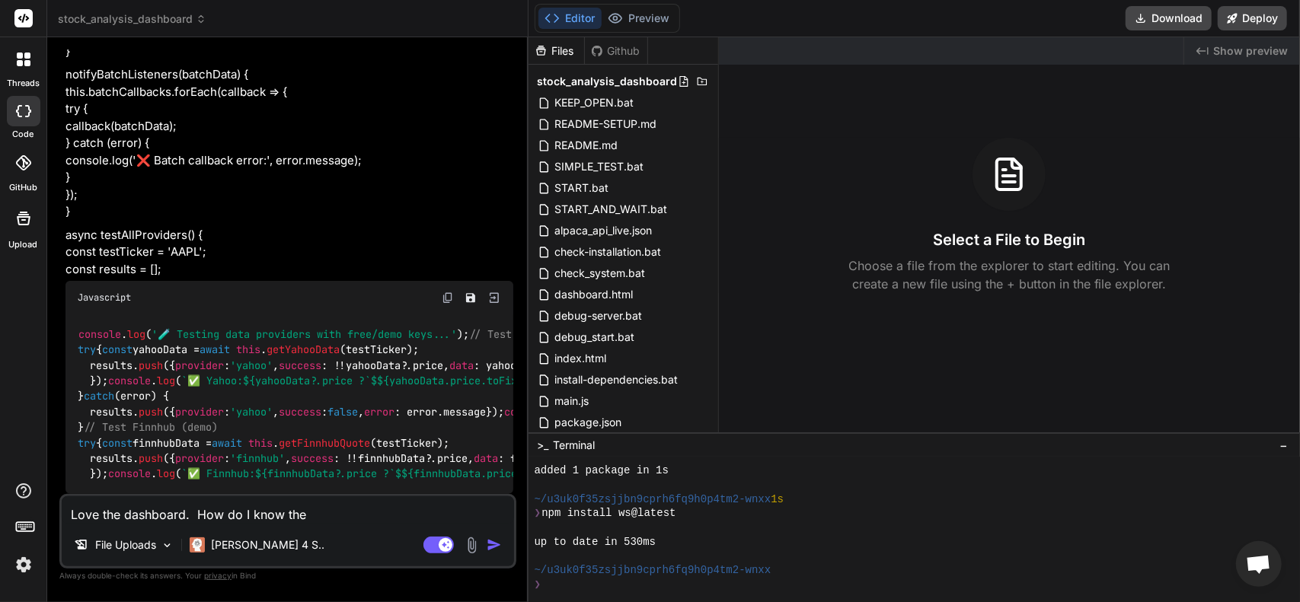
type textarea "Love the dashboard. How do I know the"
type textarea "x"
type textarea "Love the dashboard. How do I know th"
type textarea "x"
type textarea "Love the dashboard. How do I know t"
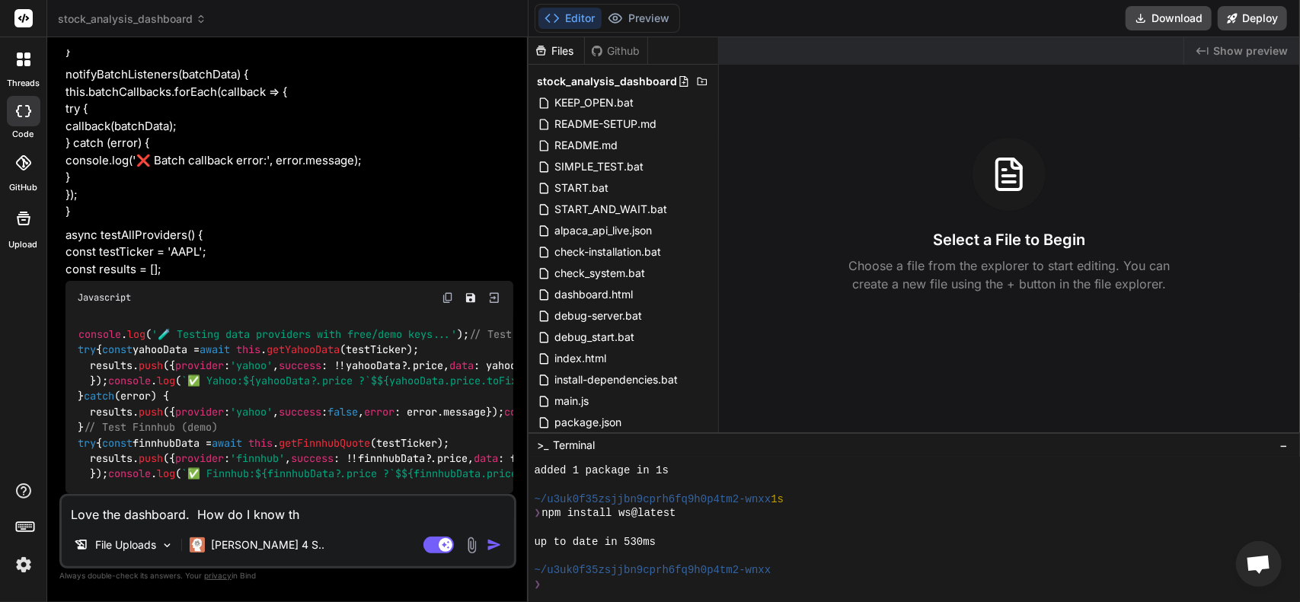
type textarea "x"
type textarea "Love the dashboard. How do I know"
type textarea "x"
type textarea "Love the dashboard. How do I know w"
type textarea "x"
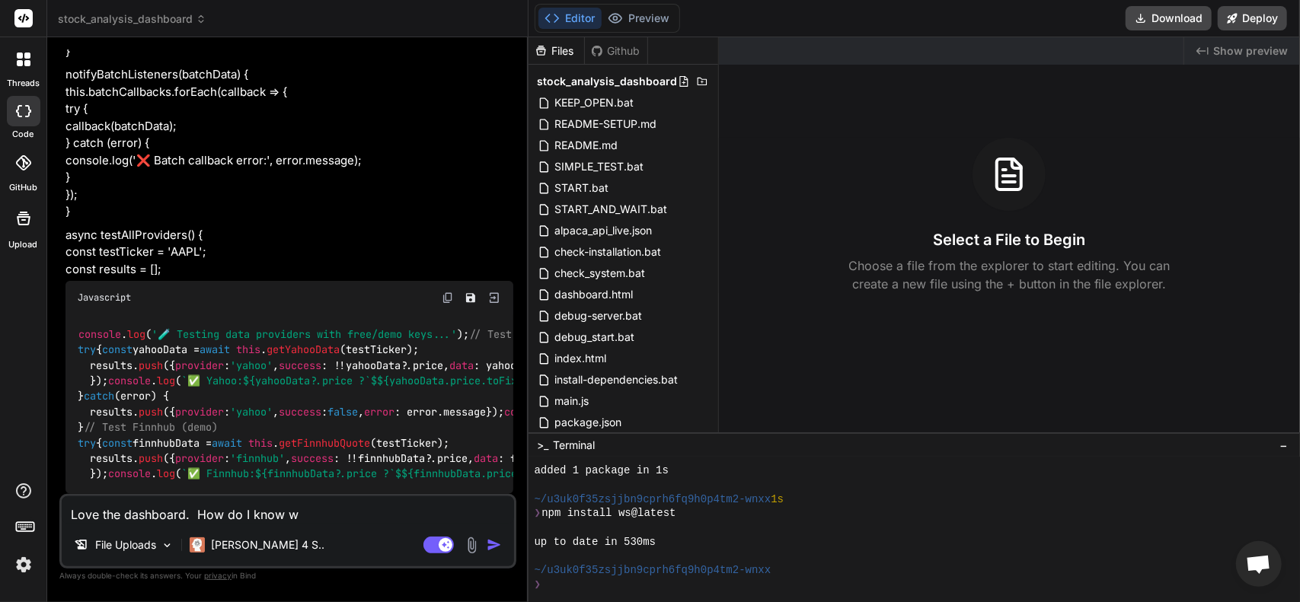
type textarea "Love the dashboard. How do I know wh"
type textarea "x"
type textarea "Love the dashboard. How do I know whe"
type textarea "x"
type textarea "Love the dashboard. How do I know when"
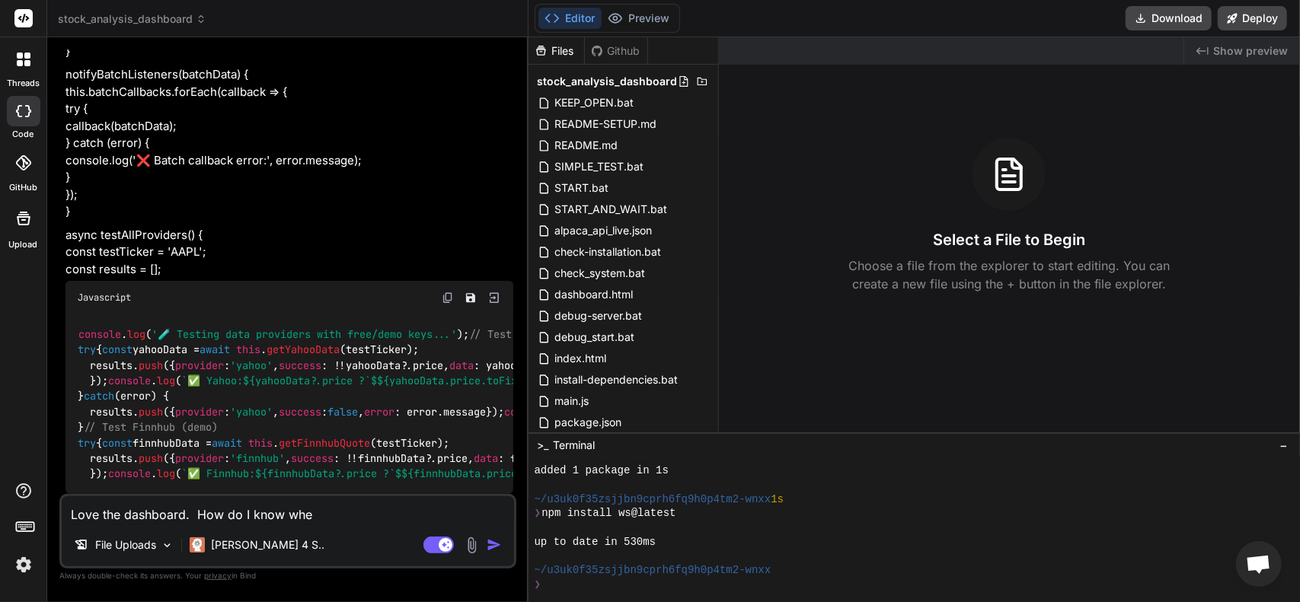
type textarea "x"
type textarea "Love the dashboard. How do I know when"
type textarea "x"
type textarea "Love the dashboard. How do I know when w"
type textarea "x"
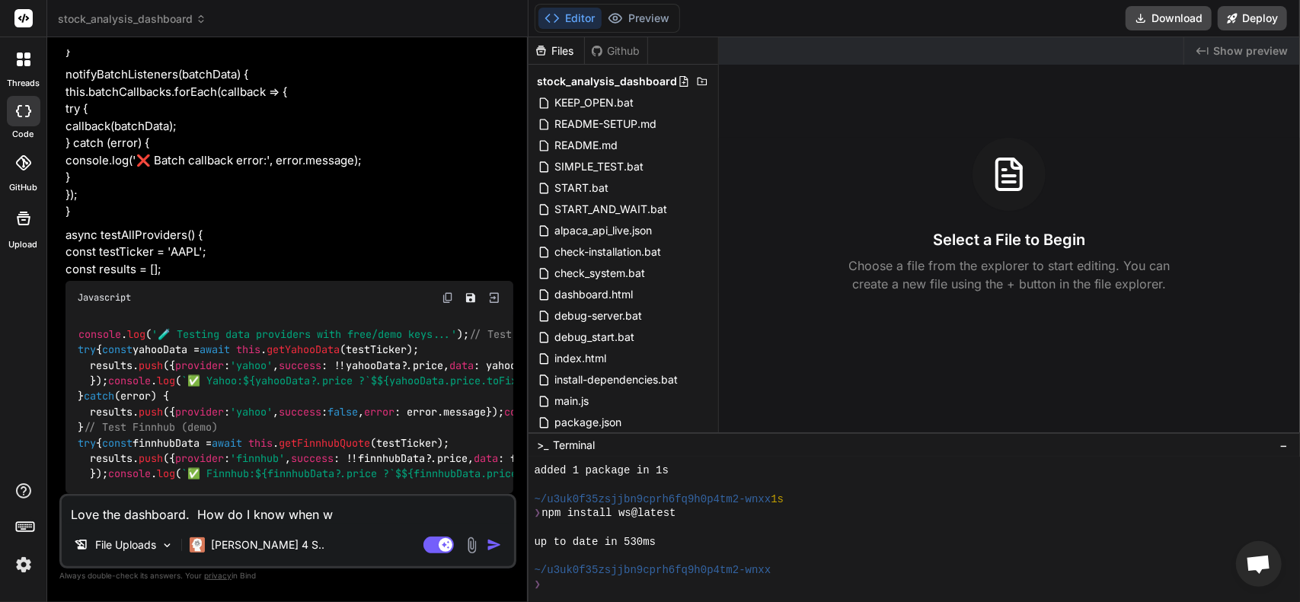
type textarea "Love the dashboard. How do I know when we"
type textarea "x"
type textarea "Love the dashboard. How do I know when we"
type textarea "x"
type textarea "Love the dashboard. How do I know when we s"
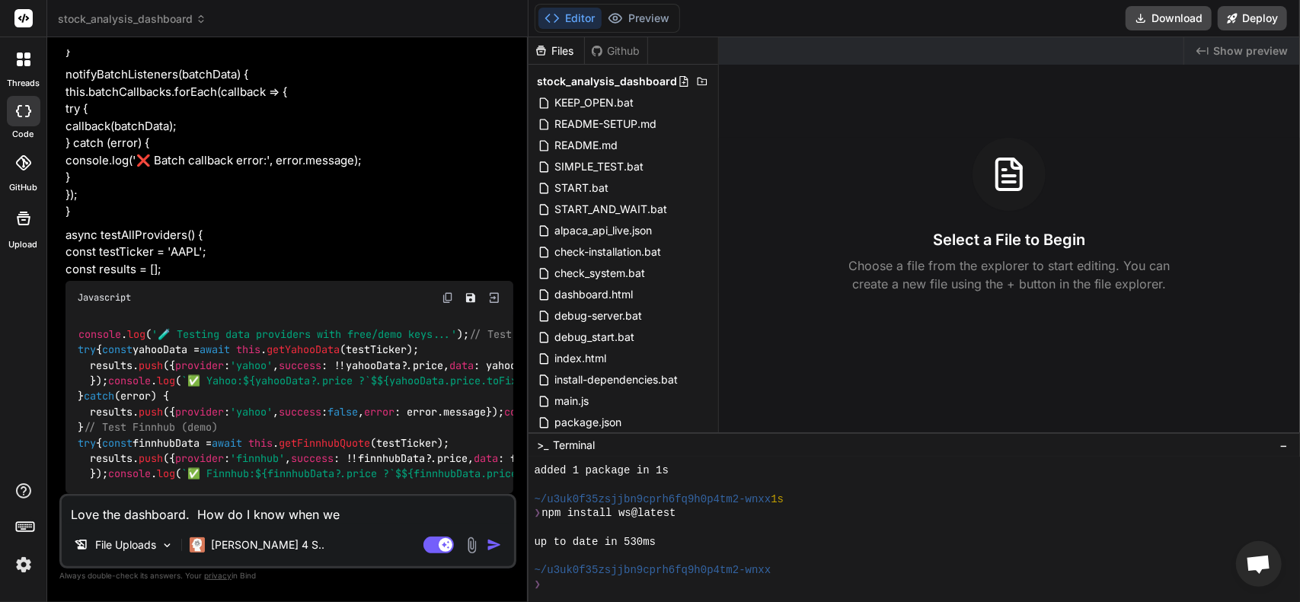
type textarea "x"
type textarea "Love the dashboard. How do I know when we sh"
type textarea "x"
type textarea "Love the dashboard. How do I know when we sho"
type textarea "x"
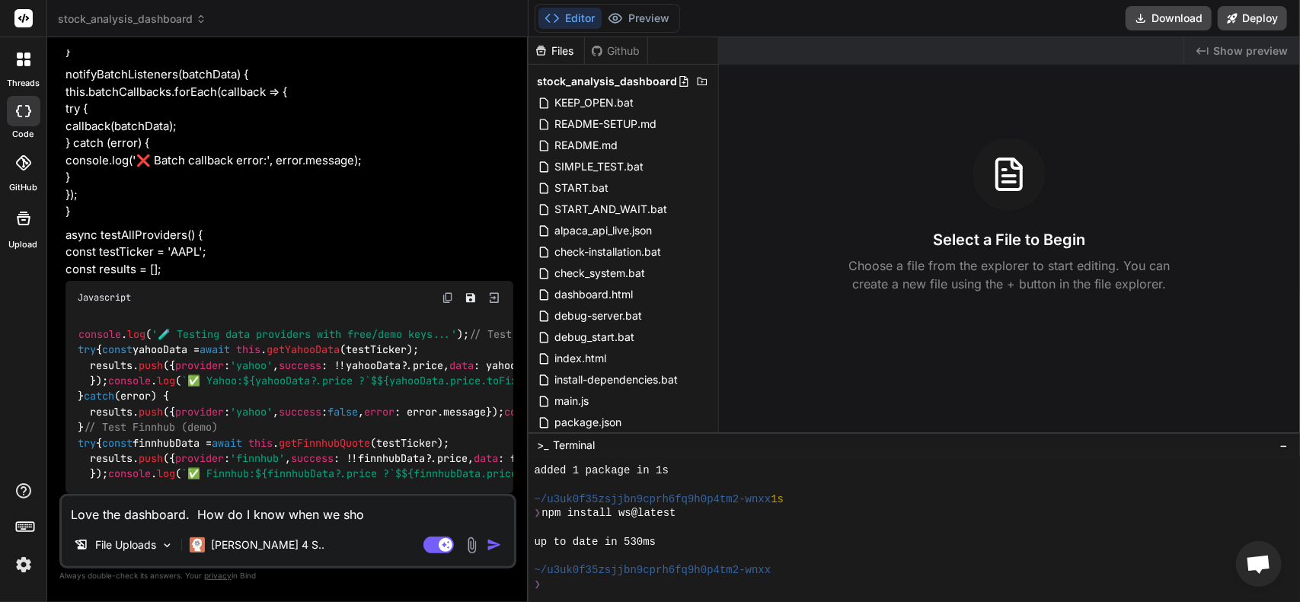
type textarea "Love the dashboard. How do I know when we shou"
type textarea "x"
type textarea "Love the dashboard. How do I know when we shoul"
type textarea "x"
type textarea "Love the dashboard. How do I know when we should"
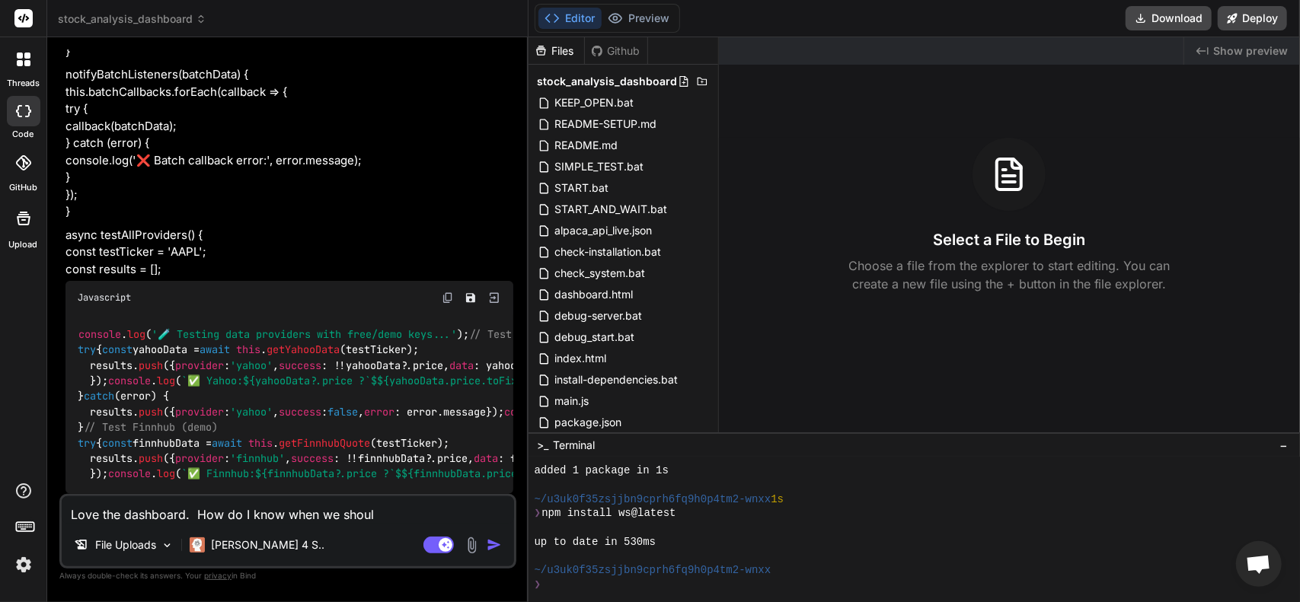
type textarea "x"
type textarea "Love the dashboard. How do I know when we should"
type textarea "x"
type textarea "Love the dashboard. How do I know when we should b"
type textarea "x"
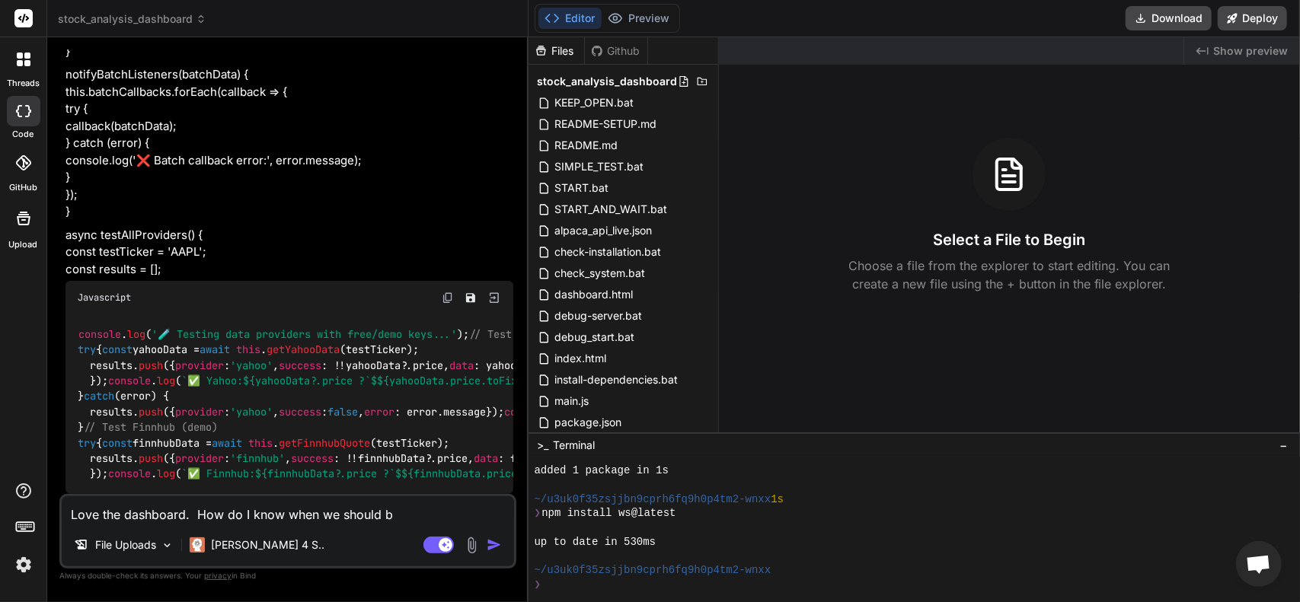
type textarea "Love the dashboard. How do I know when we should be"
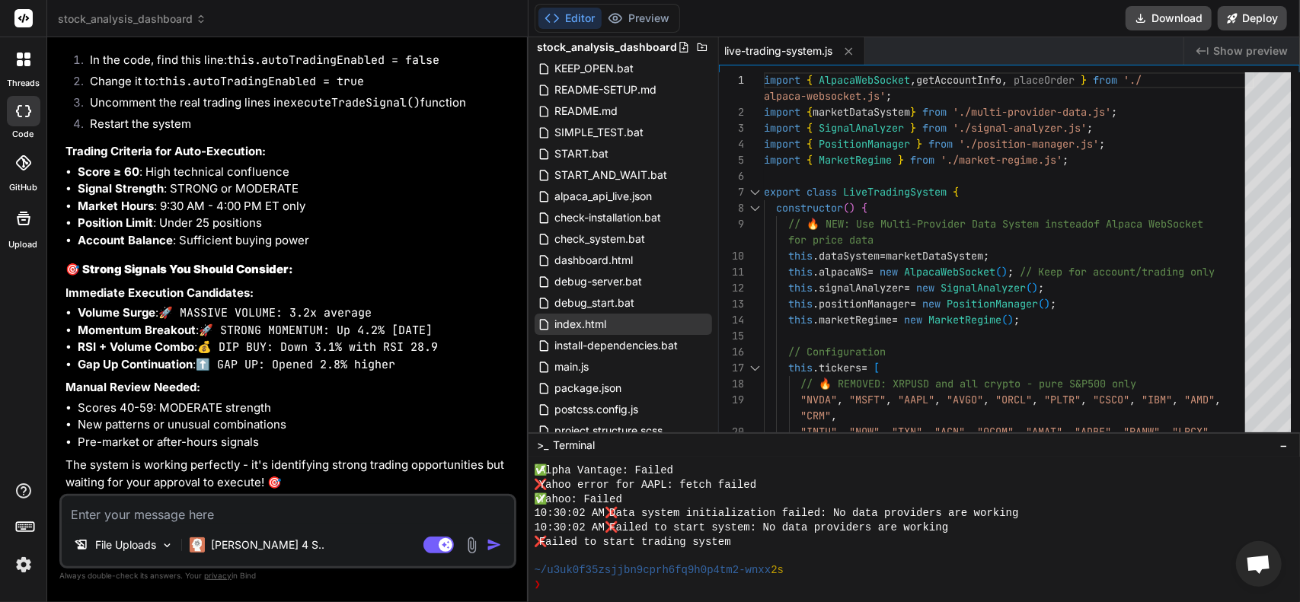
scroll to position [0, 0]
